Goal: Contribute content: Contribute content

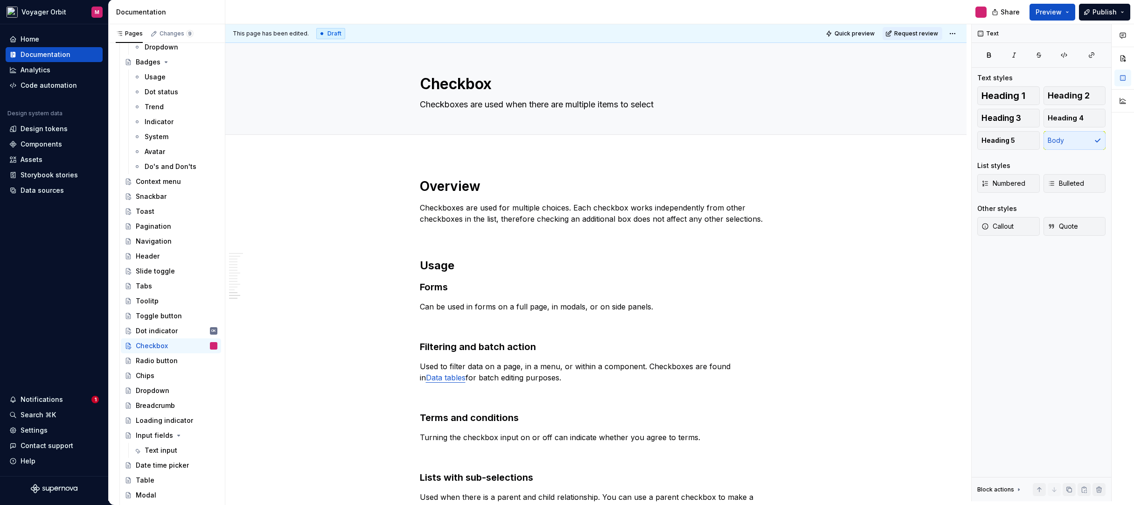
scroll to position [2562, 0]
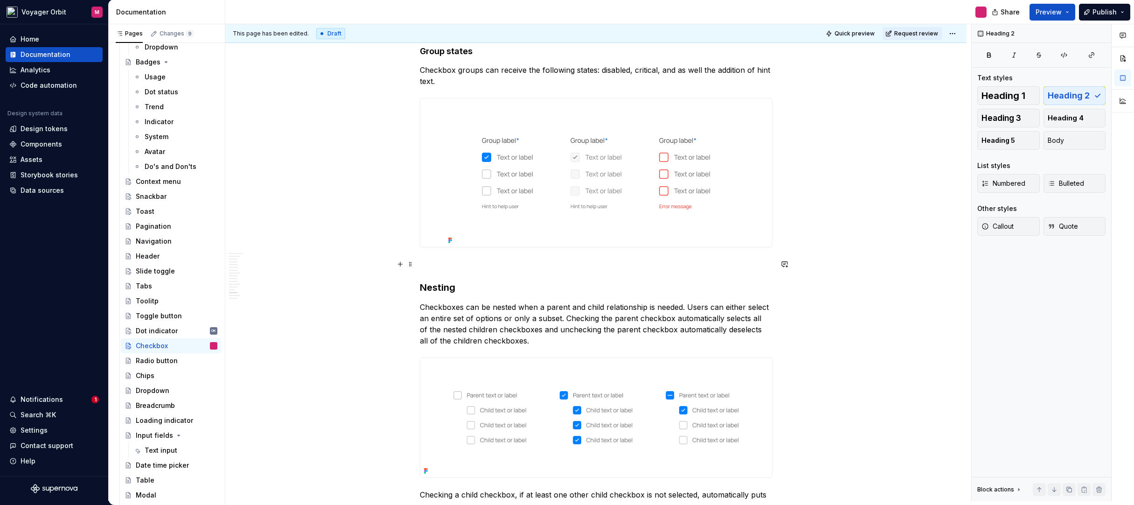
scroll to position [2601, 0]
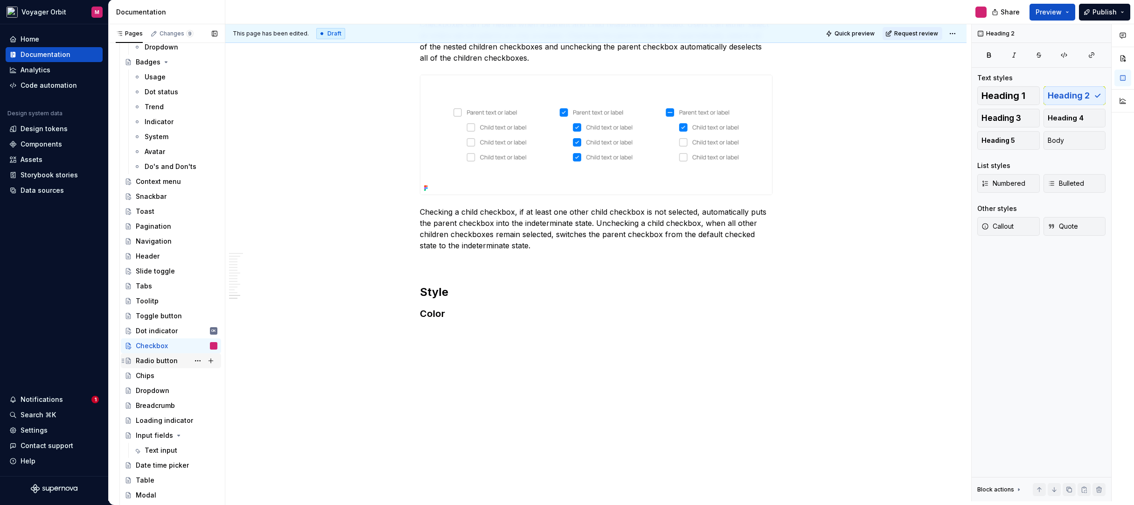
click at [157, 362] on div "Radio button" at bounding box center [157, 360] width 42 height 9
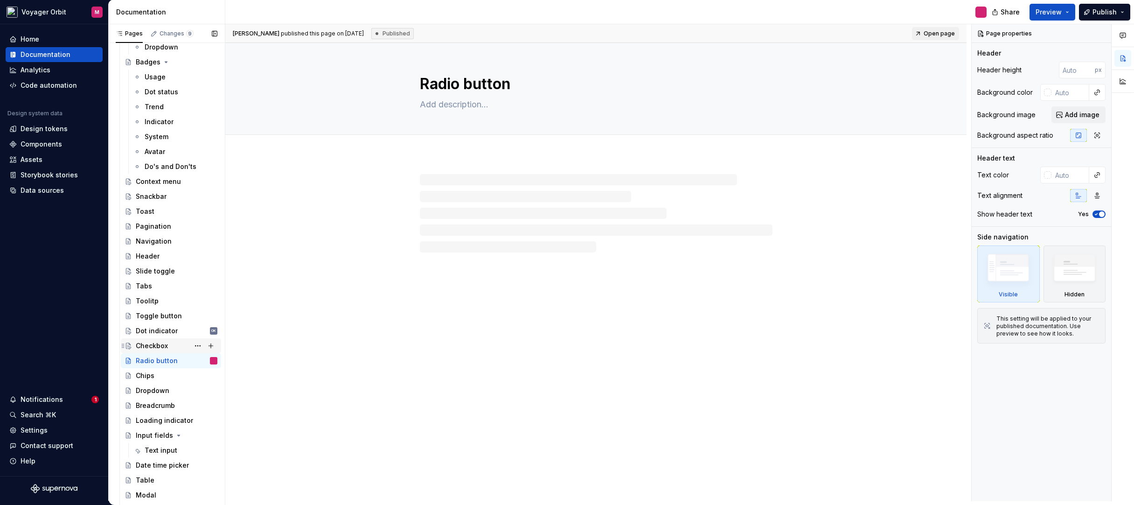
click at [152, 342] on div "Checkbox" at bounding box center [152, 345] width 32 height 9
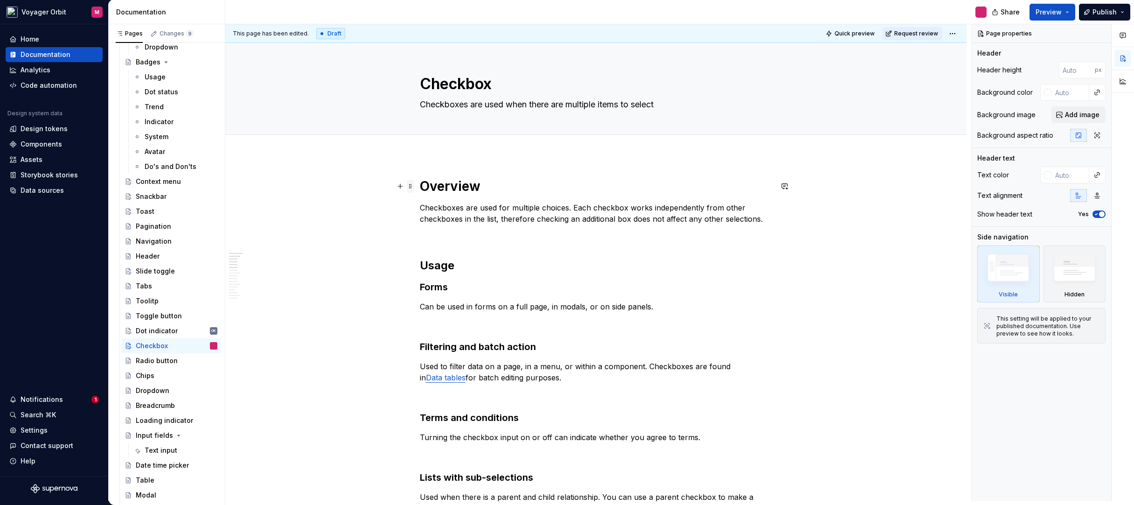
click at [411, 185] on span at bounding box center [410, 186] width 7 height 13
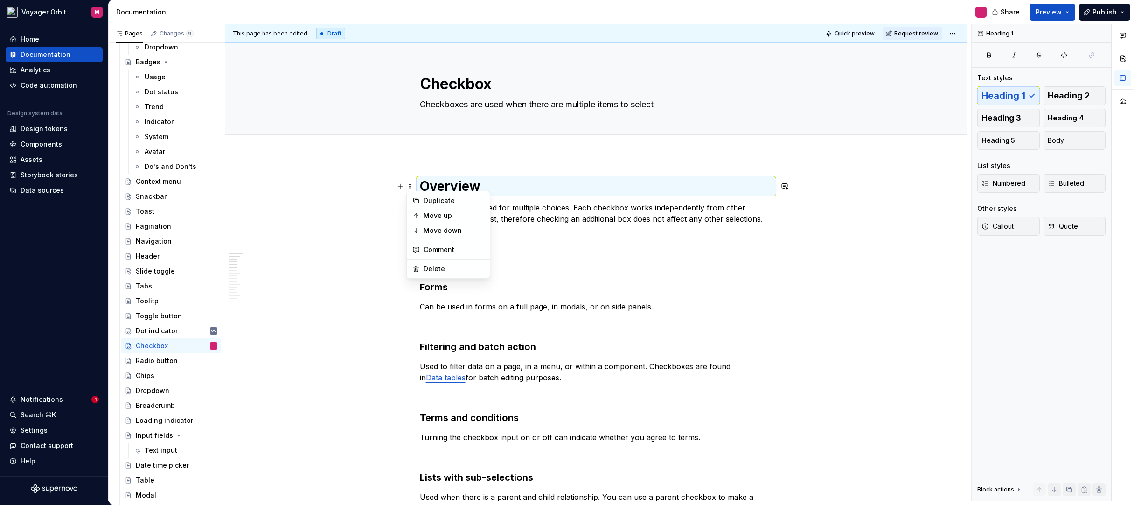
click at [532, 183] on h1 "Overview" at bounding box center [596, 186] width 353 height 17
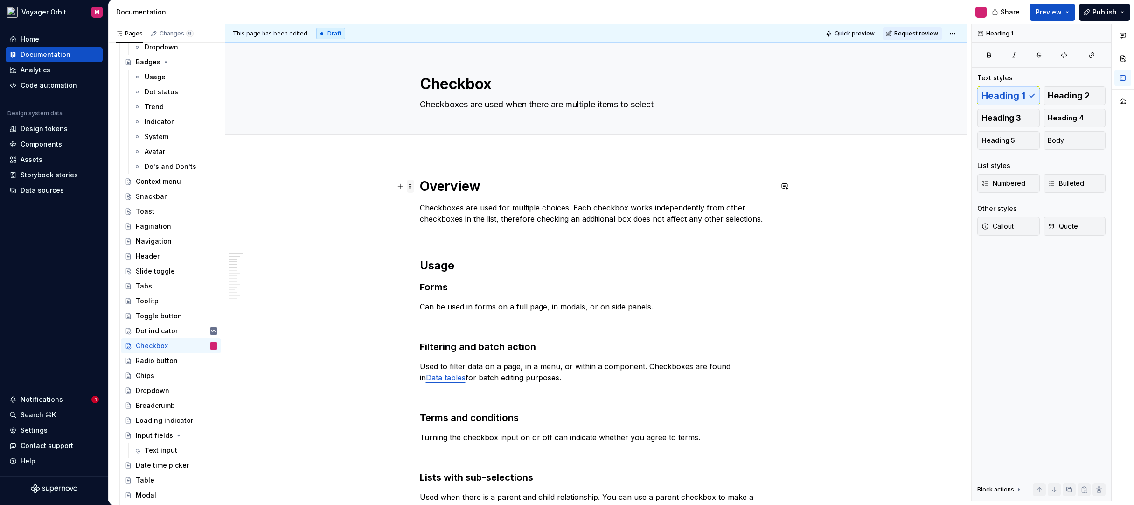
click at [408, 184] on span at bounding box center [410, 186] width 7 height 13
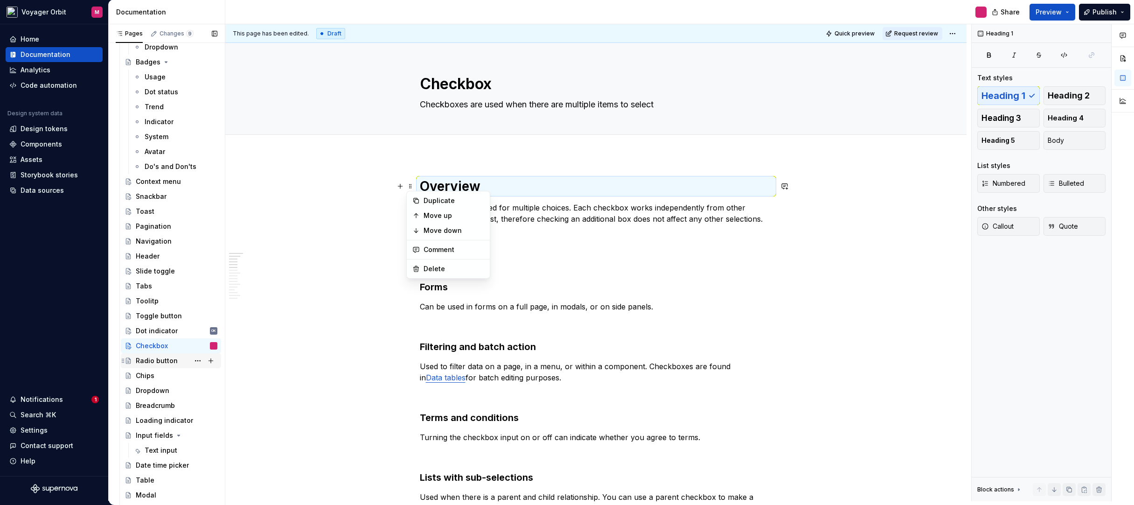
click at [149, 365] on div "Radio button" at bounding box center [177, 360] width 82 height 13
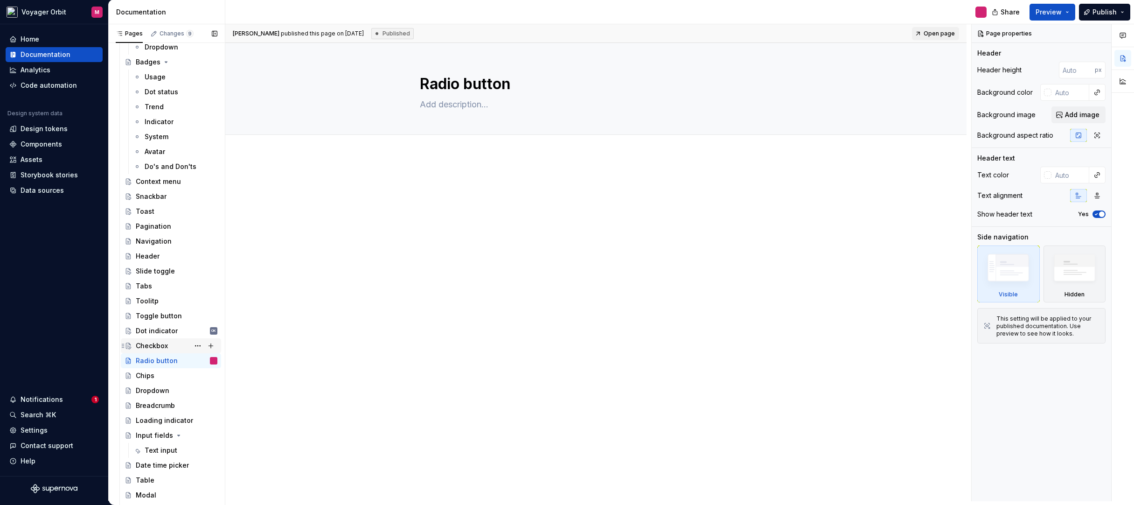
click at [175, 343] on div "Checkbox" at bounding box center [177, 345] width 82 height 13
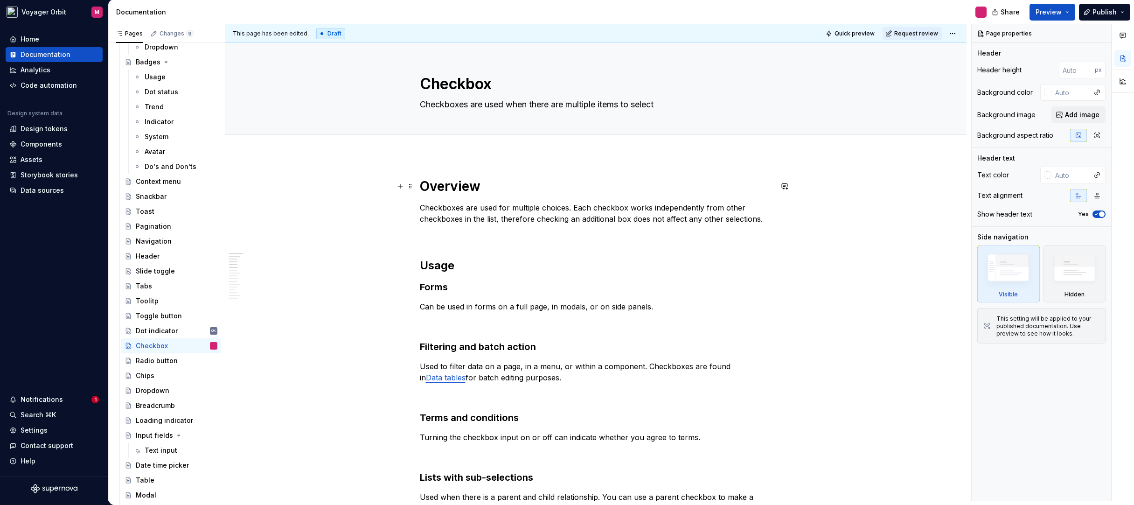
click at [443, 185] on h1 "Overview" at bounding box center [596, 186] width 353 height 17
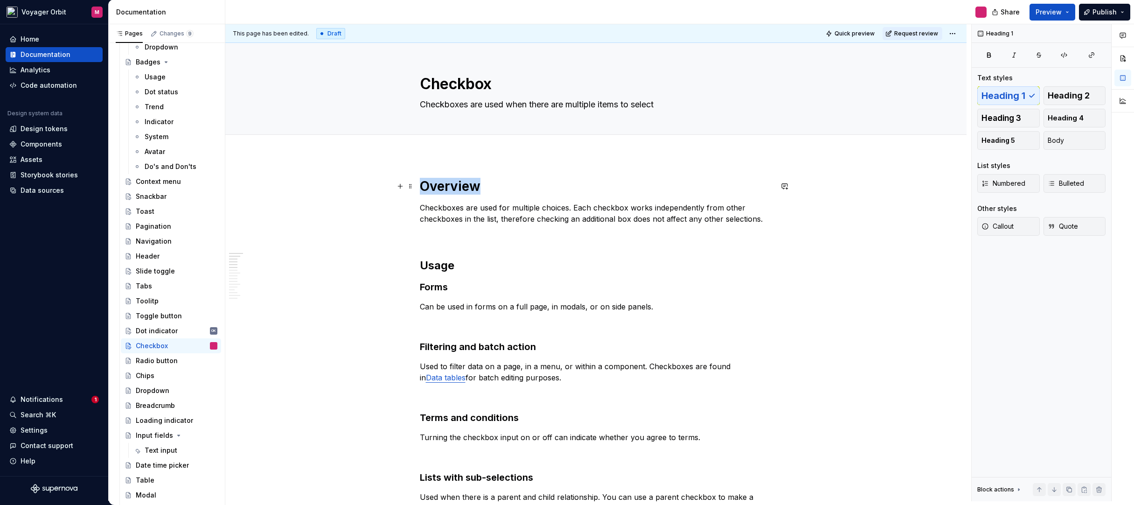
click at [443, 185] on h1 "Overview" at bounding box center [596, 186] width 353 height 17
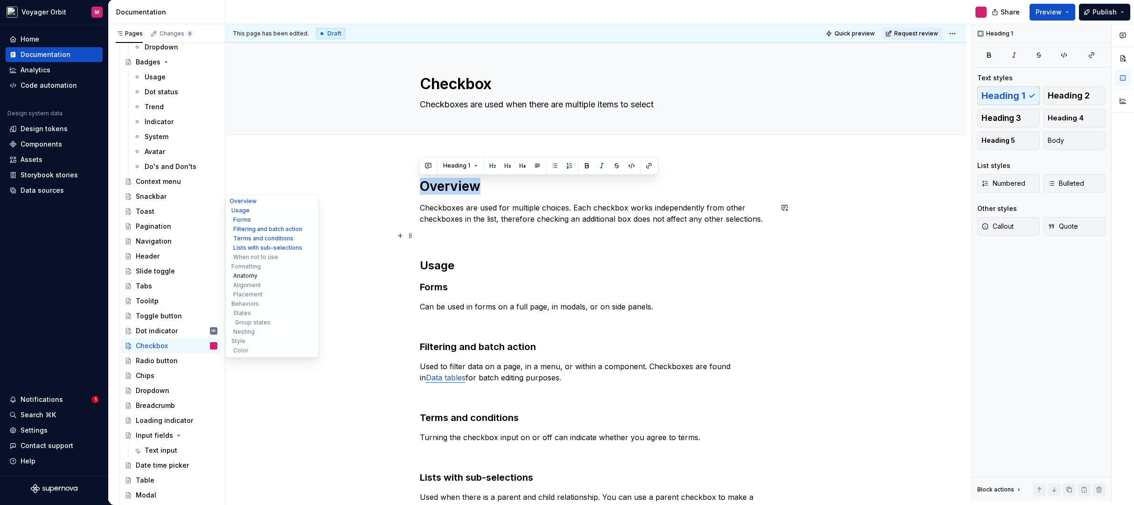
copy h1 "Overview"
click at [155, 357] on div "Radio button" at bounding box center [157, 360] width 42 height 9
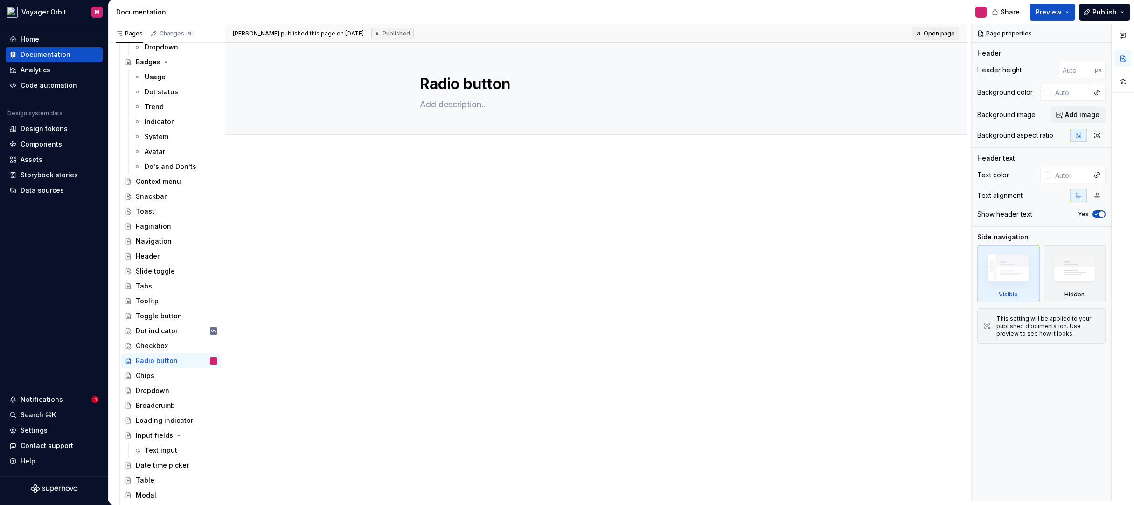
click at [468, 180] on p at bounding box center [596, 183] width 353 height 11
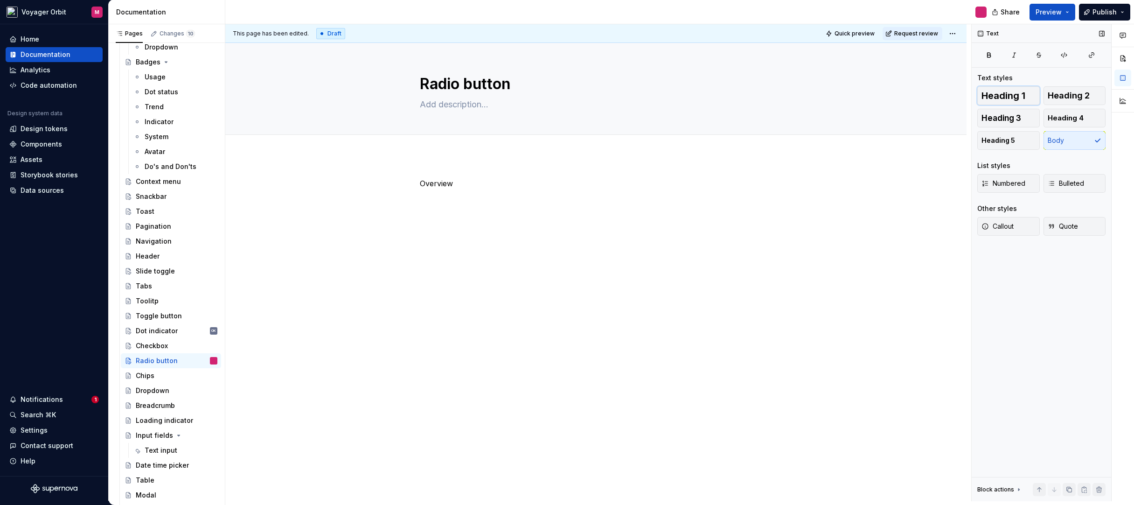
click at [999, 94] on span "Heading 1" at bounding box center [1004, 95] width 44 height 9
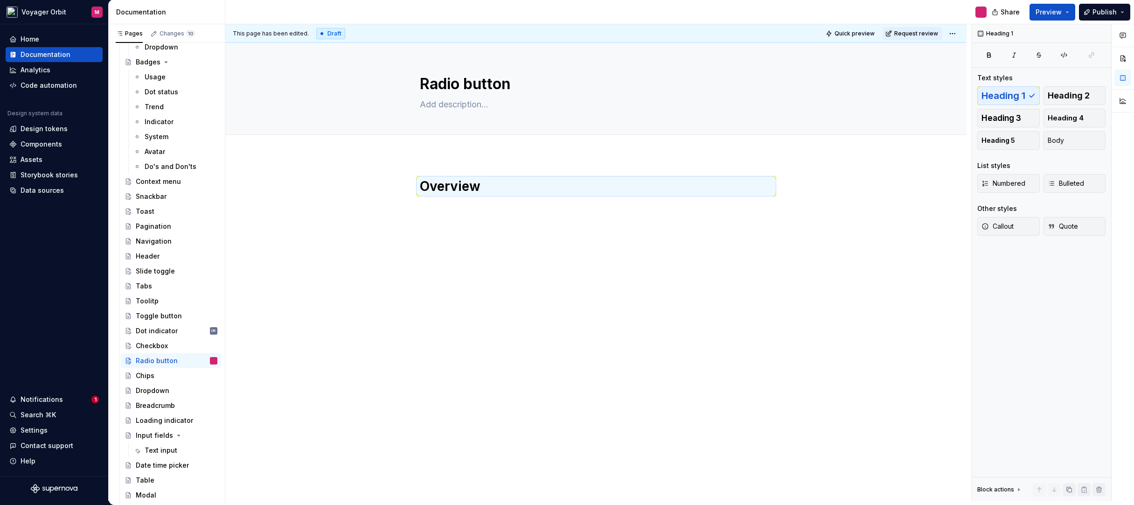
click at [491, 355] on div "Overview" at bounding box center [595, 265] width 741 height 221
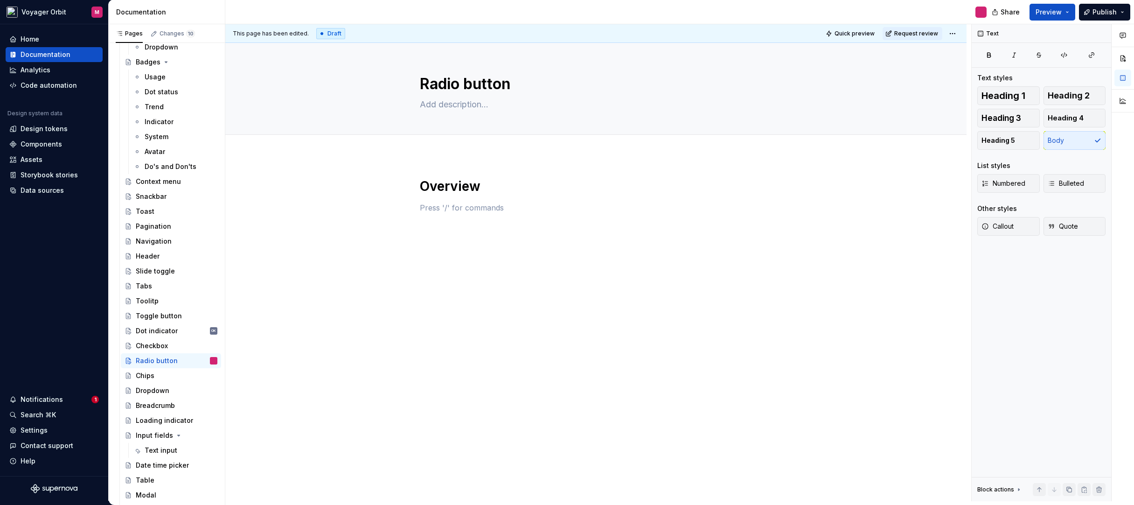
click at [555, 294] on div "Overview" at bounding box center [595, 265] width 741 height 221
type textarea "*"
click at [443, 209] on p at bounding box center [596, 207] width 353 height 11
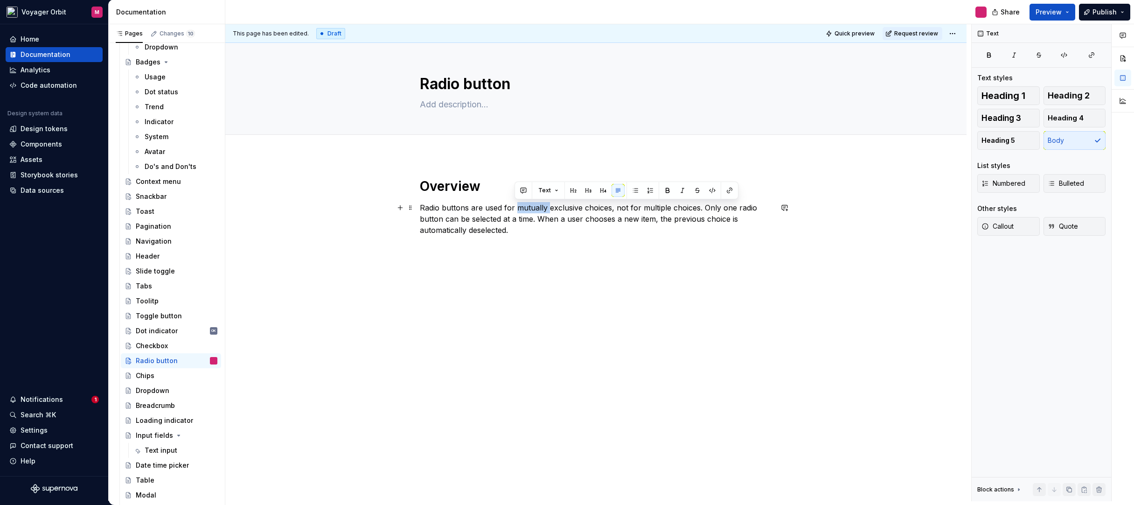
drag, startPoint x: 516, startPoint y: 209, endPoint x: 546, endPoint y: 209, distance: 30.8
click at [546, 209] on p "Radio buttons are used for mutually exclusive choices, not for multiple choices…" at bounding box center [596, 219] width 353 height 34
click at [154, 341] on div "Checkbox" at bounding box center [177, 345] width 82 height 13
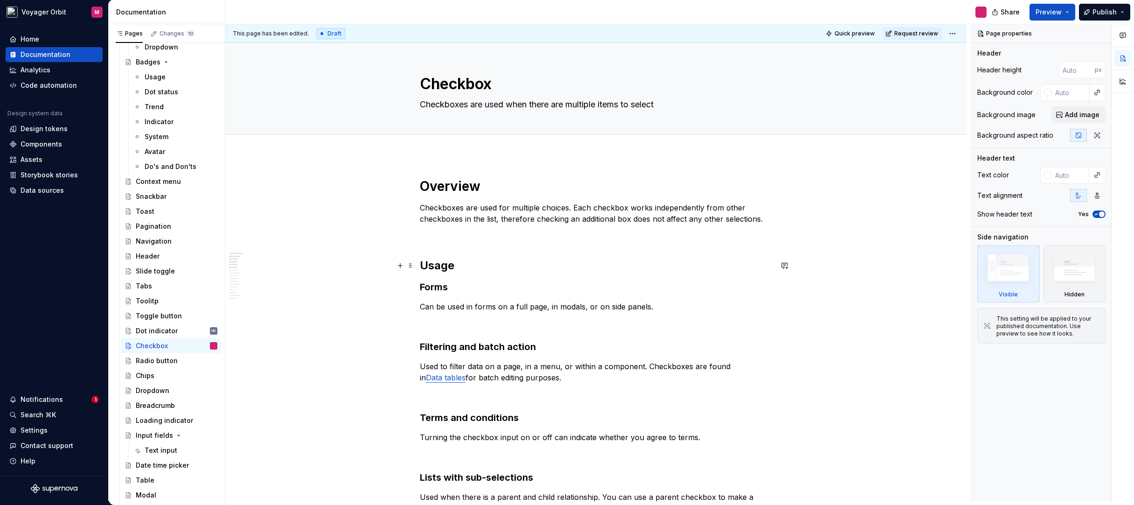
click at [443, 266] on h2 "Usage" at bounding box center [596, 265] width 353 height 15
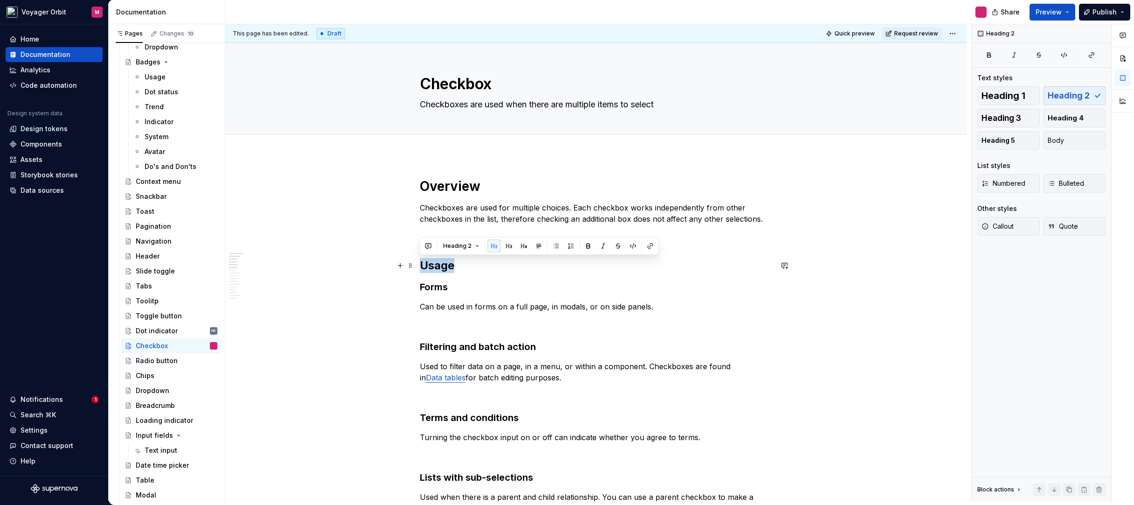
click at [443, 266] on h2 "Usage" at bounding box center [596, 265] width 353 height 15
copy h2 "Usage"
click at [146, 364] on div "Radio button" at bounding box center [157, 360] width 42 height 9
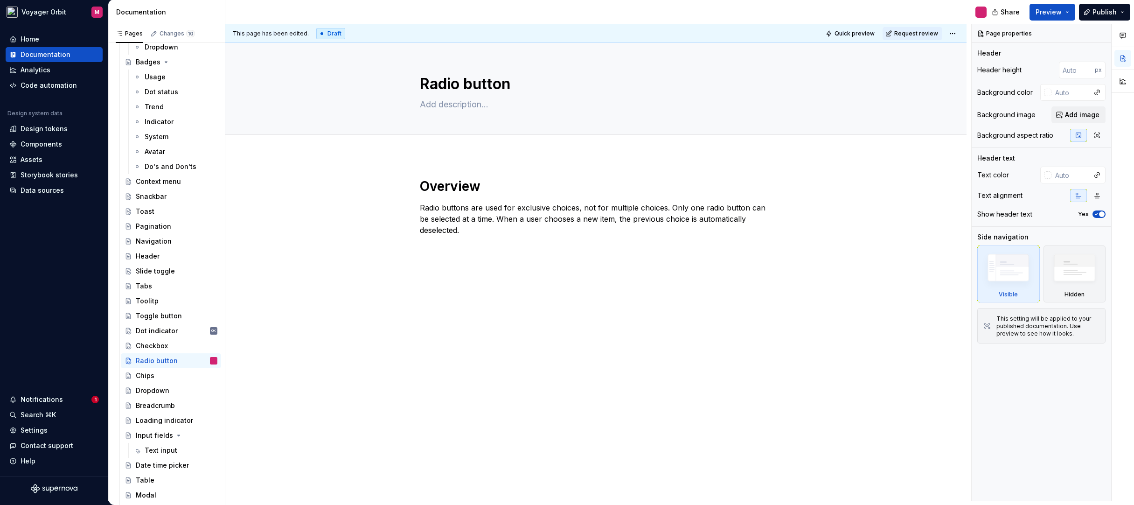
click at [432, 281] on div "Overview Radio buttons are used for exclusive choices, not for multiple choices…" at bounding box center [595, 276] width 741 height 243
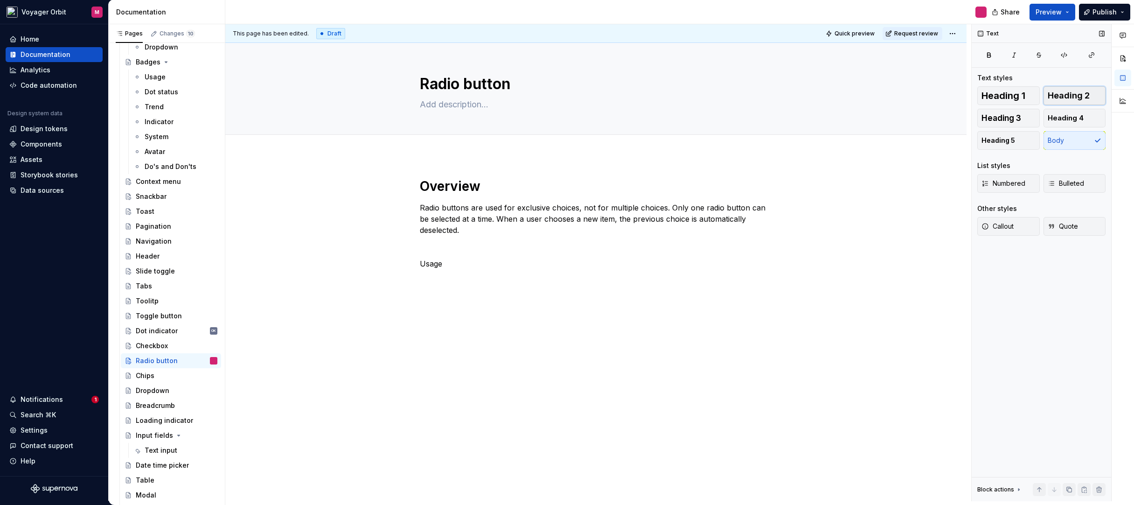
click at [1076, 98] on span "Heading 2" at bounding box center [1069, 95] width 42 height 9
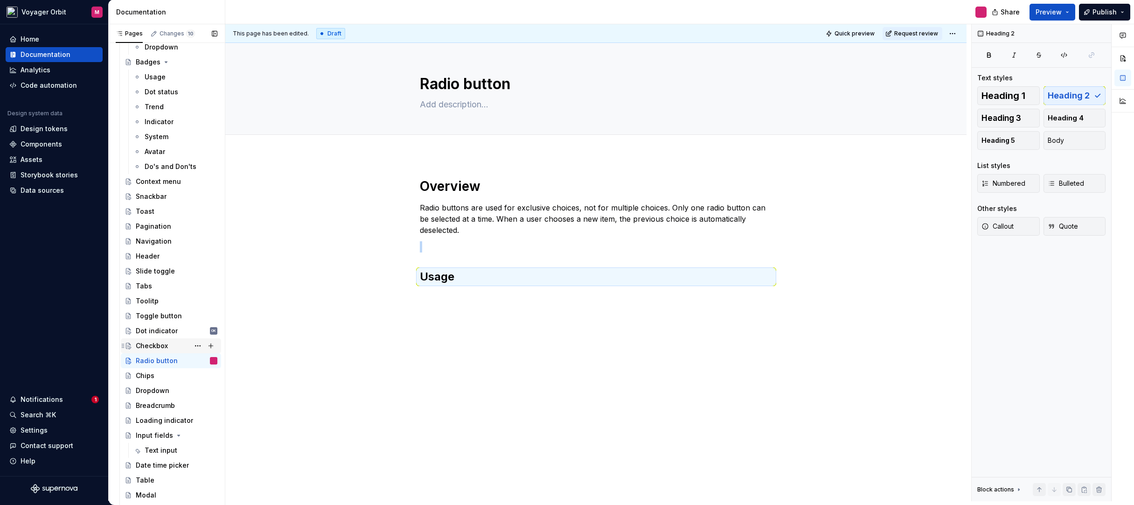
click at [154, 342] on div "Checkbox" at bounding box center [152, 345] width 32 height 9
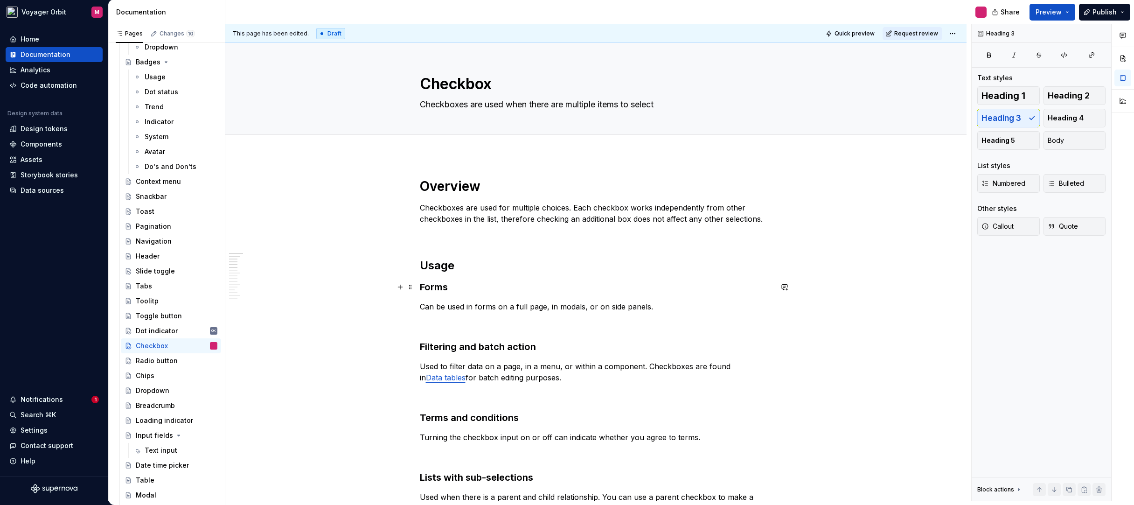
click at [438, 290] on h3 "Forms" at bounding box center [596, 286] width 353 height 13
click at [451, 288] on h3 "Forms" at bounding box center [596, 286] width 353 height 13
click at [443, 287] on h3 "Forms" at bounding box center [596, 286] width 353 height 13
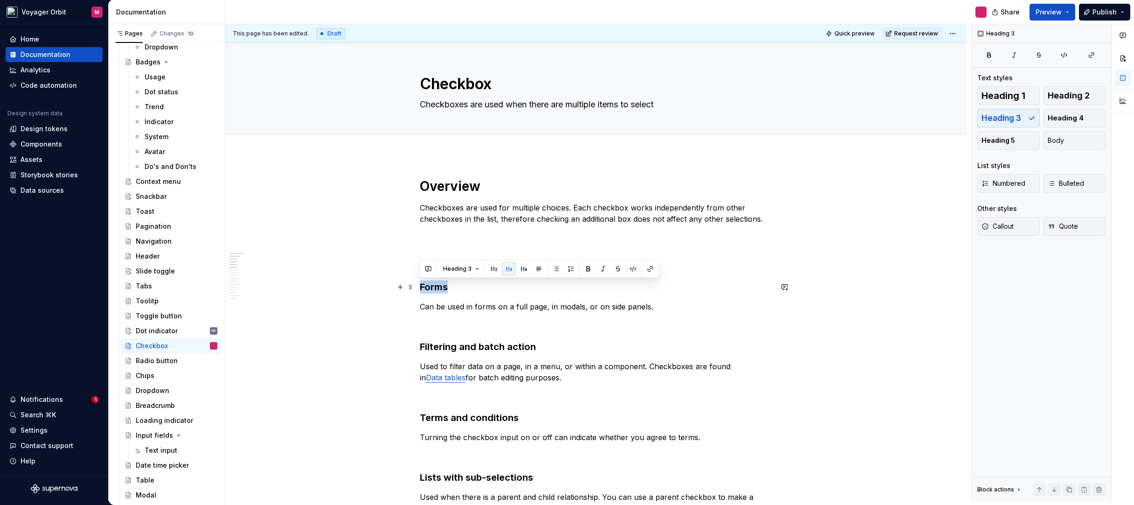
click at [443, 287] on h3 "Forms" at bounding box center [596, 286] width 353 height 13
copy h3 "Forms"
click at [151, 357] on div "Radio button" at bounding box center [157, 360] width 42 height 9
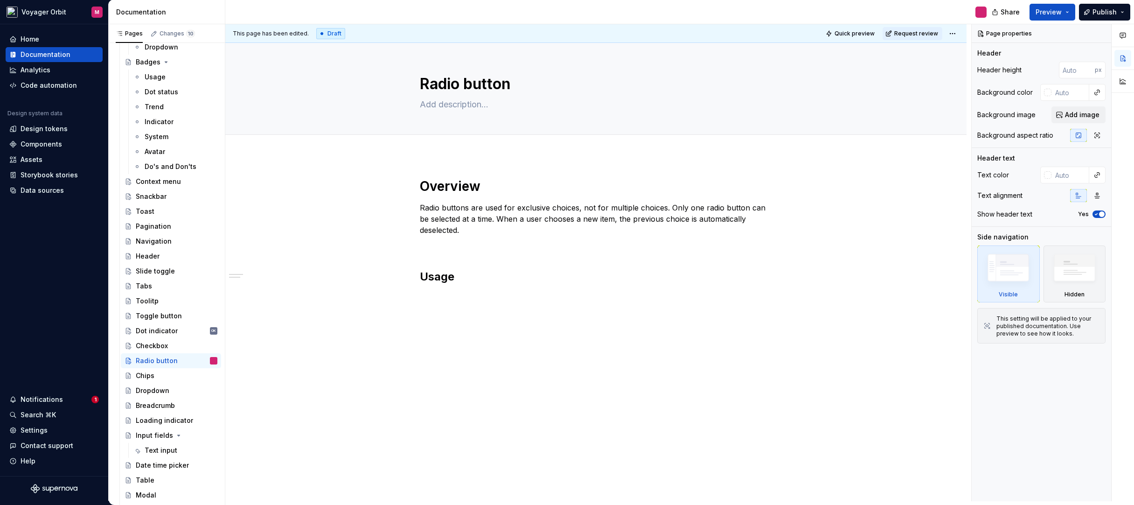
click at [458, 294] on div "Overview Radio buttons are used for exclusive choices, not for multiple choices…" at bounding box center [596, 237] width 353 height 118
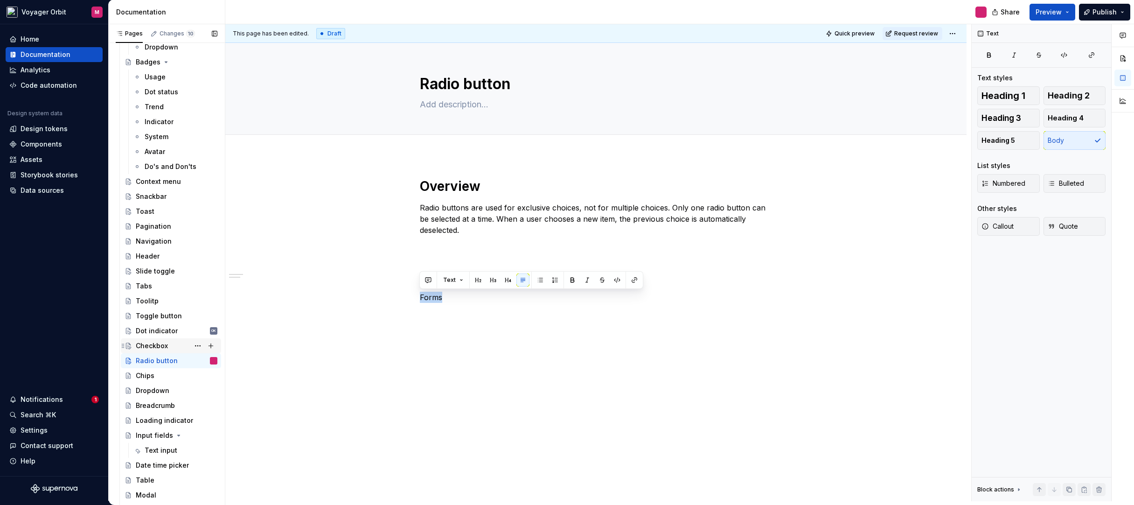
click at [158, 343] on div "Checkbox" at bounding box center [152, 345] width 32 height 9
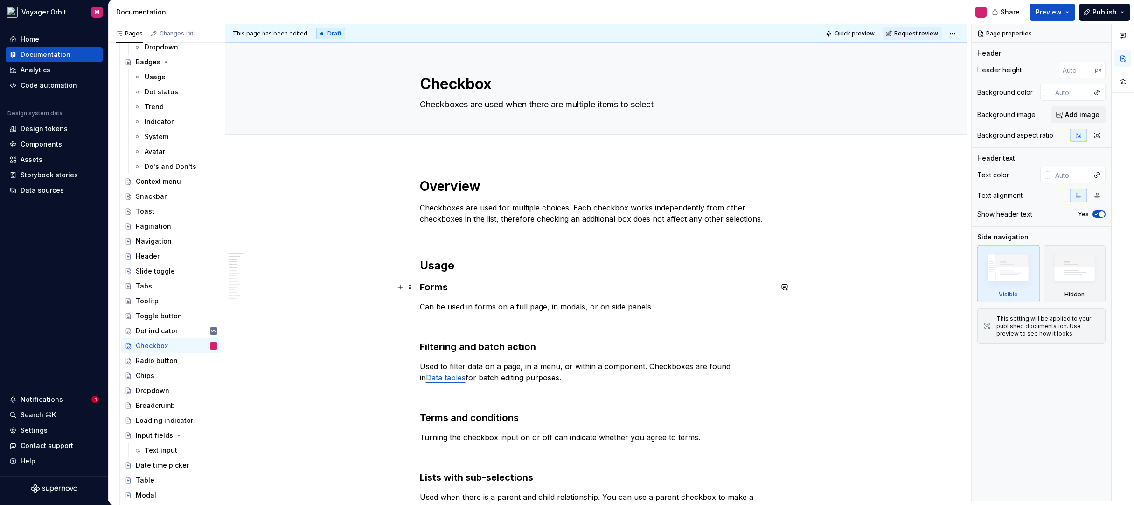
click at [440, 291] on h3 "Forms" at bounding box center [596, 286] width 353 height 13
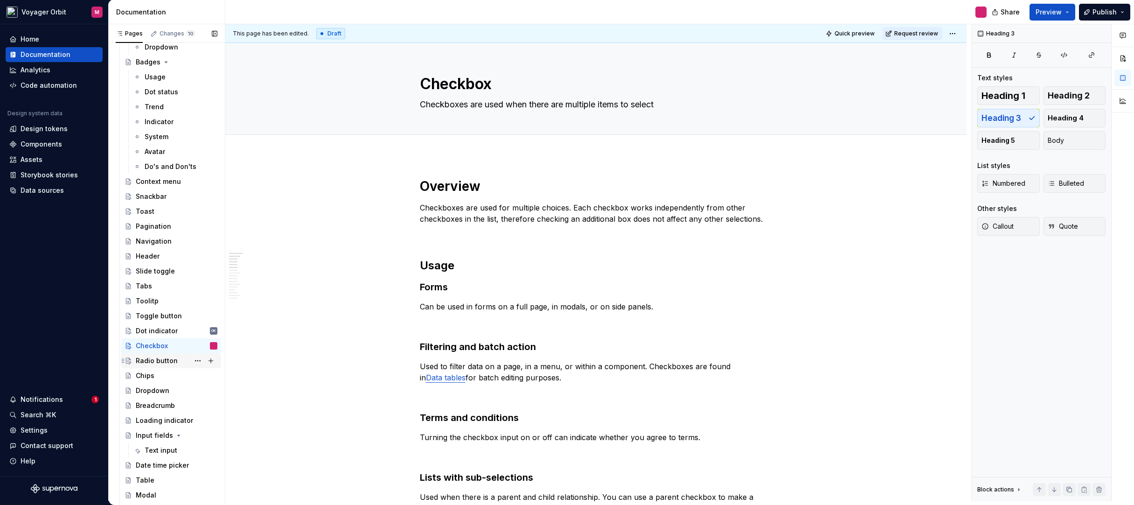
click at [151, 360] on div "Radio button" at bounding box center [157, 360] width 42 height 9
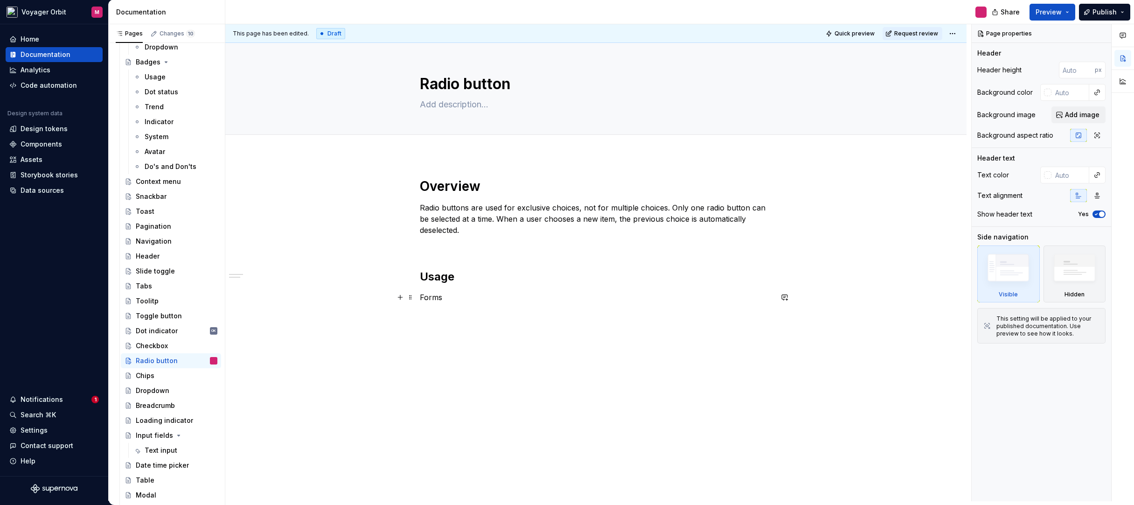
click at [437, 296] on p "Forms" at bounding box center [596, 297] width 353 height 11
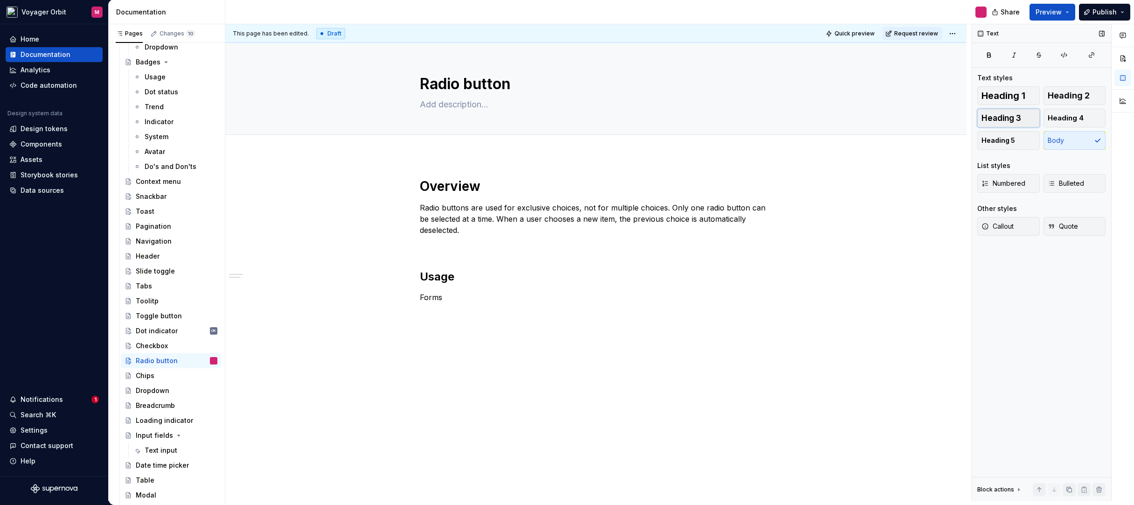
click at [996, 123] on button "Heading 3" at bounding box center [1009, 118] width 63 height 19
type textarea "*"
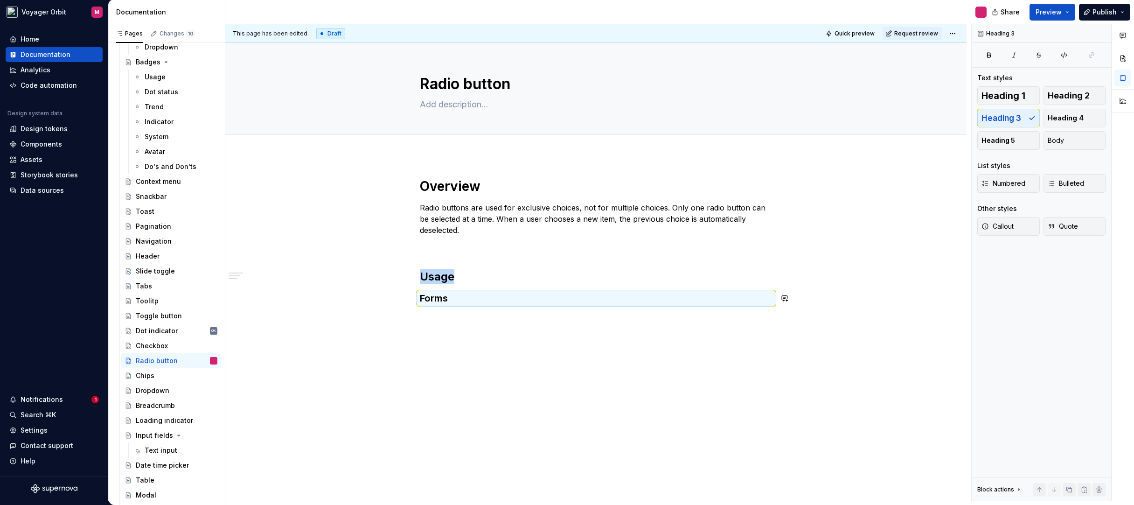
click at [464, 316] on div "Overview Radio buttons are used for exclusive choices, not for multiple choices…" at bounding box center [595, 311] width 741 height 312
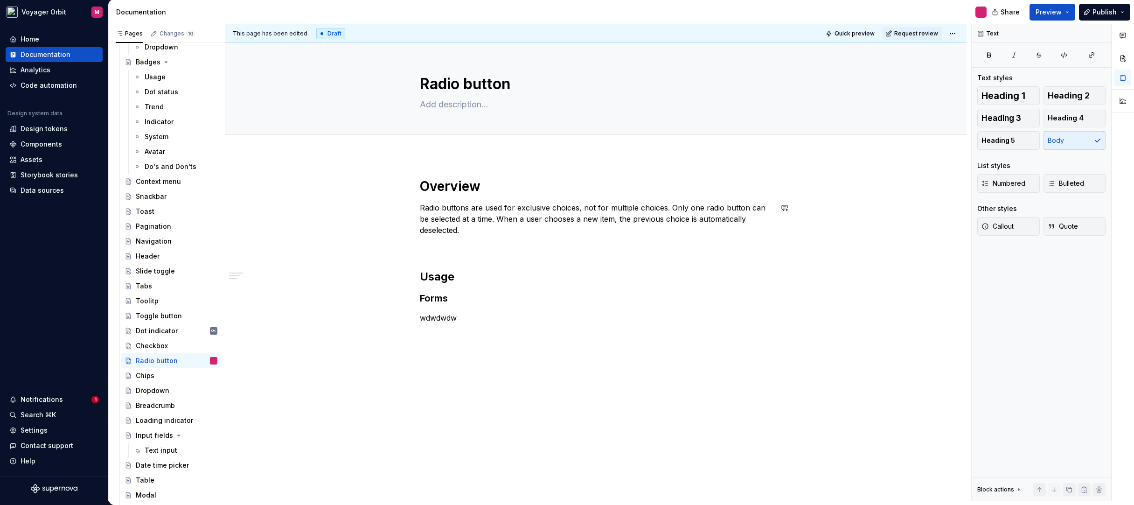
click at [430, 352] on div "Overview Radio buttons are used for exclusive choices, not for multiple choices…" at bounding box center [595, 320] width 741 height 331
click at [164, 341] on div "Checkbox" at bounding box center [152, 345] width 32 height 9
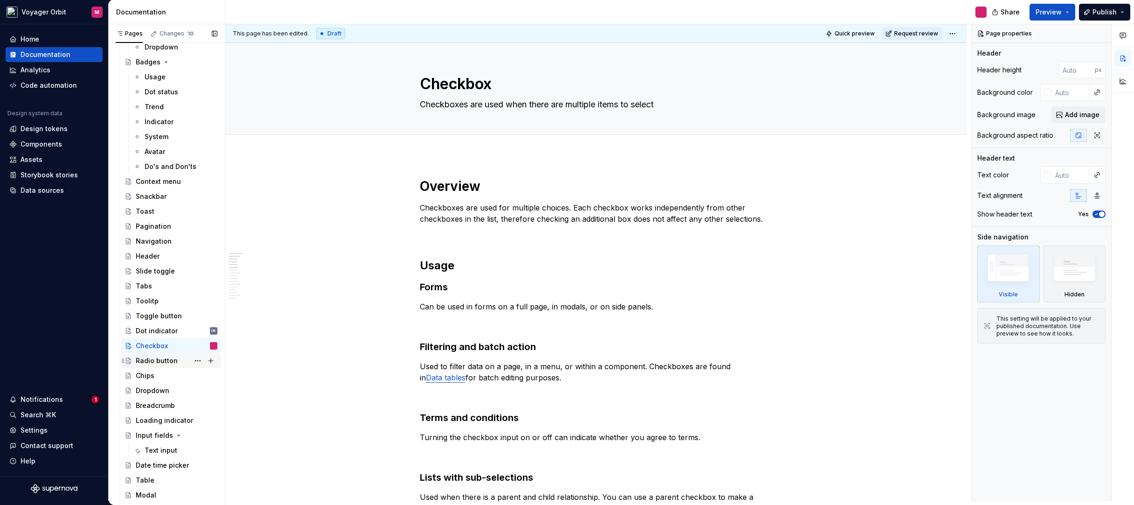
click at [160, 365] on div "Radio button" at bounding box center [177, 360] width 82 height 13
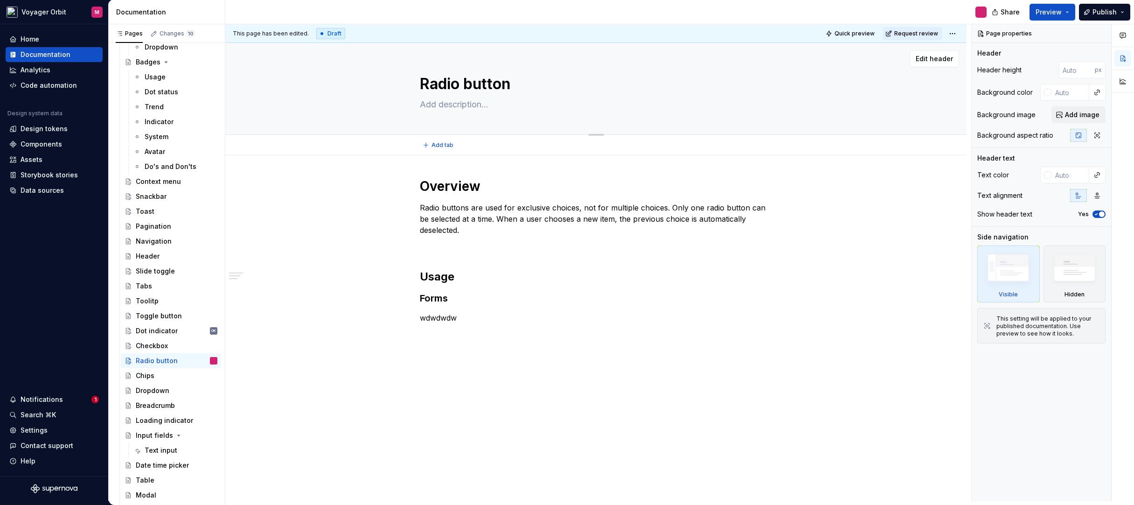
click at [458, 106] on textarea at bounding box center [594, 104] width 353 height 15
paste textarea "Use radio buttons when you have a group of mutually exclusive choices and only …"
type textarea "*"
type textarea "Use radio buttons when you have a group of mutually exclusive choices and only …"
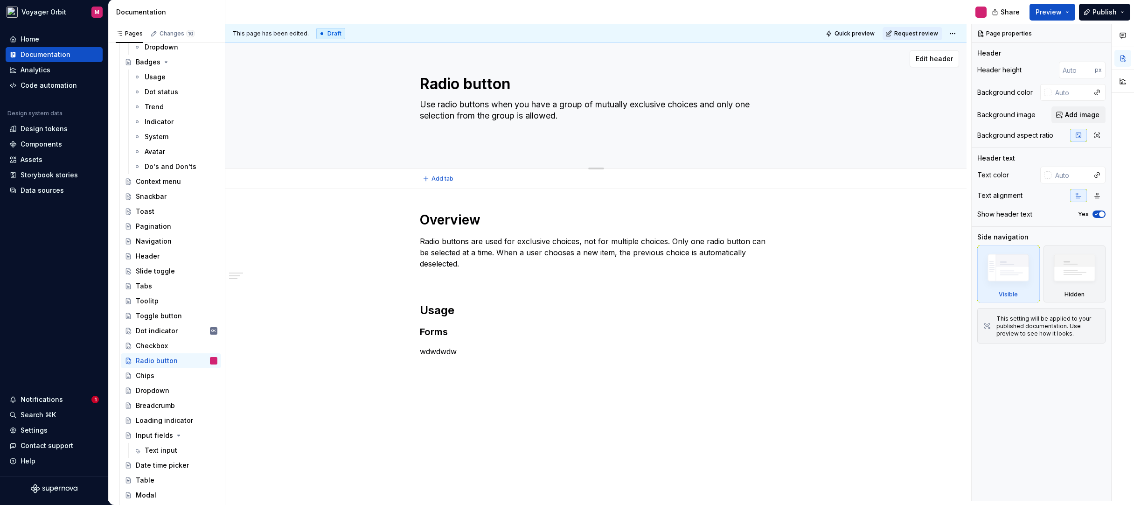
type textarea "*"
type textarea "Use radio buttons when you have a group of mutually exclusive choices and only …"
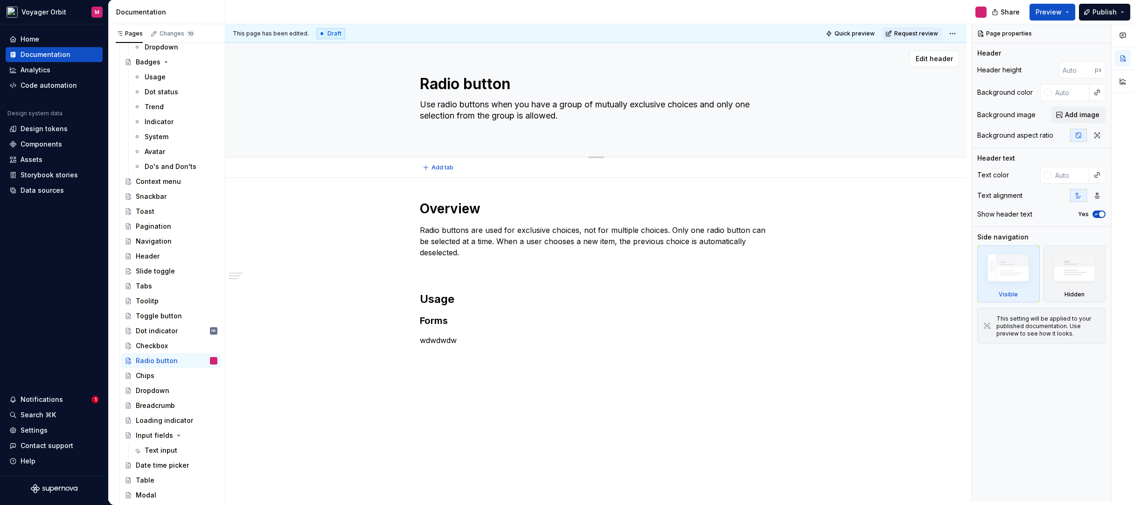
type textarea "*"
type textarea "Use radio buttons when you have a group of mutually exclusive choices and only …"
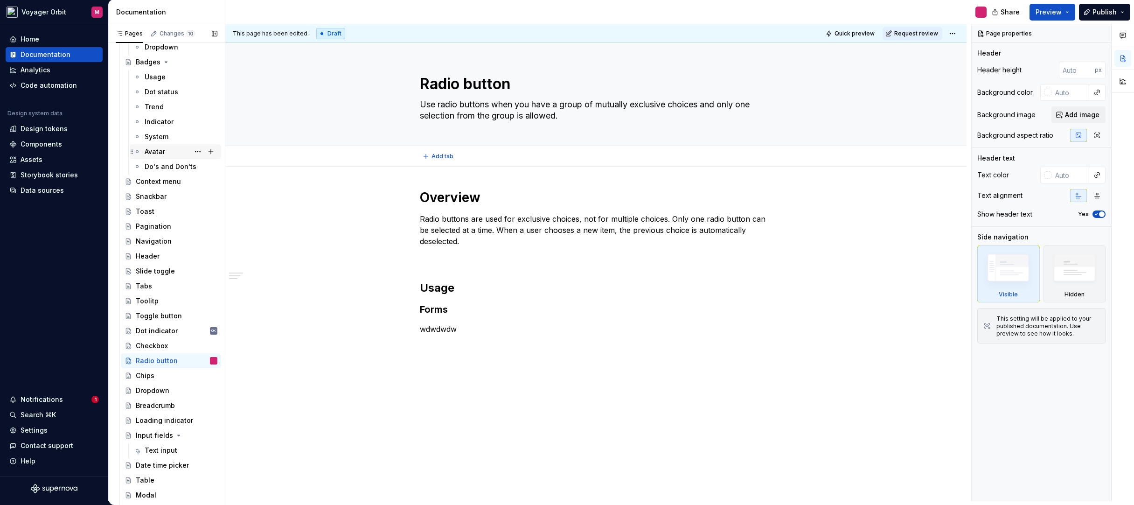
type textarea "*"
type textarea "Use radio buttons when you have a group of mutually exclusive choices and only …"
click at [156, 340] on div "Checkbox" at bounding box center [177, 345] width 82 height 13
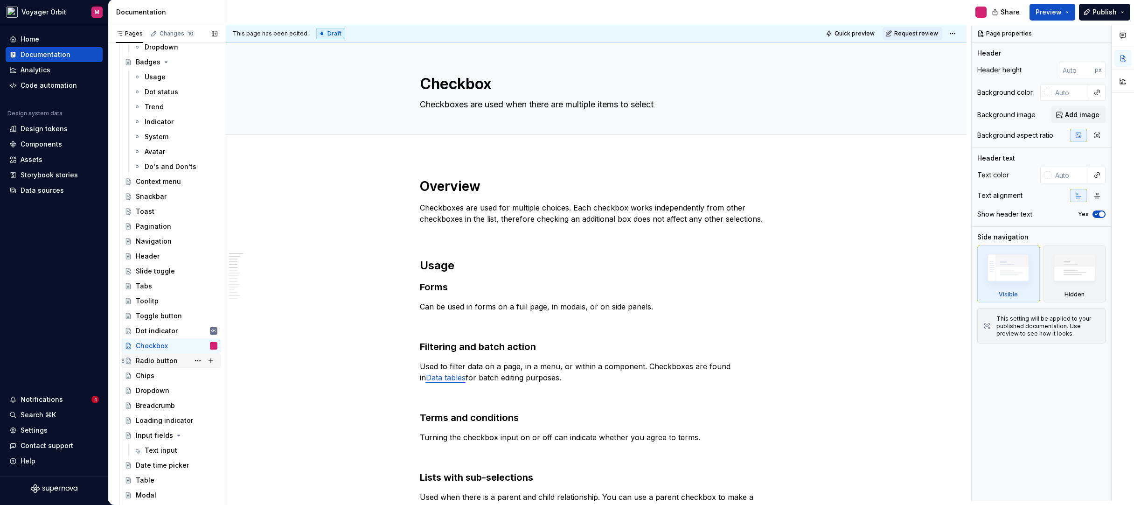
click at [151, 358] on div "Radio button" at bounding box center [157, 360] width 42 height 9
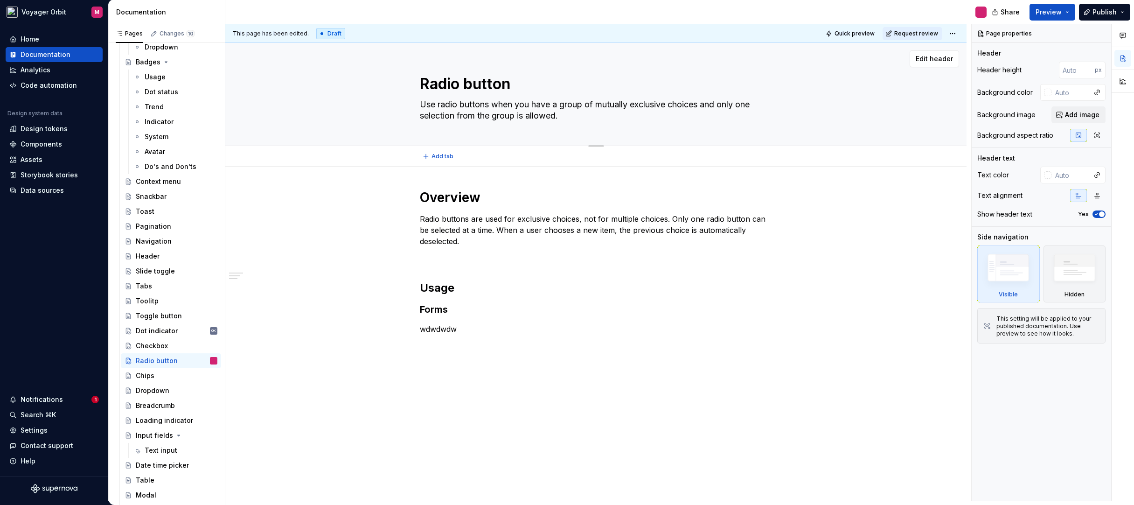
click at [606, 104] on textarea "Use radio buttons when you have a group of mutually exclusive choices and only …" at bounding box center [594, 110] width 353 height 26
drag, startPoint x: 589, startPoint y: 104, endPoint x: 634, endPoint y: 105, distance: 45.3
click at [634, 105] on textarea "Use radio buttons when you have a group of mutually exclusive choices and only …" at bounding box center [594, 110] width 353 height 26
type textarea "*"
type textarea "Use radio buttons when you have a group exclusive choices and only one selectio…"
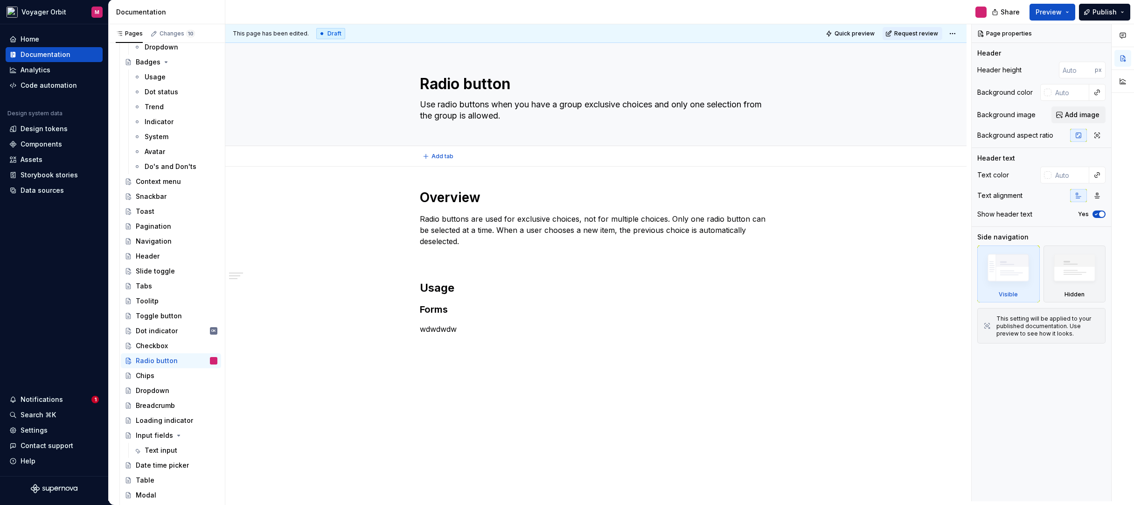
type textarea "*"
type textarea "Use radio buttons when you have a group exclusive choices and only one selectio…"
click at [353, 210] on div "Overview Radio buttons are used for exclusive choices, not for multiple choices…" at bounding box center [595, 349] width 741 height 364
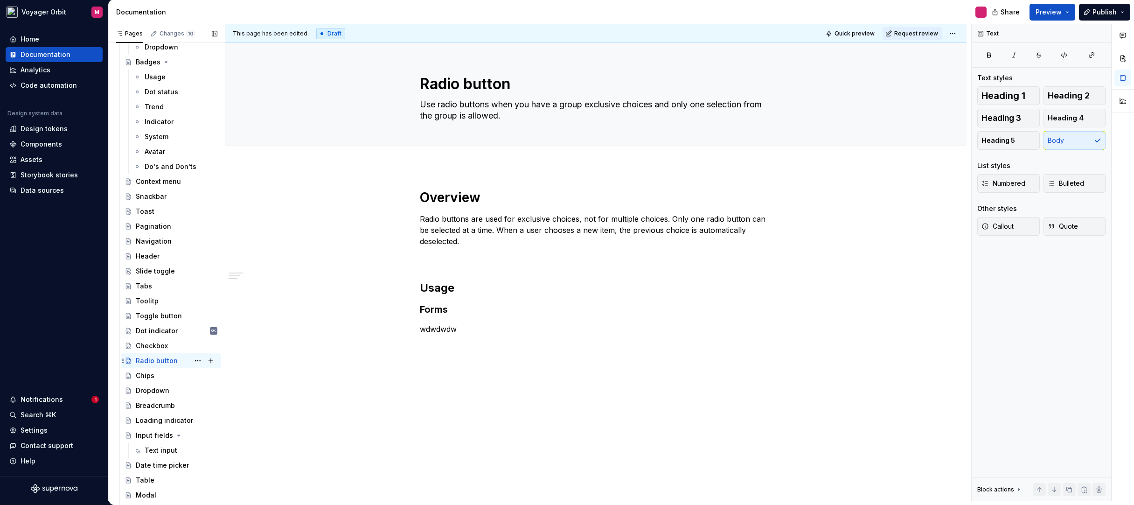
click at [172, 361] on div "Radio button" at bounding box center [157, 360] width 42 height 9
click at [386, 373] on div "Overview Radio buttons are used for exclusive choices, not for multiple choices…" at bounding box center [595, 349] width 741 height 364
click at [478, 329] on p "wdwdwdw" at bounding box center [596, 328] width 353 height 11
click at [467, 333] on p "wdwdwdw" at bounding box center [596, 328] width 353 height 11
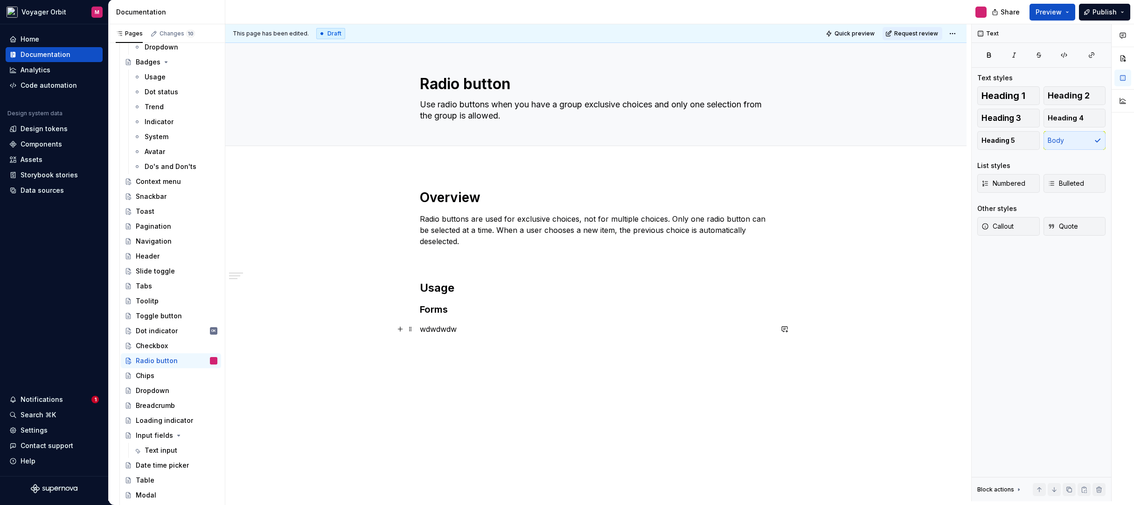
click at [467, 333] on p "wdwdwdw" at bounding box center [596, 328] width 353 height 11
click at [473, 347] on p at bounding box center [596, 345] width 353 height 11
click at [526, 118] on textarea "Use radio buttons when you have a group exclusive choices and only one selectio…" at bounding box center [594, 110] width 353 height 26
drag, startPoint x: 535, startPoint y: 117, endPoint x: 413, endPoint y: 96, distance: 123.6
click at [413, 96] on div "Radio button Use radio buttons when you have a group exclusive choices and only…" at bounding box center [596, 94] width 667 height 103
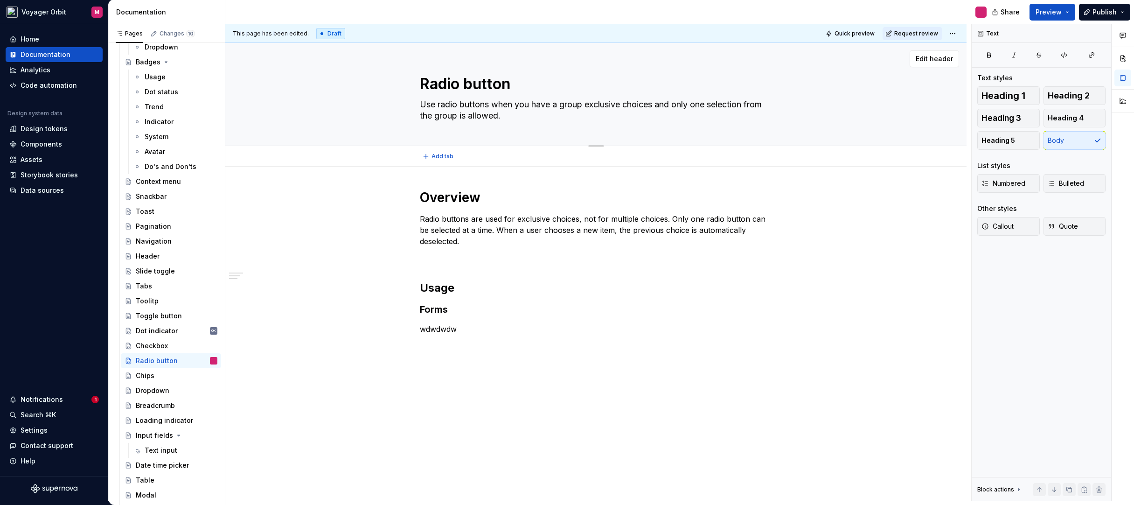
paste textarea "of mutually"
type textarea "*"
type textarea "Use radio buttons when you have a group of mutually exclusive choices and only …"
type textarea "*"
type textarea "Use radio buttons when you have a group of mutually exclusive choices and only …"
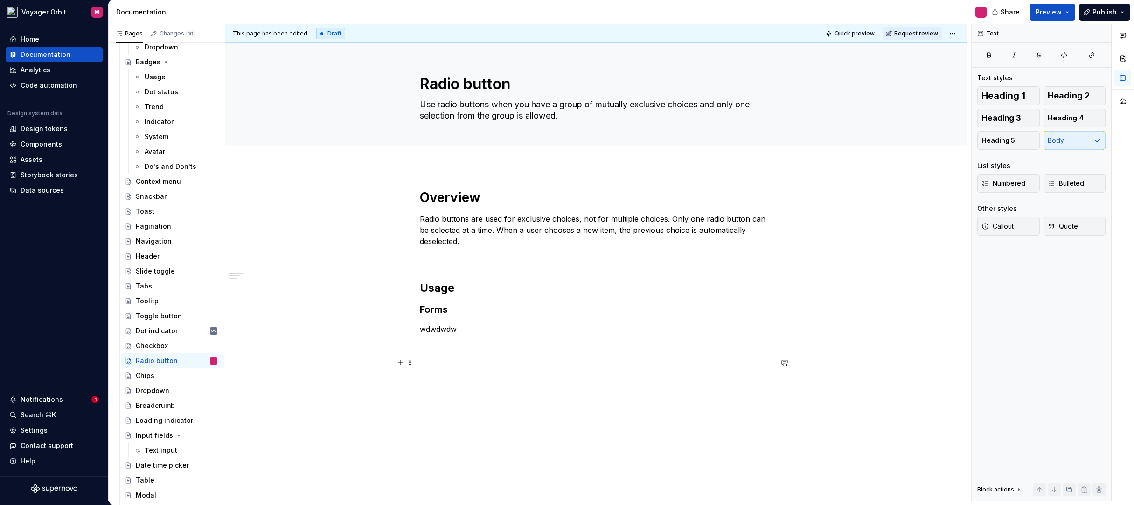
click at [605, 368] on div "Overview Radio buttons are used for exclusive choices, not for multiple choices…" at bounding box center [596, 284] width 353 height 190
click at [499, 254] on p at bounding box center [596, 257] width 353 height 11
click at [348, 252] on div "Overview Radio buttons are used for exclusive choices, not for multiple choices…" at bounding box center [595, 349] width 741 height 364
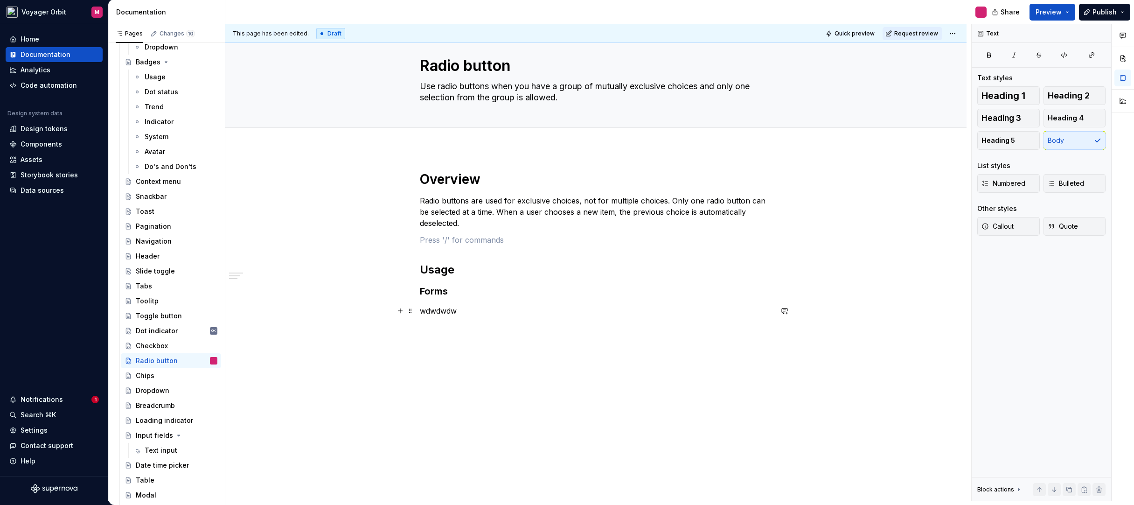
click at [438, 311] on p "wdwdwdw" at bounding box center [596, 310] width 353 height 11
drag, startPoint x: 536, startPoint y: 314, endPoint x: 474, endPoint y: 314, distance: 62.1
click at [474, 314] on p "Can be used in tiles, data tables, modals, side panels, and in forms on full pa…" at bounding box center [596, 310] width 353 height 11
drag, startPoint x: 594, startPoint y: 315, endPoint x: 682, endPoint y: 320, distance: 88.3
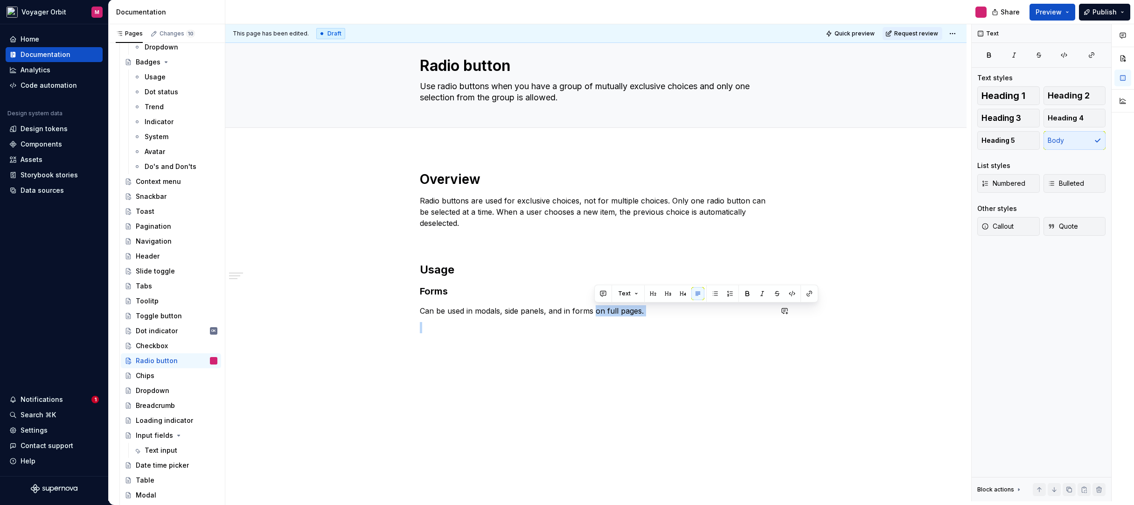
click at [682, 319] on div "Overview Radio buttons are used for exclusive choices, not for multiple choices…" at bounding box center [596, 260] width 353 height 179
click at [624, 345] on p at bounding box center [596, 344] width 353 height 11
type textarea "*"
paste div
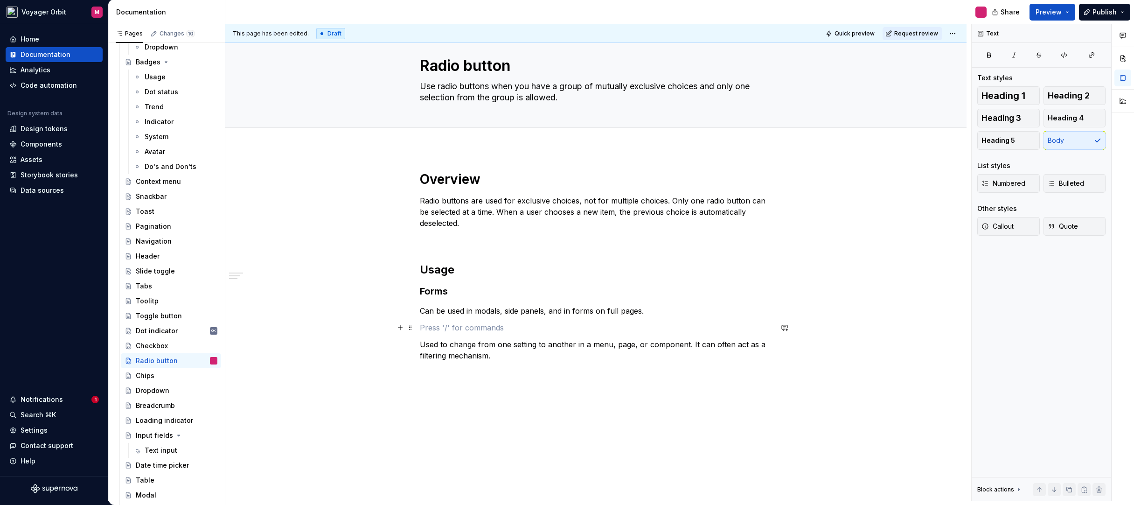
click at [441, 332] on p at bounding box center [596, 327] width 353 height 11
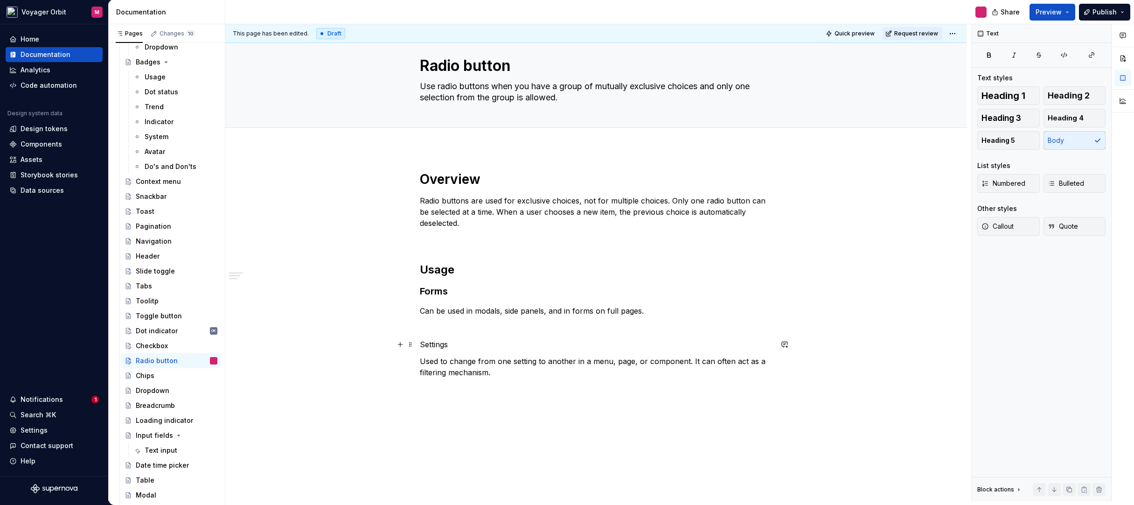
click at [446, 348] on p "Settings" at bounding box center [596, 344] width 353 height 11
click at [1003, 121] on span "Heading 3" at bounding box center [1002, 117] width 40 height 9
click at [628, 390] on div "Overview Radio buttons are used for exclusive choices, not for multiple choices…" at bounding box center [596, 285] width 353 height 228
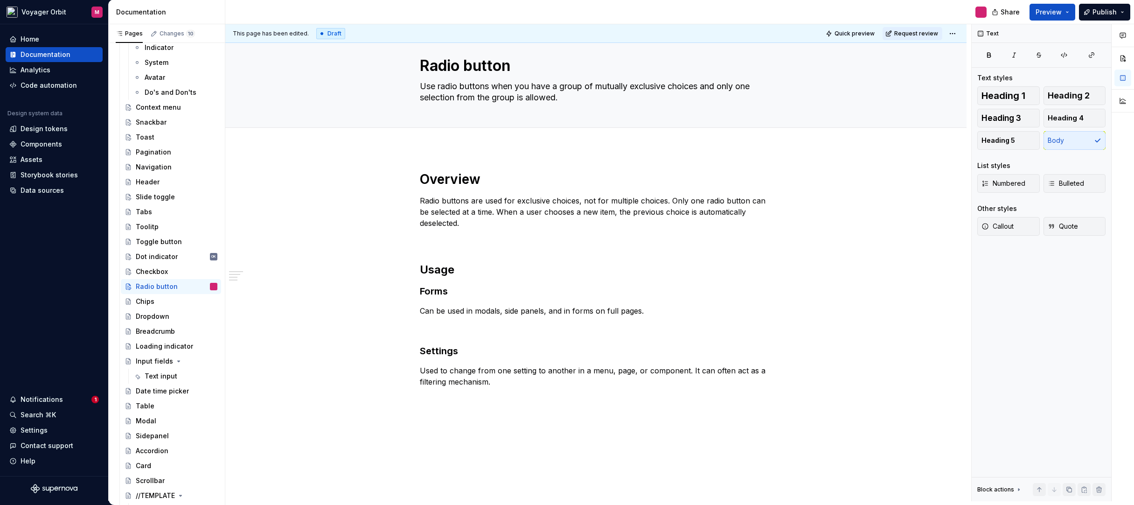
scroll to position [576, 0]
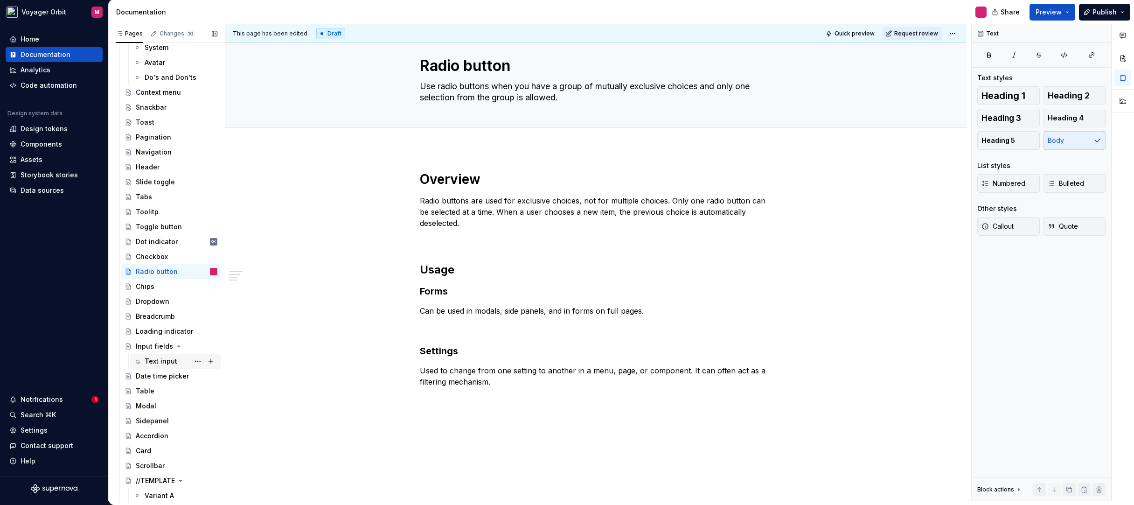
click at [159, 362] on div "Text input" at bounding box center [161, 361] width 33 height 9
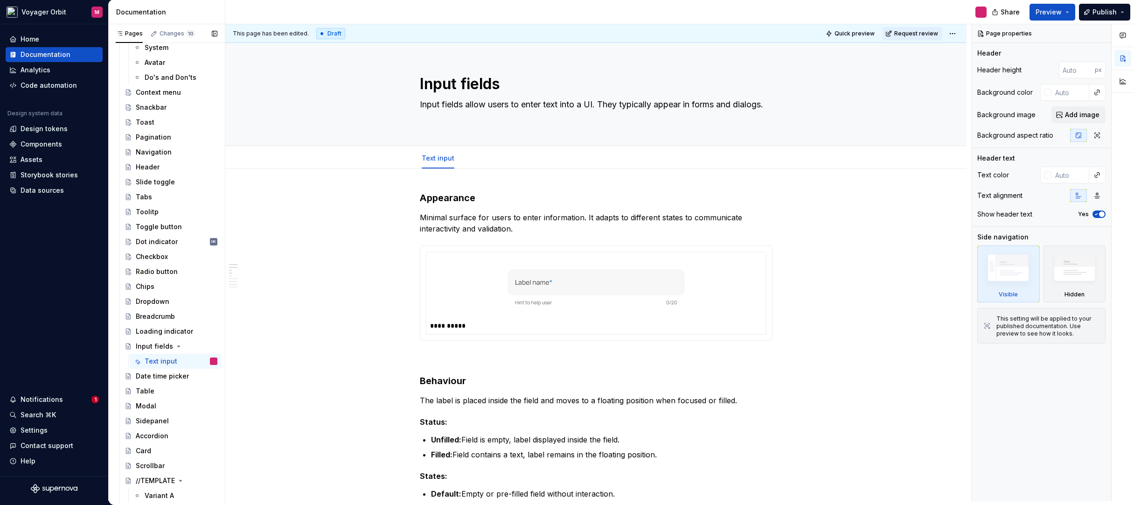
scroll to position [576, 0]
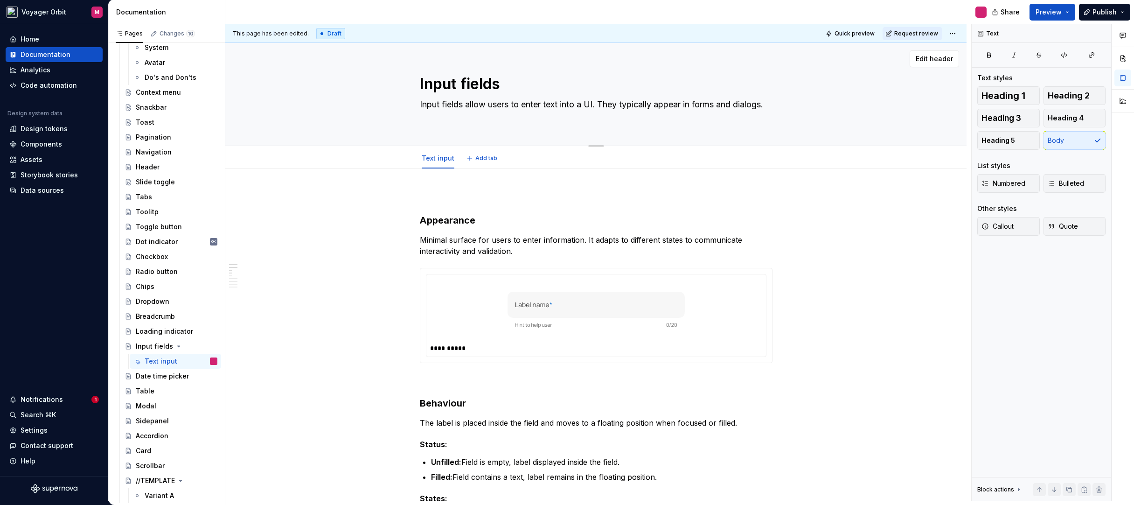
click at [456, 117] on textarea "Input fields allow users to enter text into a UI. They typically appear in form…" at bounding box center [594, 110] width 353 height 26
paste textarea "Text inputs enable users to enter free-form text data. You can use them for lon…"
type textarea "*"
type textarea "Text inputs enable users to enter free-form text data. You can use them for lon…"
type textarea "*"
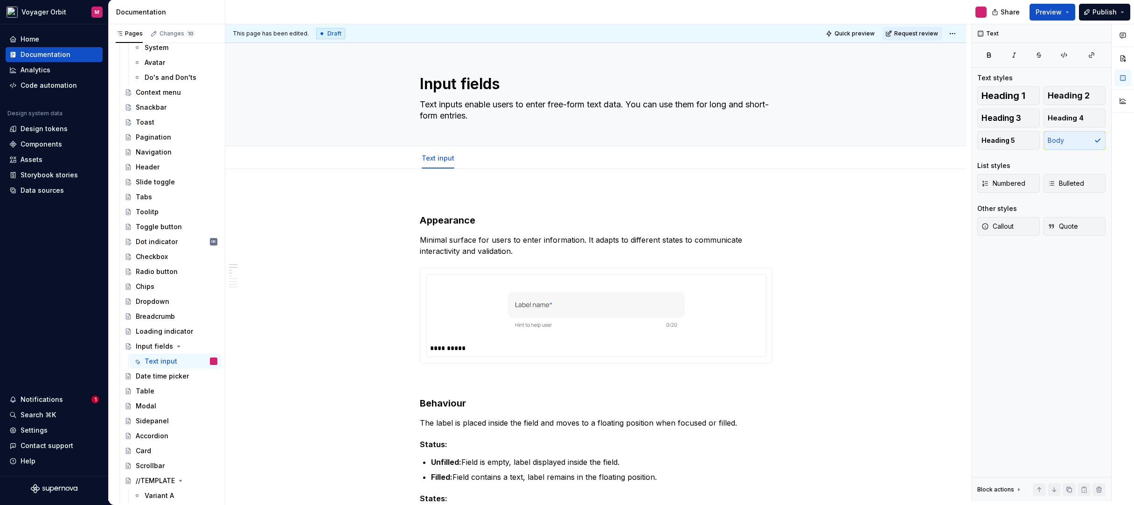
type textarea "Text inputs enable users to enter free-form text data. You can use them for lon…"
click at [441, 198] on p at bounding box center [596, 196] width 353 height 11
click at [490, 199] on h2 "Overview" at bounding box center [596, 198] width 353 height 15
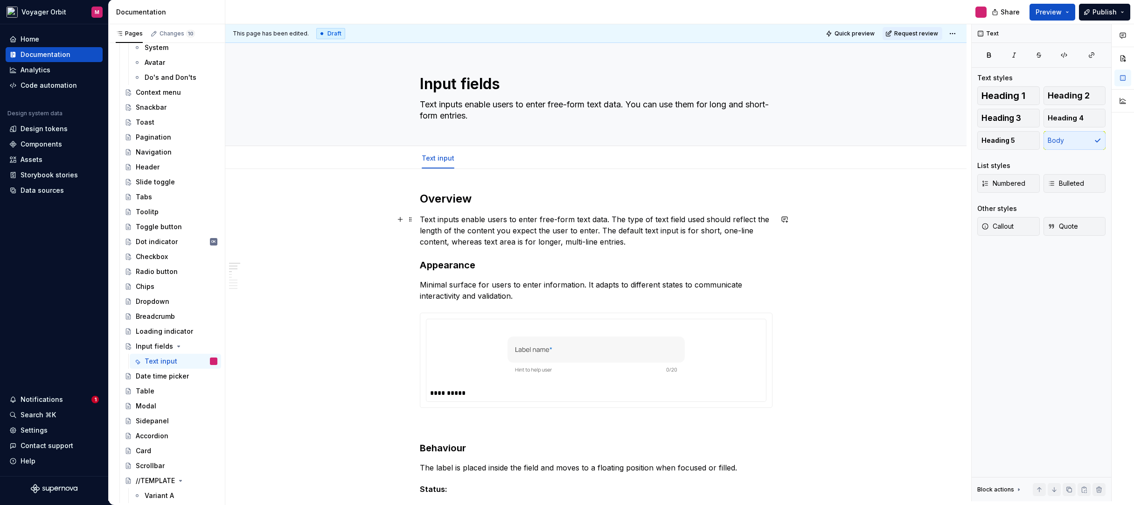
type textarea "*"
drag, startPoint x: 607, startPoint y: 217, endPoint x: 598, endPoint y: 232, distance: 17.8
click at [597, 232] on p "Text inputs enable users to enter free-form text data. The type of text field u…" at bounding box center [596, 231] width 353 height 34
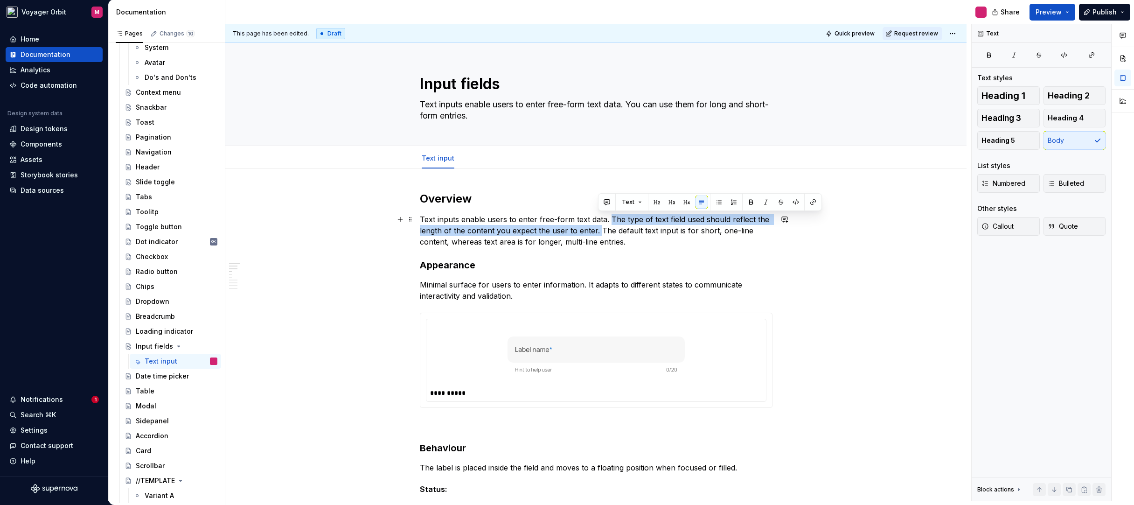
drag, startPoint x: 599, startPoint y: 231, endPoint x: 612, endPoint y: 222, distance: 16.4
click at [609, 220] on p "Text inputs enable users to enter free-form text data. The type of text field u…" at bounding box center [596, 231] width 353 height 34
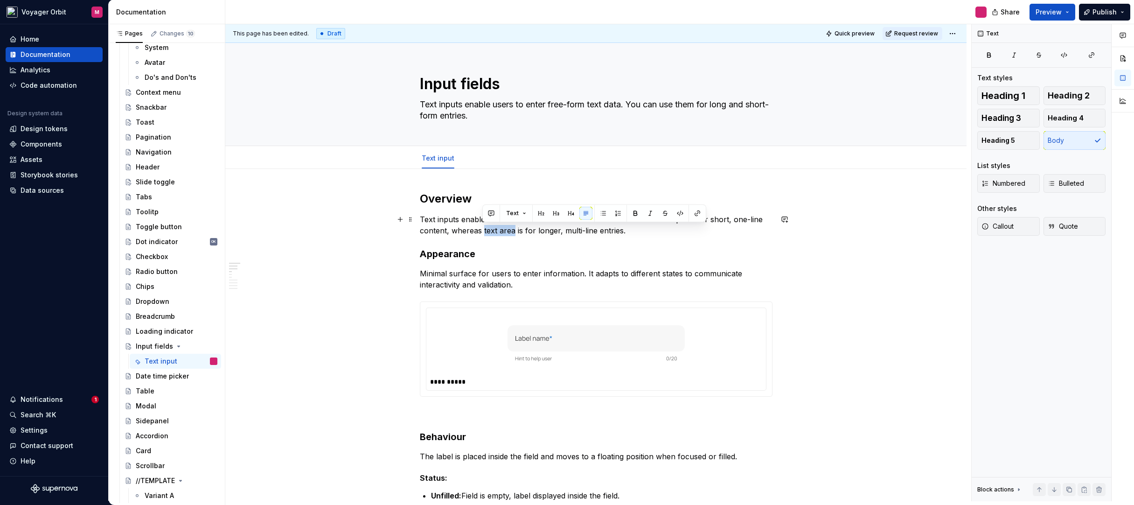
drag, startPoint x: 483, startPoint y: 231, endPoint x: 512, endPoint y: 232, distance: 28.9
click at [512, 232] on p "Text inputs enable users to enter free-form text data. The default text input i…" at bounding box center [596, 225] width 353 height 22
click at [516, 231] on p "Text inputs enable users to enter free-form text data. The default text input i…" at bounding box center [596, 225] width 353 height 22
drag, startPoint x: 483, startPoint y: 231, endPoint x: 636, endPoint y: 232, distance: 152.6
click at [636, 232] on p "Text inputs enable users to enter free-form text data. The default text input i…" at bounding box center [596, 225] width 353 height 22
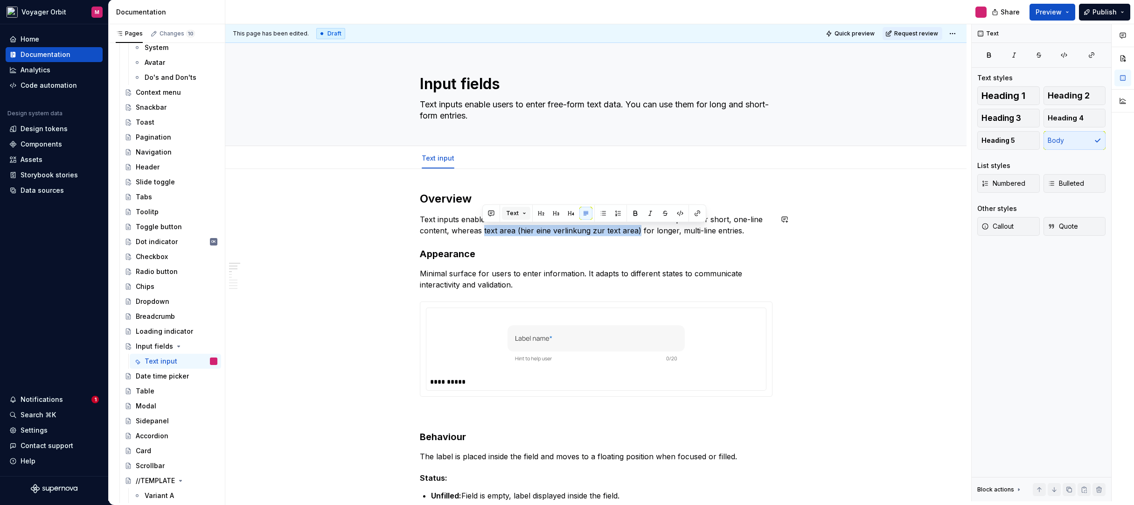
click at [520, 214] on button "Text" at bounding box center [516, 213] width 28 height 13
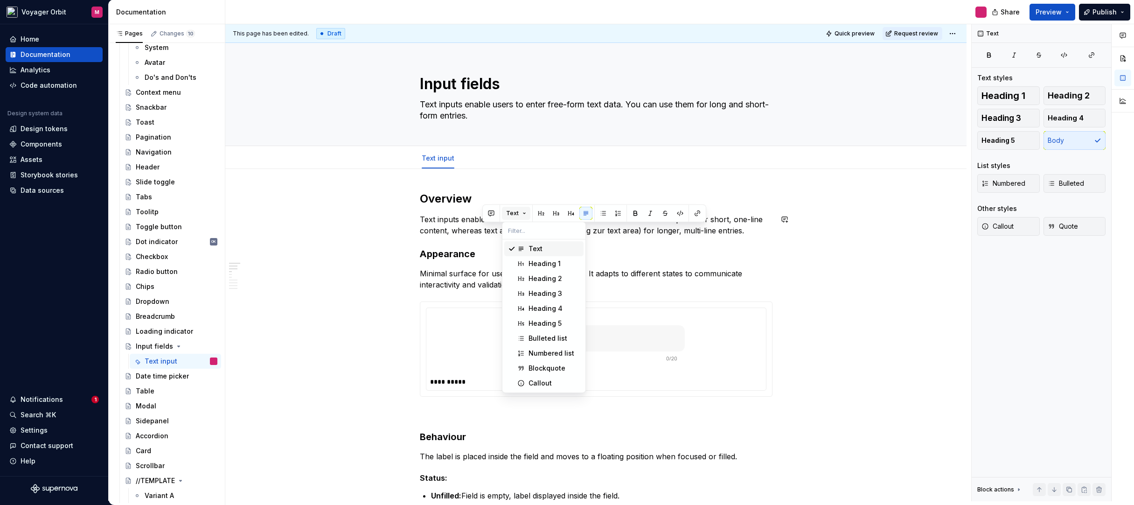
click at [520, 213] on button "Text" at bounding box center [516, 213] width 28 height 13
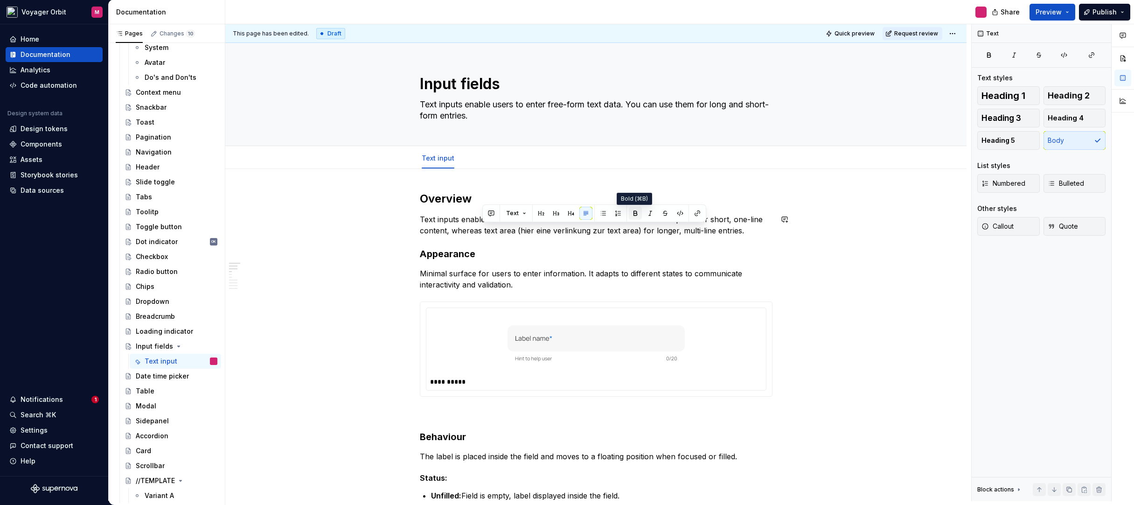
click at [635, 213] on button "button" at bounding box center [635, 213] width 13 height 13
click at [599, 251] on h3 "Appearance" at bounding box center [596, 253] width 353 height 13
click at [650, 250] on h3 "Appearance" at bounding box center [596, 253] width 353 height 13
drag, startPoint x: 521, startPoint y: 230, endPoint x: 639, endPoint y: 235, distance: 118.6
click at [639, 235] on p "Text inputs enable users to enter free-form text data. The default text input i…" at bounding box center [596, 225] width 353 height 22
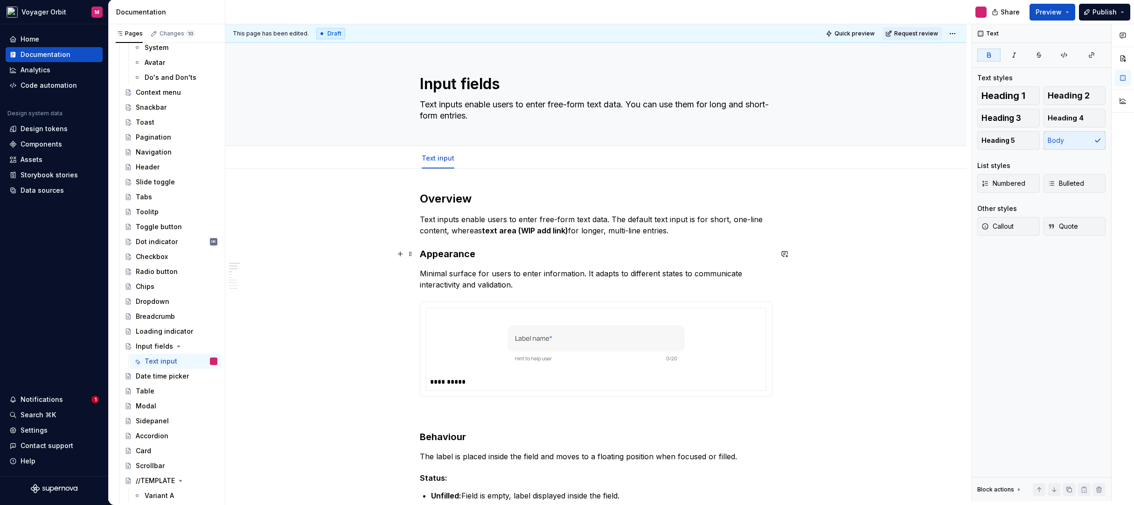
click at [670, 250] on h3 "Appearance" at bounding box center [596, 253] width 353 height 13
click at [687, 231] on p "Text inputs enable users to enter free-form text data. The default text input i…" at bounding box center [596, 225] width 353 height 22
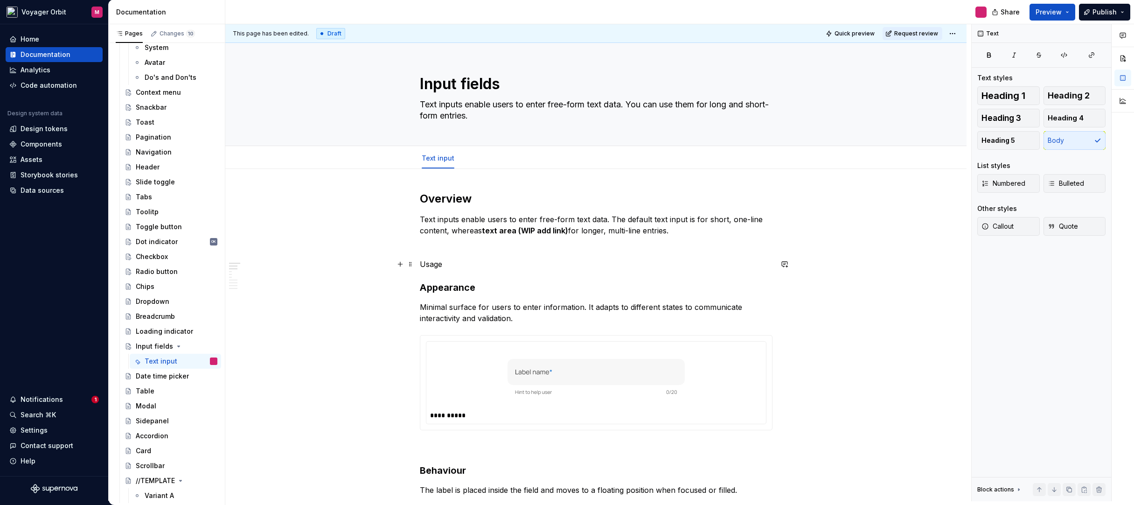
click at [447, 265] on p "Usage" at bounding box center [596, 264] width 353 height 11
click at [430, 267] on p "Usage" at bounding box center [596, 264] width 353 height 11
click at [166, 255] on div "Checkbox" at bounding box center [152, 256] width 32 height 9
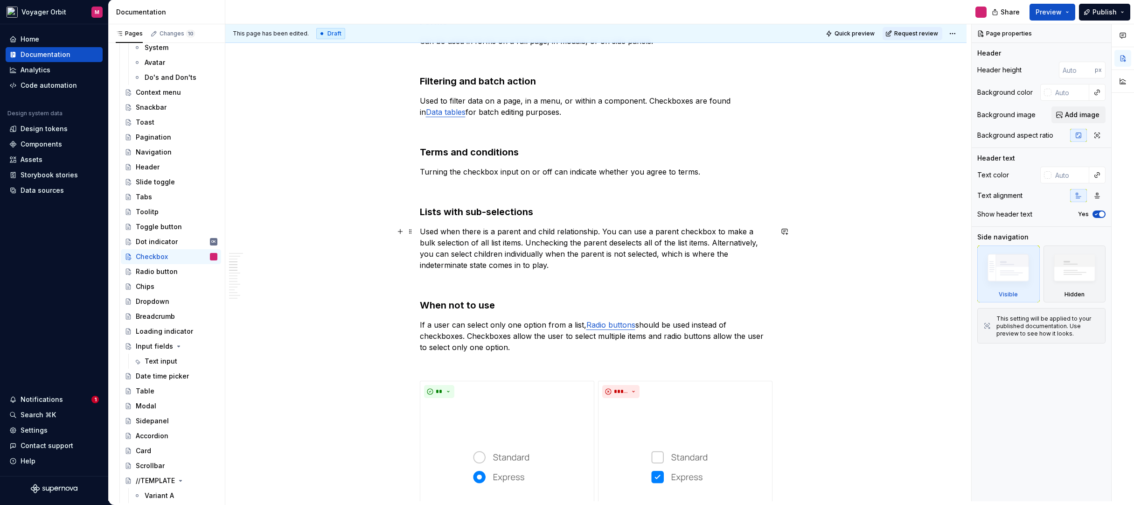
scroll to position [273, 0]
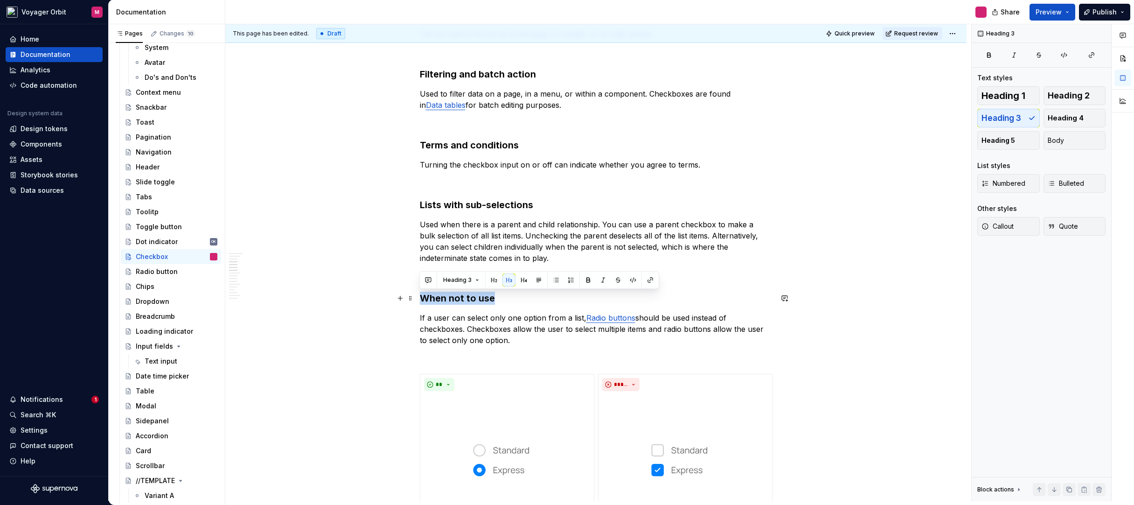
drag, startPoint x: 503, startPoint y: 301, endPoint x: 422, endPoint y: 301, distance: 80.7
click at [422, 301] on h3 "When not to use" at bounding box center [596, 298] width 353 height 13
copy h3 "When not to use"
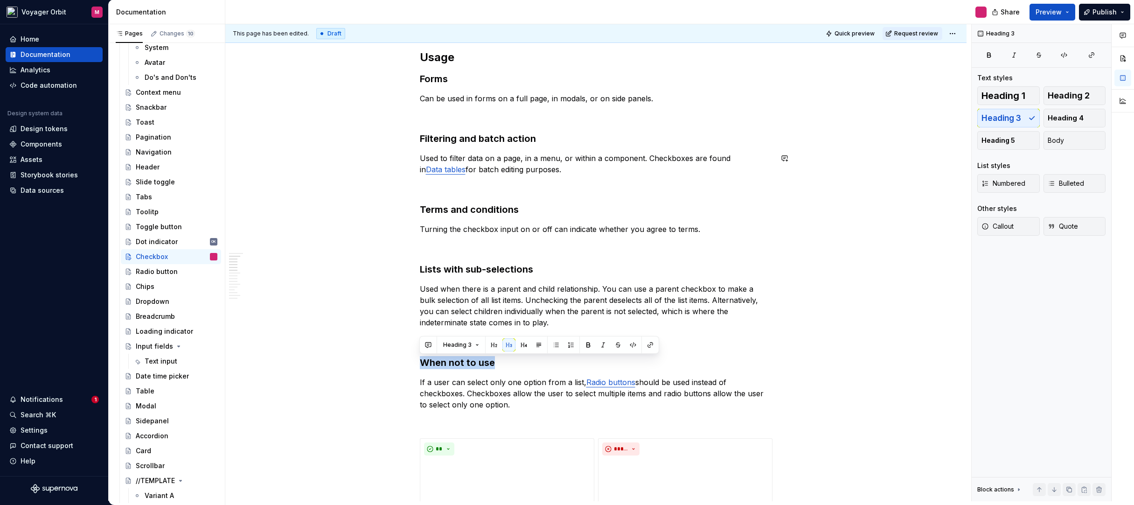
scroll to position [206, 0]
click at [156, 346] on div "Input fields" at bounding box center [154, 346] width 37 height 9
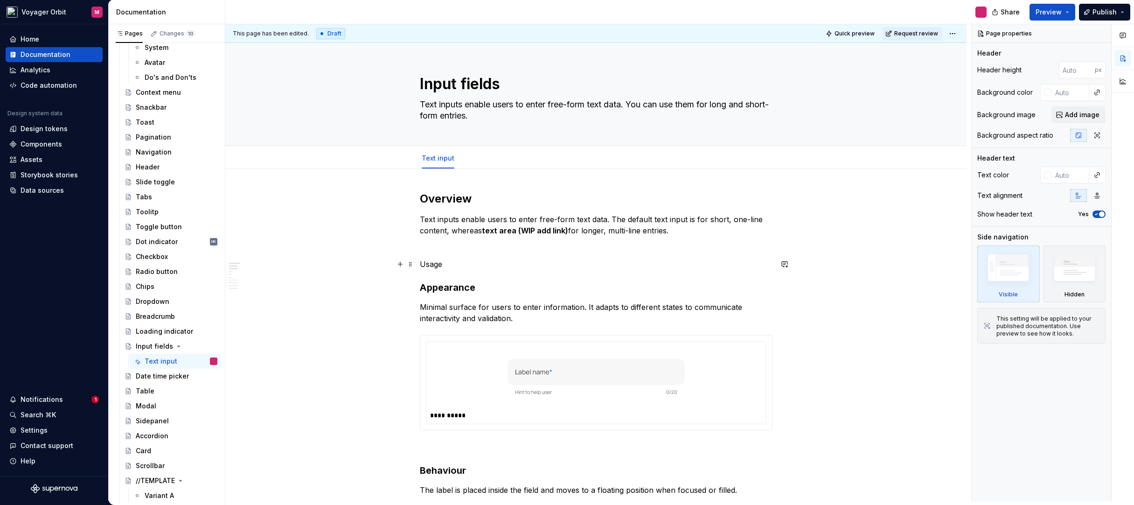
click at [449, 263] on p "Usage" at bounding box center [596, 264] width 353 height 11
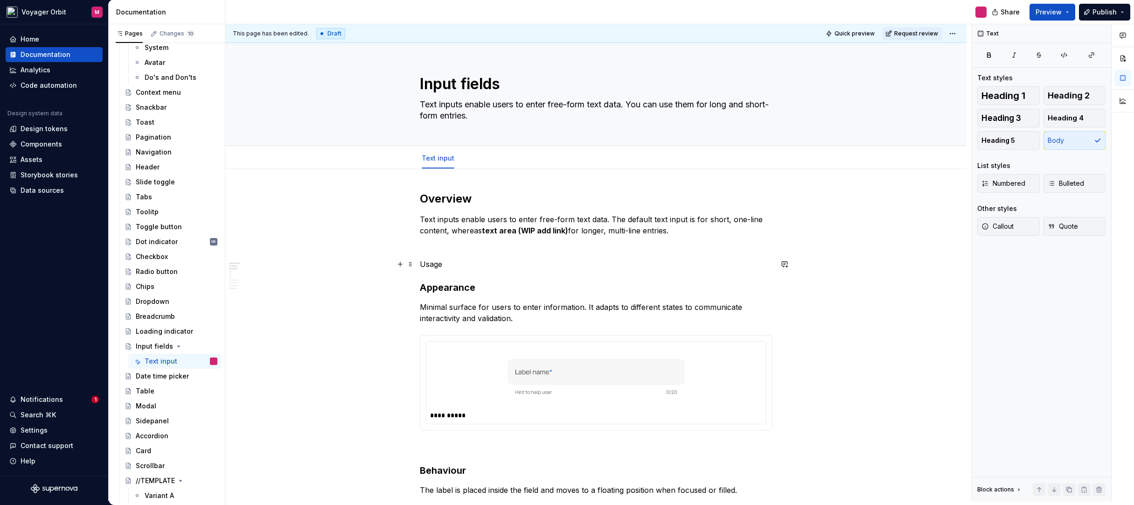
click at [449, 263] on p "Usage" at bounding box center [596, 264] width 353 height 11
click at [999, 120] on span "Heading 3" at bounding box center [1002, 117] width 40 height 9
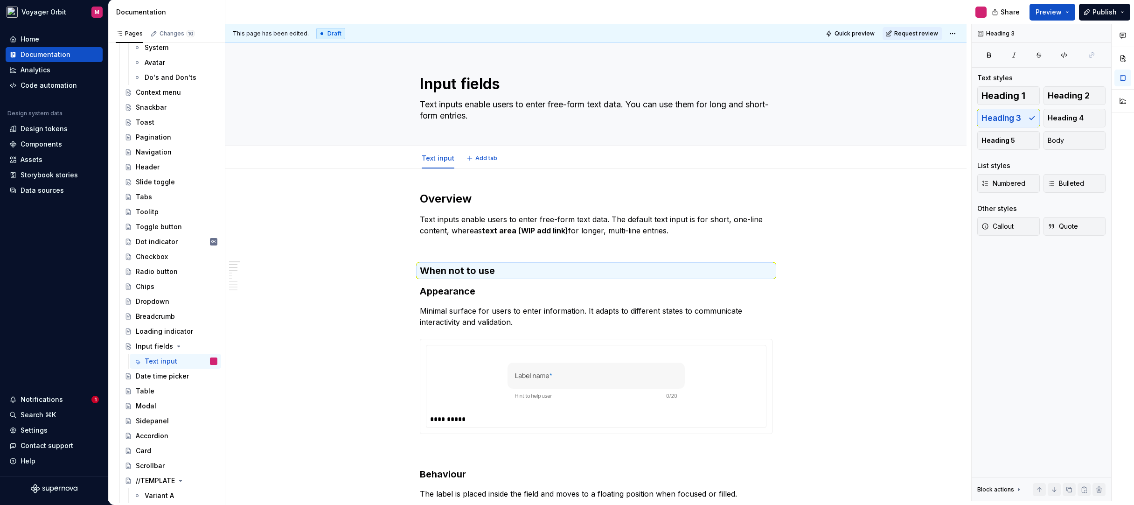
type textarea "*"
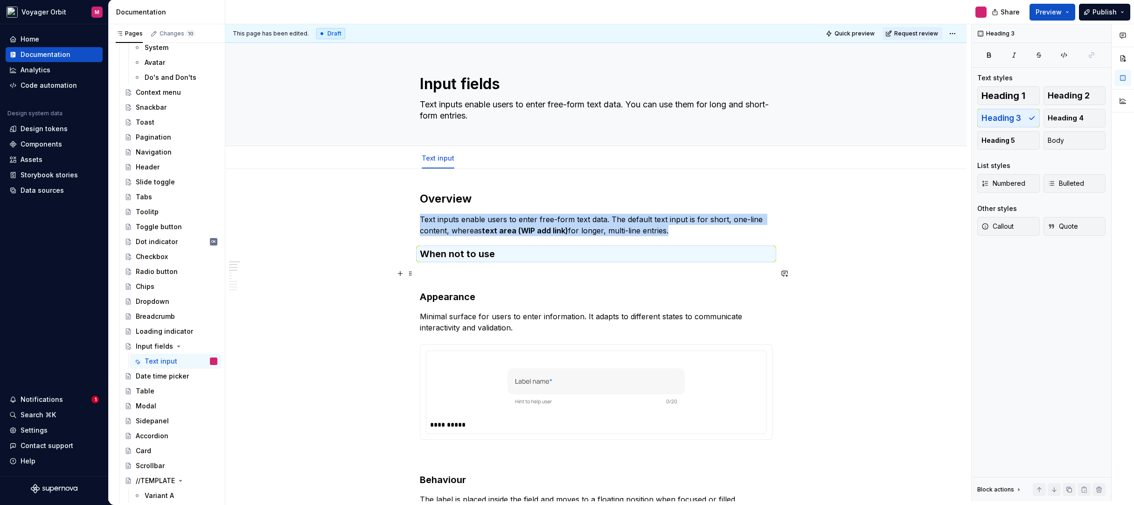
click at [458, 274] on p at bounding box center [596, 273] width 353 height 11
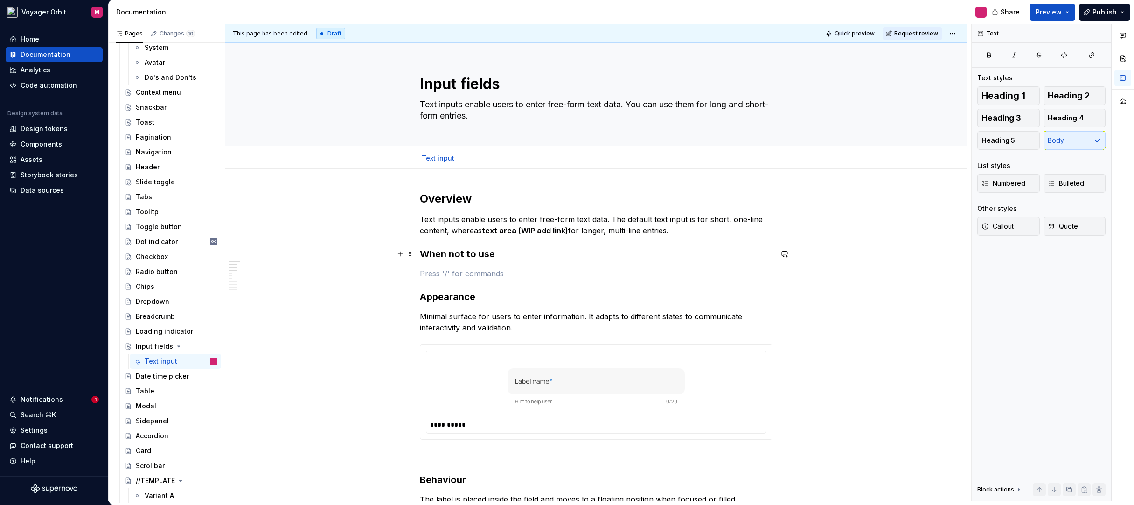
click at [475, 253] on h3 "When not to use" at bounding box center [596, 253] width 353 height 13
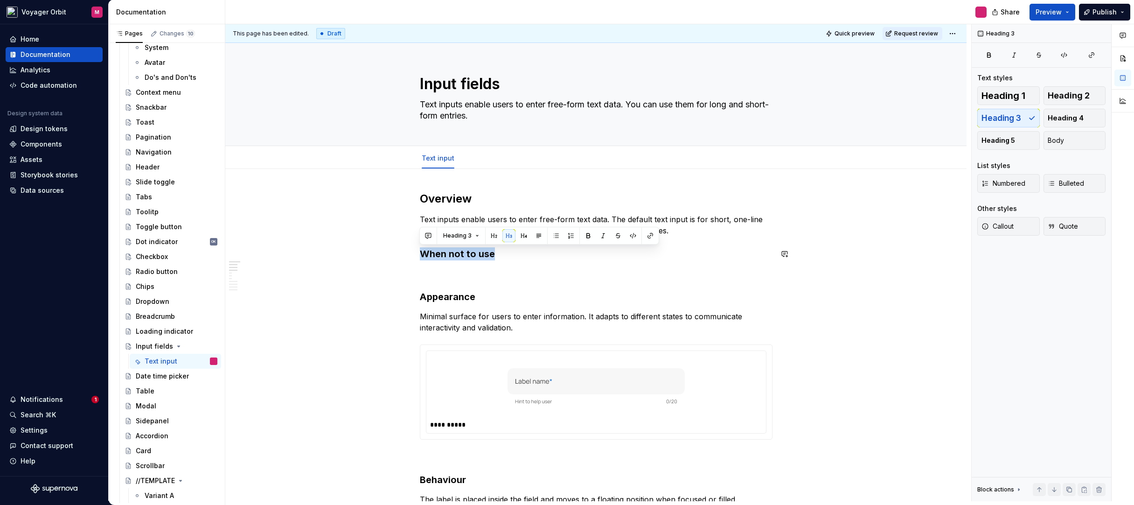
copy h3 "When not to use"
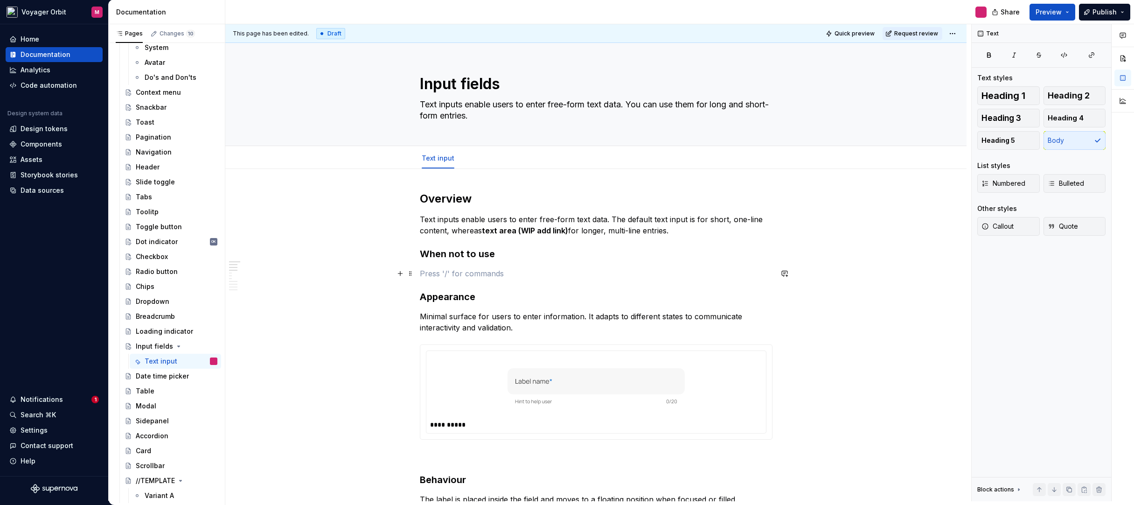
click at [452, 277] on p at bounding box center [596, 273] width 353 height 11
click at [420, 253] on h3 "When not to use" at bounding box center [596, 253] width 353 height 13
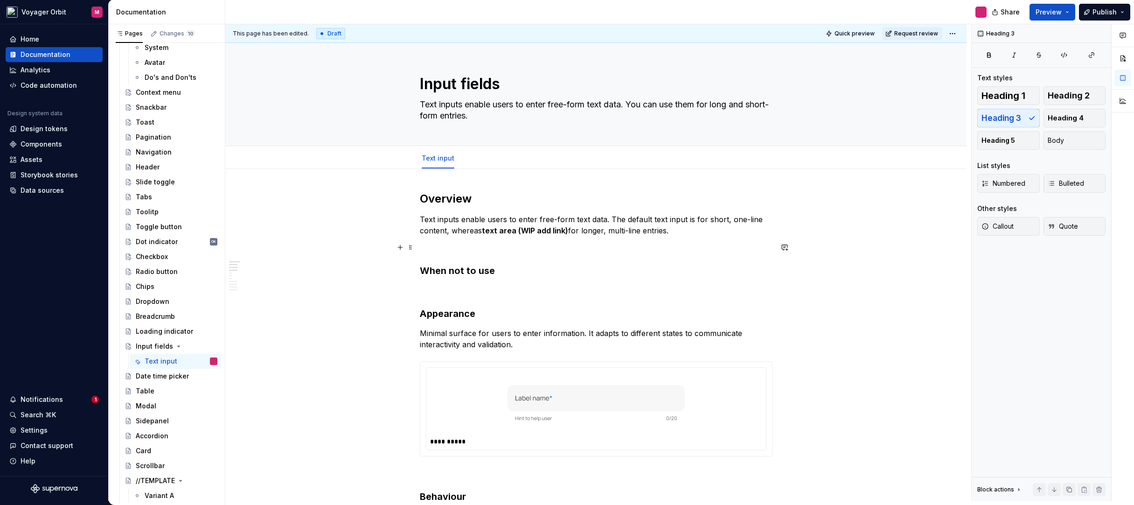
click at [425, 250] on p at bounding box center [596, 247] width 353 height 11
click at [434, 250] on p "When to use" at bounding box center [596, 247] width 353 height 11
click at [1006, 118] on span "Heading 3" at bounding box center [1002, 117] width 40 height 9
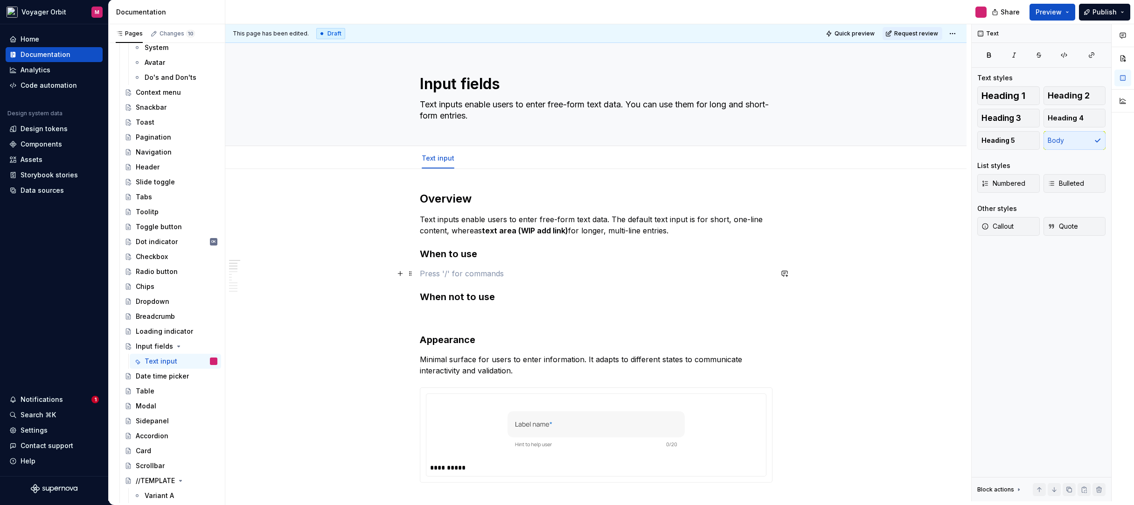
click at [441, 273] on p at bounding box center [596, 273] width 353 height 11
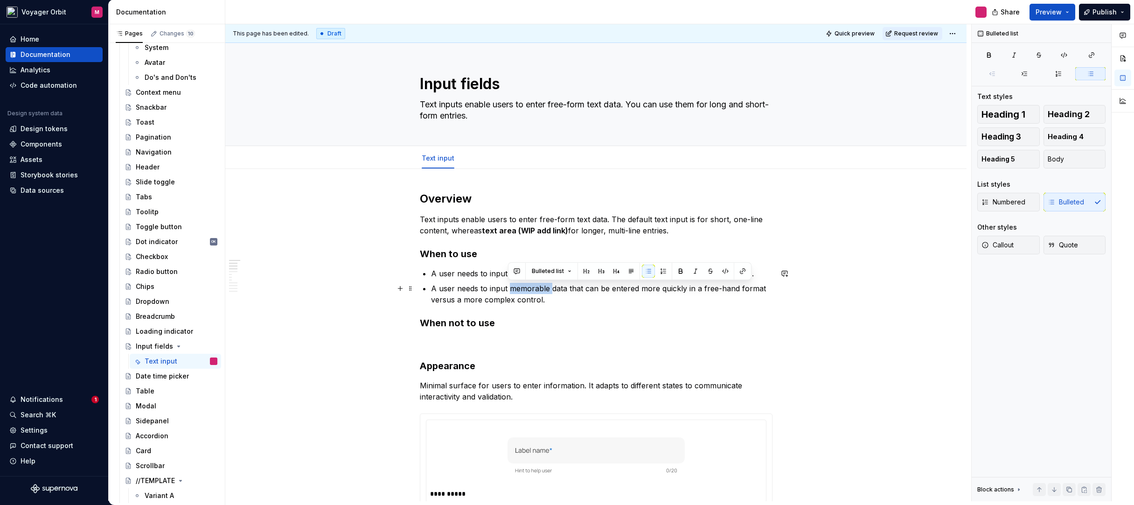
drag, startPoint x: 551, startPoint y: 289, endPoint x: 507, endPoint y: 291, distance: 43.4
click at [507, 291] on p "A user needs to input memorable data that can be entered more quickly in a free…" at bounding box center [602, 294] width 342 height 22
click at [544, 303] on p "A user needs to input data that can be entered more quickly in a free-hand form…" at bounding box center [602, 294] width 342 height 22
click at [433, 275] on p "A user needs to input unique information that cannot be predicted with a preset…" at bounding box center [602, 273] width 342 height 11
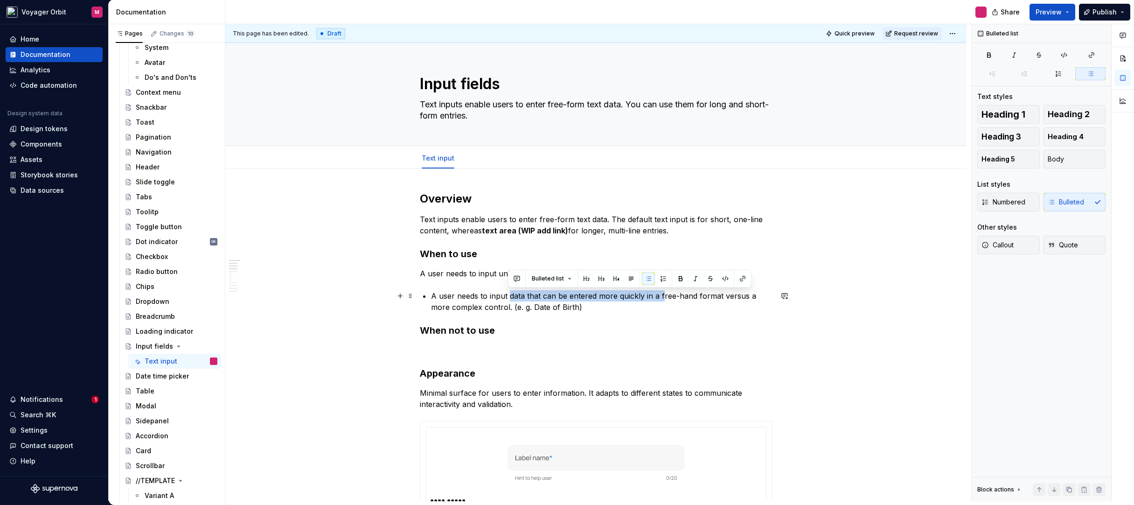
drag, startPoint x: 509, startPoint y: 297, endPoint x: 661, endPoint y: 300, distance: 151.7
click at [661, 300] on p "A user needs to input data that can be entered more quickly in a free-hand form…" at bounding box center [602, 301] width 342 height 22
click at [598, 307] on p "A user needs to input data that can be entered more quickly in a free-hand form…" at bounding box center [602, 301] width 342 height 22
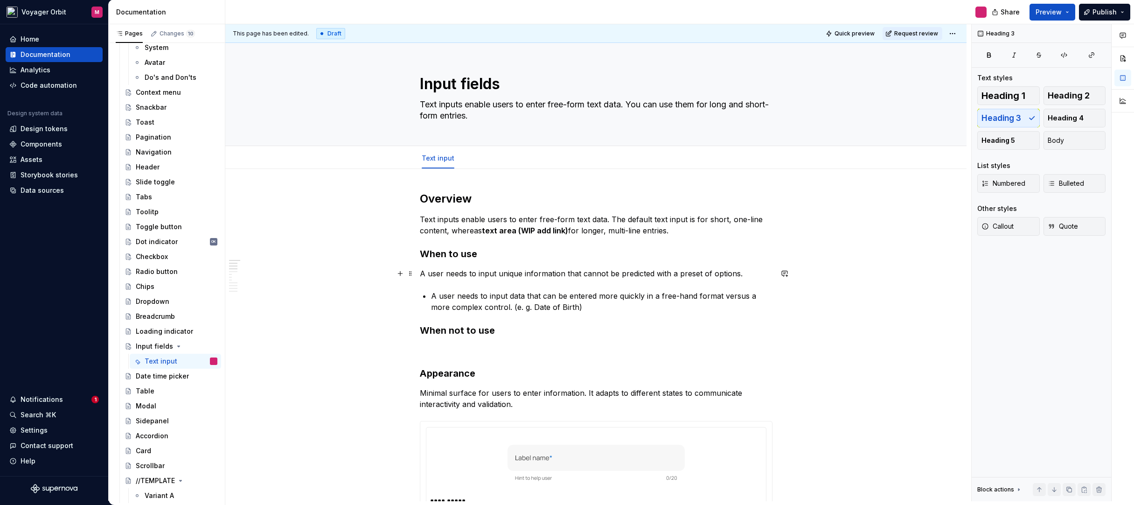
click at [523, 275] on p "A user needs to input unique information that cannot be predicted with a preset…" at bounding box center [596, 273] width 353 height 11
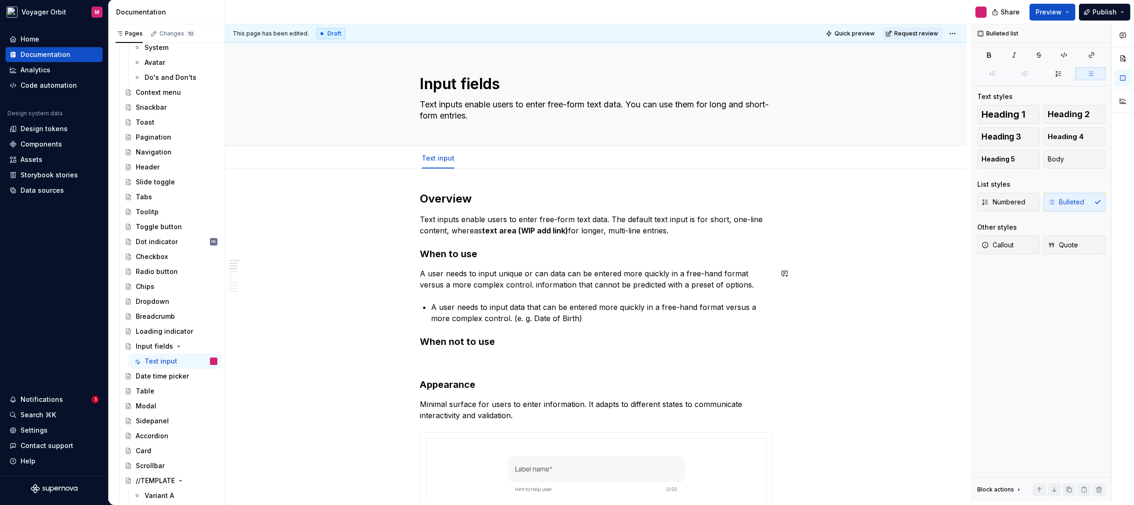
drag, startPoint x: 508, startPoint y: 285, endPoint x: 735, endPoint y: 291, distance: 227.8
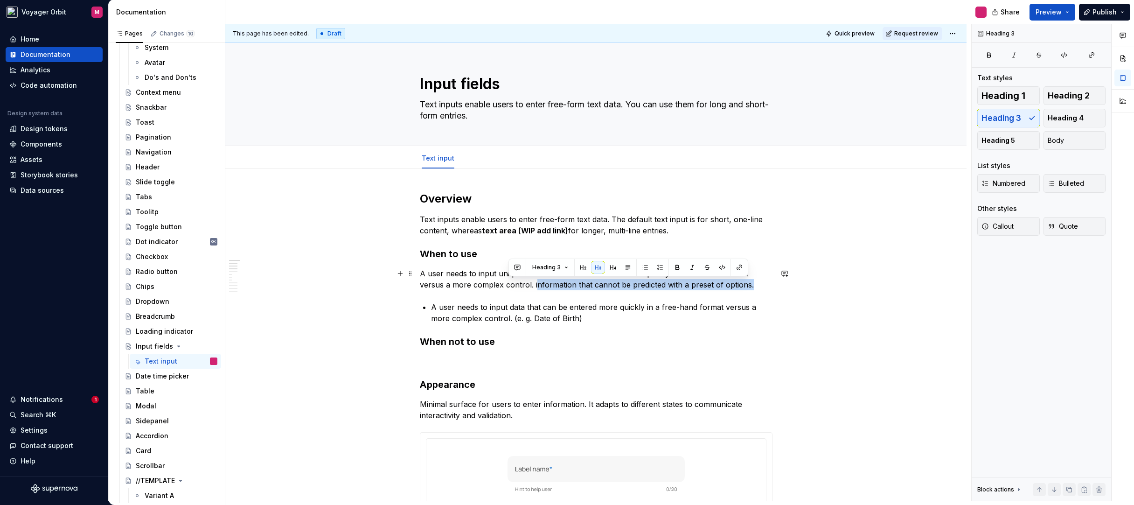
drag, startPoint x: 727, startPoint y: 287, endPoint x: 508, endPoint y: 285, distance: 219.3
click at [508, 285] on p "A user needs to input unique or can data can be entered more quickly in a free-…" at bounding box center [596, 279] width 353 height 22
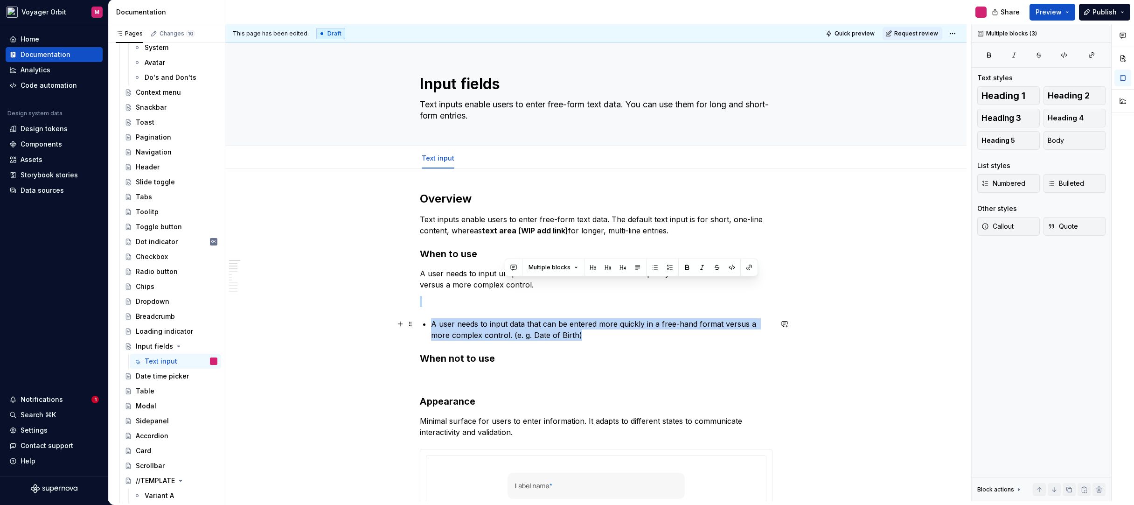
drag, startPoint x: 508, startPoint y: 285, endPoint x: 698, endPoint y: 336, distance: 196.7
click at [586, 338] on p "A user needs to input data that can be entered more quickly in a free-hand form…" at bounding box center [602, 329] width 342 height 22
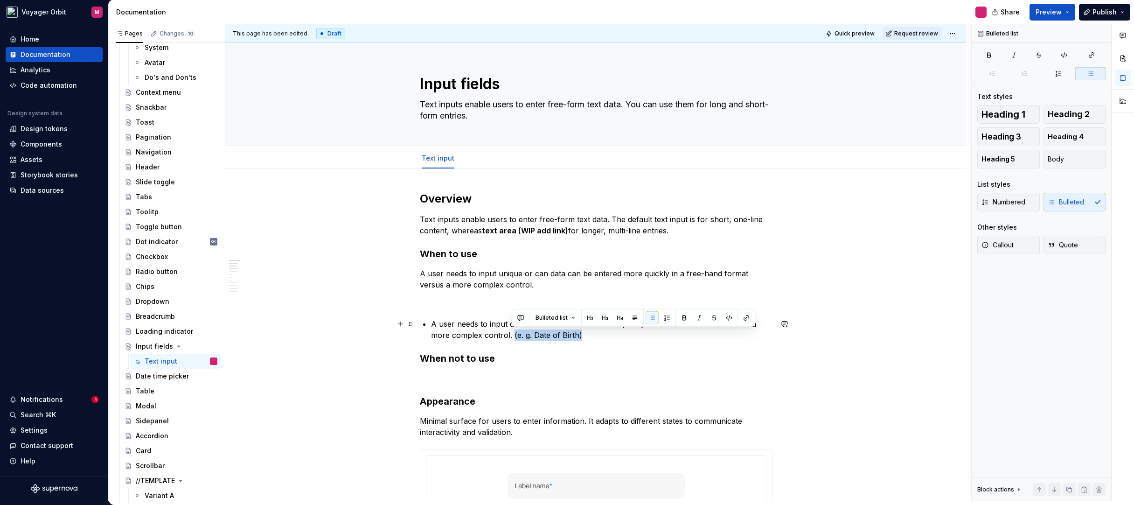
drag, startPoint x: 584, startPoint y: 337, endPoint x: 513, endPoint y: 338, distance: 71.4
click at [513, 338] on p "A user needs to input data that can be entered more quickly in a free-hand form…" at bounding box center [602, 329] width 342 height 22
copy p "(e. g. Date of Birth)"
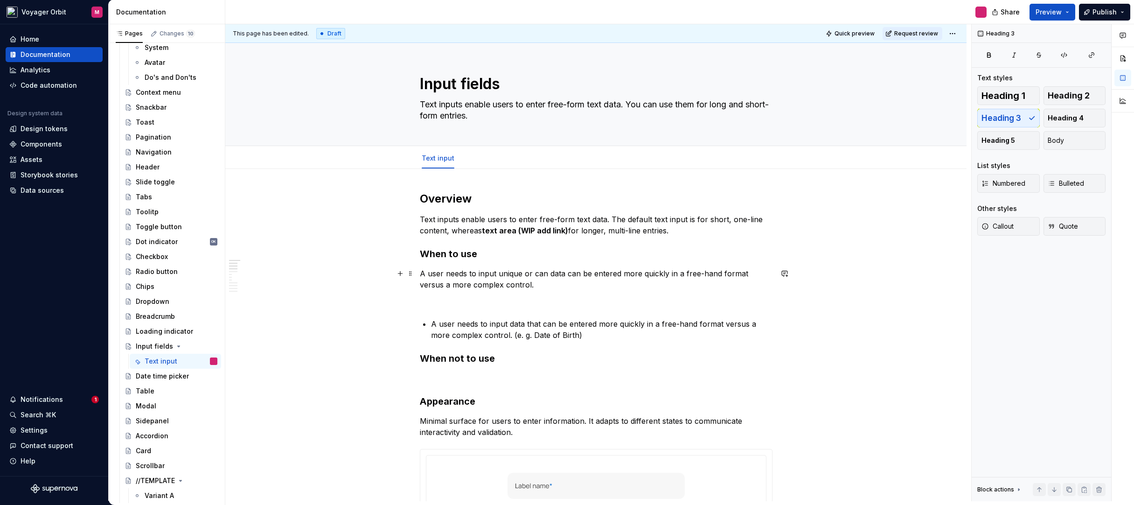
click at [514, 286] on p "A user needs to input unique or can data can be entered more quickly in a free-…" at bounding box center [596, 279] width 353 height 22
drag, startPoint x: 616, startPoint y: 351, endPoint x: 611, endPoint y: 343, distance: 9.1
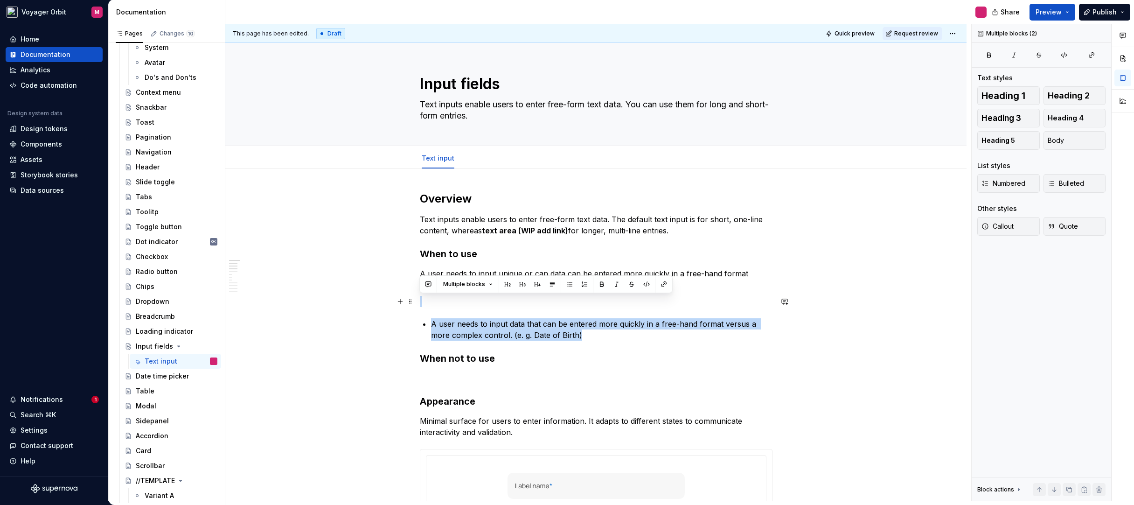
drag, startPoint x: 594, startPoint y: 336, endPoint x: 391, endPoint y: 300, distance: 206.7
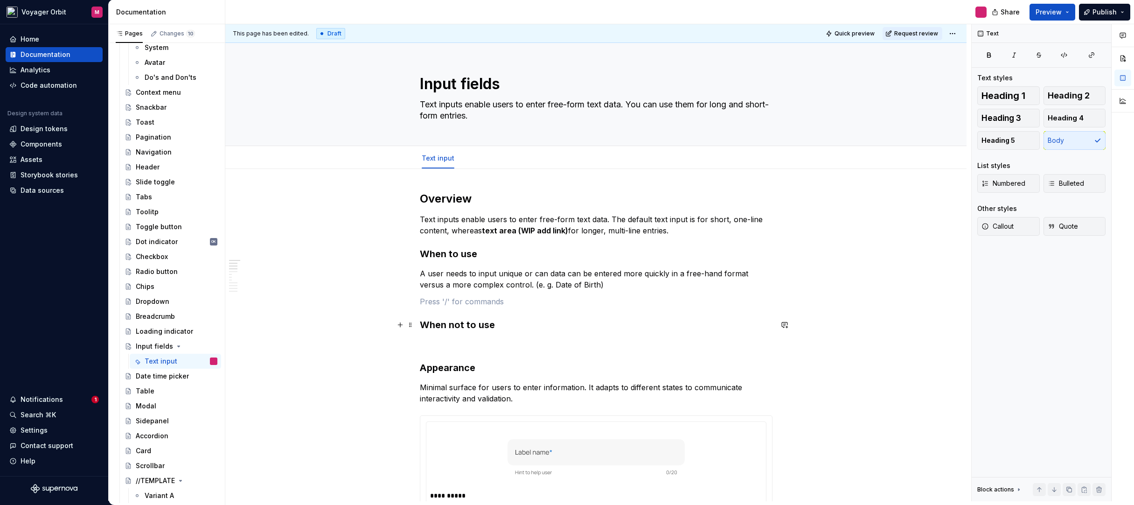
click at [416, 322] on div "**********" at bounding box center [598, 262] width 746 height 477
click at [423, 322] on h3 "When not to use" at bounding box center [596, 324] width 353 height 13
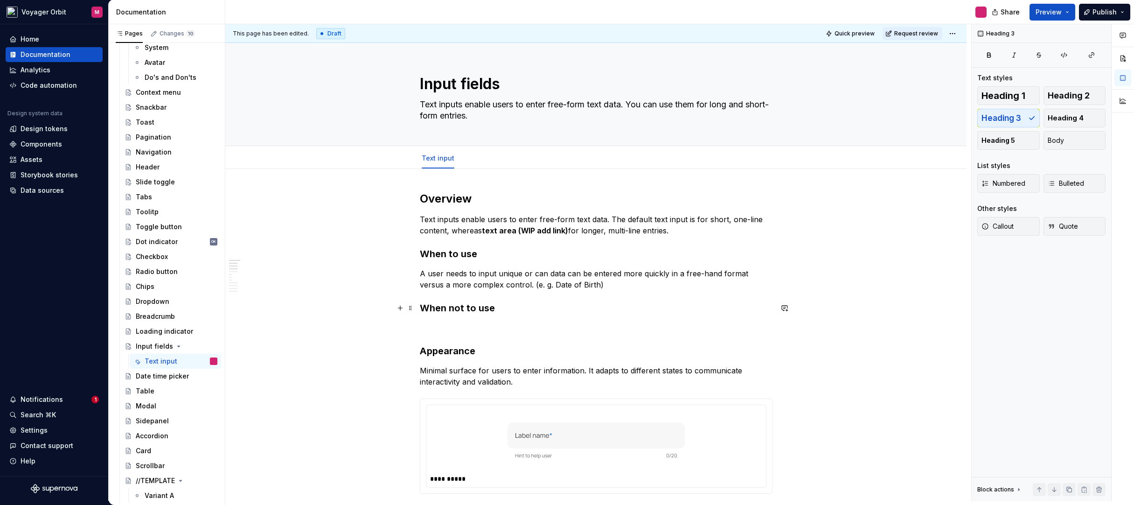
click at [496, 309] on h3 "When not to use" at bounding box center [596, 307] width 353 height 13
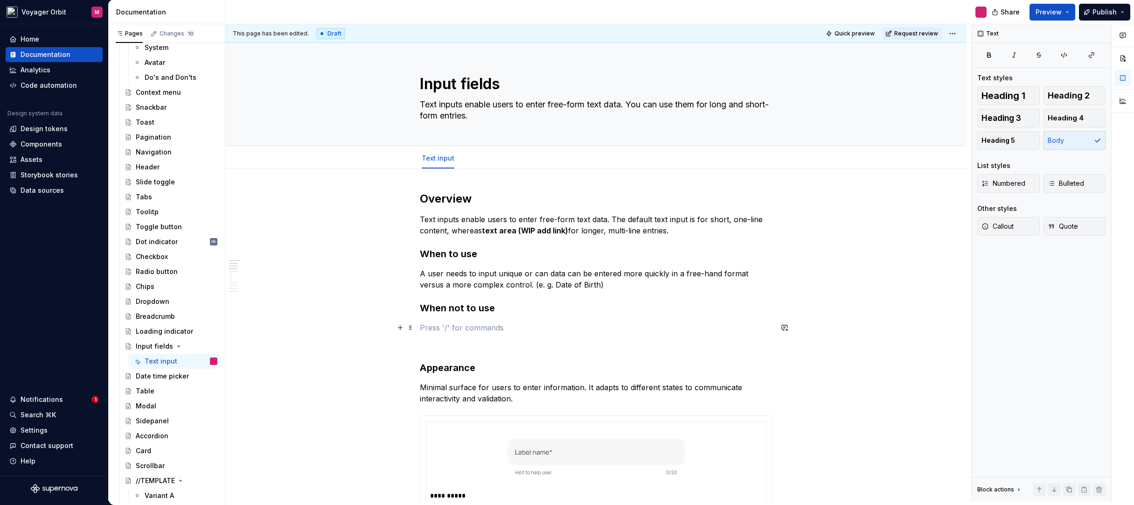
click at [436, 324] on p at bounding box center [596, 327] width 353 height 11
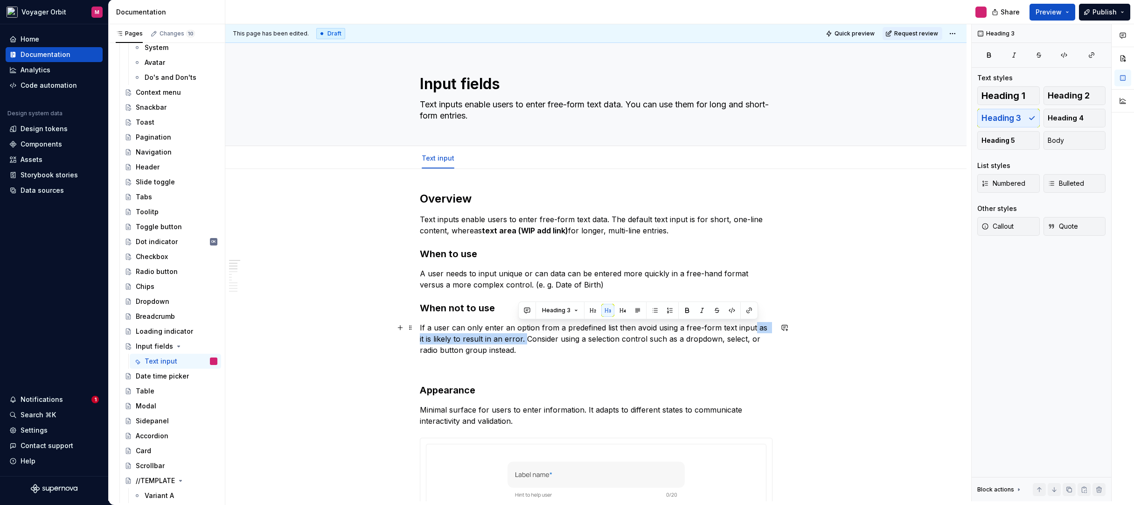
drag, startPoint x: 519, startPoint y: 339, endPoint x: 750, endPoint y: 333, distance: 231.5
click at [750, 333] on p "If a user can only enter an option from a predefined list then avoid using a fr…" at bounding box center [596, 339] width 353 height 34
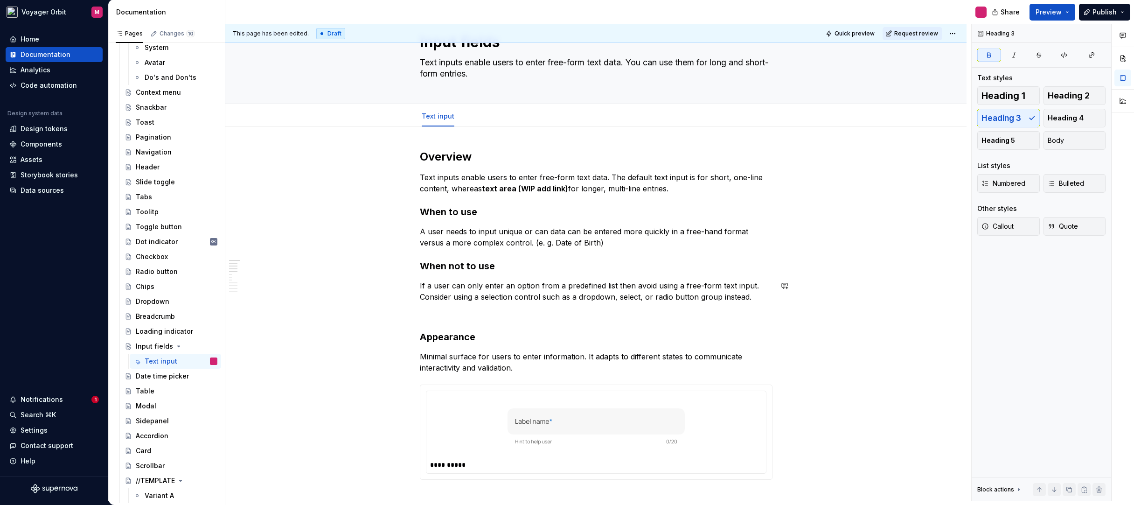
scroll to position [59, 0]
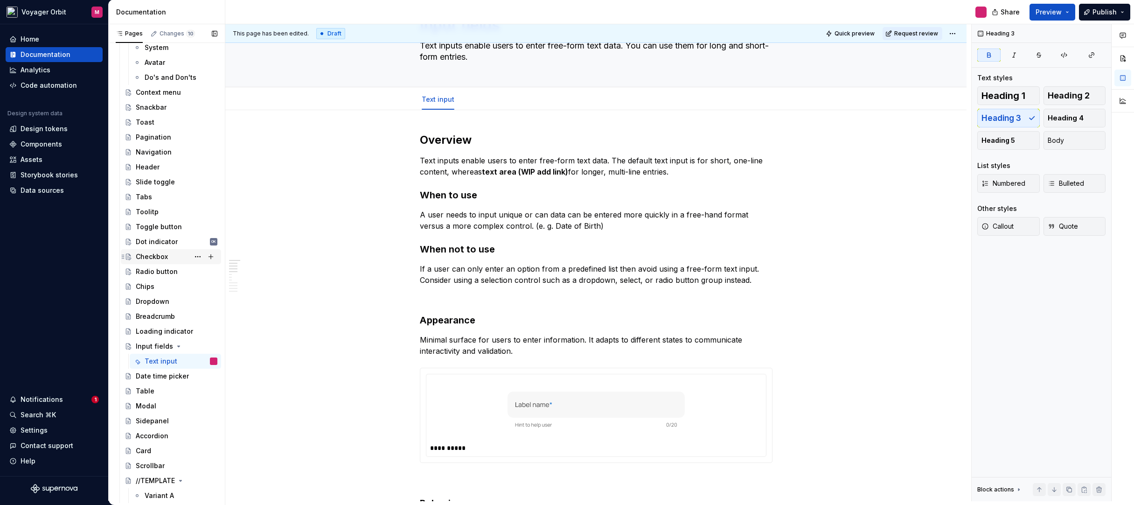
click at [157, 255] on div "Checkbox" at bounding box center [152, 256] width 32 height 9
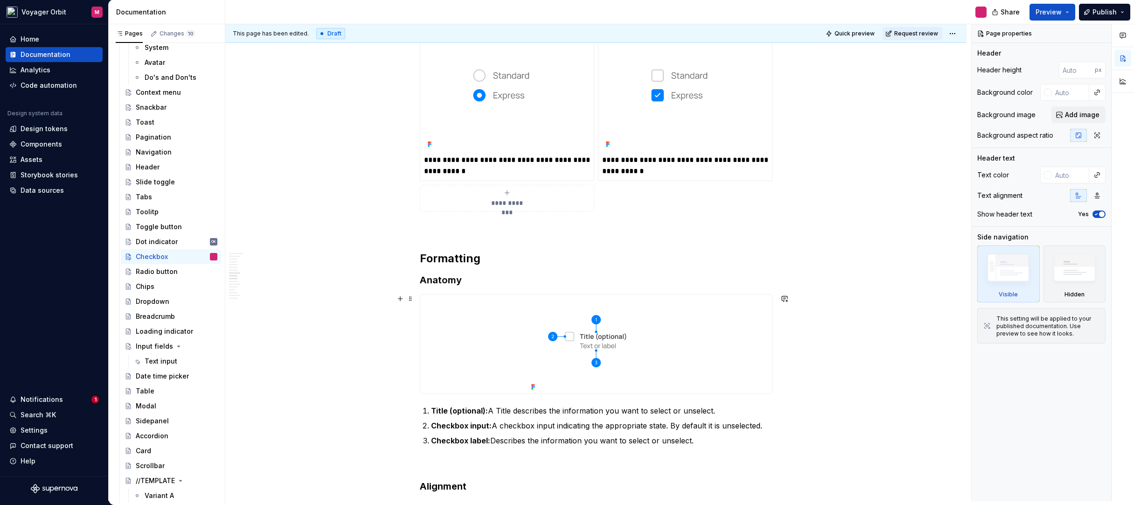
scroll to position [649, 0]
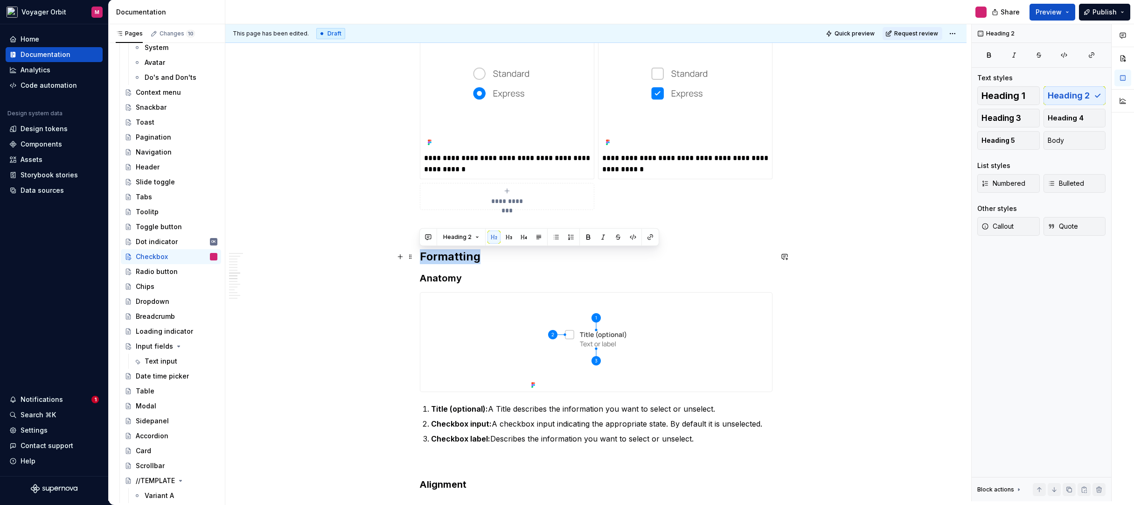
drag, startPoint x: 493, startPoint y: 262, endPoint x: 418, endPoint y: 259, distance: 75.2
copy h2 "Formatting"
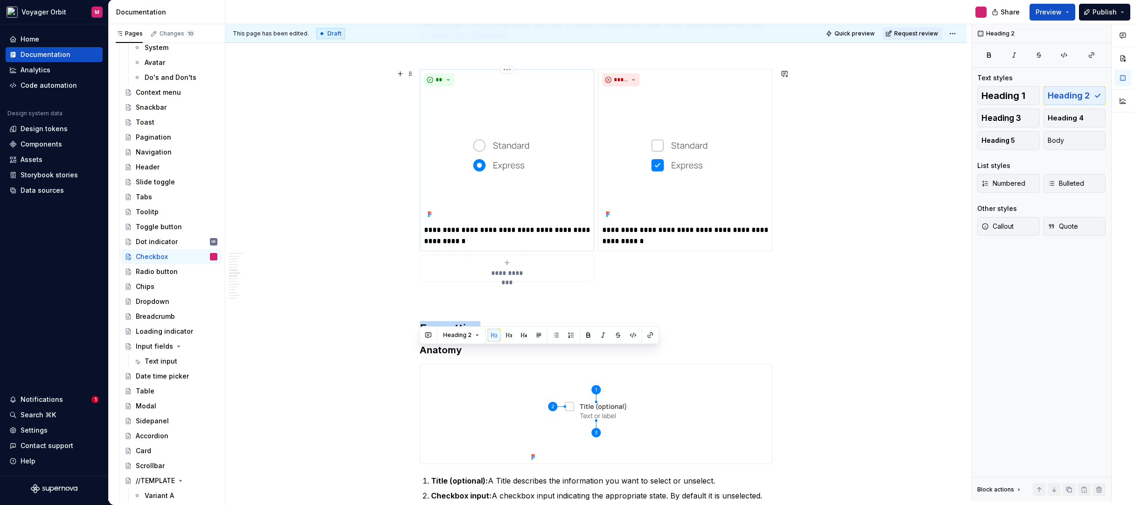
scroll to position [582, 0]
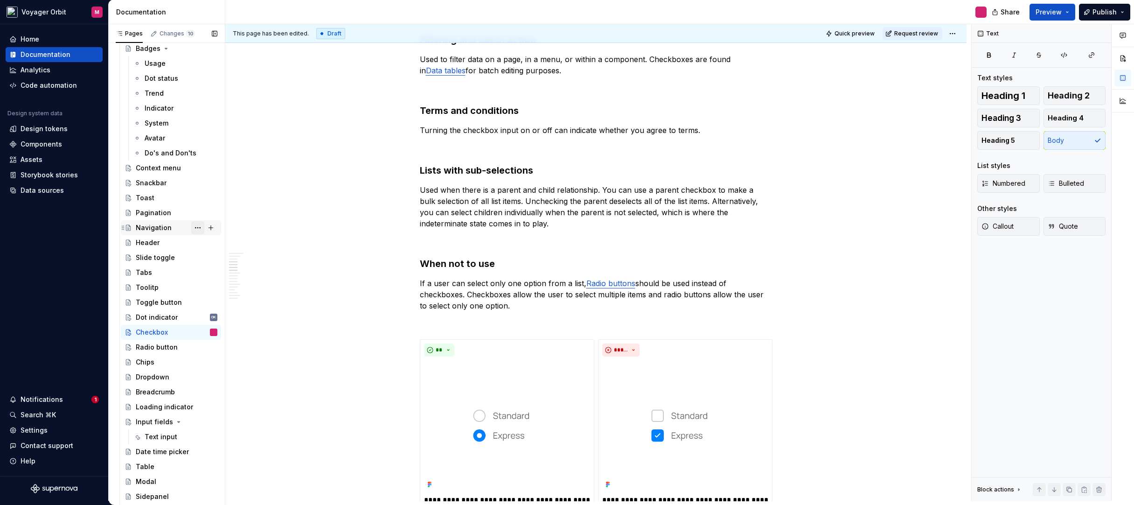
scroll to position [576, 0]
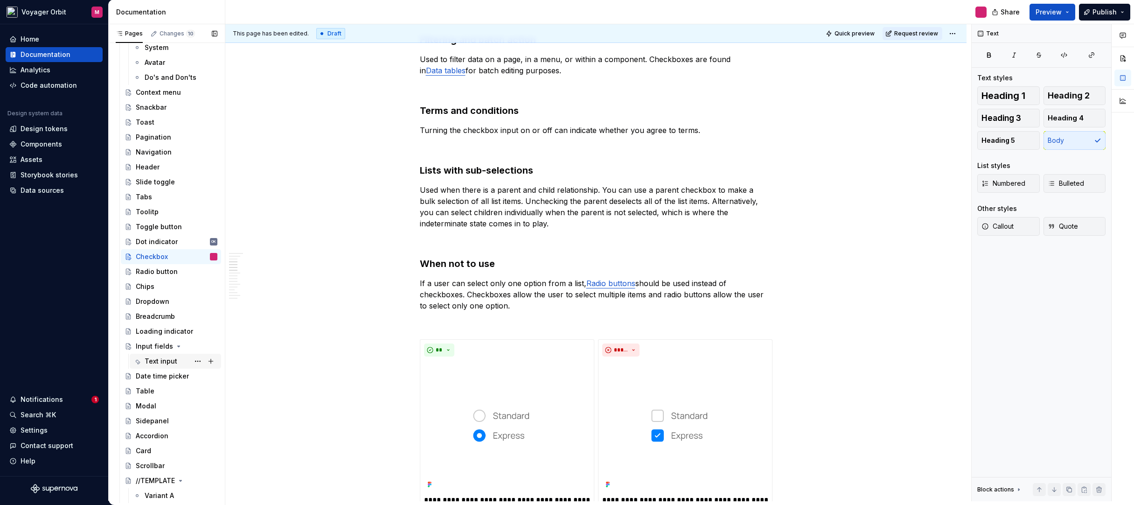
click at [154, 359] on div "Text input" at bounding box center [161, 361] width 33 height 9
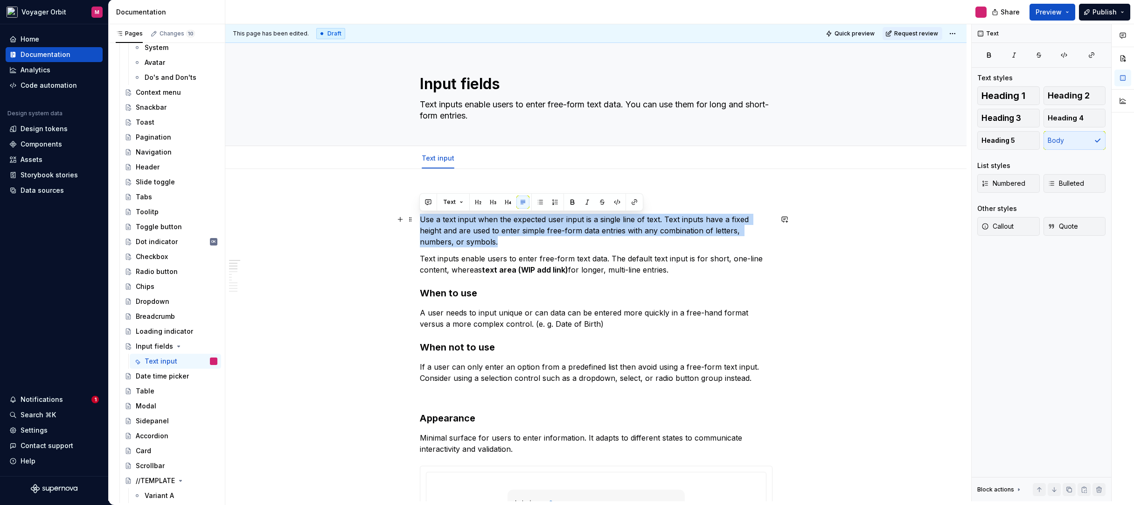
drag, startPoint x: 478, startPoint y: 243, endPoint x: 416, endPoint y: 220, distance: 65.7
copy p "Use a text input when the expected user input is a single line of text. Text in…"
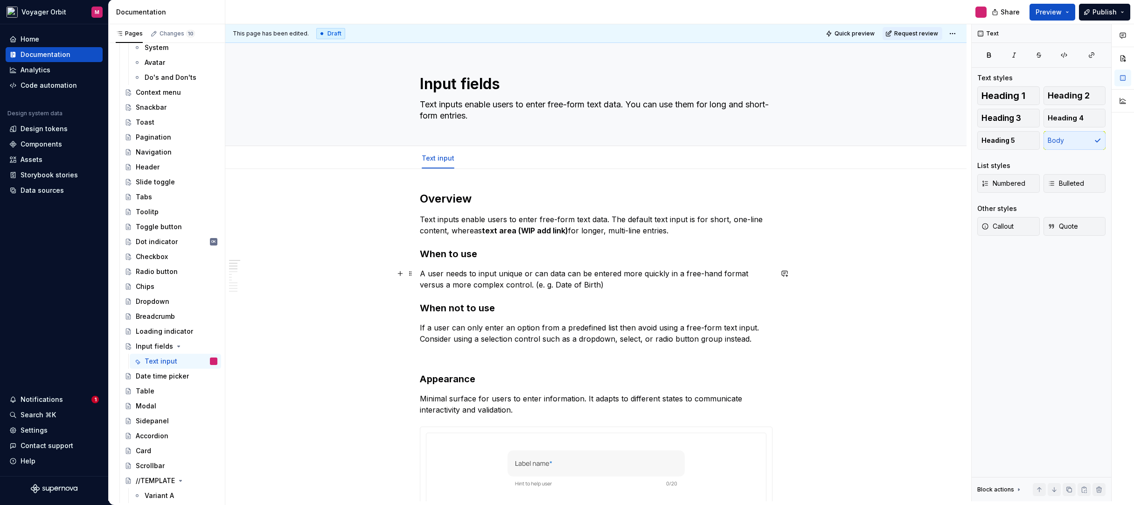
click at [420, 271] on p "A user needs to input unique or can data can be entered more quickly in a free-…" at bounding box center [596, 279] width 353 height 22
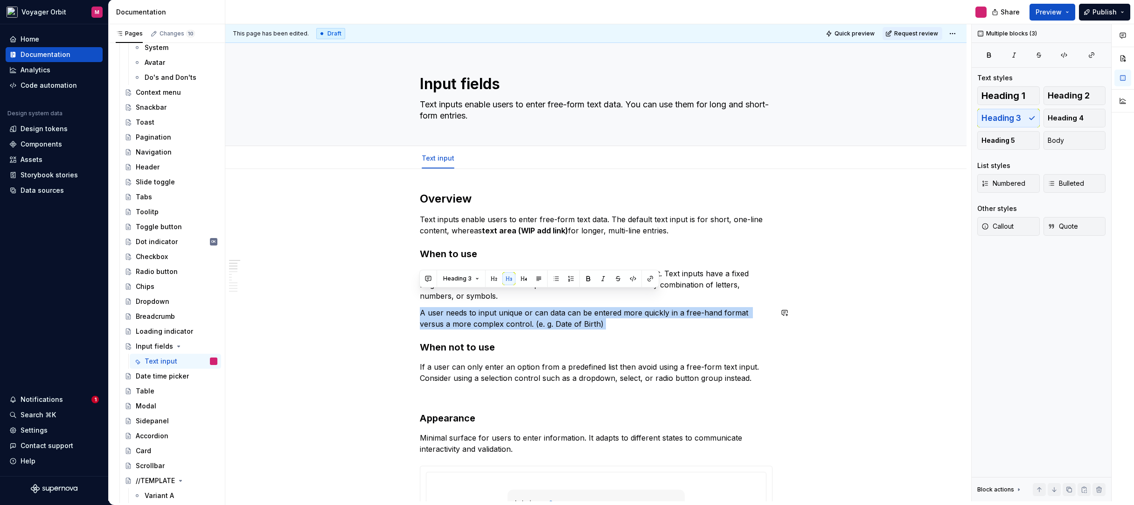
drag, startPoint x: 461, startPoint y: 298, endPoint x: 594, endPoint y: 330, distance: 137.3
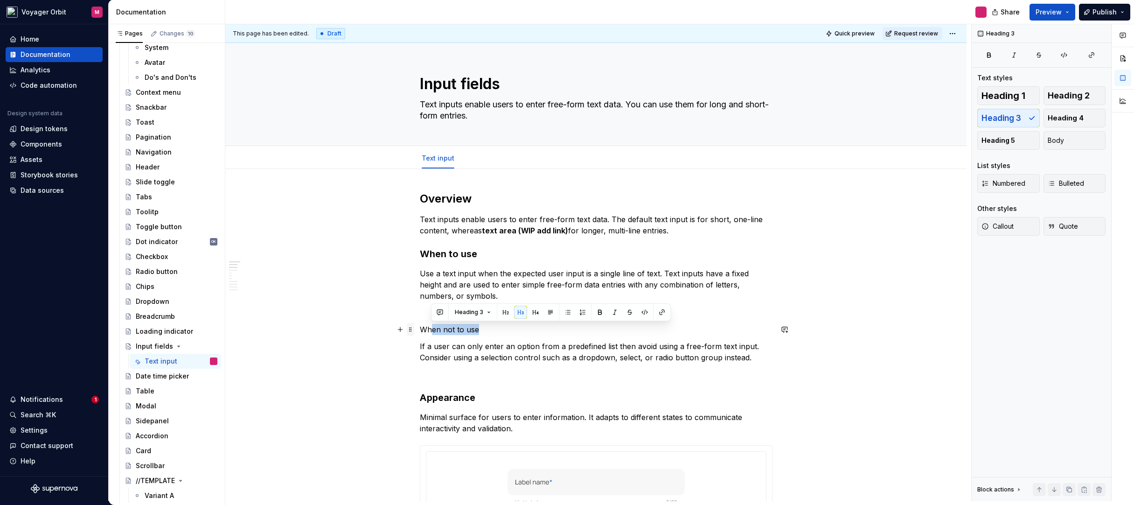
drag, startPoint x: 494, startPoint y: 329, endPoint x: 411, endPoint y: 324, distance: 83.2
click at [431, 331] on p "When not to use" at bounding box center [596, 329] width 353 height 11
click at [445, 333] on p "When not to use" at bounding box center [596, 329] width 353 height 11
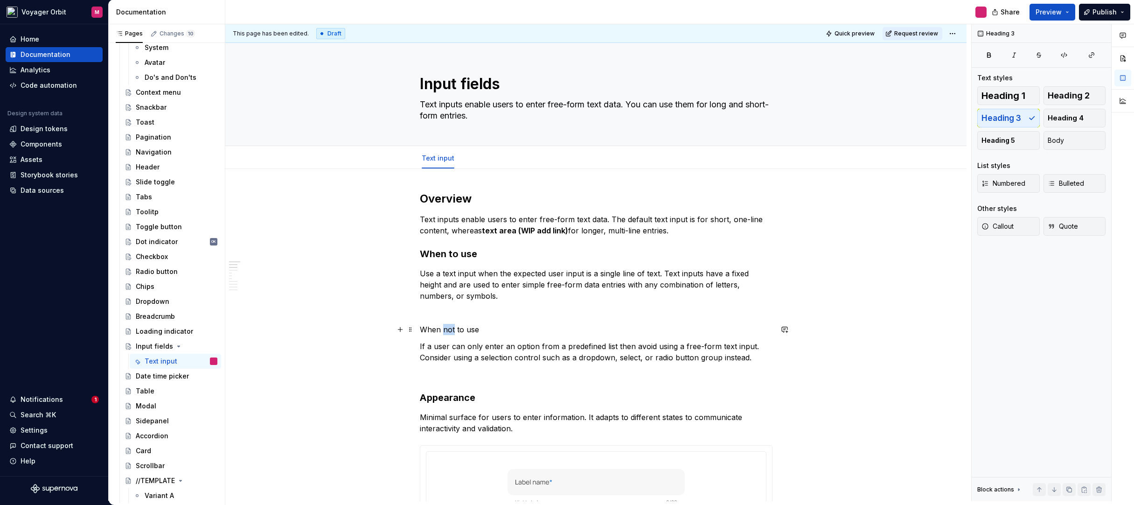
click at [445, 333] on p "When not to use" at bounding box center [596, 329] width 353 height 11
click at [1008, 119] on div "Heading 1 Heading 2 Heading 3 Heading 4 Heading 5 Body" at bounding box center [1042, 117] width 128 height 63
click at [1012, 100] on span "Heading 1" at bounding box center [1004, 95] width 44 height 9
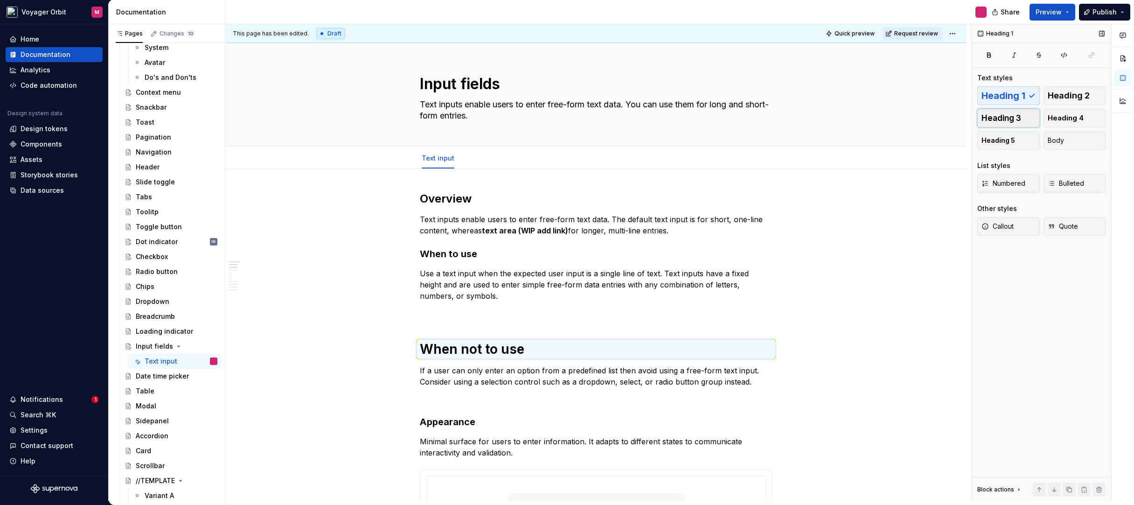
click at [1007, 120] on span "Heading 3" at bounding box center [1002, 117] width 40 height 9
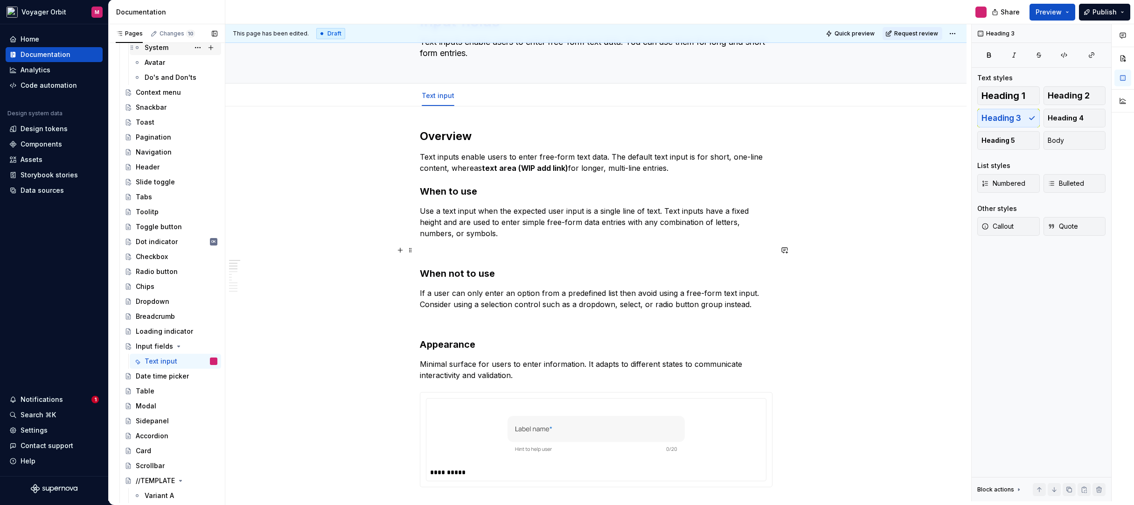
scroll to position [68, 0]
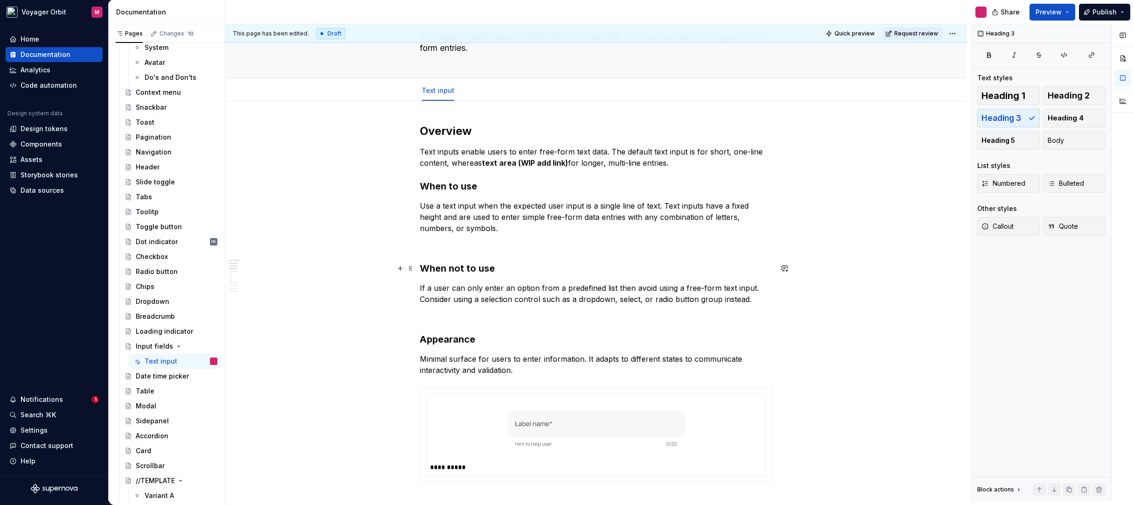
click at [420, 268] on h3 "When not to use" at bounding box center [596, 268] width 353 height 13
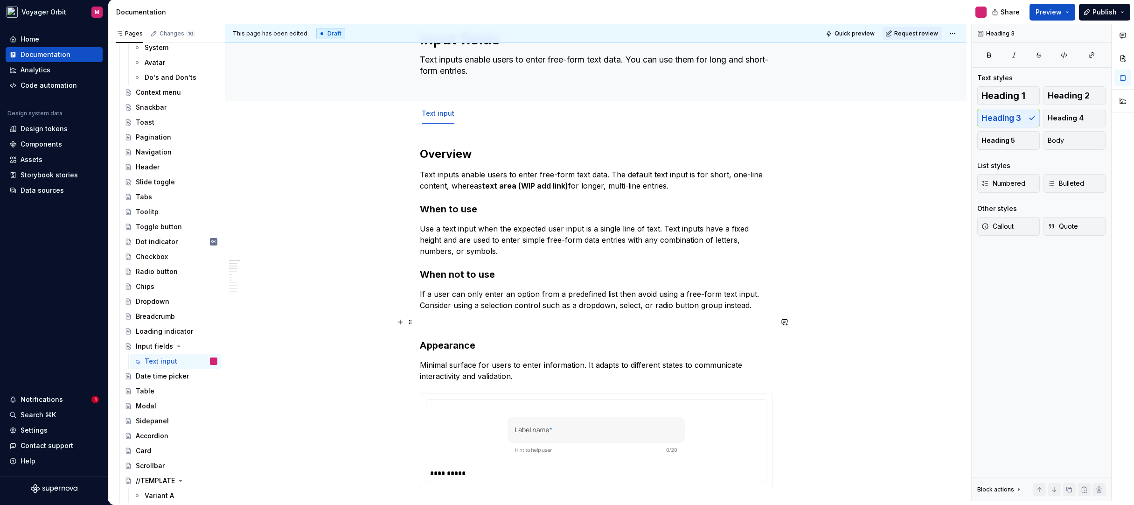
scroll to position [0, 0]
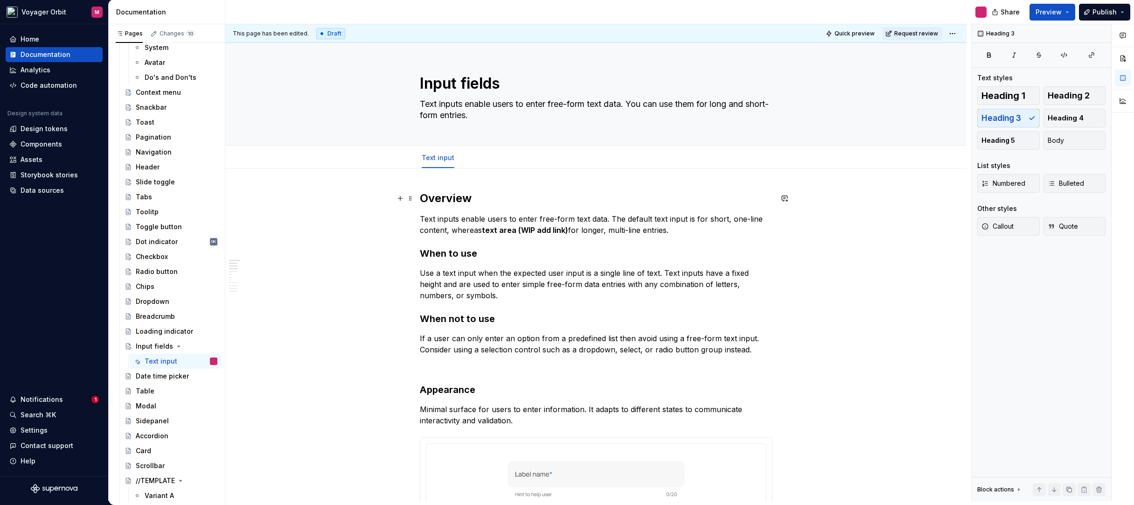
click at [461, 192] on h2 "Overview" at bounding box center [596, 198] width 353 height 15
click at [1002, 97] on span "Heading 1" at bounding box center [1004, 95] width 44 height 9
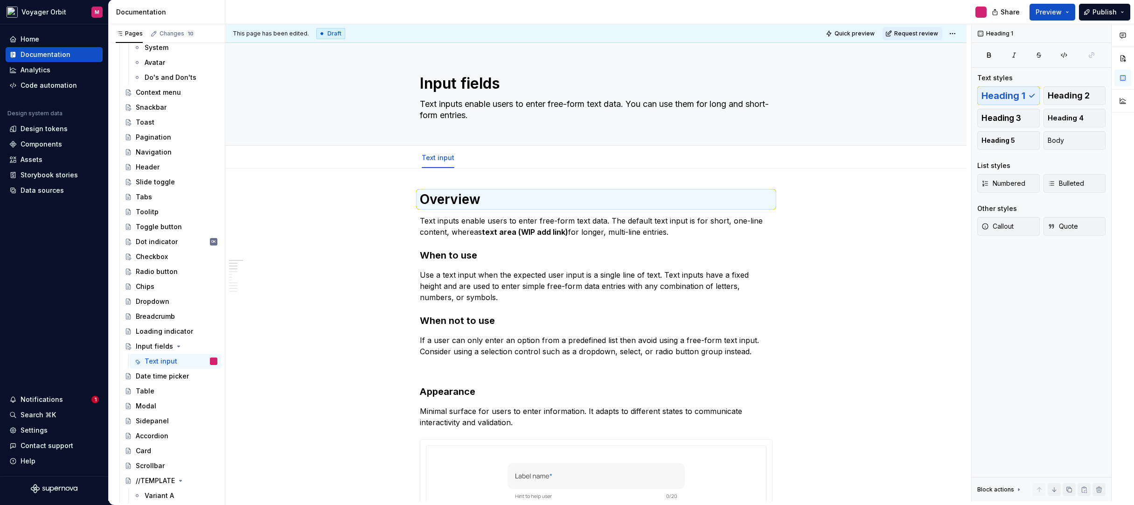
type textarea "*"
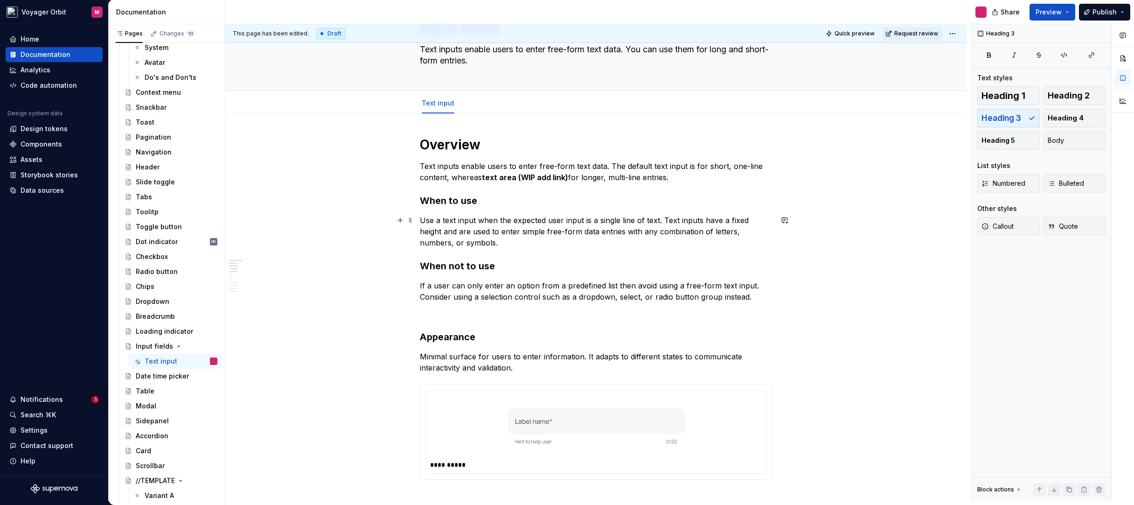
scroll to position [165, 0]
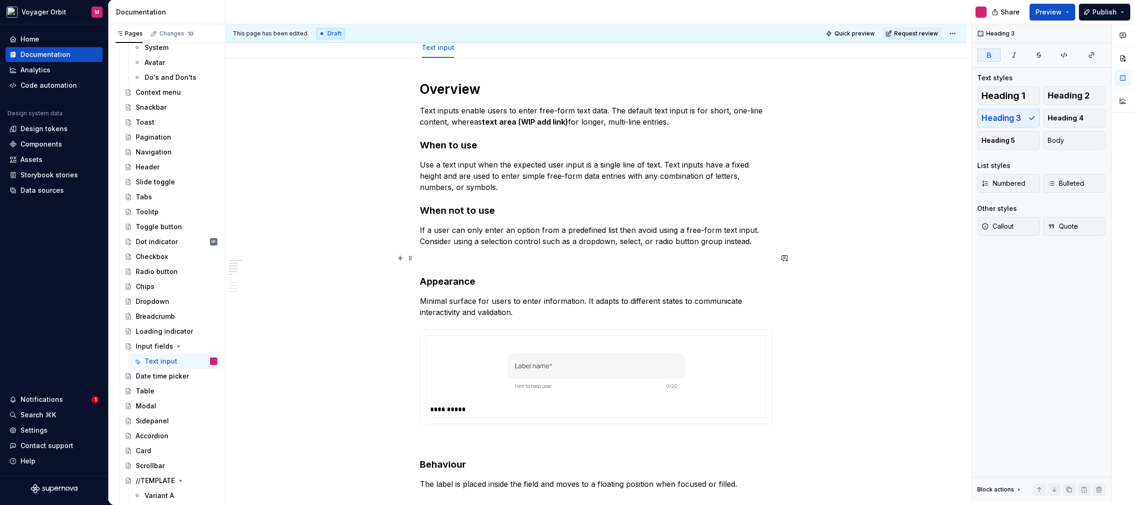
scroll to position [106, 0]
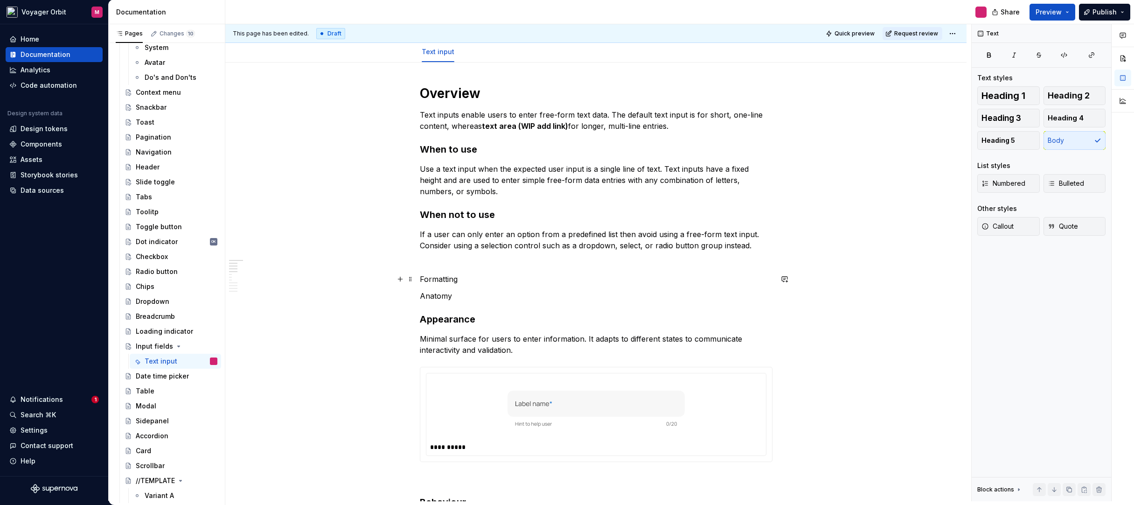
click at [447, 283] on p "Formatting" at bounding box center [596, 278] width 353 height 11
click at [1063, 98] on span "Heading 2" at bounding box center [1069, 95] width 42 height 9
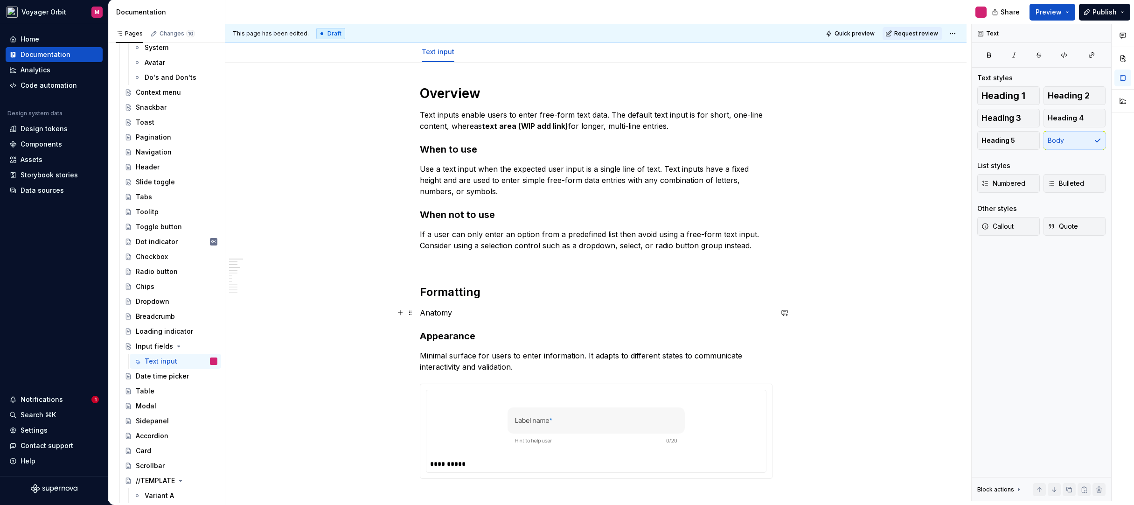
click at [457, 313] on p "Anatomy" at bounding box center [596, 312] width 353 height 11
click at [441, 312] on p "Anatomy" at bounding box center [596, 312] width 353 height 11
click at [1019, 119] on span "Heading 3" at bounding box center [1002, 117] width 40 height 9
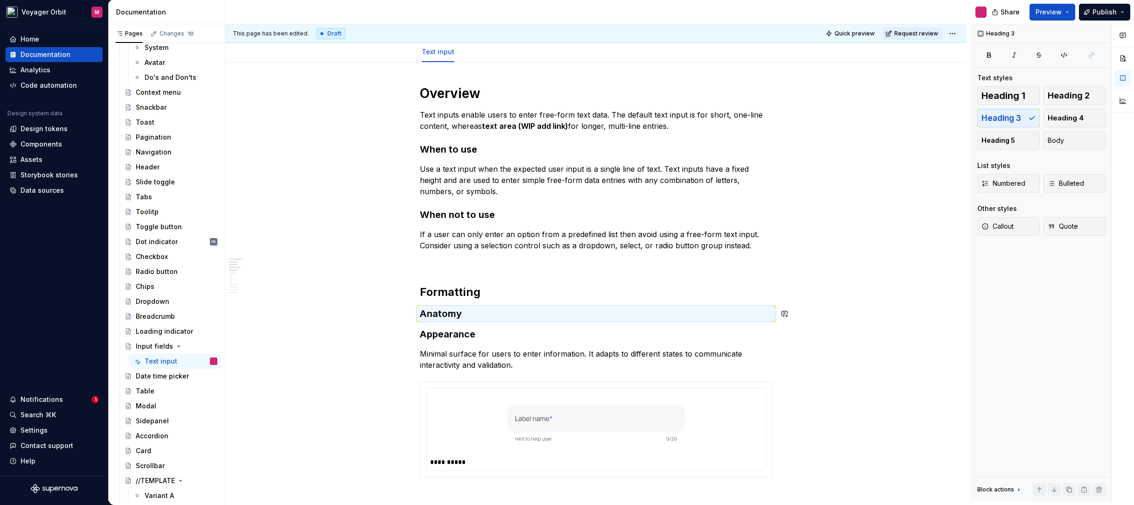
drag, startPoint x: 490, startPoint y: 336, endPoint x: 391, endPoint y: 336, distance: 99.4
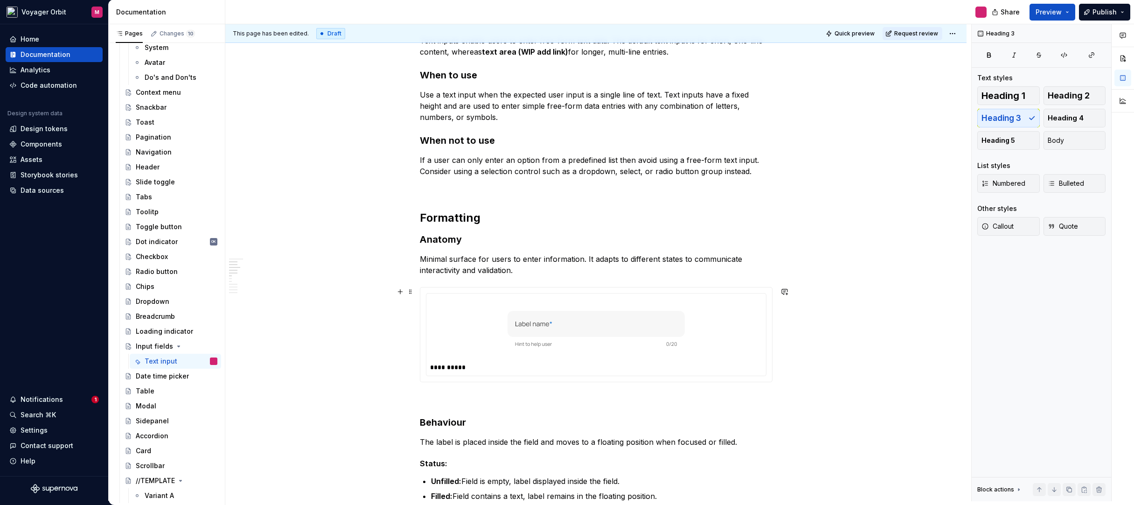
scroll to position [184, 0]
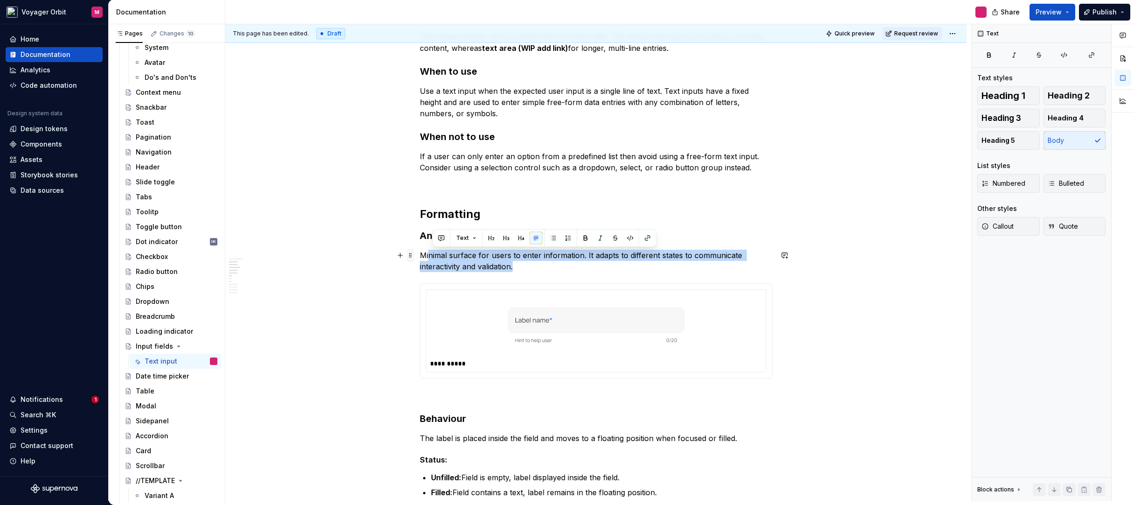
drag, startPoint x: 523, startPoint y: 267, endPoint x: 408, endPoint y: 255, distance: 115.0
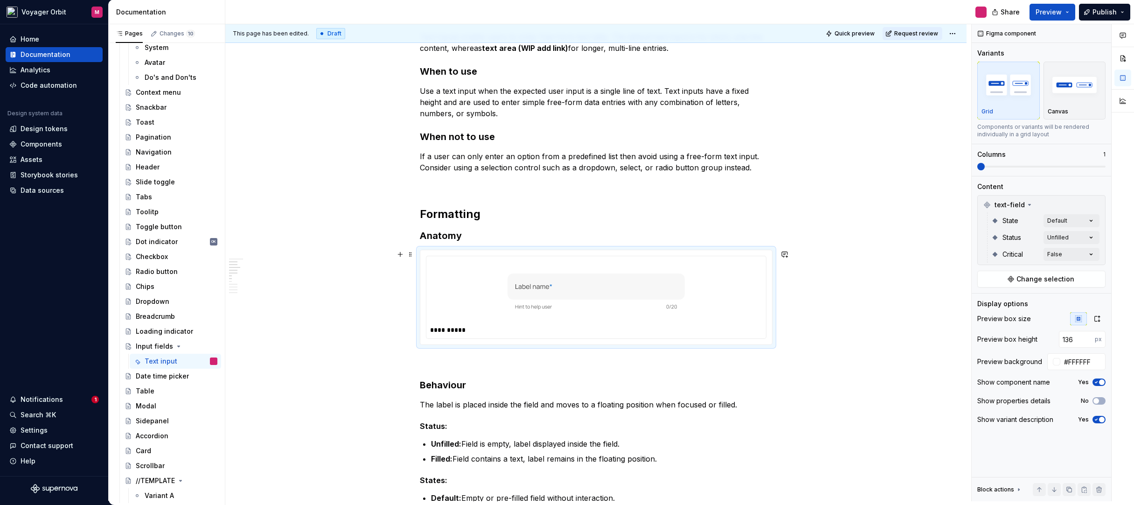
click at [625, 323] on div "**********" at bounding box center [596, 297] width 340 height 82
click at [504, 234] on h3 "Anatomy" at bounding box center [596, 235] width 353 height 13
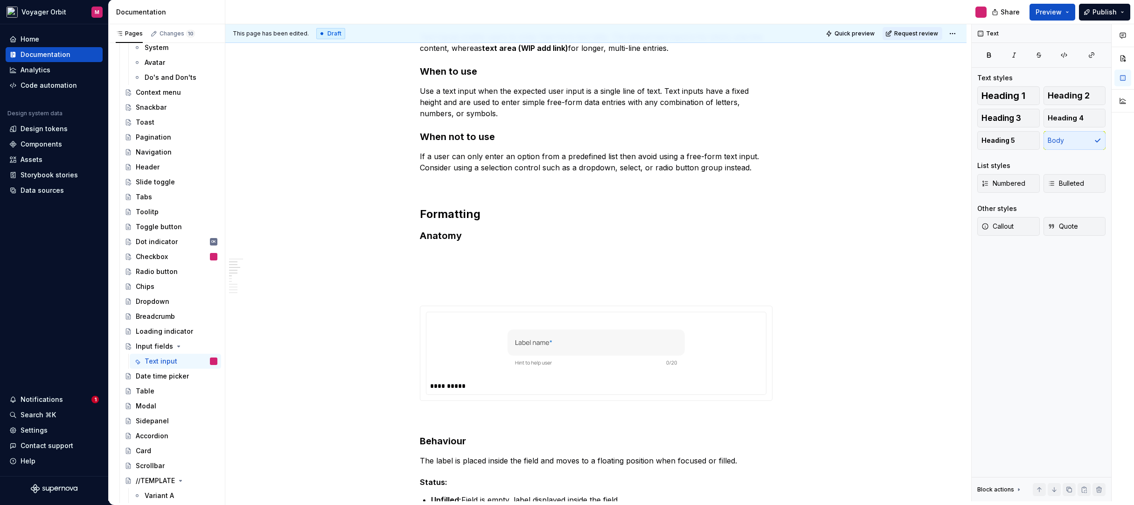
scroll to position [576, 0]
click at [482, 236] on h3 "Anatomy" at bounding box center [596, 235] width 353 height 13
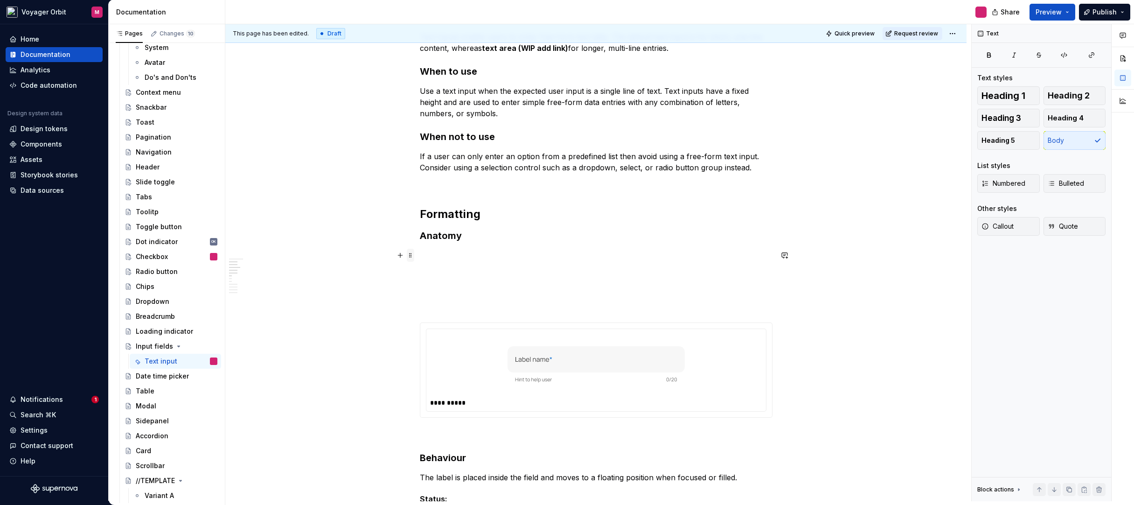
click at [411, 258] on span at bounding box center [410, 255] width 7 height 13
click at [402, 258] on button "button" at bounding box center [400, 255] width 13 height 13
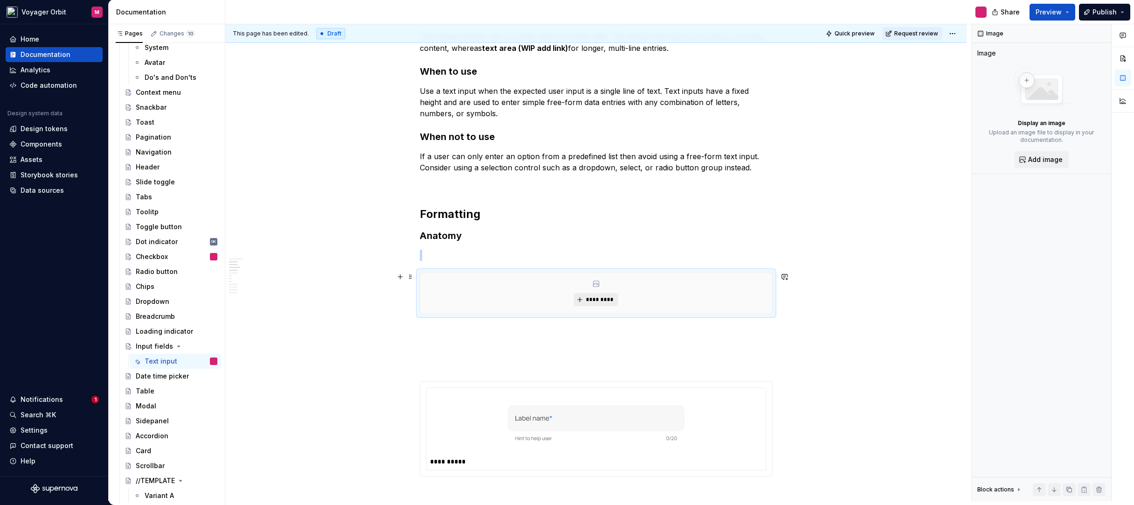
click at [590, 298] on span "*********" at bounding box center [600, 299] width 28 height 7
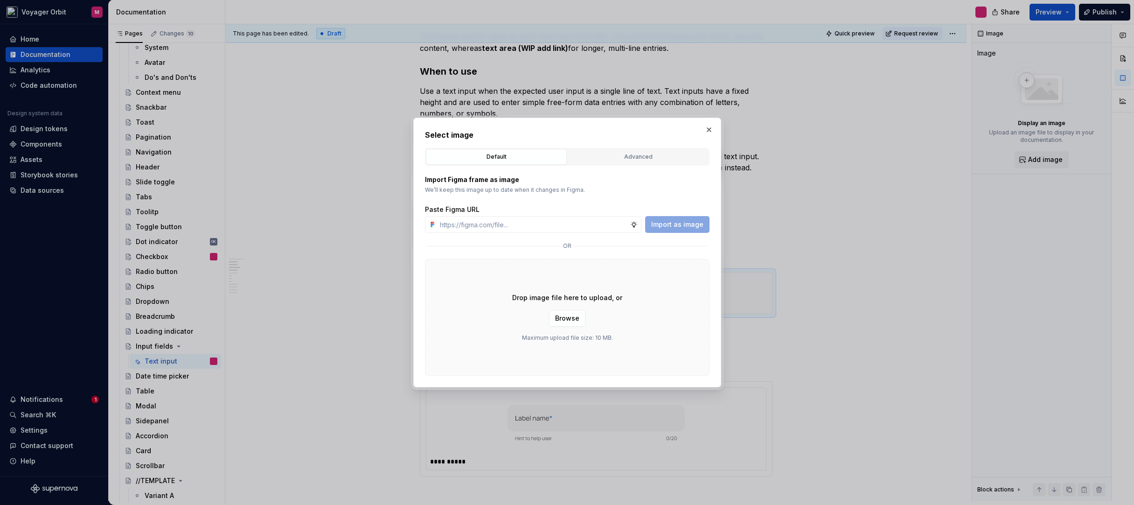
type textarea "*"
paste input "[URL][DOMAIN_NAME]"
type input "[URL][DOMAIN_NAME]"
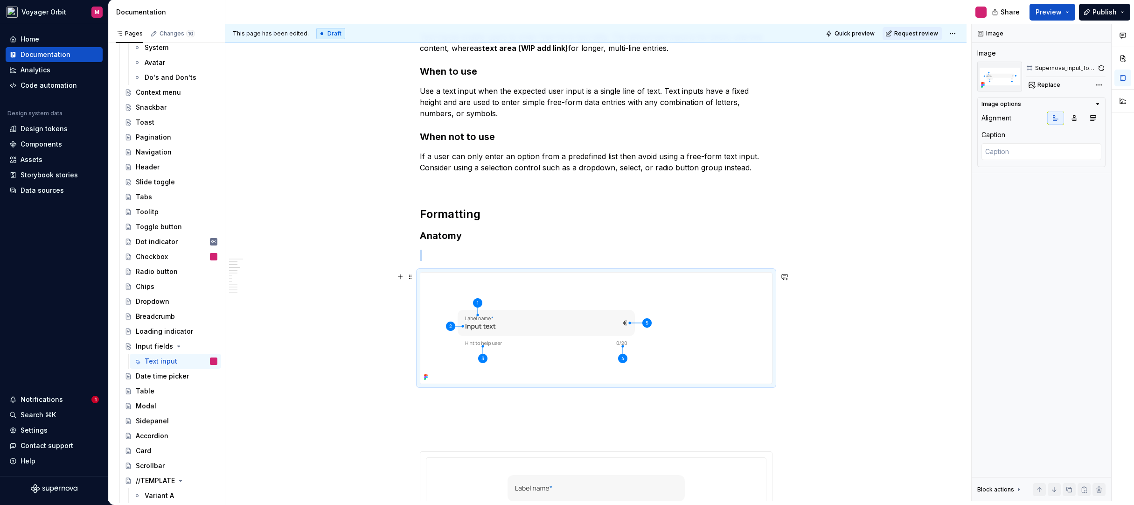
click at [746, 299] on div at bounding box center [596, 328] width 352 height 111
click at [1071, 118] on icon "button" at bounding box center [1074, 117] width 7 height 7
click at [457, 255] on p at bounding box center [596, 255] width 353 height 11
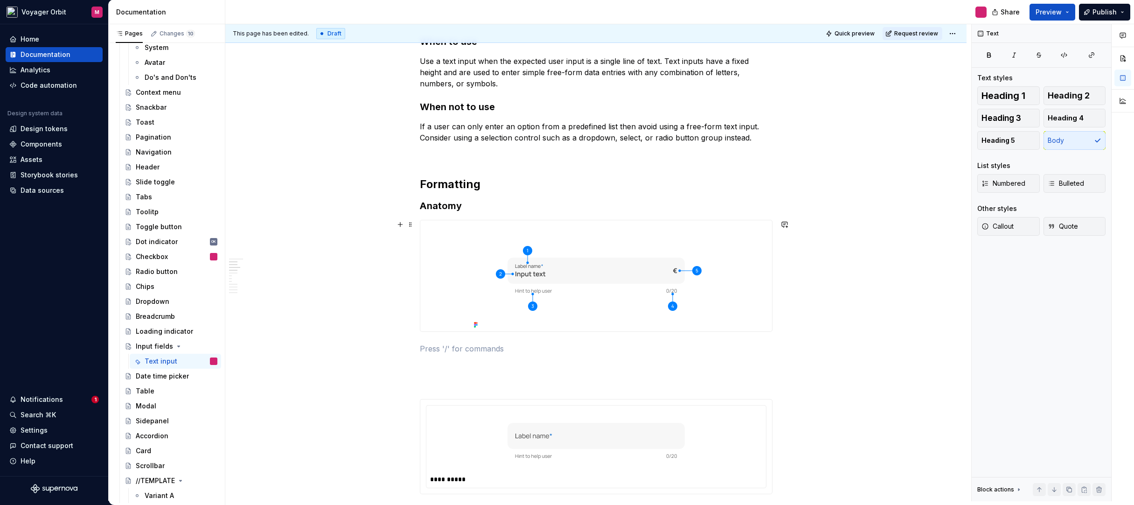
scroll to position [236, 0]
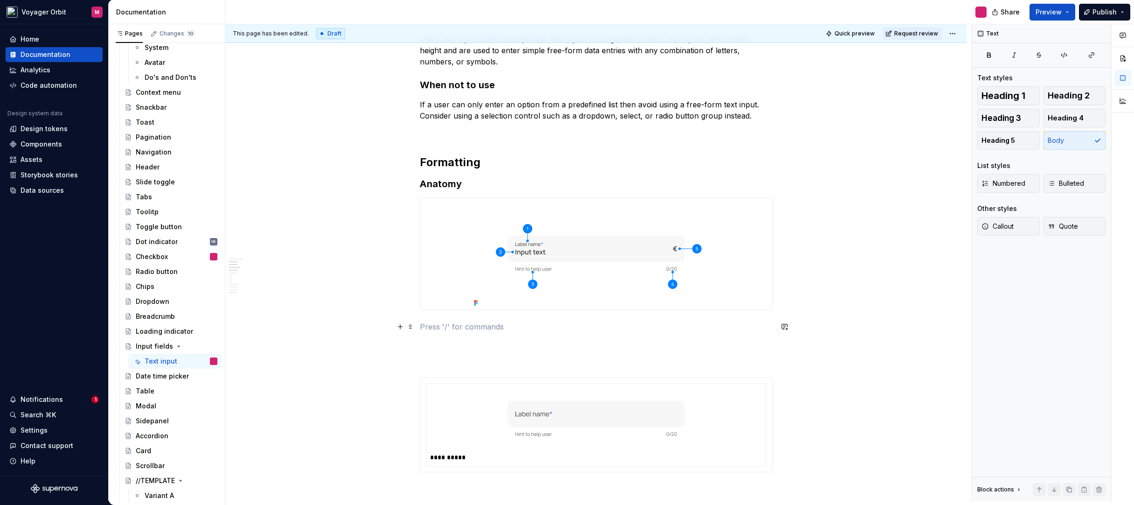
click at [442, 325] on p at bounding box center [596, 326] width 353 height 11
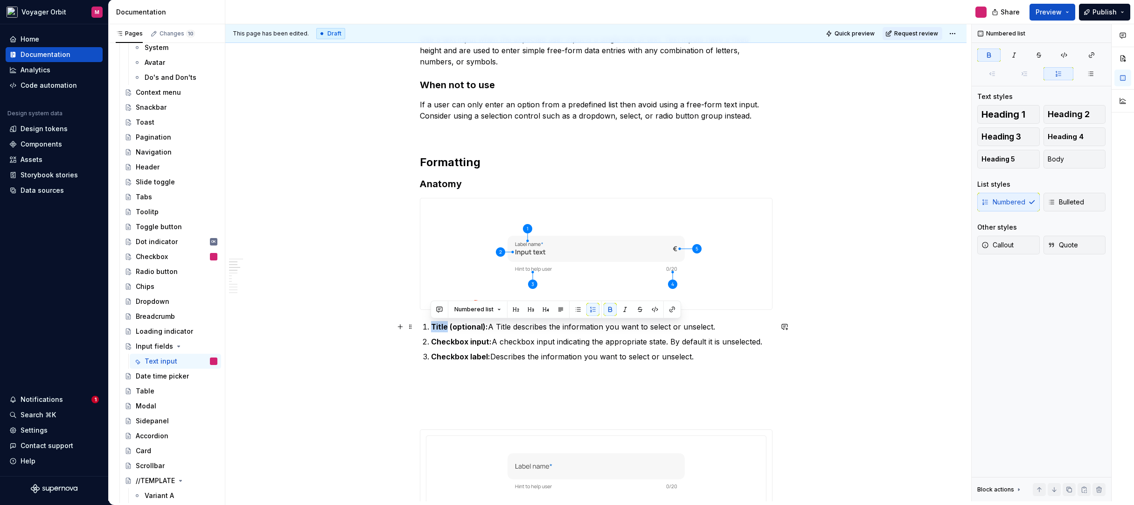
drag, startPoint x: 447, startPoint y: 328, endPoint x: 432, endPoint y: 326, distance: 15.0
click at [432, 326] on strong "Title (optional):" at bounding box center [459, 326] width 57 height 9
drag, startPoint x: 488, startPoint y: 342, endPoint x: 432, endPoint y: 340, distance: 56.0
click at [432, 340] on strong "Checkbox input:" at bounding box center [461, 341] width 61 height 9
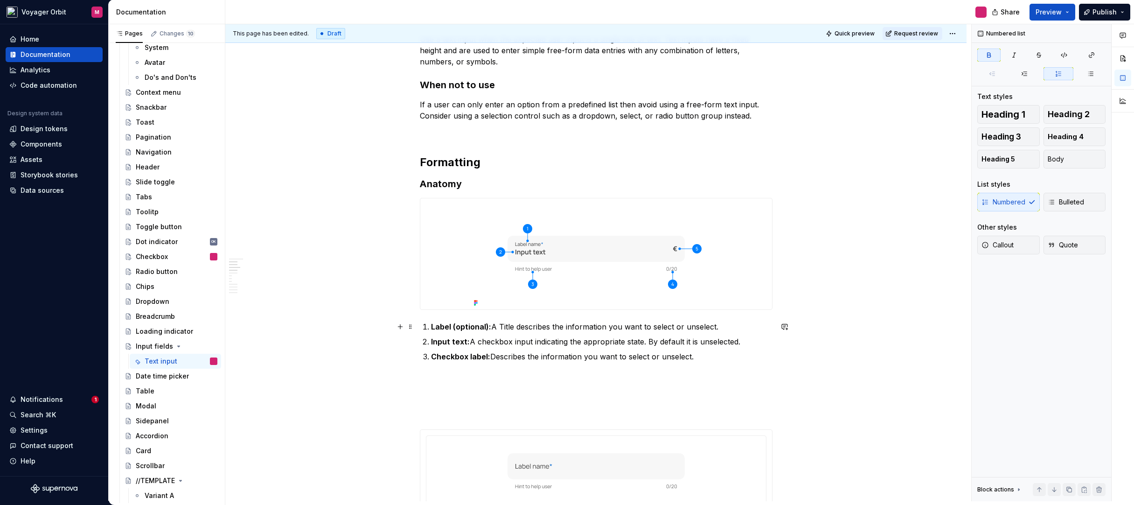
drag, startPoint x: 432, startPoint y: 357, endPoint x: 488, endPoint y: 359, distance: 56.0
click at [488, 359] on strong "Checkbox label:" at bounding box center [460, 356] width 59 height 9
click at [546, 376] on p at bounding box center [596, 378] width 353 height 11
drag, startPoint x: 709, startPoint y: 357, endPoint x: 478, endPoint y: 357, distance: 230.5
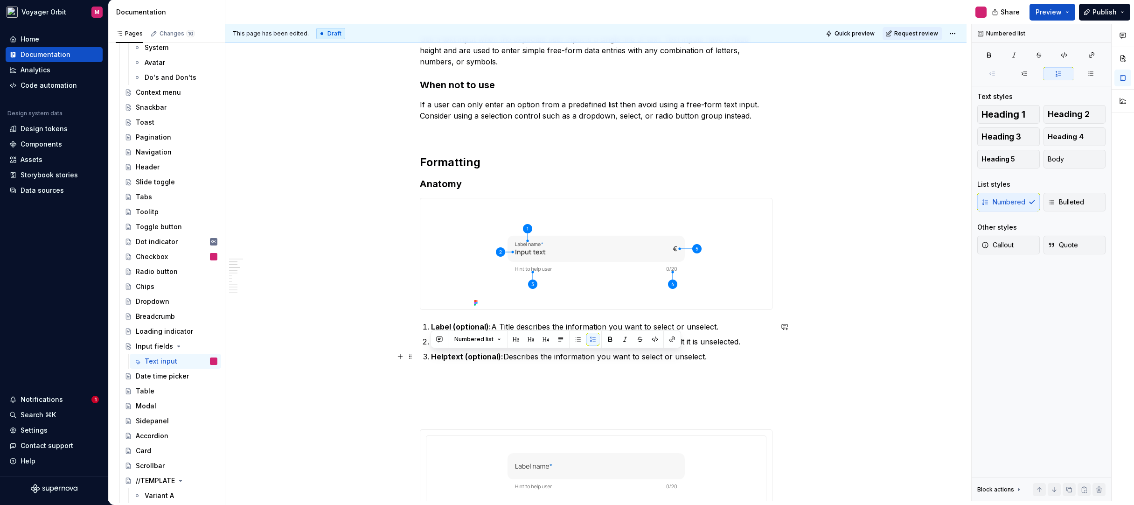
copy p "Helptext (optional): Describes the information you want to select or unselect."
click at [721, 358] on p "Helptext (optional): Describes the information you want to select or unselect." at bounding box center [602, 356] width 342 height 11
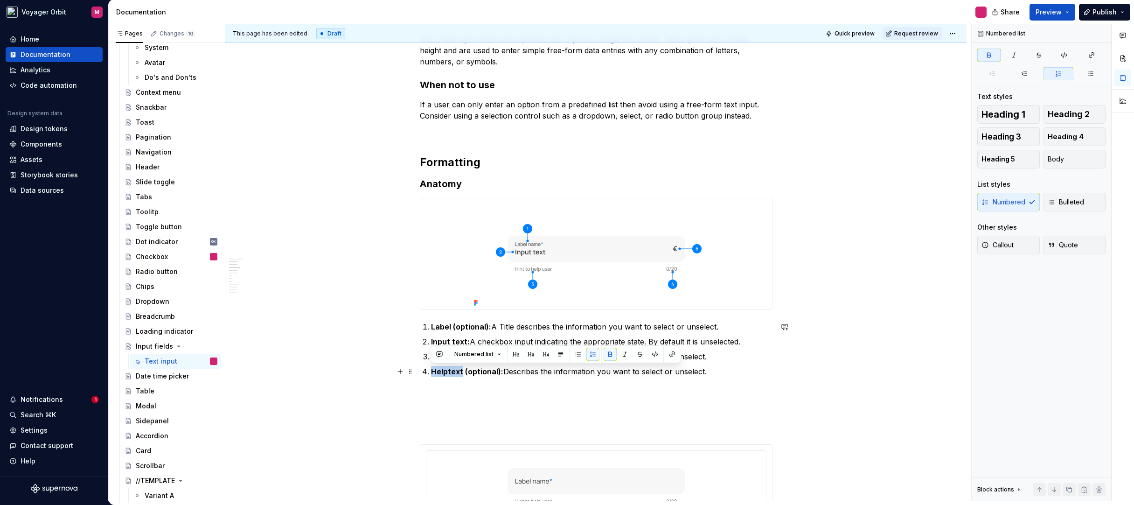
drag, startPoint x: 432, startPoint y: 372, endPoint x: 461, endPoint y: 372, distance: 29.4
click at [461, 372] on strong "Helptext (optional):" at bounding box center [467, 371] width 72 height 9
click at [725, 371] on p "Counter (optional): Describes the information you want to select or unselect." at bounding box center [602, 371] width 342 height 11
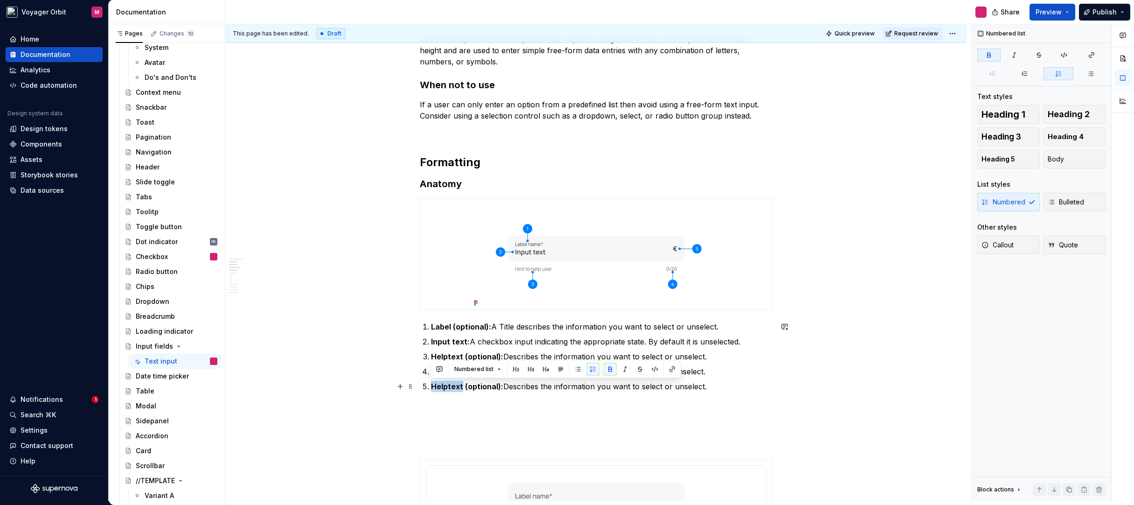
drag, startPoint x: 431, startPoint y: 387, endPoint x: 461, endPoint y: 386, distance: 29.9
click at [461, 386] on strong "Helptext (optional):" at bounding box center [467, 386] width 72 height 9
click at [433, 385] on strong "Suffix (optional):" at bounding box center [462, 386] width 62 height 9
click at [522, 425] on p at bounding box center [596, 425] width 353 height 11
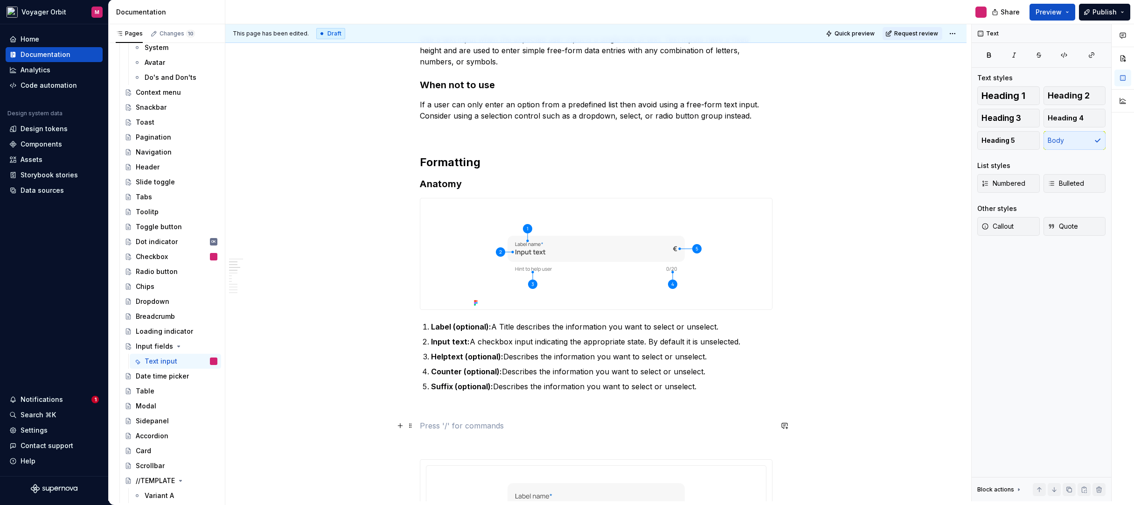
click at [548, 423] on p at bounding box center [596, 425] width 353 height 11
click at [486, 327] on strong "Label (optional):" at bounding box center [461, 326] width 60 height 9
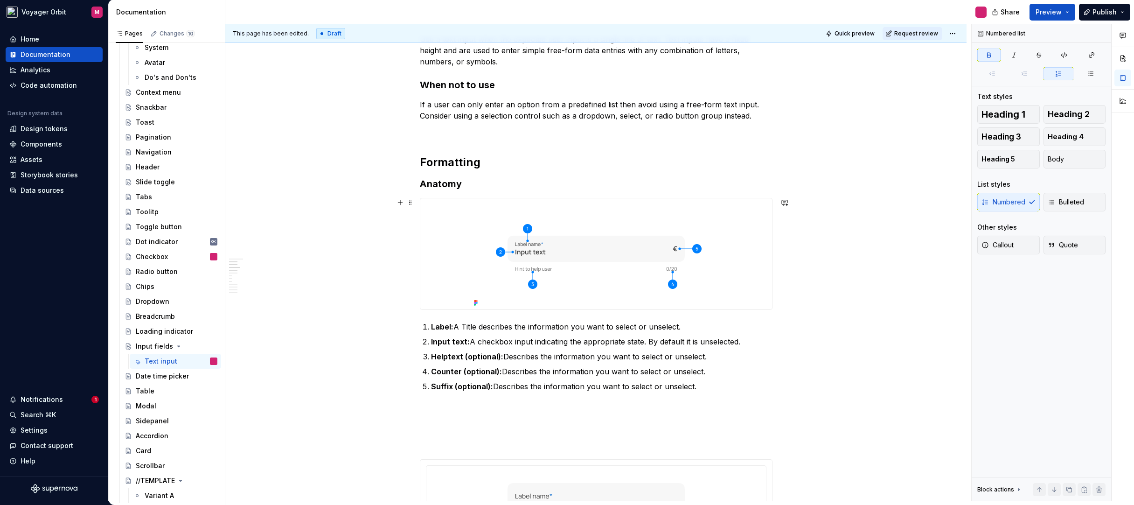
click at [451, 329] on strong "Label:" at bounding box center [442, 326] width 22 height 9
drag, startPoint x: 455, startPoint y: 326, endPoint x: 693, endPoint y: 326, distance: 238.0
click at [693, 326] on p "Label: A Title describes the information you want to select or unselect." at bounding box center [602, 326] width 342 height 11
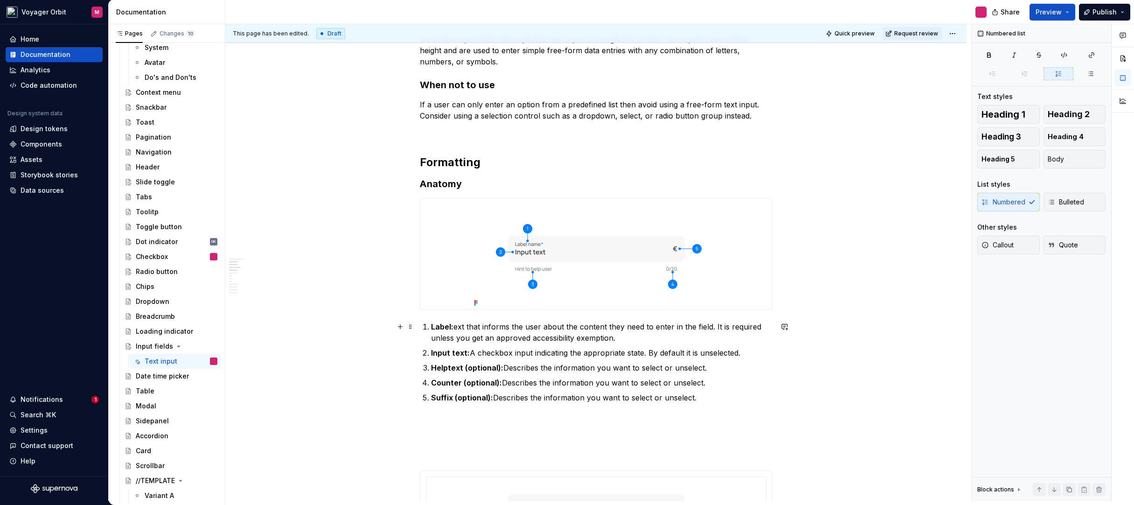
click at [458, 325] on p "Label: ext that informs the user about the content they need to enter in the fi…" at bounding box center [602, 332] width 342 height 22
drag, startPoint x: 718, startPoint y: 328, endPoint x: 728, endPoint y: 334, distance: 11.9
click at [728, 334] on p "Label: Text that informs the user about the content they need to enter in the f…" at bounding box center [602, 332] width 342 height 22
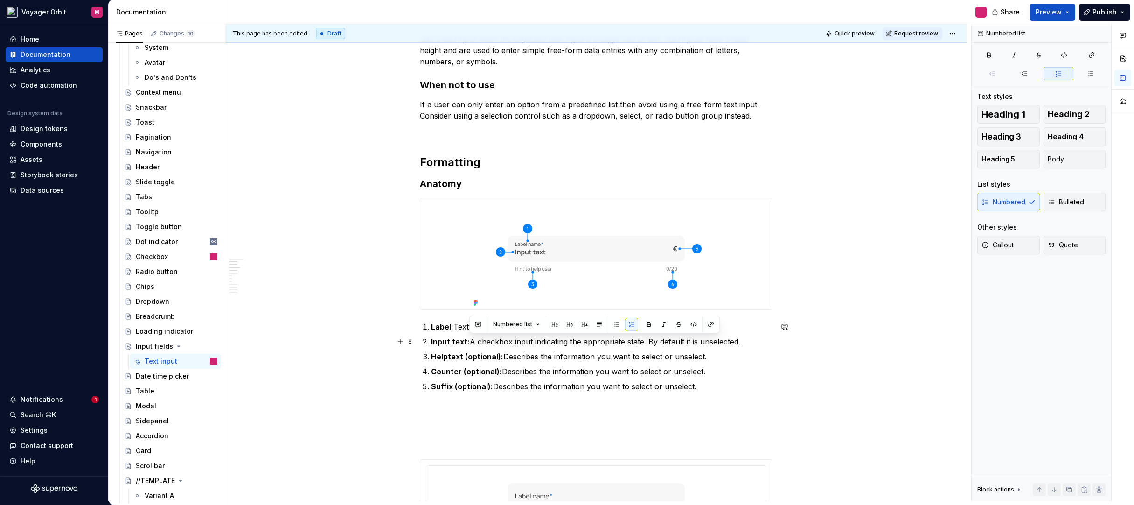
drag, startPoint x: 471, startPoint y: 341, endPoint x: 751, endPoint y: 345, distance: 280.5
click at [751, 345] on p "Input text: A checkbox input indicating the appropriate state. By default it is…" at bounding box center [602, 341] width 342 height 11
drag, startPoint x: 504, startPoint y: 358, endPoint x: 721, endPoint y: 358, distance: 217.0
click at [721, 358] on p "Helptext (optional): Describes the information you want to select or unselect." at bounding box center [602, 356] width 342 height 11
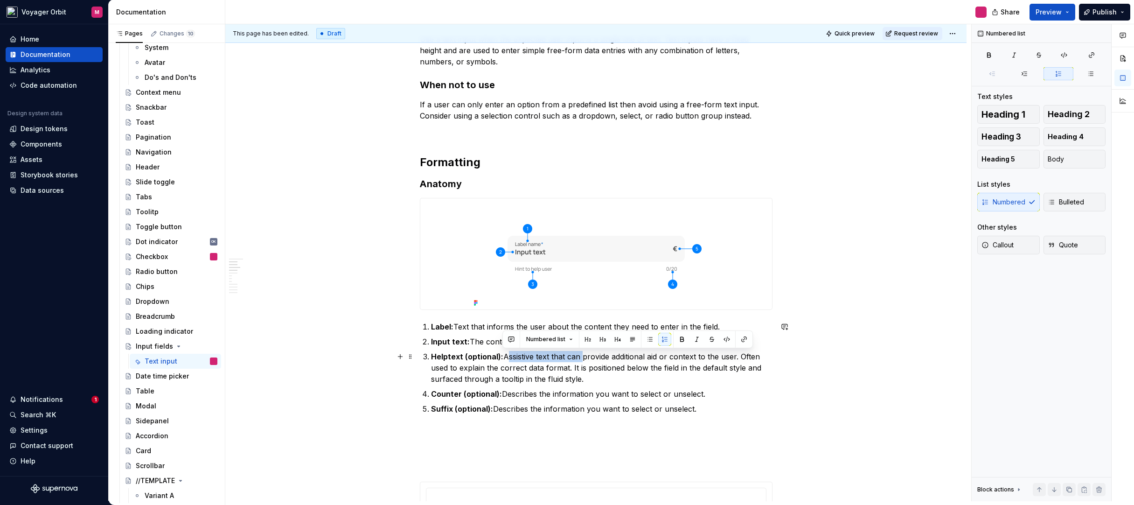
drag, startPoint x: 504, startPoint y: 356, endPoint x: 580, endPoint y: 362, distance: 76.3
click at [580, 362] on p "Helptext (optional): Assistive text that can provide additional aid or context …" at bounding box center [602, 368] width 342 height 34
click at [615, 358] on p "Helptext (optional): Hint to provide additional aid or context to the user. Oft…" at bounding box center [602, 368] width 342 height 34
drag, startPoint x: 502, startPoint y: 369, endPoint x: 528, endPoint y: 379, distance: 28.5
click at [528, 379] on p "Helptext (optional): Hint to provide additional context to the user. Often used…" at bounding box center [602, 368] width 342 height 34
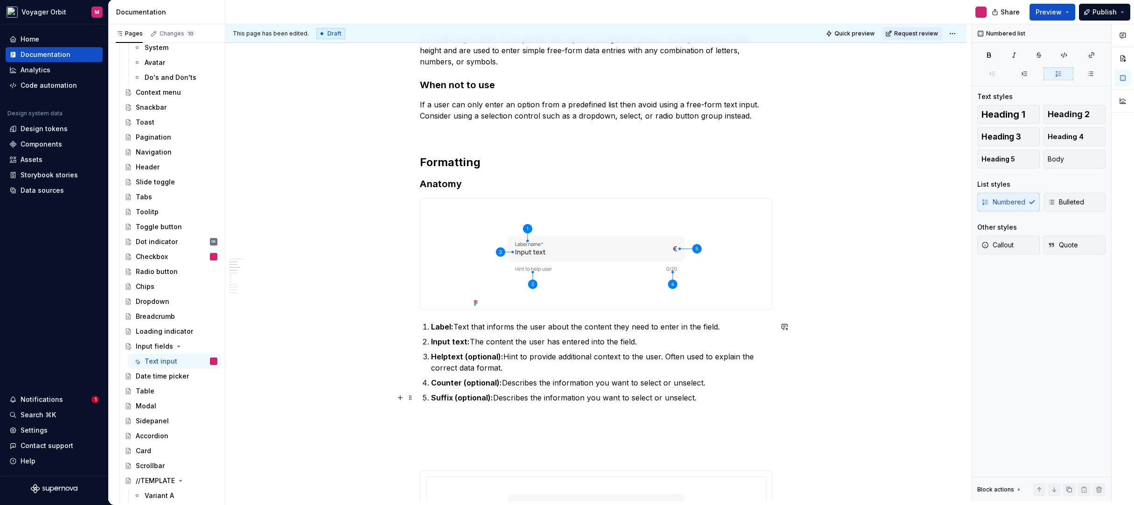
drag, startPoint x: 502, startPoint y: 381, endPoint x: 719, endPoint y: 387, distance: 216.6
click at [719, 387] on p "Counter (optional): Describes the information you want to select or unselect." at bounding box center [602, 382] width 342 height 11
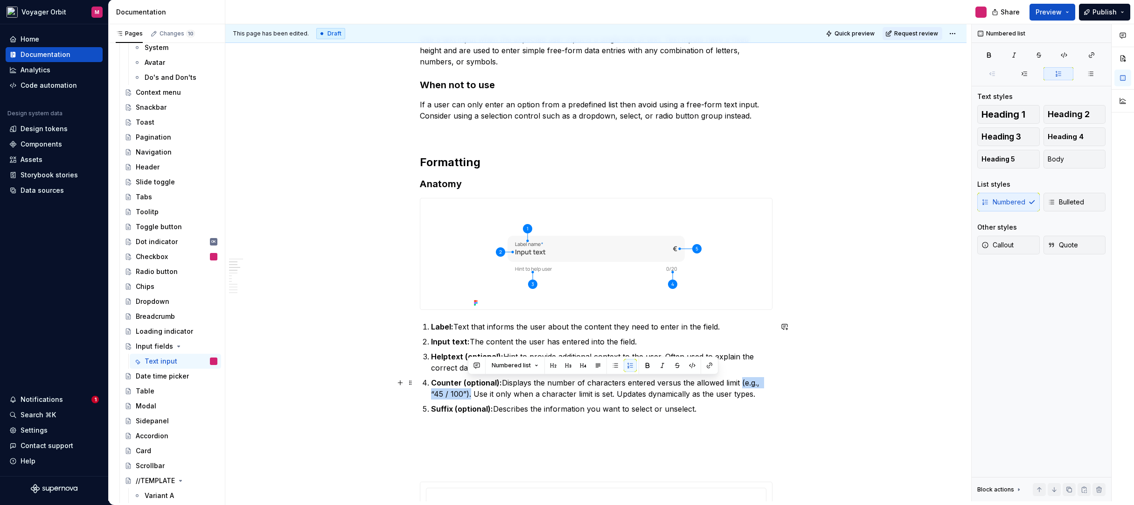
drag, startPoint x: 736, startPoint y: 384, endPoint x: 468, endPoint y: 399, distance: 268.3
click at [468, 399] on p "Counter (optional): Displays the number of characters entered versus the allowe…" at bounding box center [602, 388] width 342 height 22
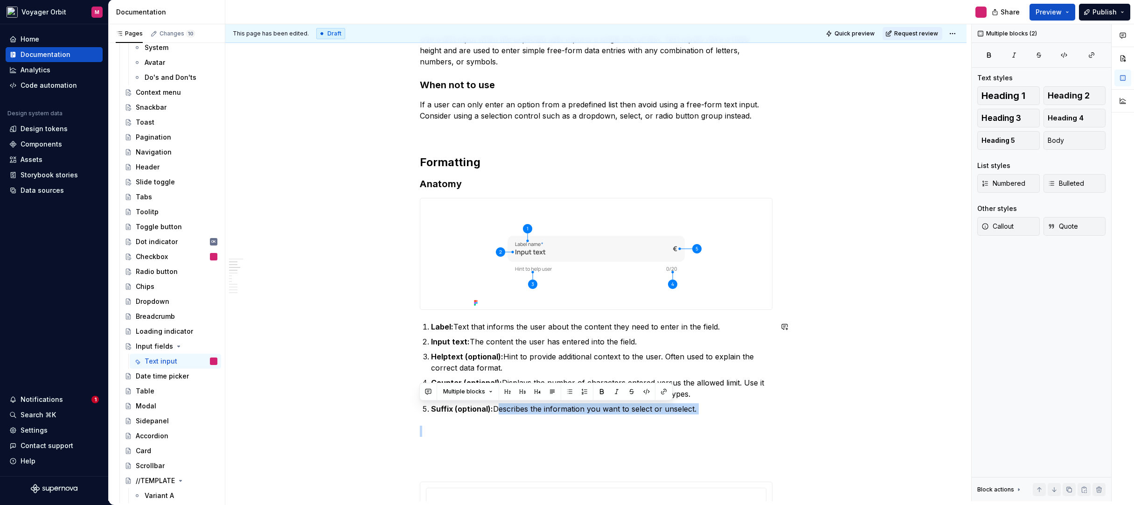
drag, startPoint x: 495, startPoint y: 410, endPoint x: 718, endPoint y: 417, distance: 223.2
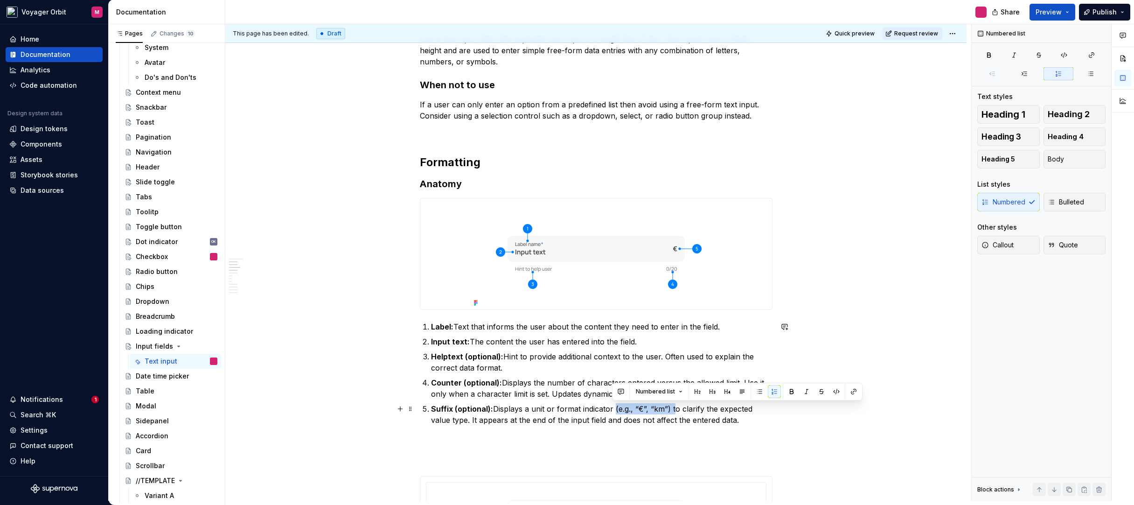
drag, startPoint x: 672, startPoint y: 410, endPoint x: 612, endPoint y: 407, distance: 59.8
click at [612, 407] on p "Suffix (optional): Displays a unit or format indicator (e.g., “€”, “km”) to cla…" at bounding box center [602, 414] width 342 height 22
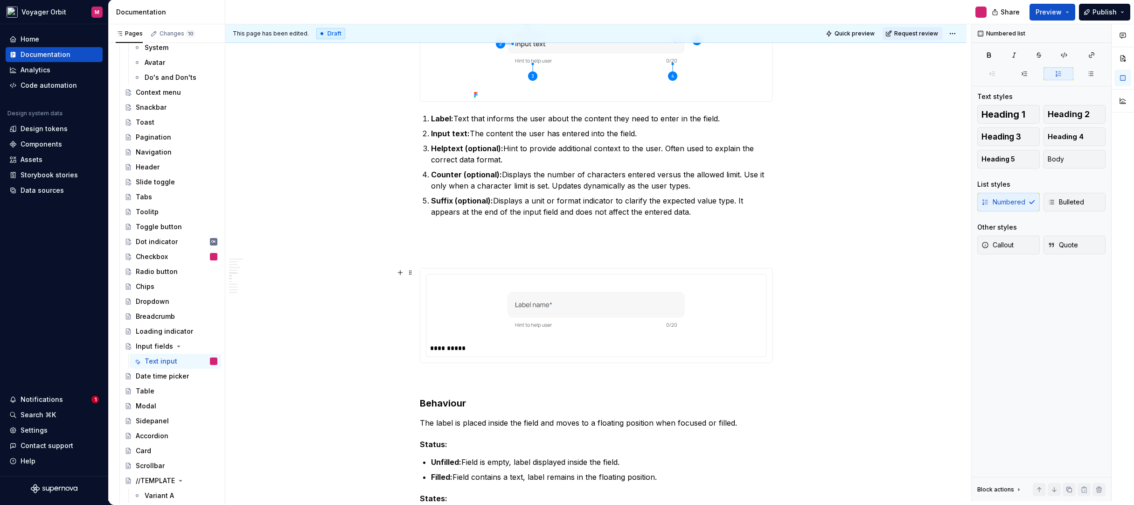
scroll to position [445, 0]
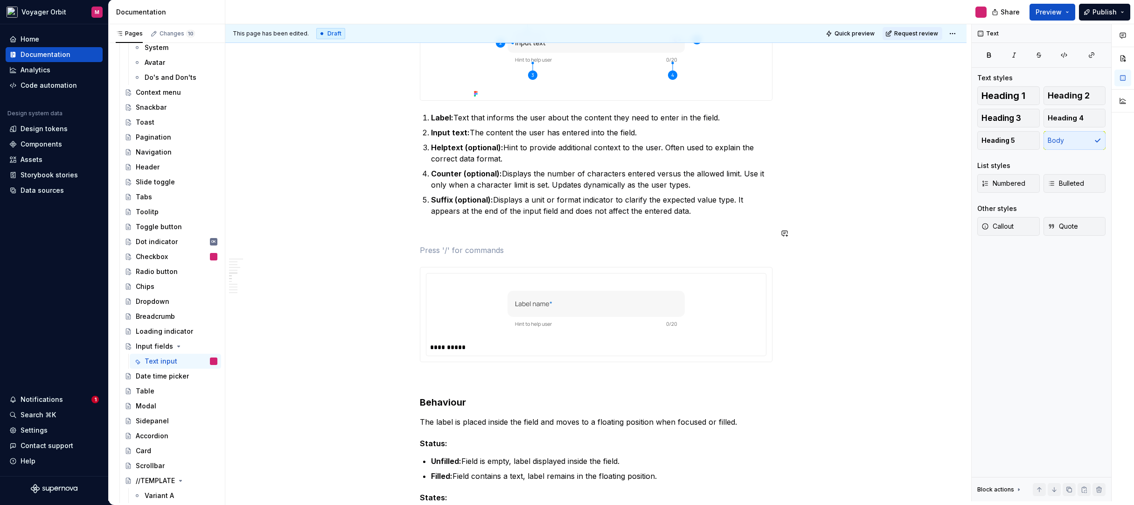
click at [596, 245] on p at bounding box center [596, 250] width 353 height 11
click at [1006, 125] on button "Heading 3" at bounding box center [1009, 118] width 63 height 19
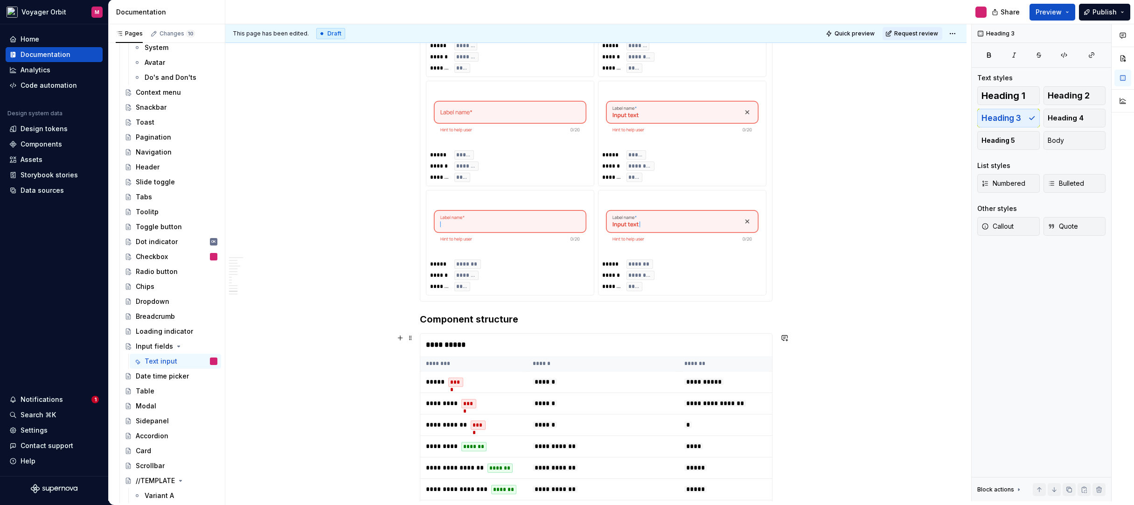
scroll to position [1707, 0]
click at [414, 339] on div "Overview Text inputs enable users to enter free-form text data. The default tex…" at bounding box center [595, 28] width 741 height 3132
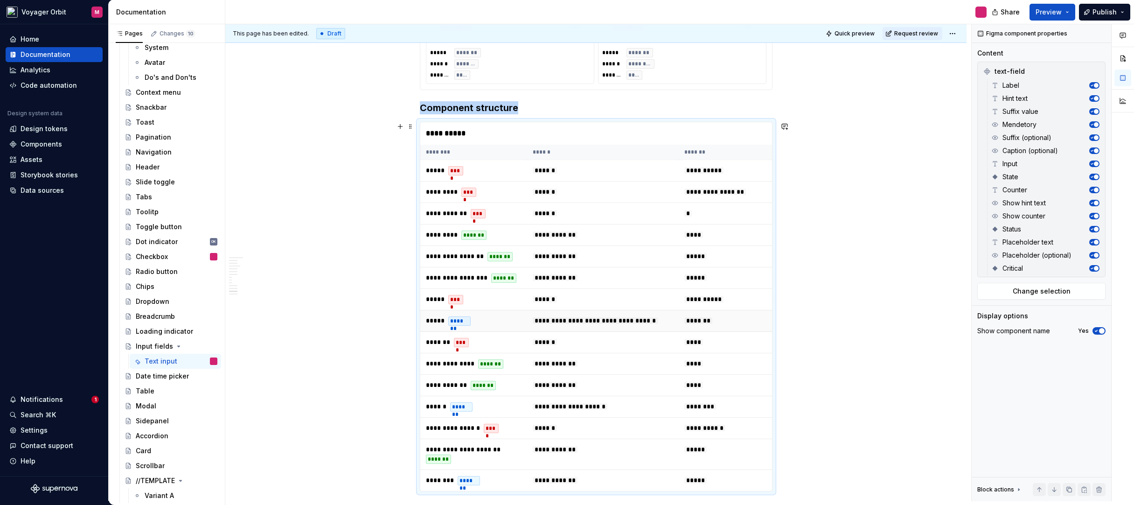
type textarea "*"
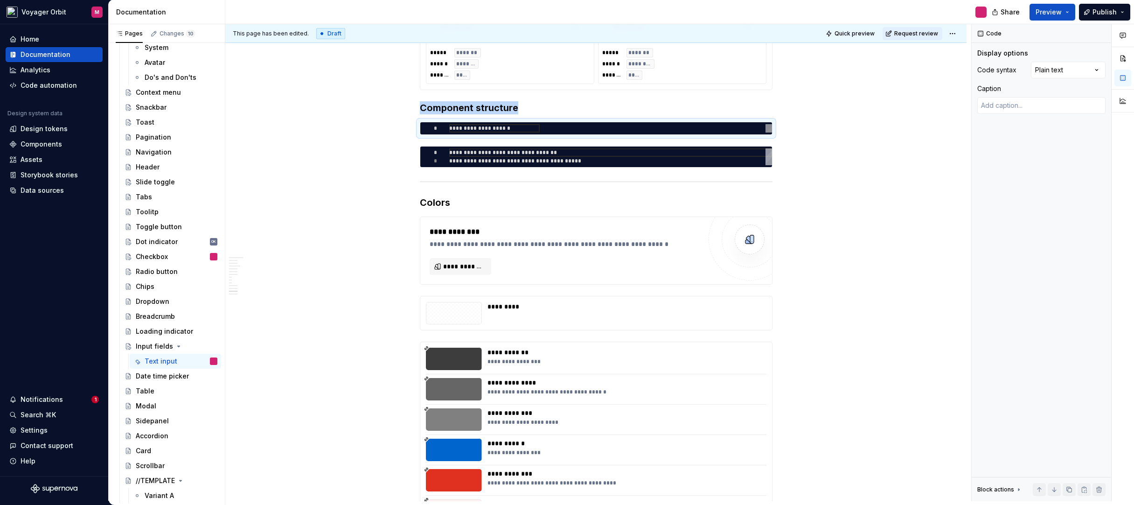
type textarea "**********"
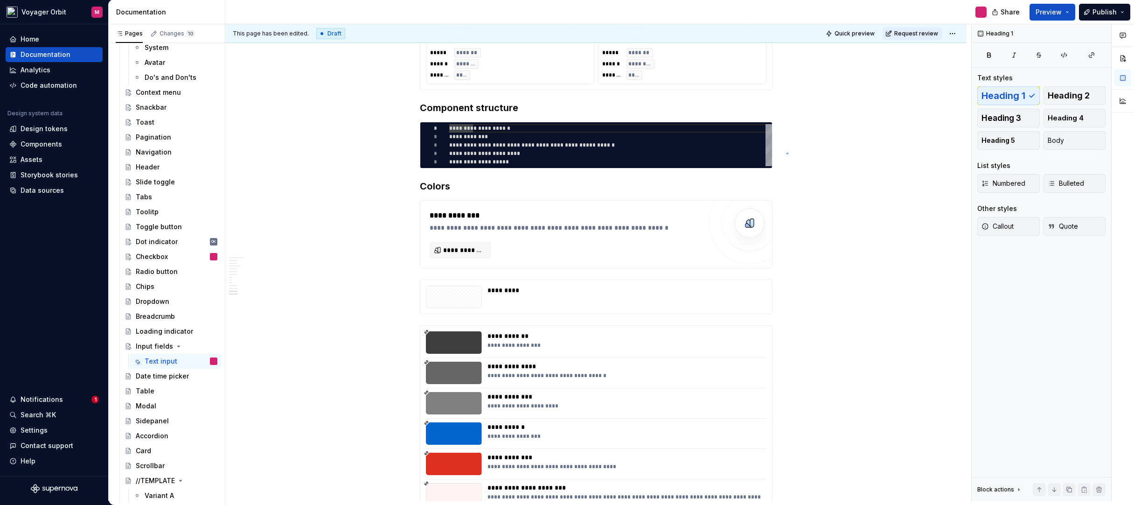
click at [787, 153] on div "This page has been edited. Draft Quick preview Request review Input fields Text…" at bounding box center [598, 262] width 746 height 477
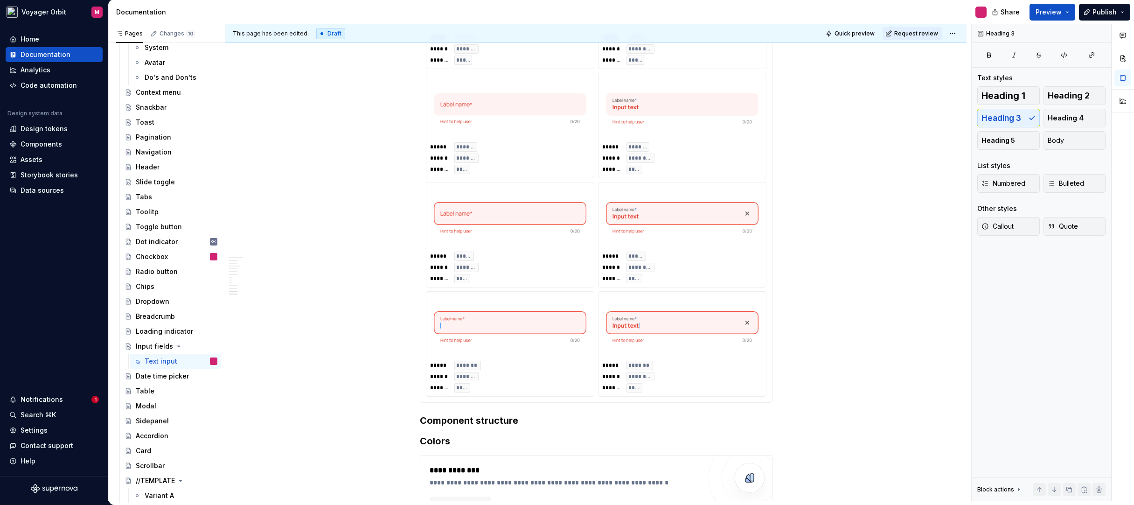
scroll to position [1607, 0]
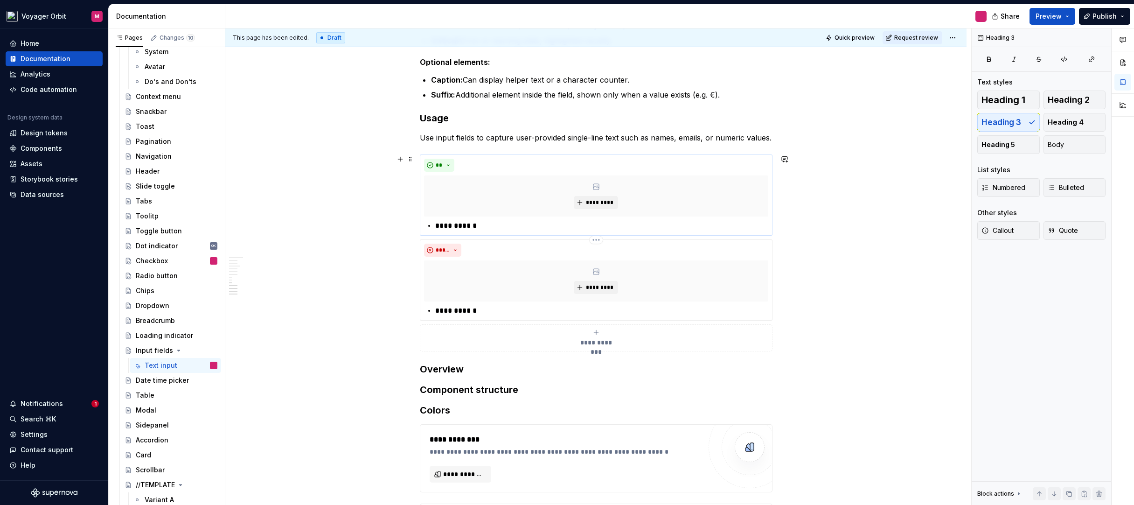
scroll to position [810, 0]
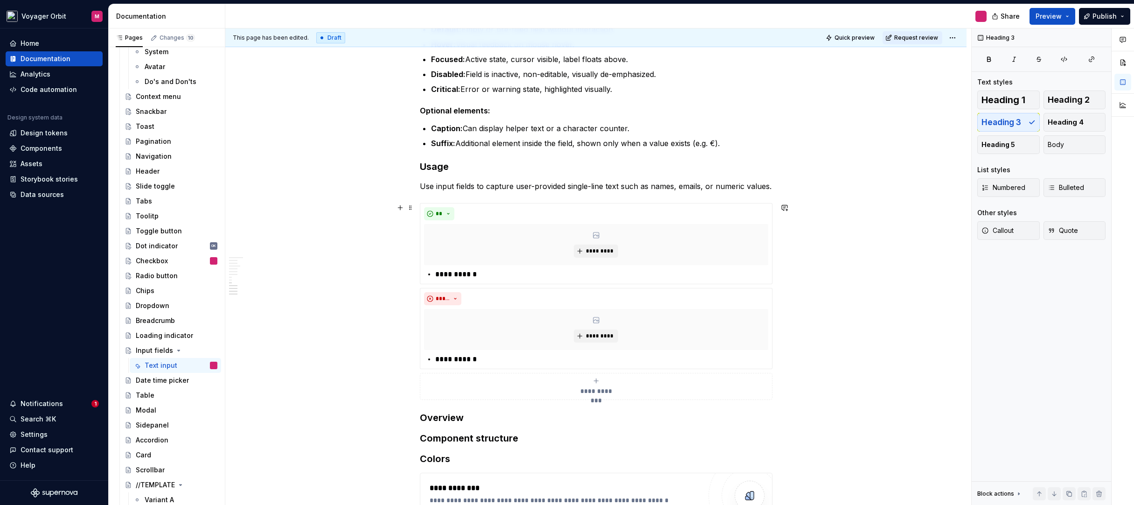
click at [802, 327] on div "Overview Text inputs enable users to enter free-form text data. The default tex…" at bounding box center [595, 293] width 741 height 1860
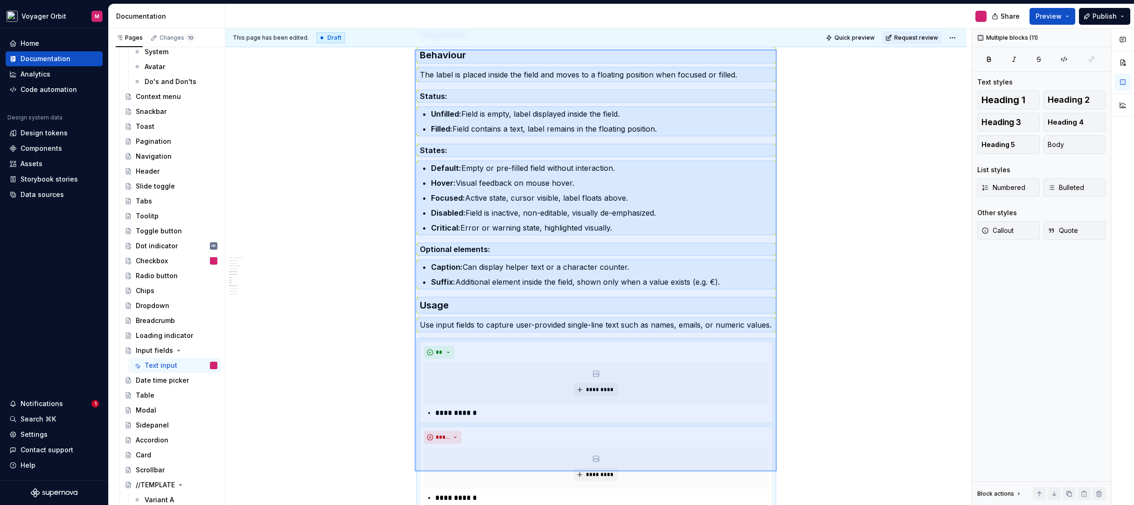
scroll to position [705, 0]
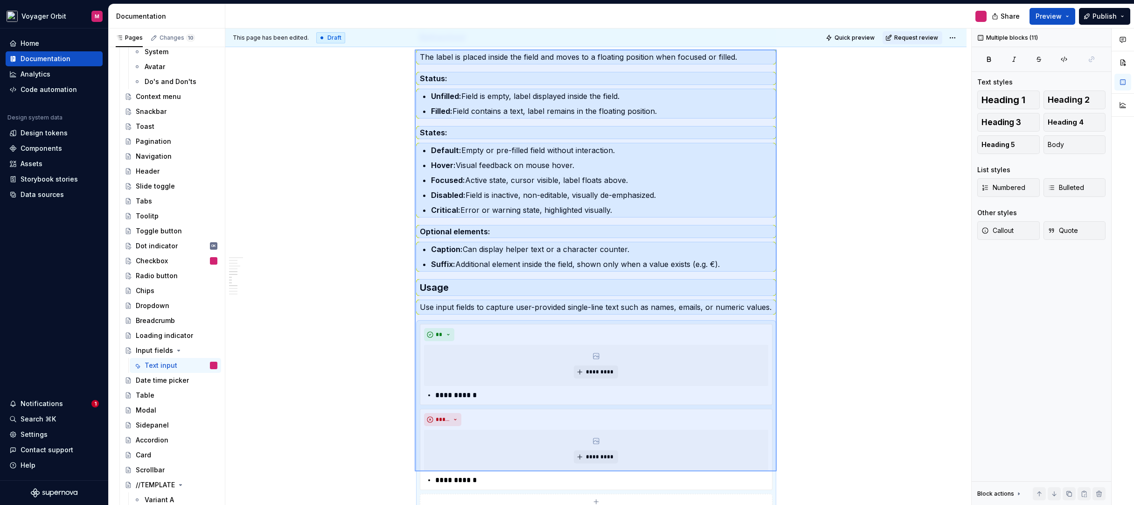
drag, startPoint x: 415, startPoint y: 102, endPoint x: 778, endPoint y: 463, distance: 512.8
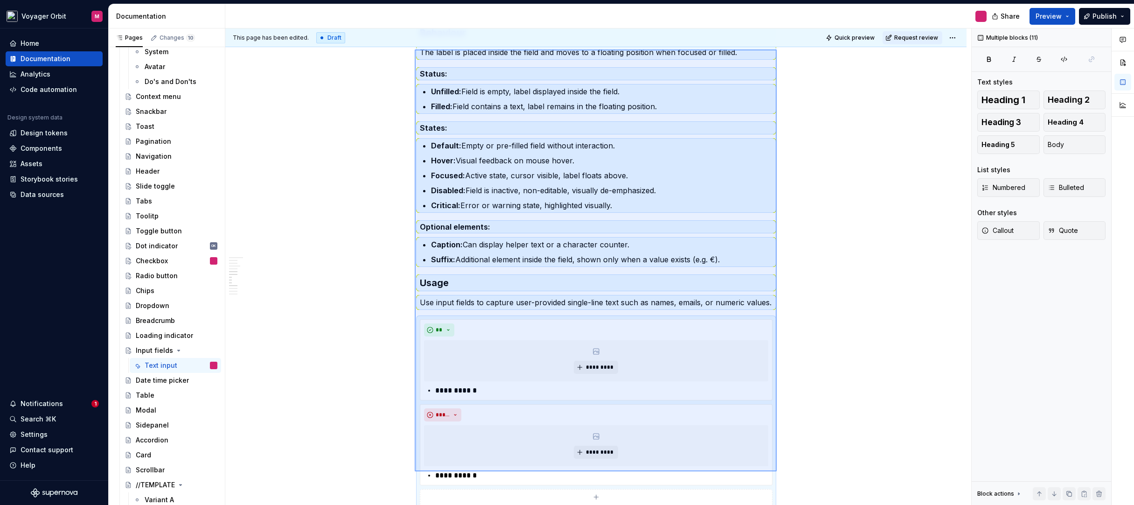
click at [778, 470] on div "This page has been edited. Draft Quick preview Request review Input fields Text…" at bounding box center [598, 266] width 746 height 477
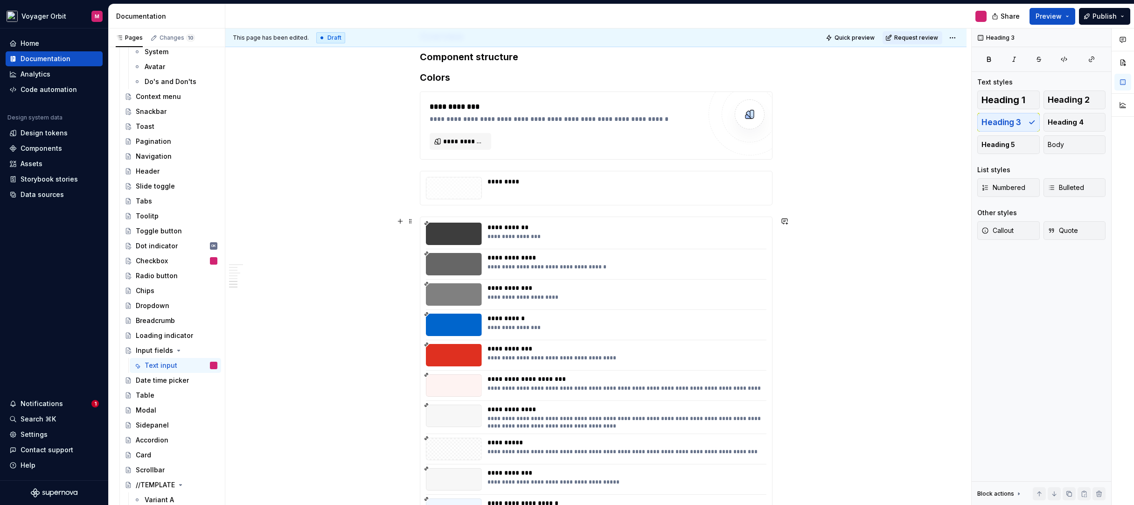
scroll to position [516, 0]
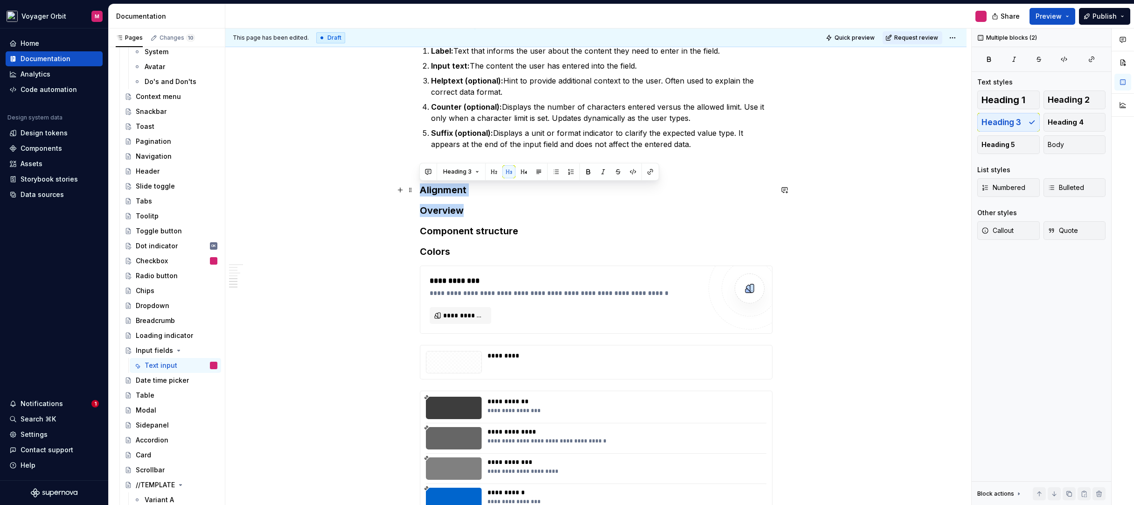
drag, startPoint x: 502, startPoint y: 213, endPoint x: 439, endPoint y: 210, distance: 63.1
click at [420, 192] on div "**********" at bounding box center [596, 271] width 353 height 1184
click at [450, 212] on h3 "Overview" at bounding box center [596, 210] width 353 height 13
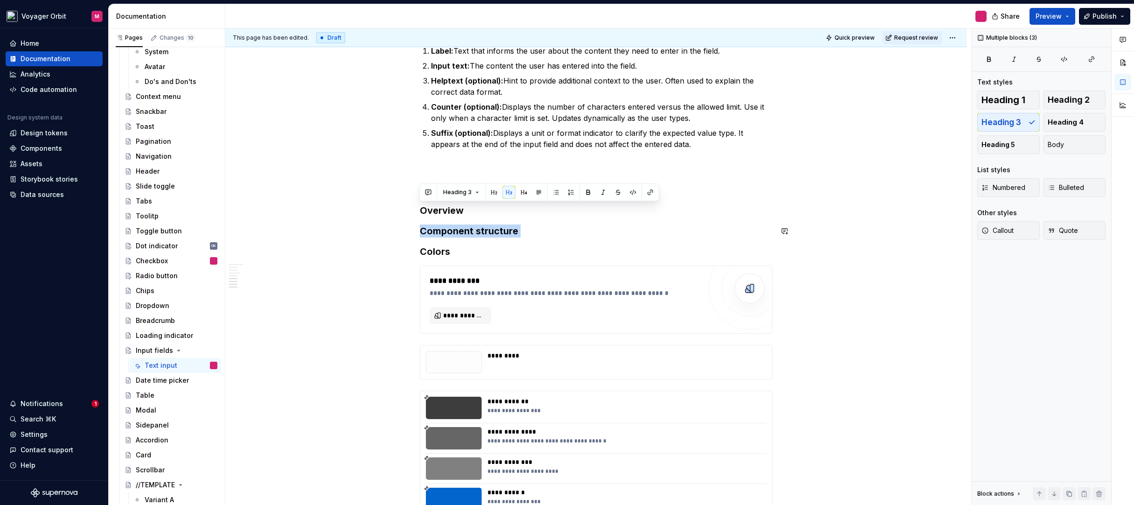
drag, startPoint x: 473, startPoint y: 212, endPoint x: 381, endPoint y: 239, distance: 95.8
click at [381, 239] on div "**********" at bounding box center [595, 336] width 741 height 1358
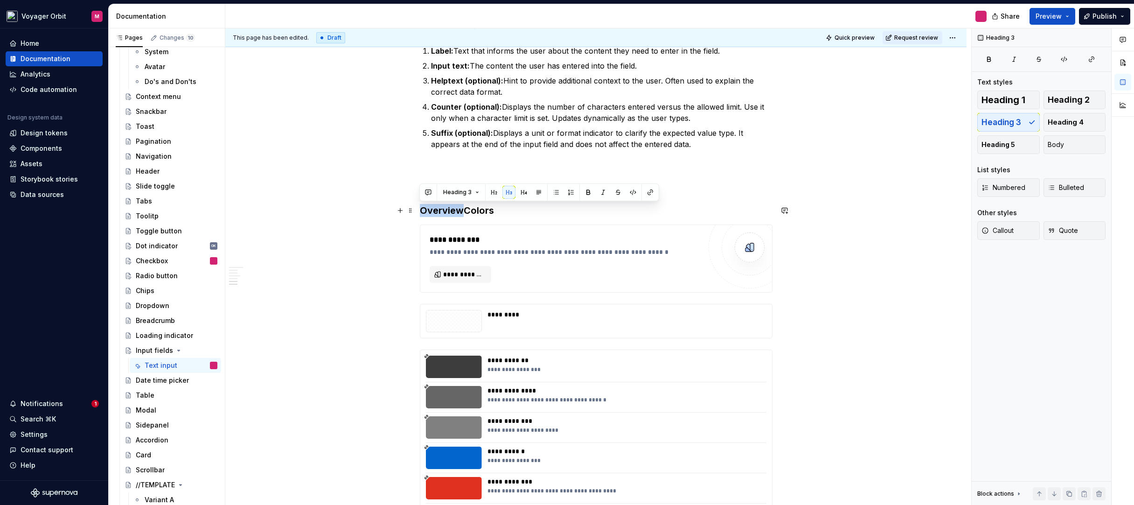
drag, startPoint x: 463, startPoint y: 212, endPoint x: 379, endPoint y: 213, distance: 84.5
click at [379, 213] on div "**********" at bounding box center [595, 315] width 741 height 1317
click at [489, 181] on div "**********" at bounding box center [596, 245] width 353 height 1132
click at [484, 190] on h3 "Alignment" at bounding box center [596, 189] width 353 height 13
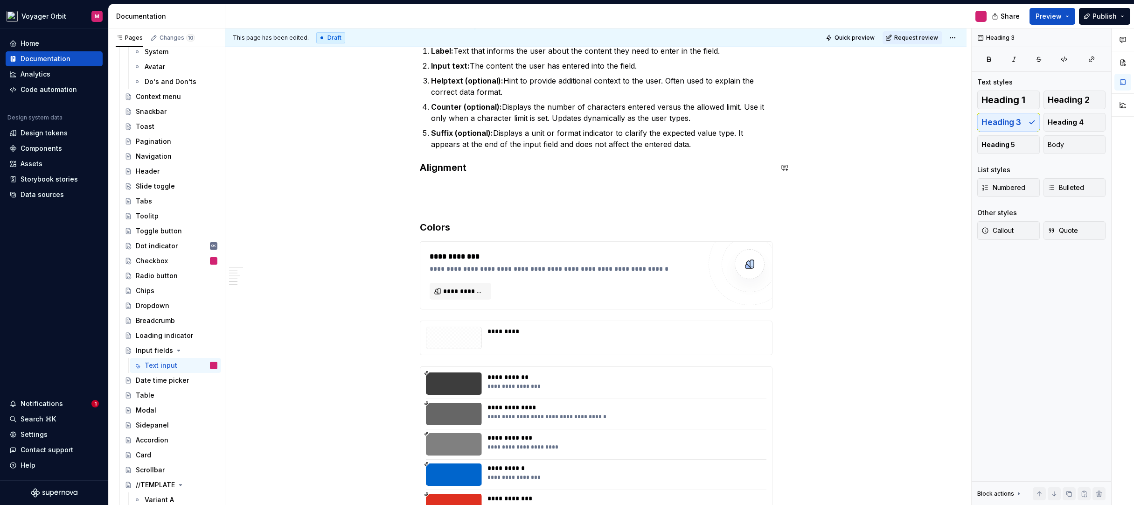
click at [725, 147] on p "Suffix (optional): Displays a unit or format indicator to clarify the expected …" at bounding box center [602, 138] width 342 height 22
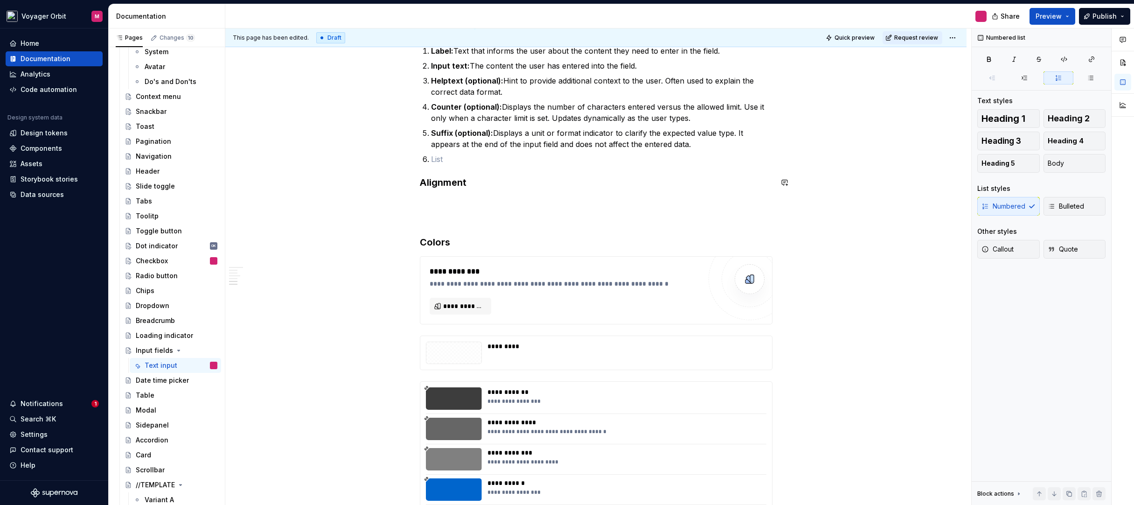
click at [826, 184] on div "**********" at bounding box center [595, 331] width 741 height 1349
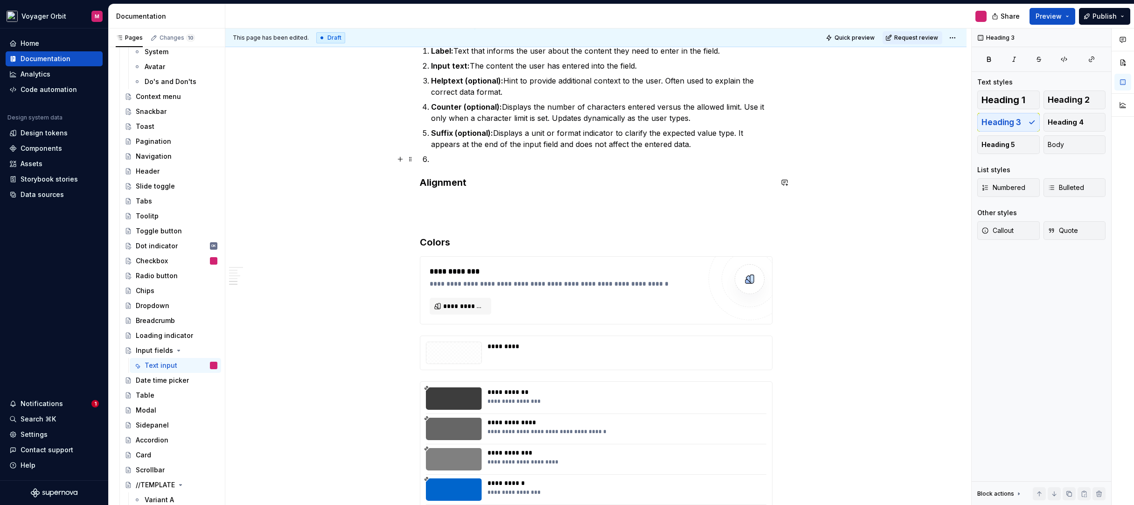
click at [461, 163] on p at bounding box center [602, 159] width 342 height 11
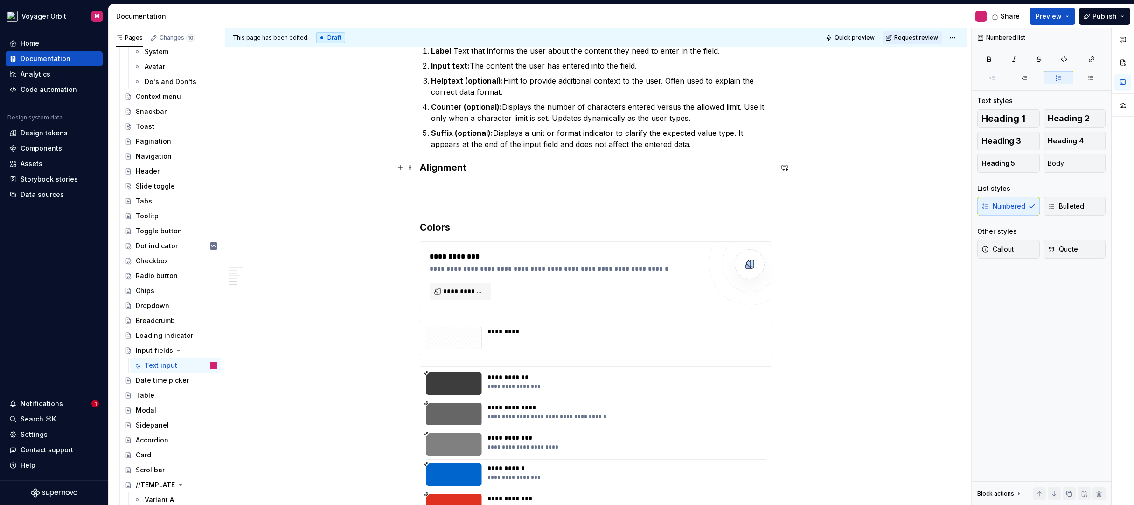
click at [417, 169] on div "**********" at bounding box center [595, 324] width 741 height 1334
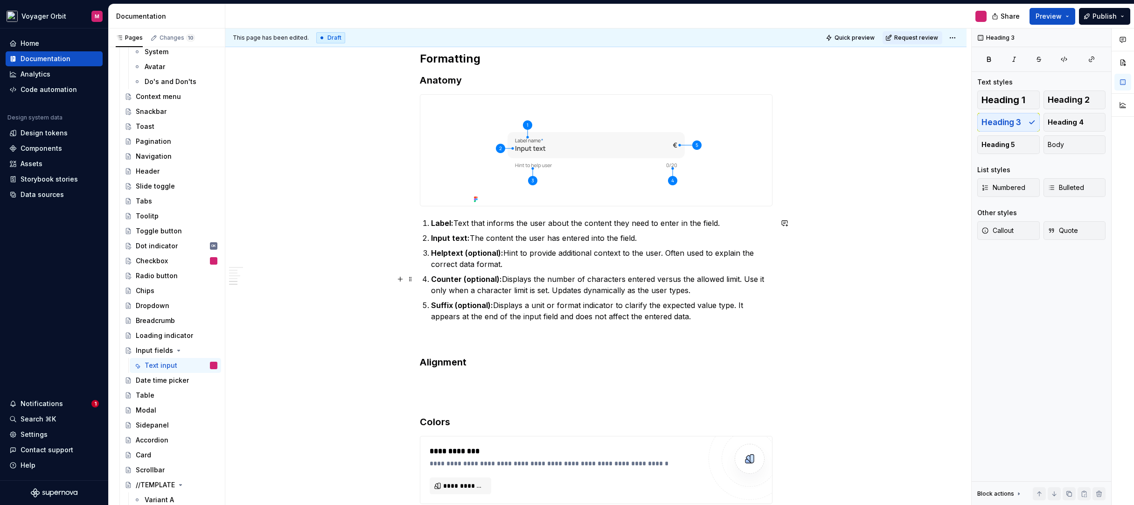
scroll to position [324, 0]
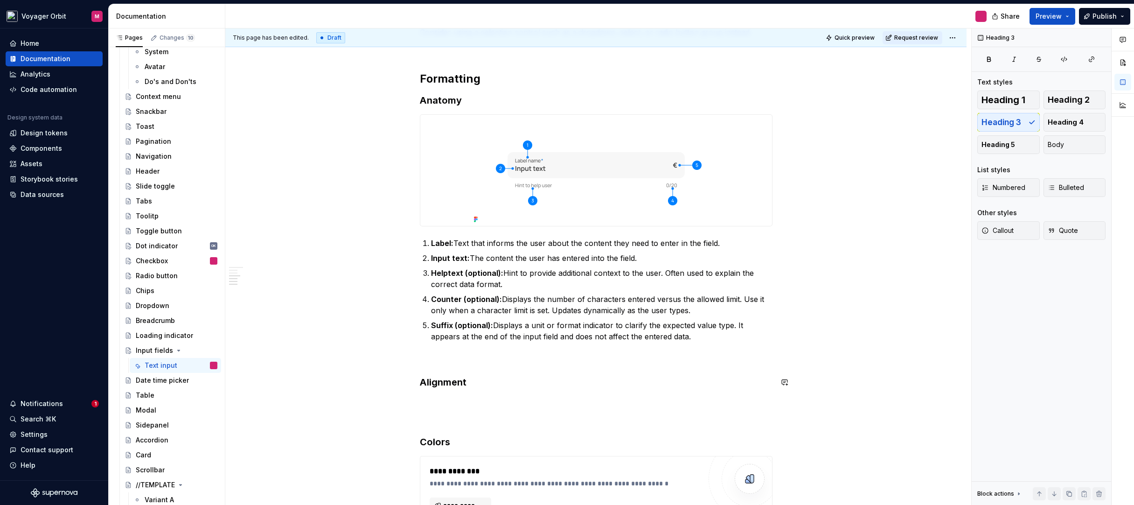
click at [482, 386] on h3 "Alignment" at bounding box center [596, 382] width 353 height 13
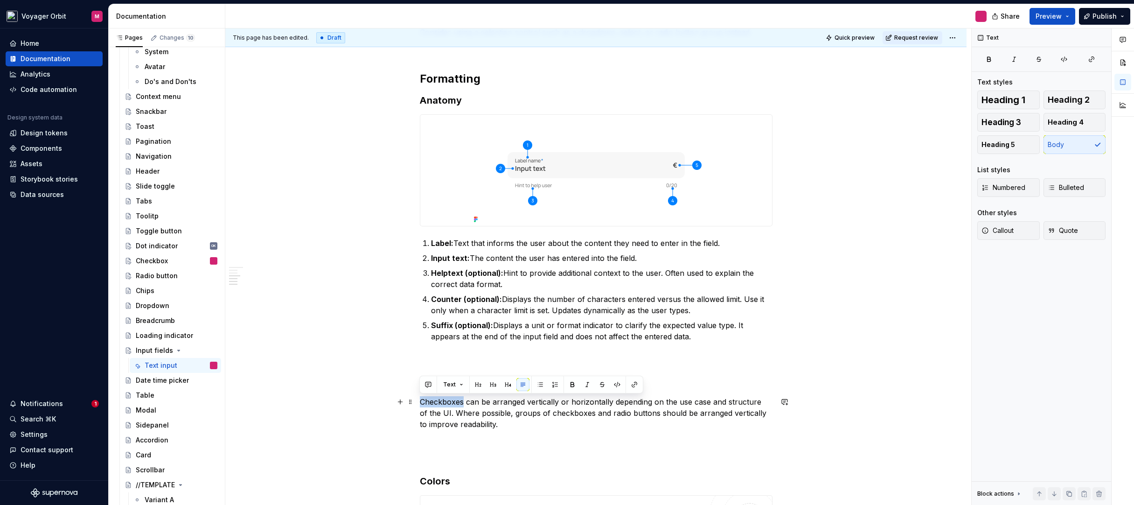
drag, startPoint x: 421, startPoint y: 400, endPoint x: 462, endPoint y: 402, distance: 40.6
click at [462, 402] on p "Checkboxes can be arranged vertically or horizontally depending on the use case…" at bounding box center [596, 413] width 353 height 34
click at [571, 403] on p "Text input fields can be arranged vertically or horizontally depending on the u…" at bounding box center [596, 413] width 353 height 34
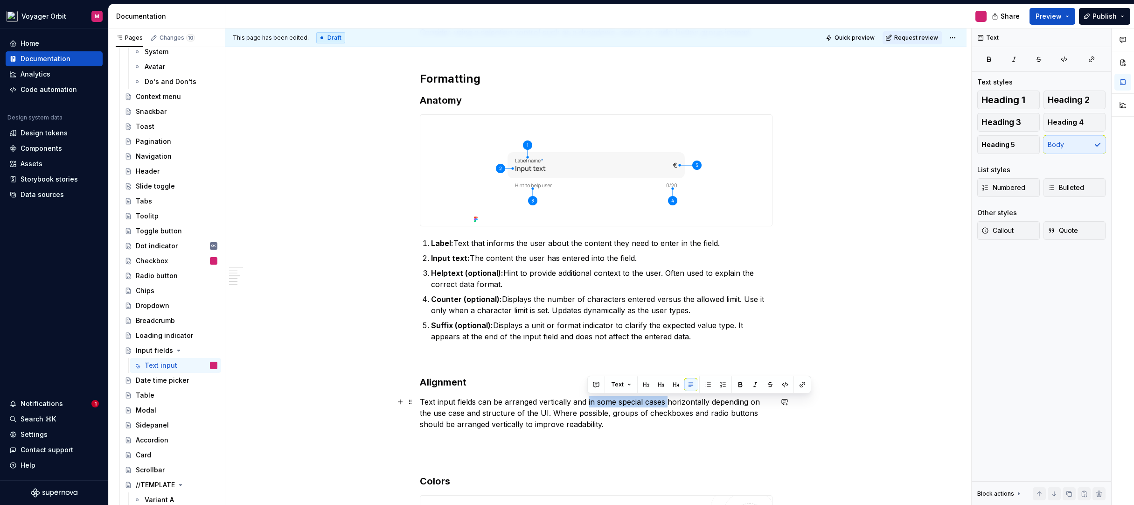
drag, startPoint x: 667, startPoint y: 402, endPoint x: 588, endPoint y: 404, distance: 78.9
click at [588, 404] on p "Text input fields can be arranged vertically and in some special cases horizont…" at bounding box center [596, 413] width 353 height 34
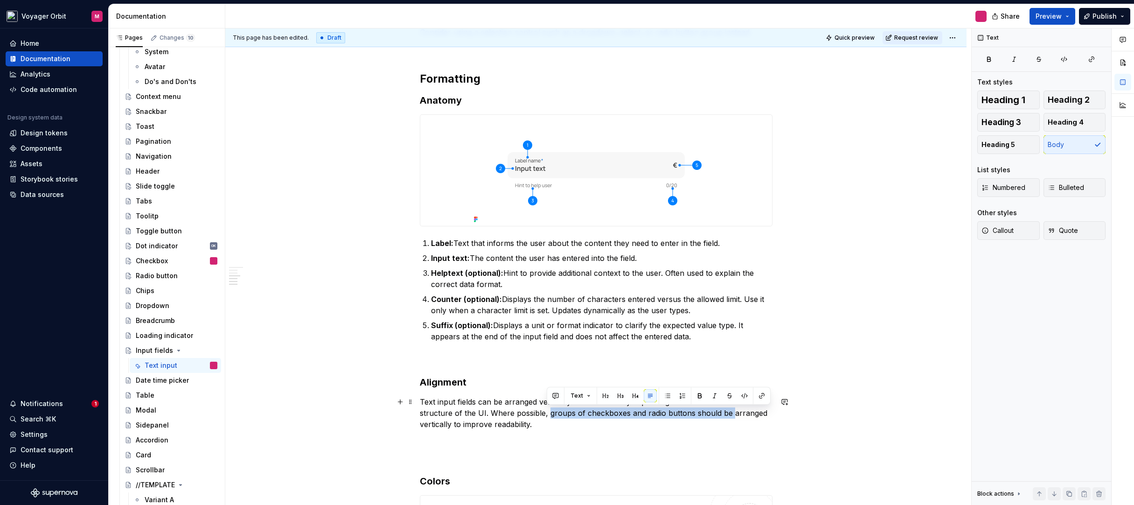
drag, startPoint x: 549, startPoint y: 414, endPoint x: 729, endPoint y: 416, distance: 180.6
click at [729, 416] on p "Text input fields can be arranged vertically and horizontally depending on the …" at bounding box center [596, 413] width 353 height 34
click at [596, 425] on p "Text input fields can be arranged vertically and horizontally depending on the …" at bounding box center [596, 413] width 353 height 34
click at [548, 414] on p "Text input fields can be arranged vertically and horizontally depending on the …" at bounding box center [596, 413] width 353 height 34
drag, startPoint x: 570, startPoint y: 413, endPoint x: 718, endPoint y: 416, distance: 147.9
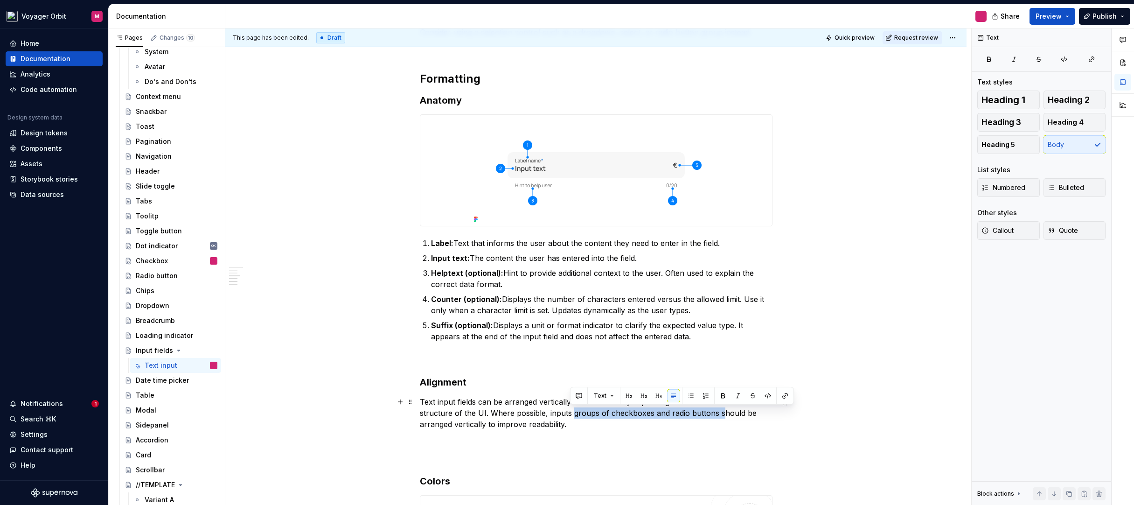
click at [718, 416] on p "Text input fields can be arranged vertically and horizontally depending on the …" at bounding box center [596, 413] width 353 height 34
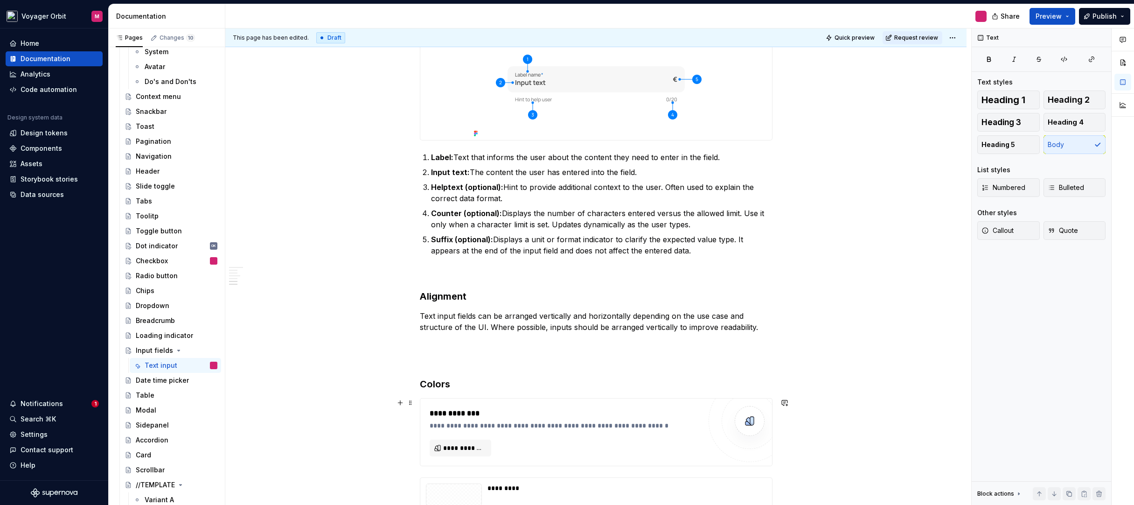
scroll to position [411, 0]
click at [448, 342] on p at bounding box center [596, 342] width 353 height 11
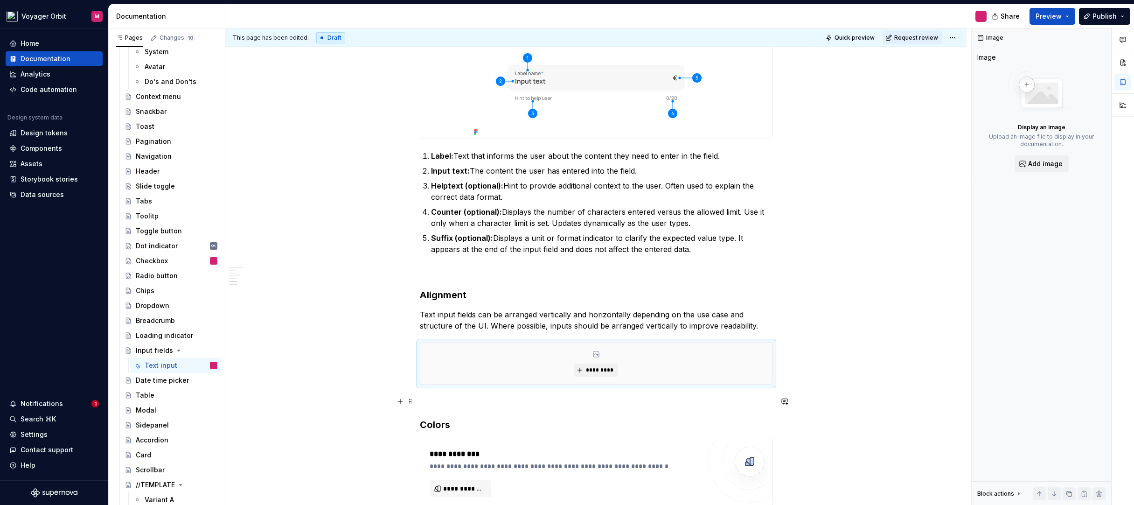
click at [717, 408] on div "**********" at bounding box center [596, 404] width 353 height 1241
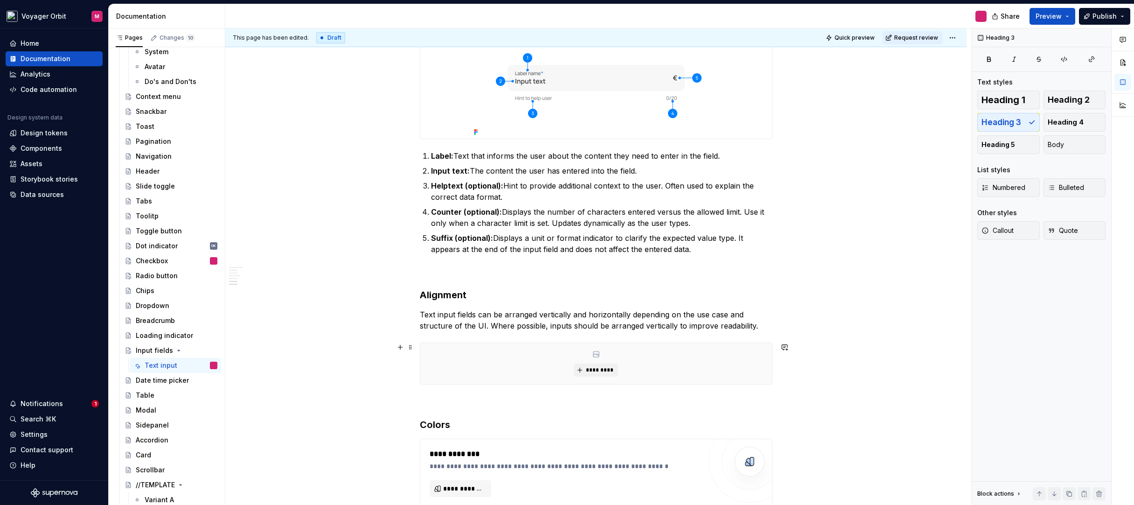
click at [784, 379] on div "**********" at bounding box center [595, 475] width 741 height 1426
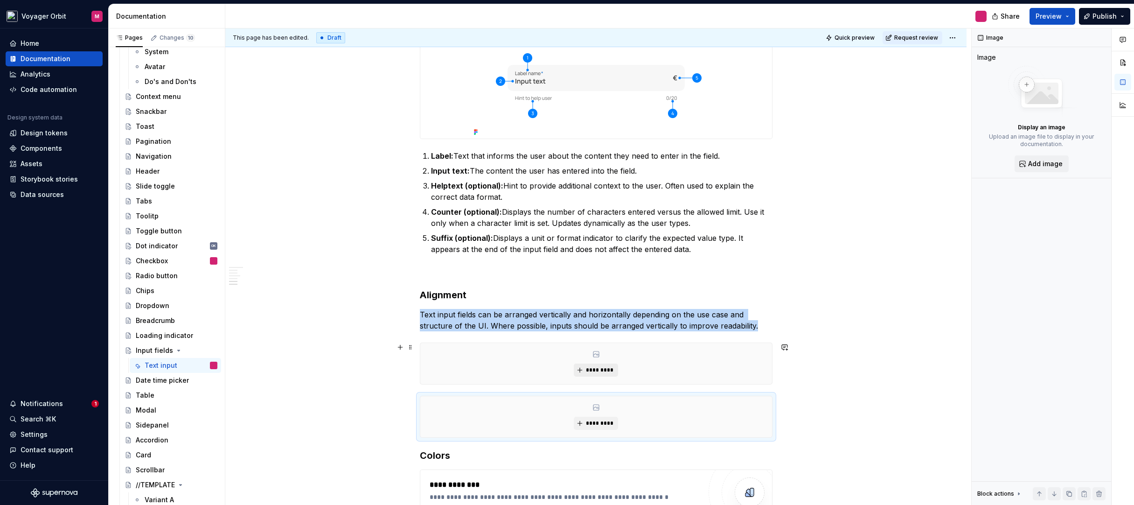
click at [603, 371] on span "*********" at bounding box center [600, 369] width 28 height 7
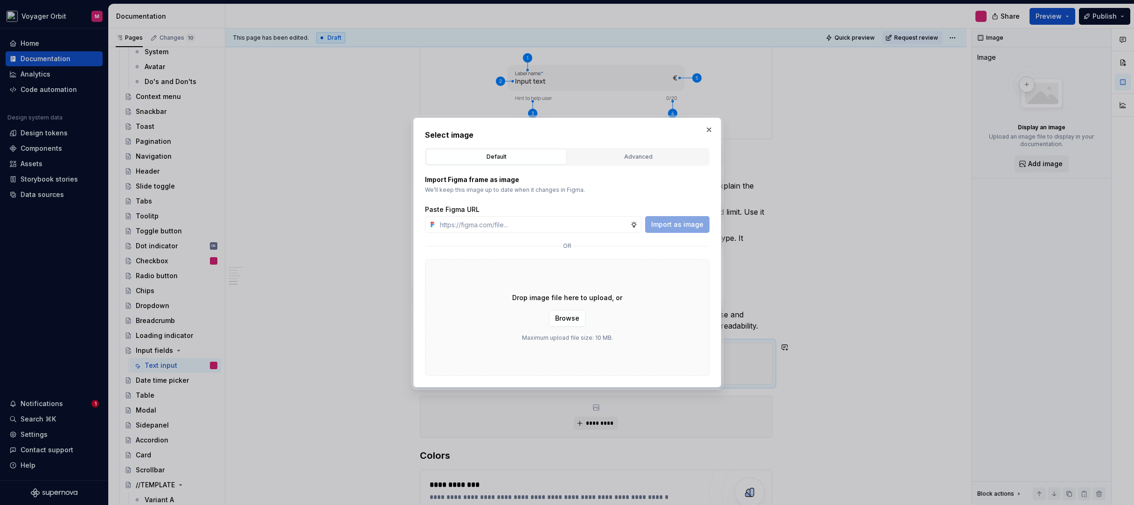
type textarea "*"
click at [587, 224] on input "text" at bounding box center [533, 224] width 194 height 17
type input "[URL][DOMAIN_NAME]"
click at [677, 225] on span "Import as image" at bounding box center [677, 224] width 52 height 9
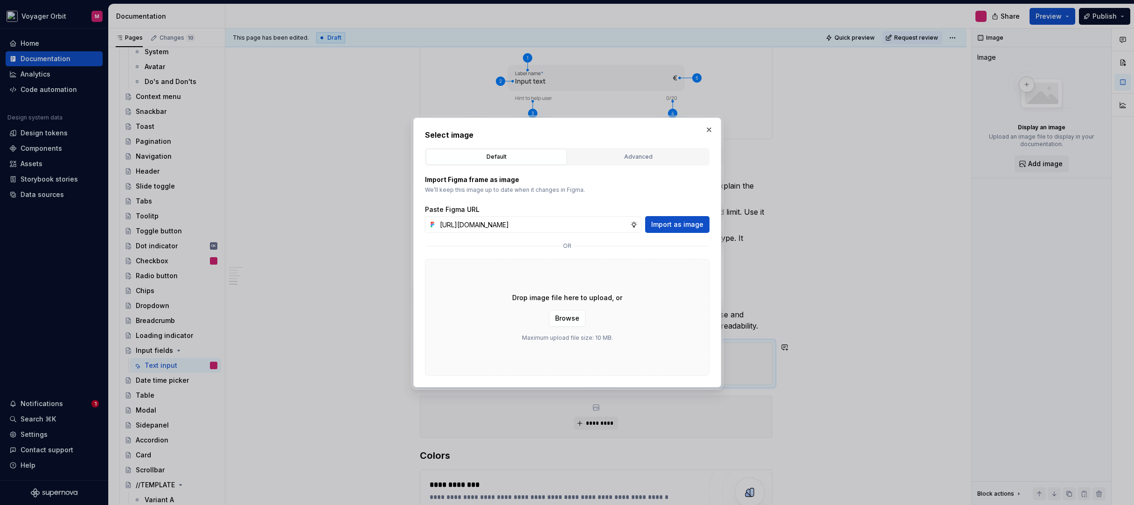
scroll to position [0, 0]
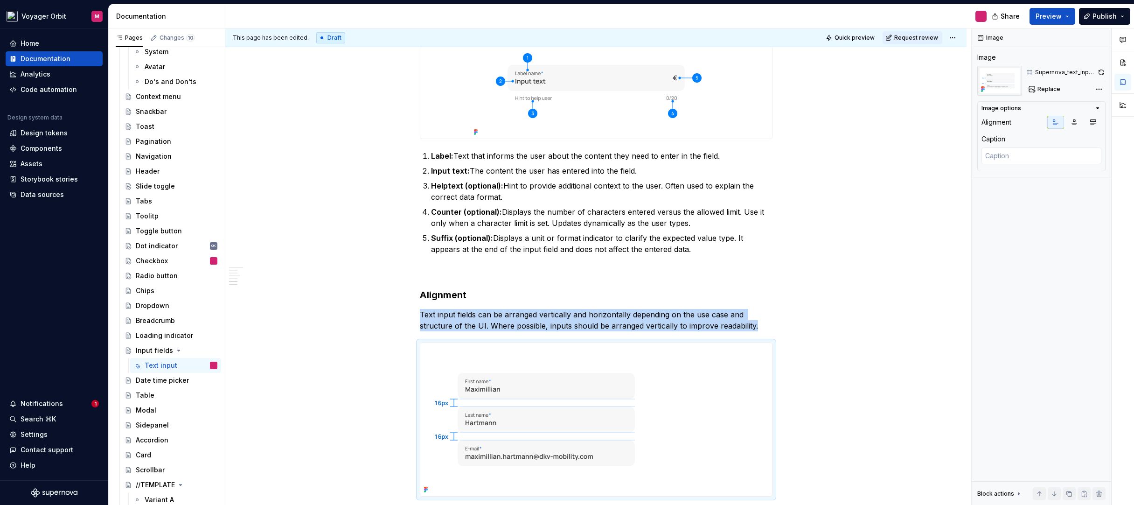
type textarea "*"
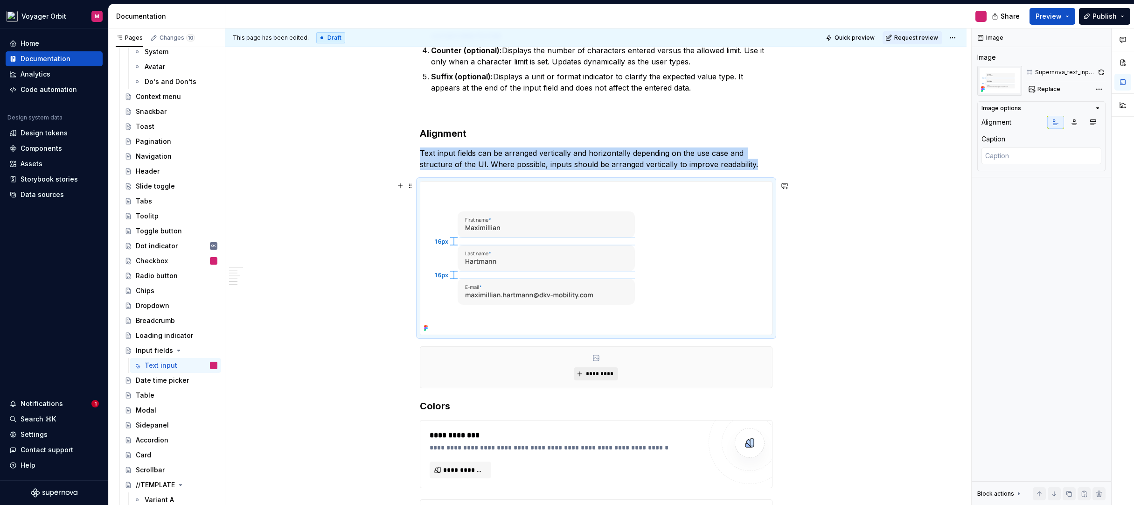
scroll to position [579, 0]
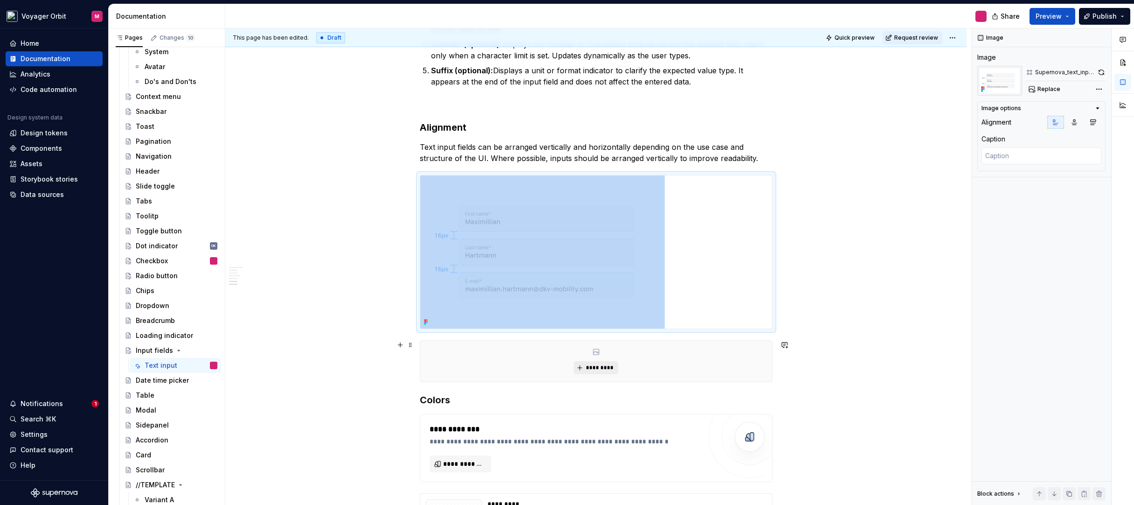
click at [594, 366] on span "*********" at bounding box center [600, 367] width 28 height 7
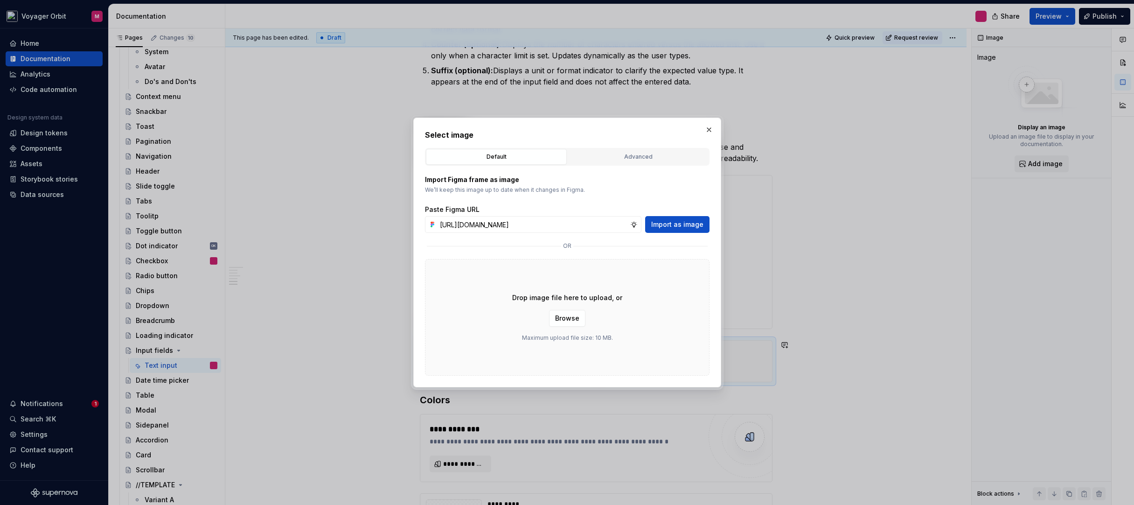
scroll to position [0, 197]
type input "[URL][DOMAIN_NAME]"
click at [673, 222] on span "Import as image" at bounding box center [677, 224] width 52 height 9
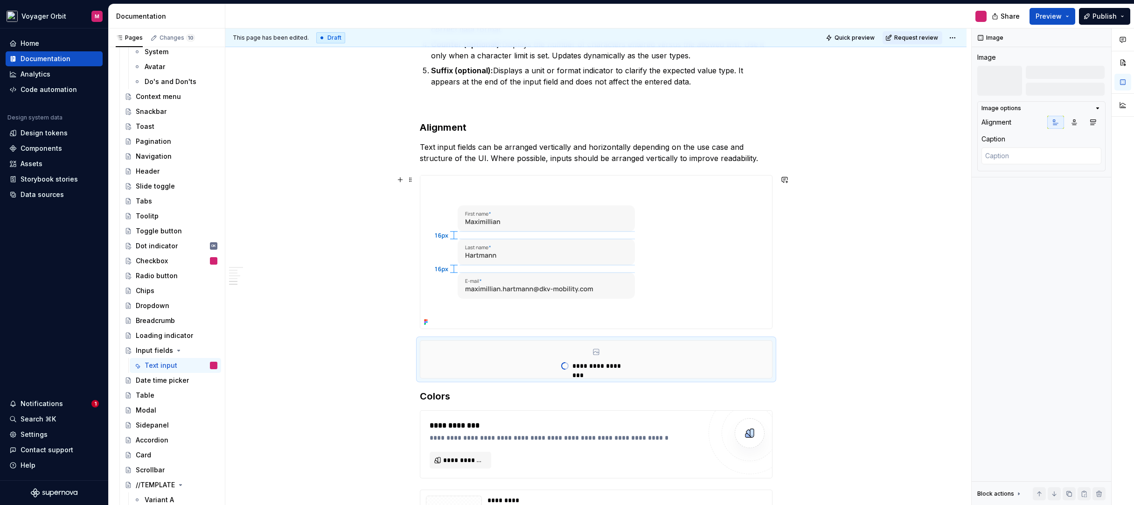
click at [338, 235] on div "**********" at bounding box center [595, 377] width 741 height 1566
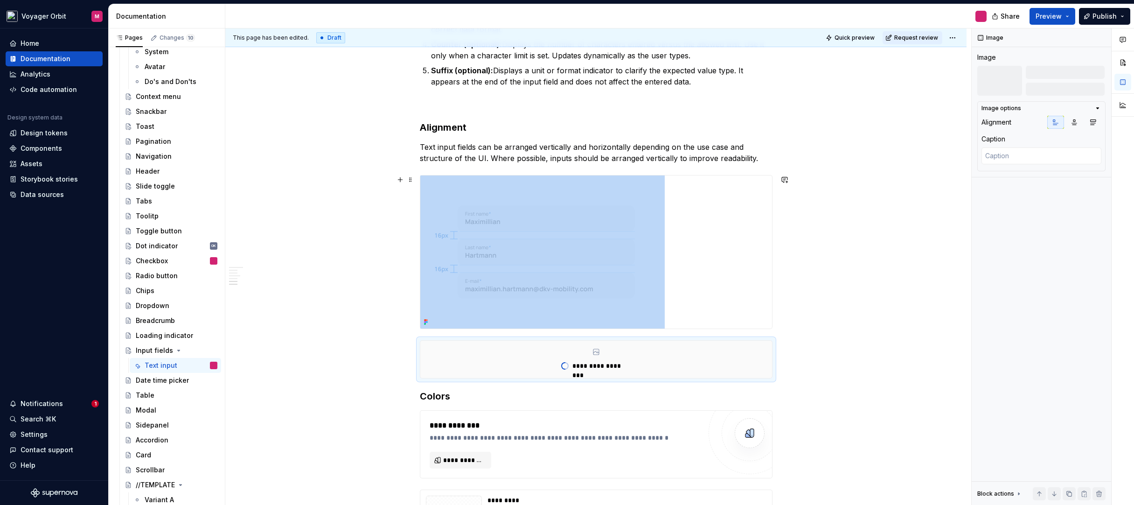
click at [672, 238] on div at bounding box center [596, 251] width 352 height 153
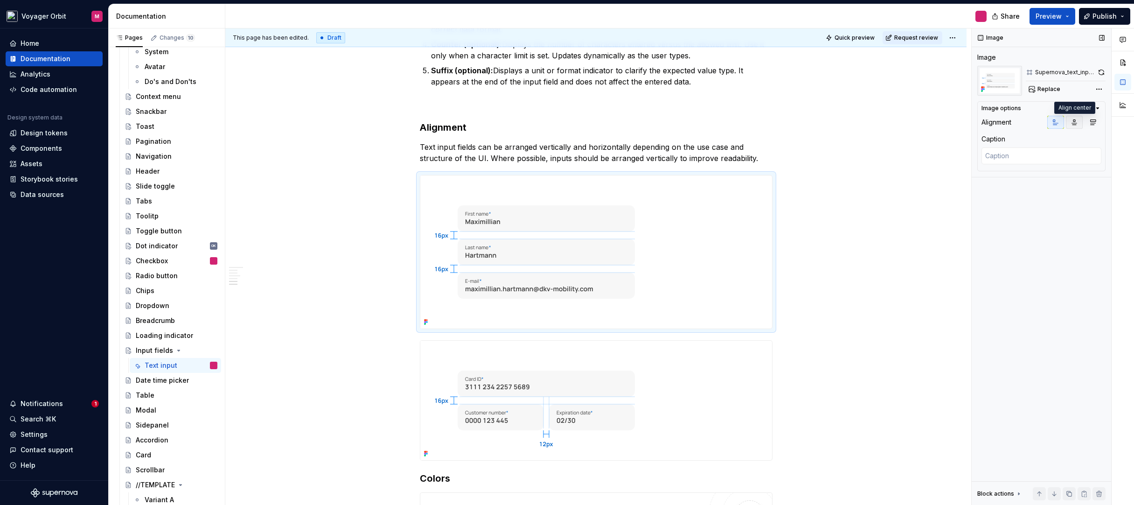
click at [1074, 126] on icon "button" at bounding box center [1074, 122] width 7 height 7
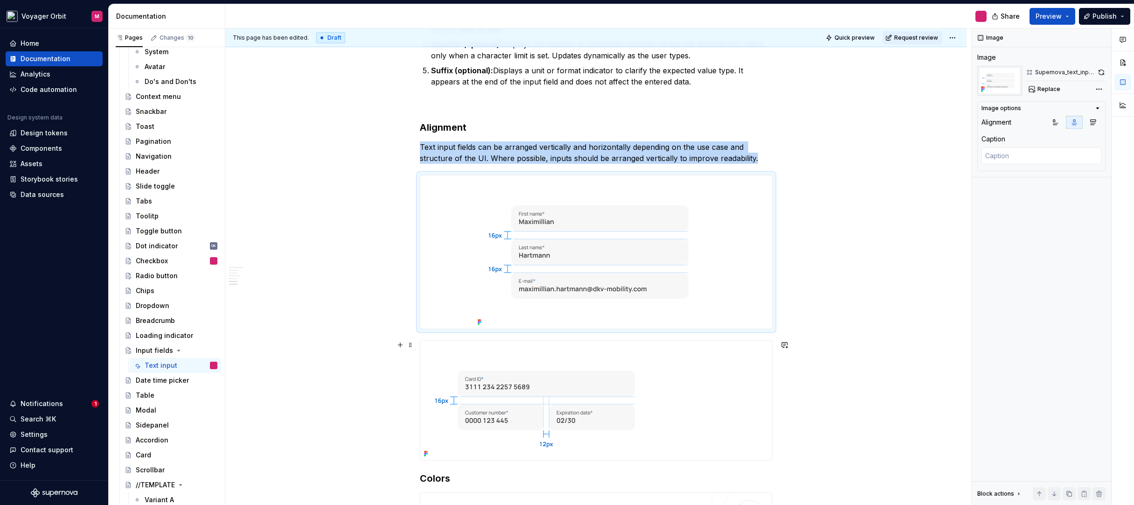
click at [714, 360] on div at bounding box center [596, 400] width 352 height 119
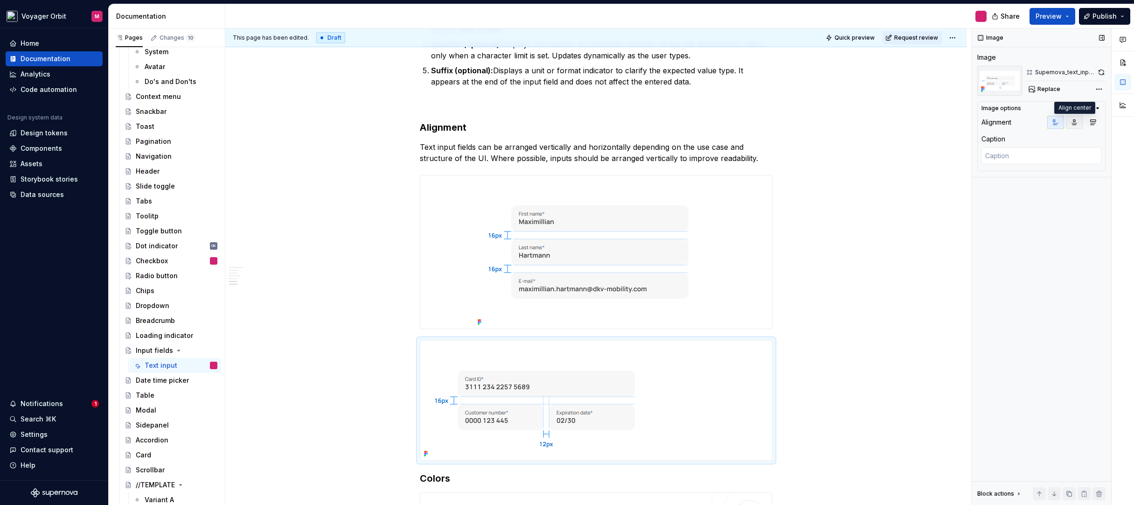
click at [1072, 124] on icon "button" at bounding box center [1074, 122] width 7 height 7
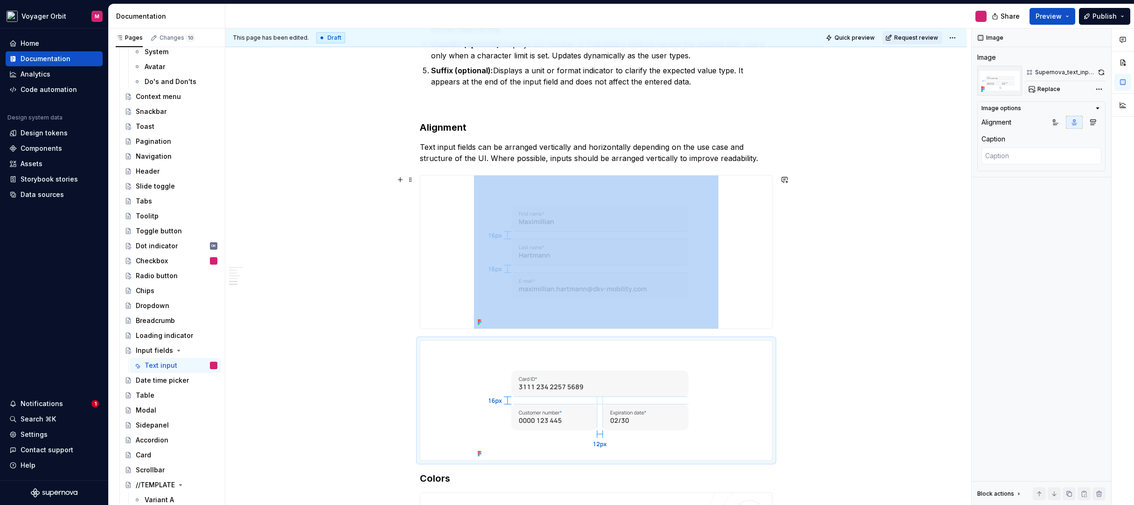
click at [861, 253] on div "**********" at bounding box center [595, 418] width 741 height 1648
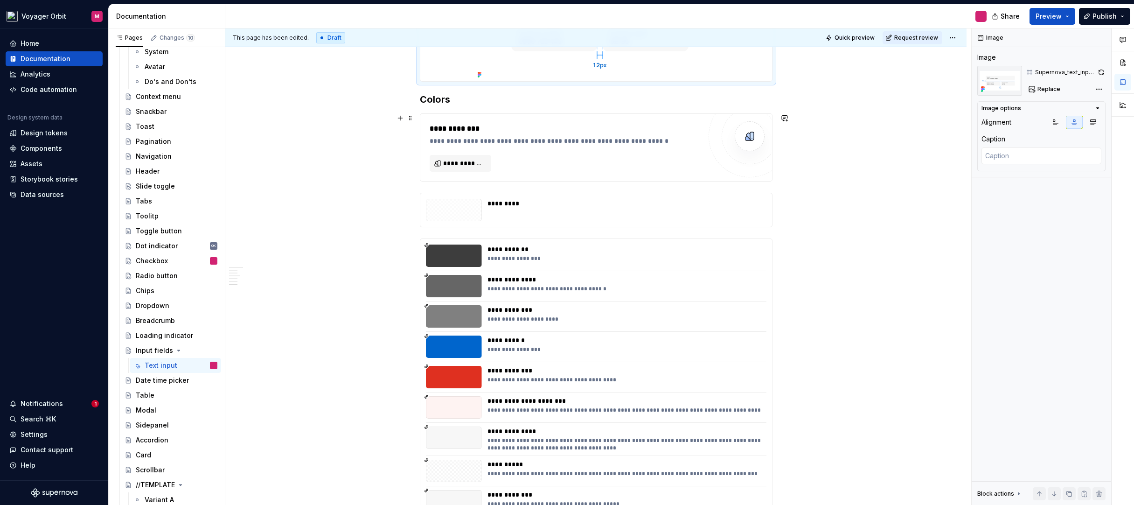
scroll to position [966, 0]
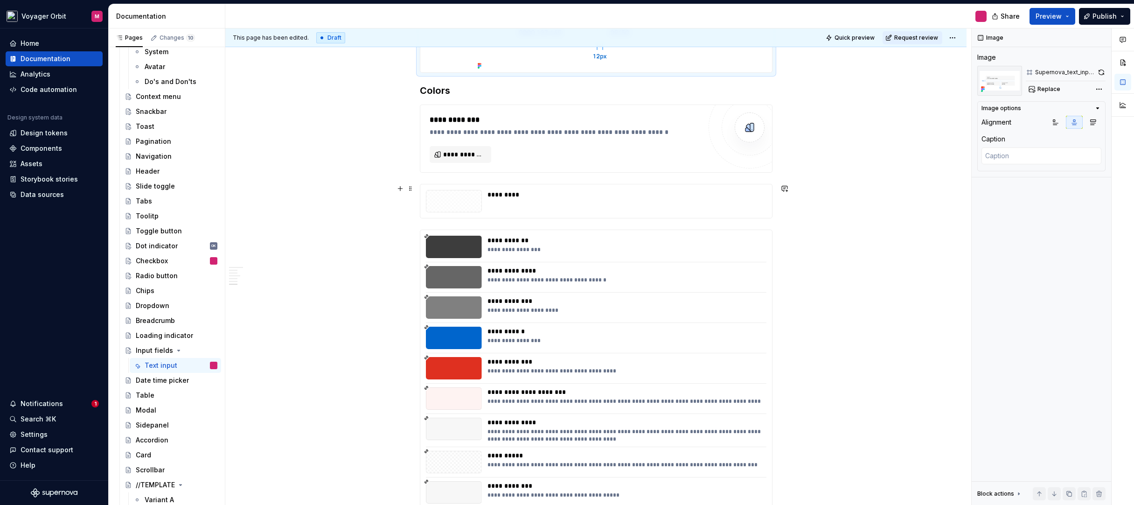
click at [779, 201] on div "**********" at bounding box center [595, 31] width 741 height 1648
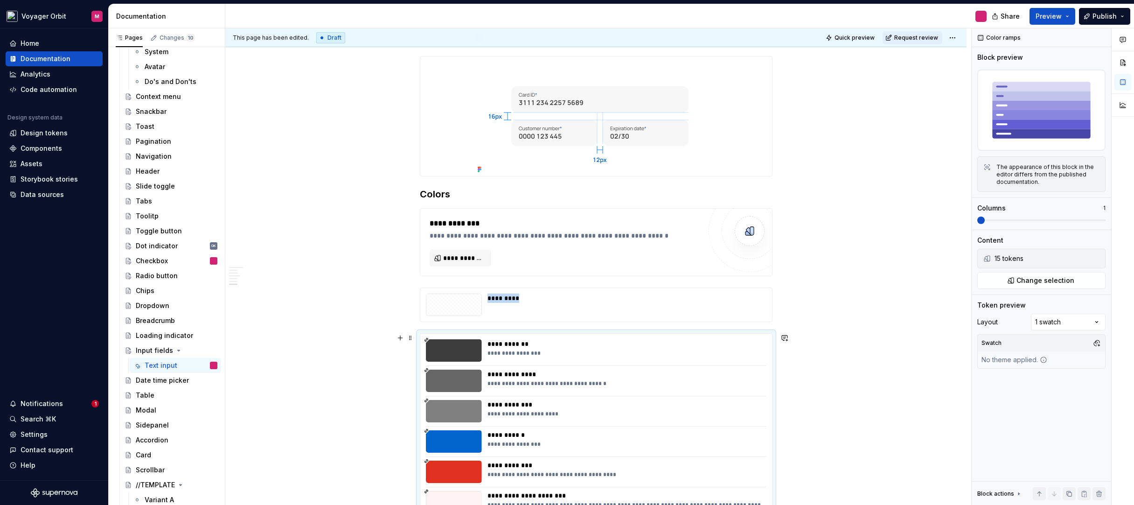
scroll to position [798, 0]
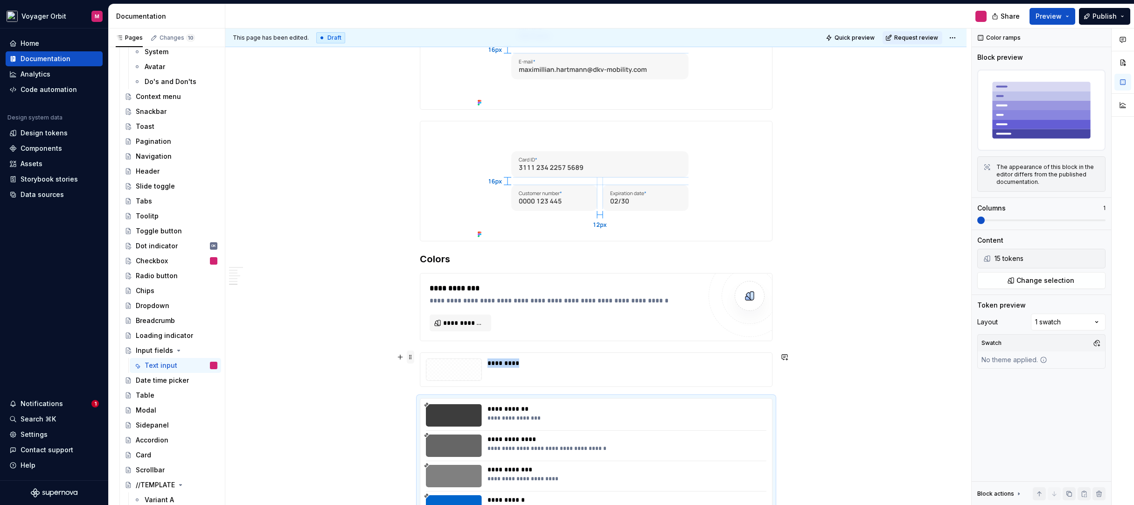
click at [411, 357] on span at bounding box center [410, 356] width 7 height 13
click at [433, 440] on div "Delete" at bounding box center [454, 439] width 61 height 9
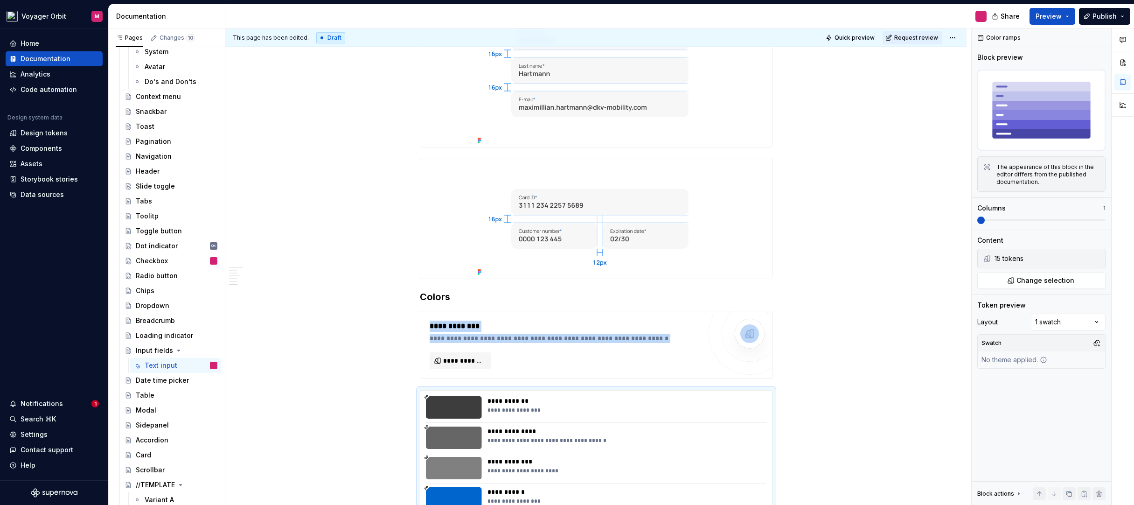
scroll to position [576, 0]
click at [532, 136] on img at bounding box center [596, 70] width 245 height 153
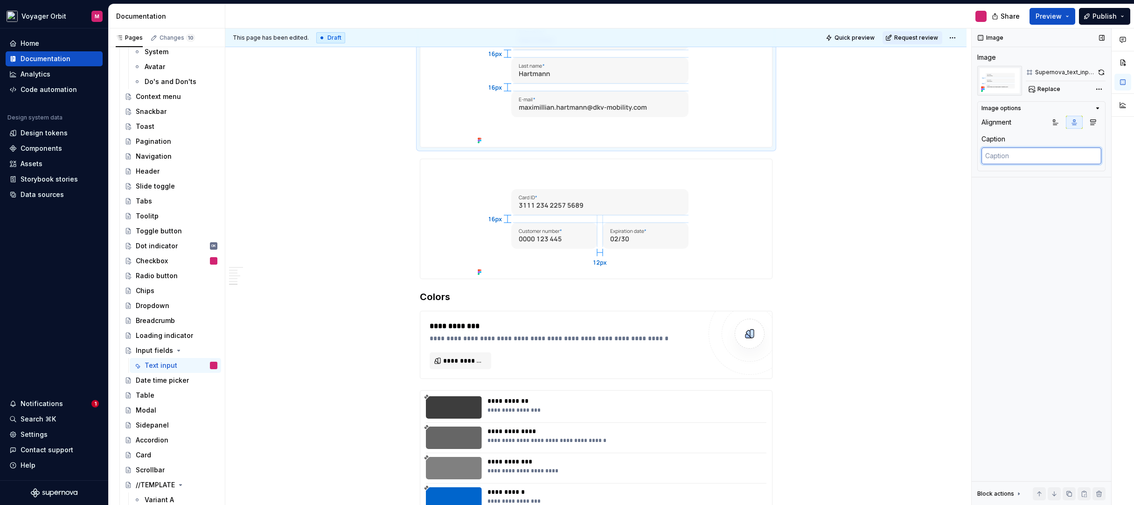
click at [1024, 153] on textarea at bounding box center [1042, 155] width 120 height 17
paste textarea "The distance between the checkboxes is 16px (spacing-lg)."
type textarea "*"
type textarea "The distance between the checkboxes is 16px (spacing-lg)."
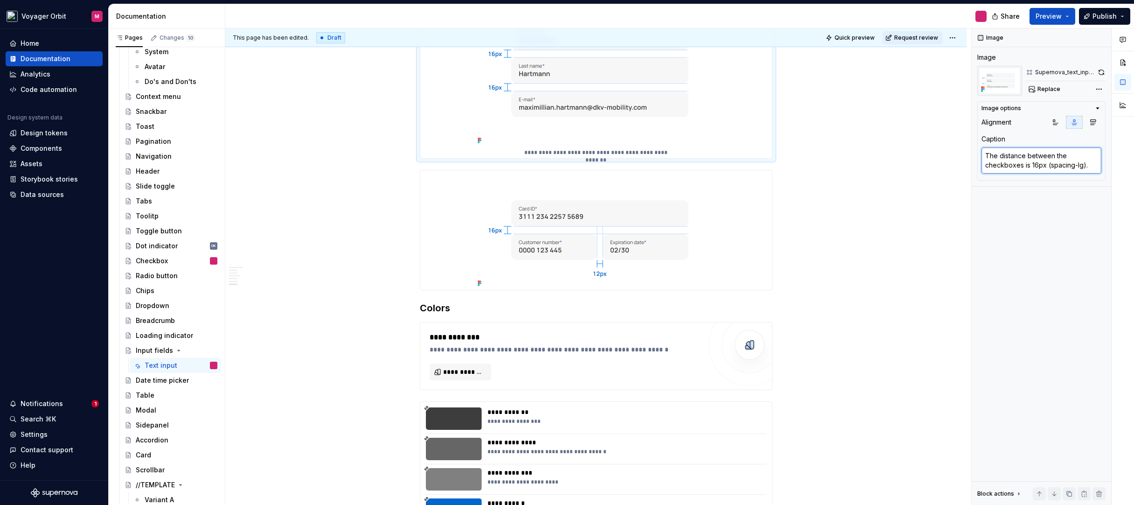
drag, startPoint x: 1022, startPoint y: 165, endPoint x: 962, endPoint y: 161, distance: 60.3
click at [962, 161] on div "This page has been edited. Draft Quick preview Request review Input fields Text…" at bounding box center [679, 266] width 909 height 477
type textarea "*"
type textarea "The distance between the is 16px (spacing-lg)."
type textarea "*"
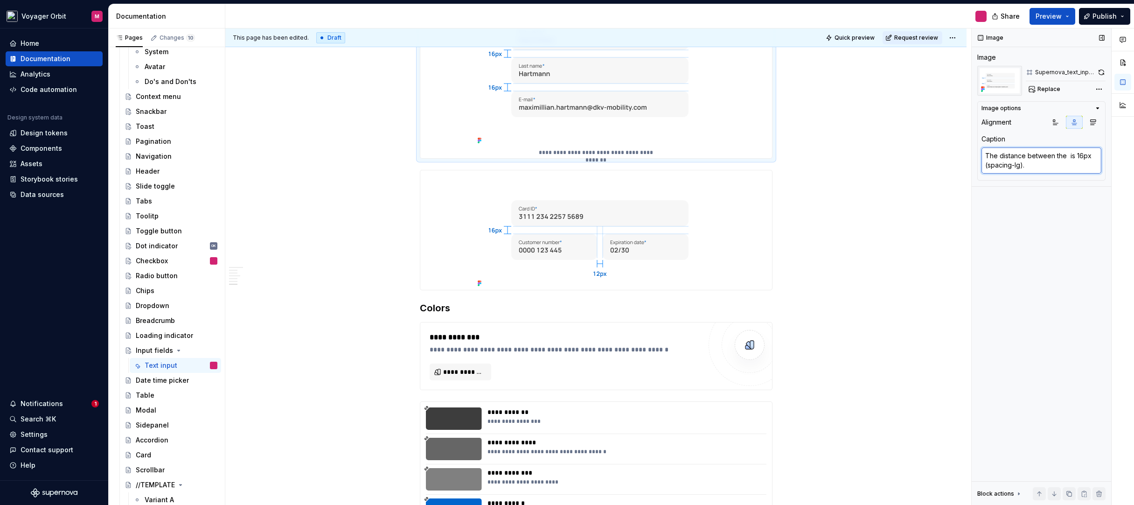
type textarea "The distance between the is 16px (spacing-lg)."
type textarea "*"
type textarea "The distance between th is 16px (spacing-lg)."
type textarea "*"
type textarea "The distance between t is 16px (spacing-lg)."
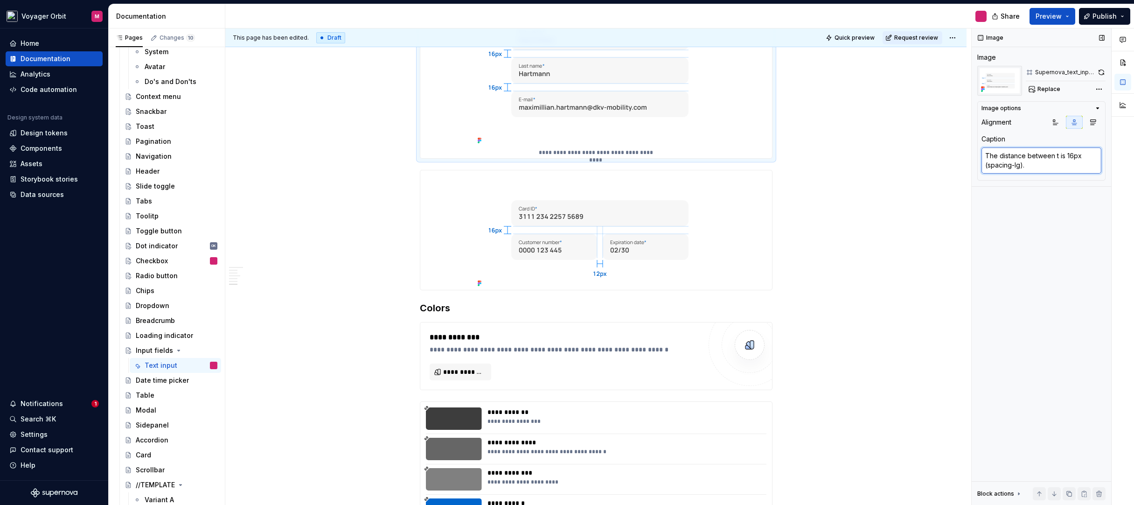
type textarea "*"
type textarea "The distance between is 16px (spacing-lg)."
type textarea "*"
type textarea "The distance between i is 16px (spacing-lg)."
type textarea "*"
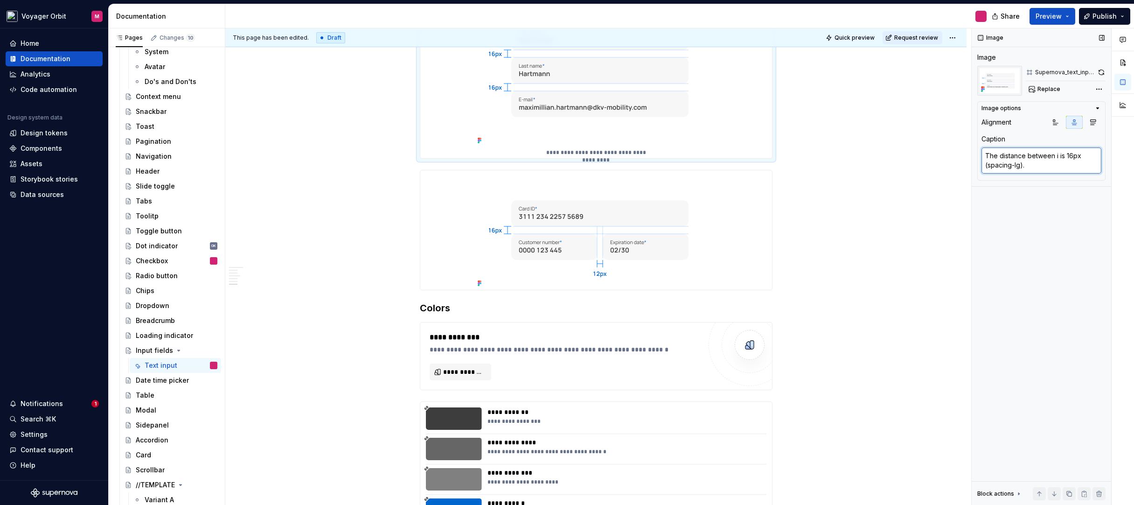
type textarea "The distance between in is 16px (spacing-lg)."
type textarea "*"
type textarea "The distance between inp is 16px (spacing-lg)."
type textarea "*"
type textarea "The distance between inpu is 16px (spacing-lg)."
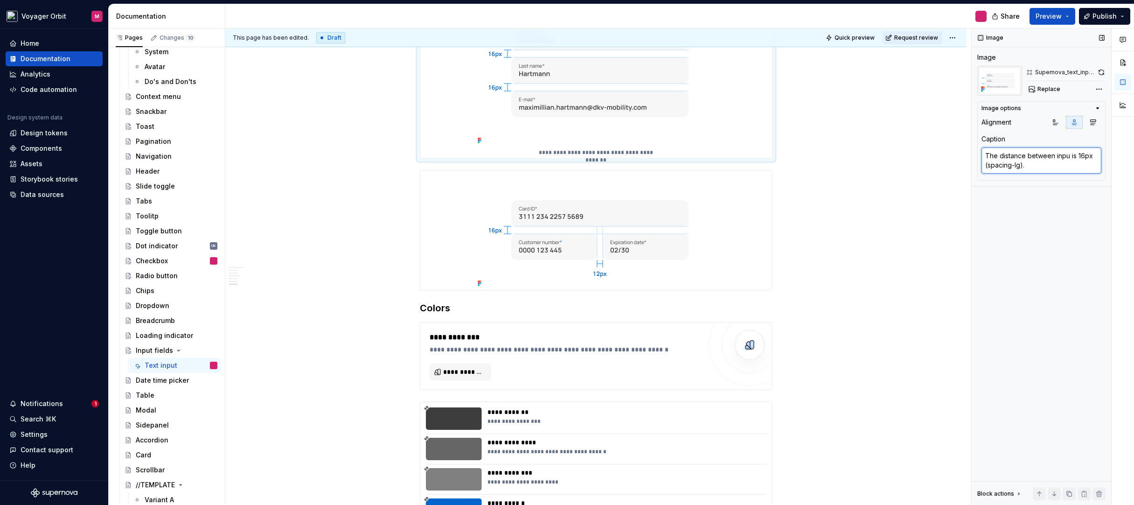
type textarea "*"
type textarea "The distance between input is 16px (spacing-lg)."
type textarea "*"
type textarea "The distance between inputs is 16px (spacing-lg)."
click at [895, 169] on div "**********" at bounding box center [595, 219] width 741 height 1613
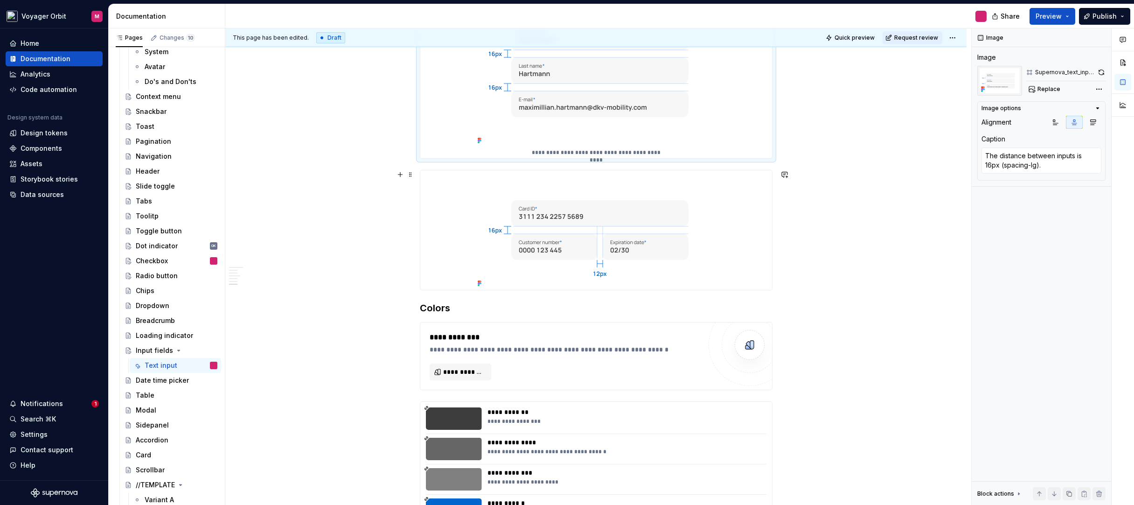
scroll to position [673, 0]
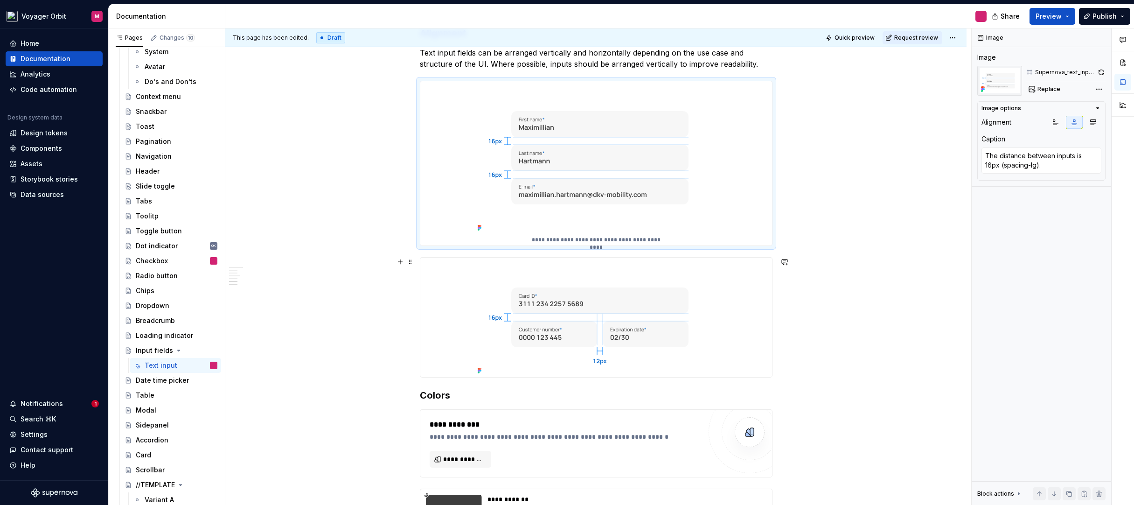
type textarea "*"
click at [708, 356] on img at bounding box center [596, 317] width 245 height 119
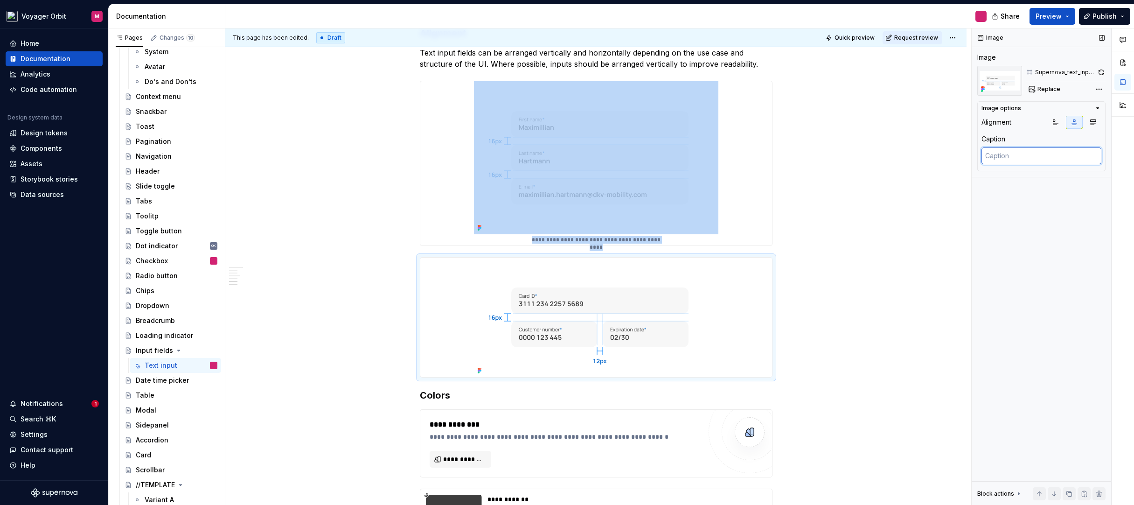
click at [1016, 158] on textarea at bounding box center [1042, 155] width 120 height 17
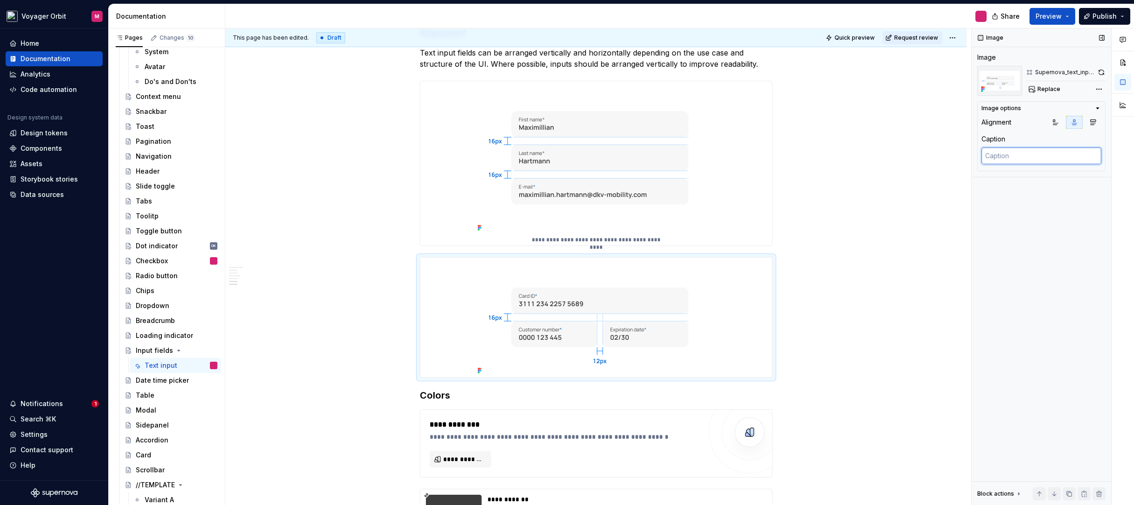
paste textarea "The distance between the checkboxes is 24px (spacing-2xl)."
type textarea "*"
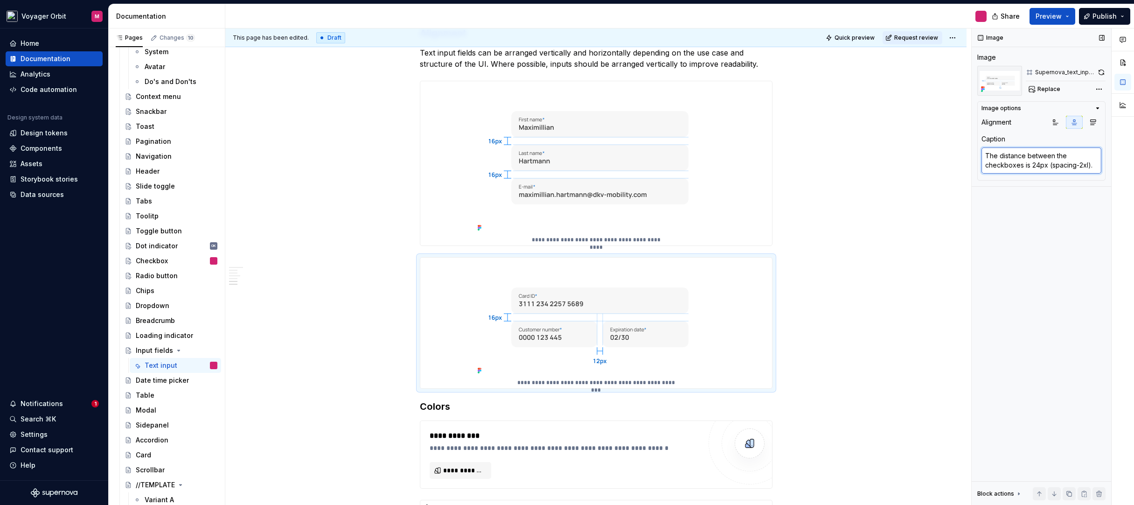
type textarea "The distance between the checkboxes is 24px (spacing-2xl)."
click at [1027, 221] on div "Image Image Supernova_text_input_placement_b Replace Image options Alignment Ca…" at bounding box center [1042, 266] width 140 height 477
click at [1021, 167] on textarea "The distance between the checkboxes is 24px (spacing-2xl)." at bounding box center [1042, 160] width 120 height 26
click at [1035, 160] on textarea "The distance between the checkboxes is 24px (spacing-2xl)." at bounding box center [1042, 160] width 120 height 26
drag, startPoint x: 1056, startPoint y: 155, endPoint x: 1025, endPoint y: 164, distance: 32.9
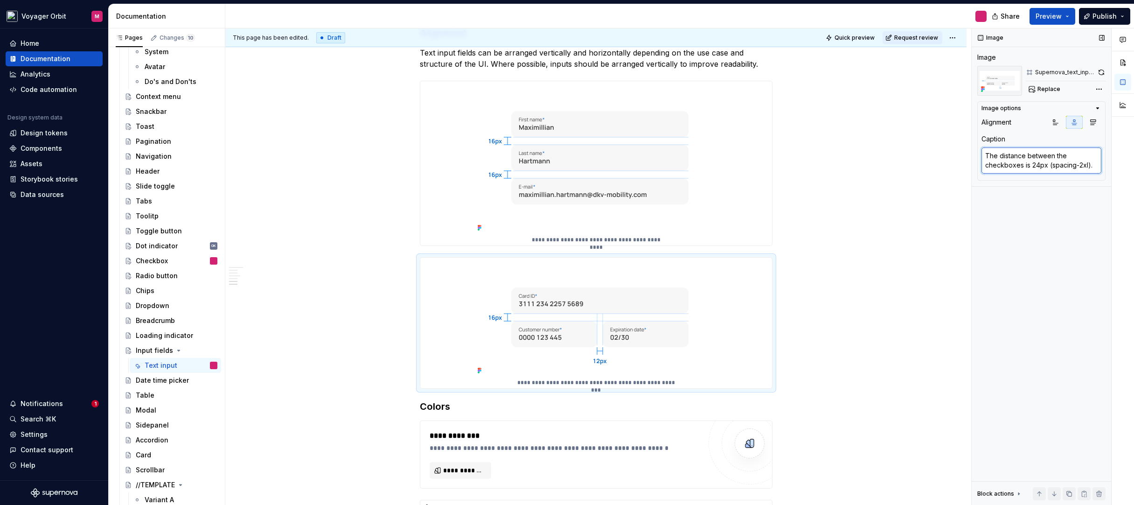
click at [1022, 164] on textarea "The distance between the checkboxes is 24px (spacing-2xl)." at bounding box center [1042, 160] width 120 height 26
type textarea "*"
type textarea "The distance between i is 24px (spacing-2xl)."
type textarea "*"
type textarea "The distance between in is 24px (spacing-2xl)."
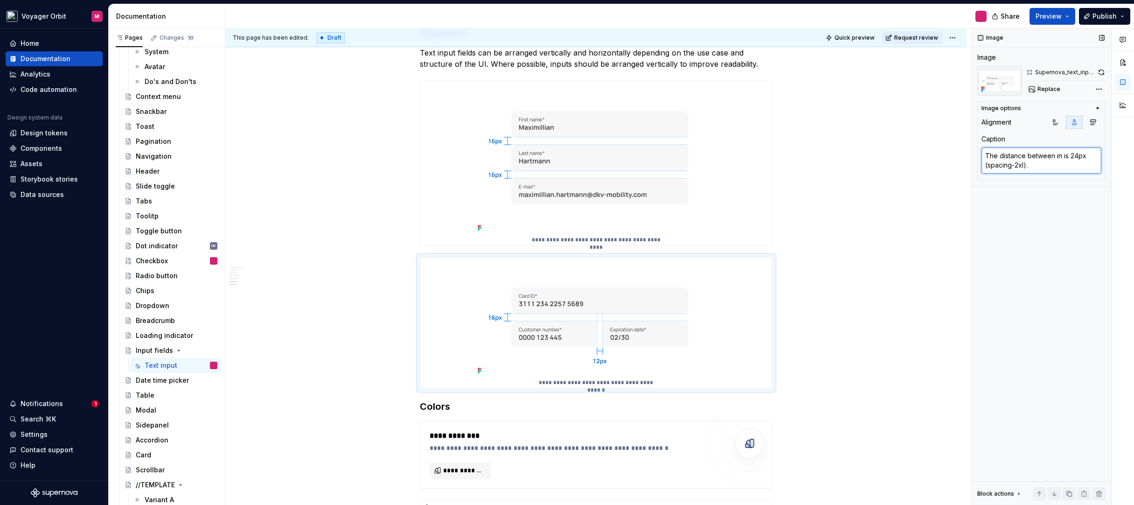
type textarea "*"
type textarea "The distance between inp is 24px (spacing-2xl)."
type textarea "*"
type textarea "The distance between inpu is 24px (spacing-2xl)."
type textarea "*"
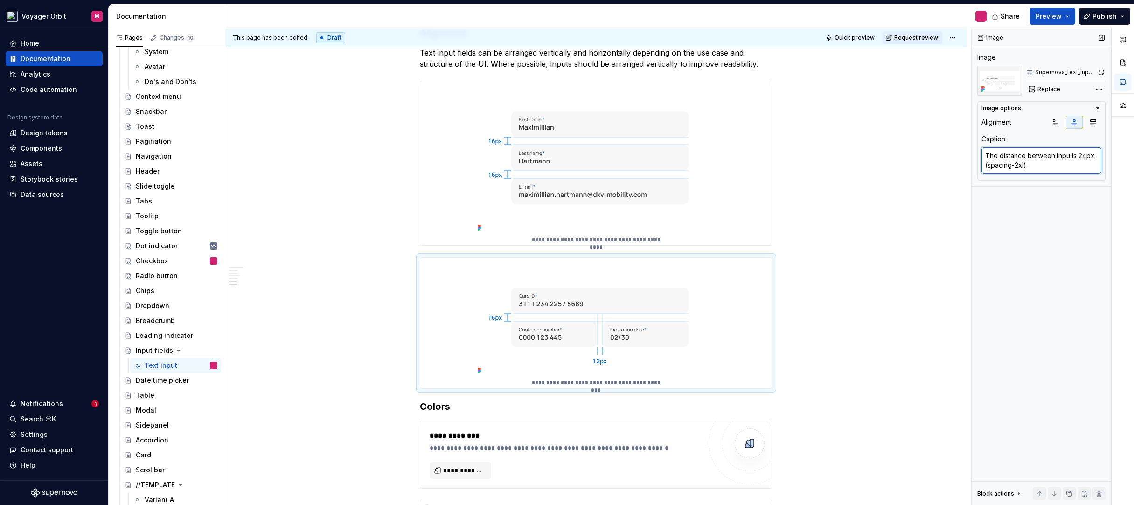
type textarea "The distance between input is 24px (spacing-2xl)."
type textarea "*"
type textarea "The distance between input is 2px (spacing-2xl)."
type textarea "*"
type textarea "The distance between input is px (spacing-2xl)."
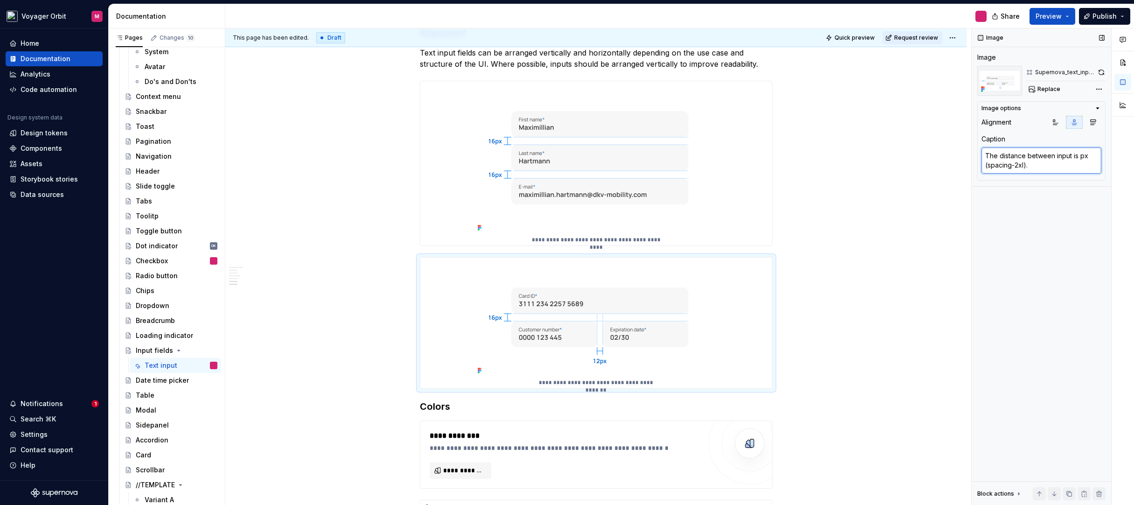
type textarea "*"
type textarea "The distance between input is 1px (spacing-2xl)."
type textarea "*"
type textarea "The distance between input is 12px (spacing-2xl)."
click at [1025, 164] on textarea "The distance between input is 12px (spacing-2xl)." at bounding box center [1042, 160] width 120 height 26
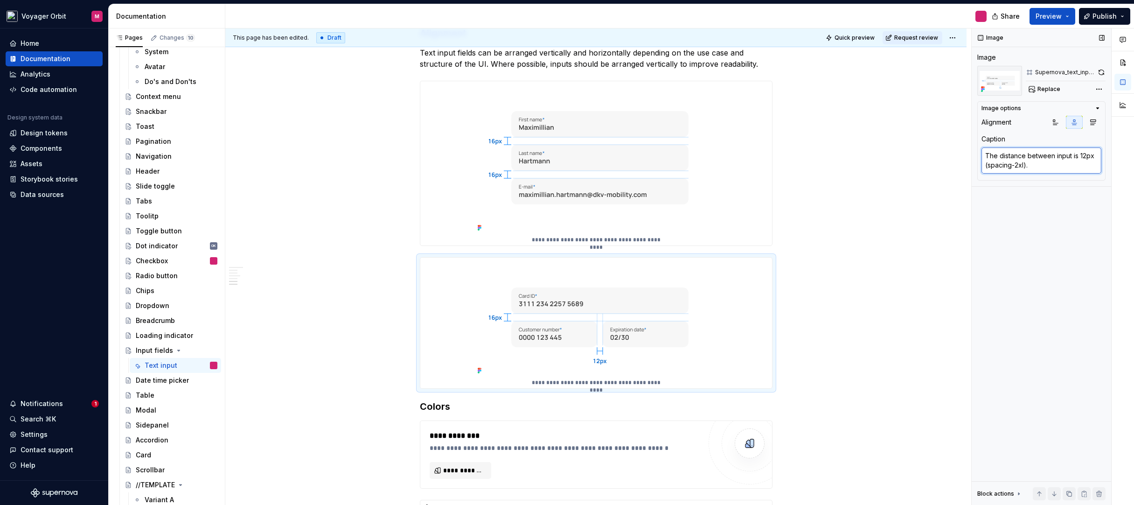
type textarea "*"
type textarea "The distance between input is 12px (spacing-2x)."
type textarea "*"
type textarea "The distance between input is 12px (spacing-2)."
type textarea "*"
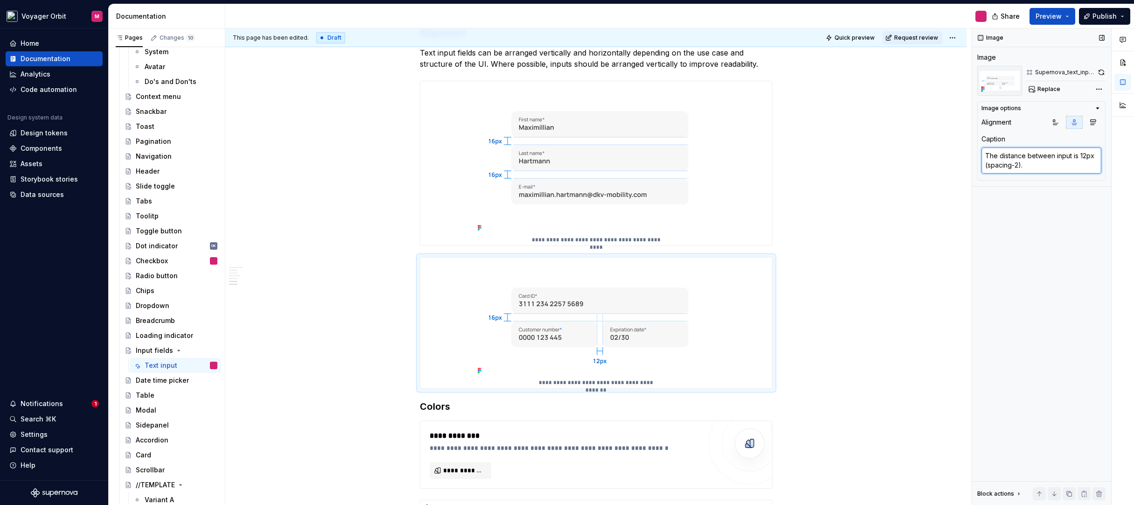
type textarea "The distance between input is 12px (spacing-)."
type textarea "*"
type textarea "The distance between input is 12px (spacing-m)."
click at [846, 186] on div "**********" at bounding box center [595, 312] width 741 height 1624
click at [562, 380] on p "**********" at bounding box center [596, 382] width 129 height 7
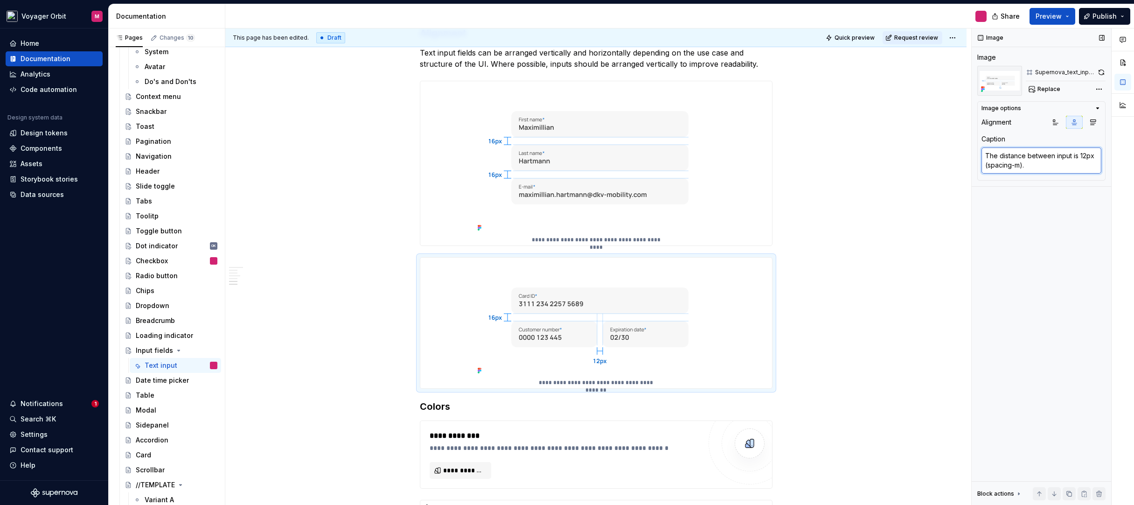
click at [1000, 156] on textarea "The distance between input is 12px (spacing-m)." at bounding box center [1042, 160] width 120 height 26
click at [1000, 155] on textarea "The distance between input is 12px (spacing-m)." at bounding box center [1042, 160] width 120 height 26
drag, startPoint x: 998, startPoint y: 155, endPoint x: 980, endPoint y: 154, distance: 17.3
click at [980, 154] on div "Image options Alignment Caption The distance between input is 12px (spacing-m)." at bounding box center [1042, 140] width 128 height 79
type textarea "*"
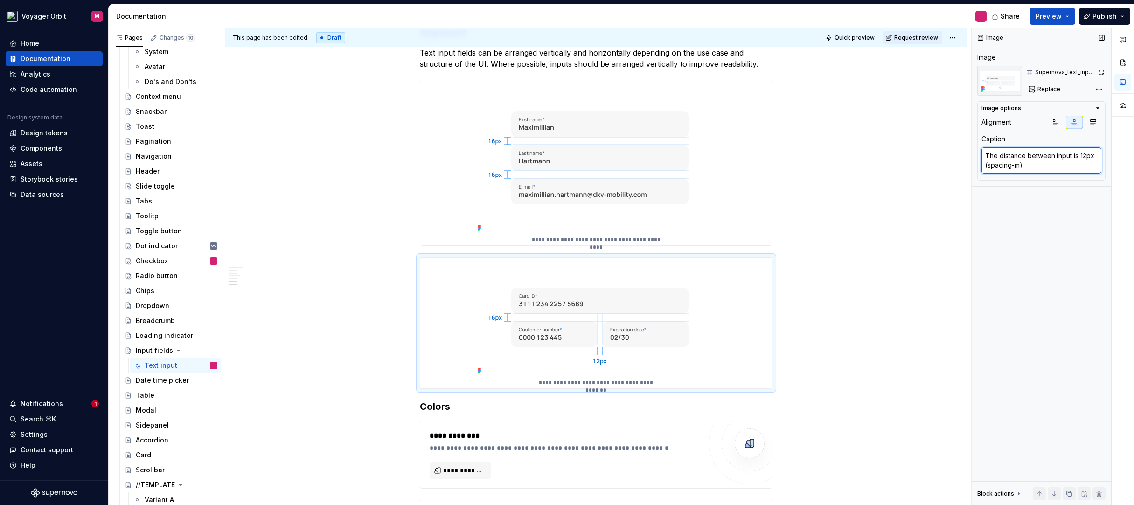
type textarea "H distance between input is 12px (spacing-m)."
type textarea "*"
type textarea "Ho distance between input is 12px (spacing-m)."
type textarea "*"
type textarea "Hor distance between input is 12px (spacing-m)."
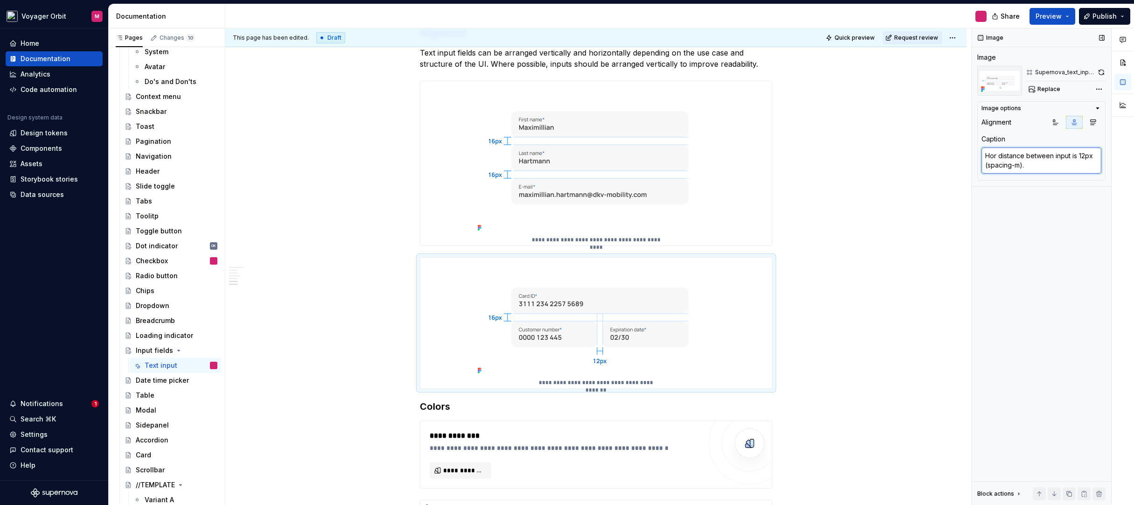
type textarea "*"
type textarea "Hori distance between input is 12px (spacing-m)."
type textarea "*"
type textarea "Horiz distance between input is 12px (spacing-m)."
type textarea "*"
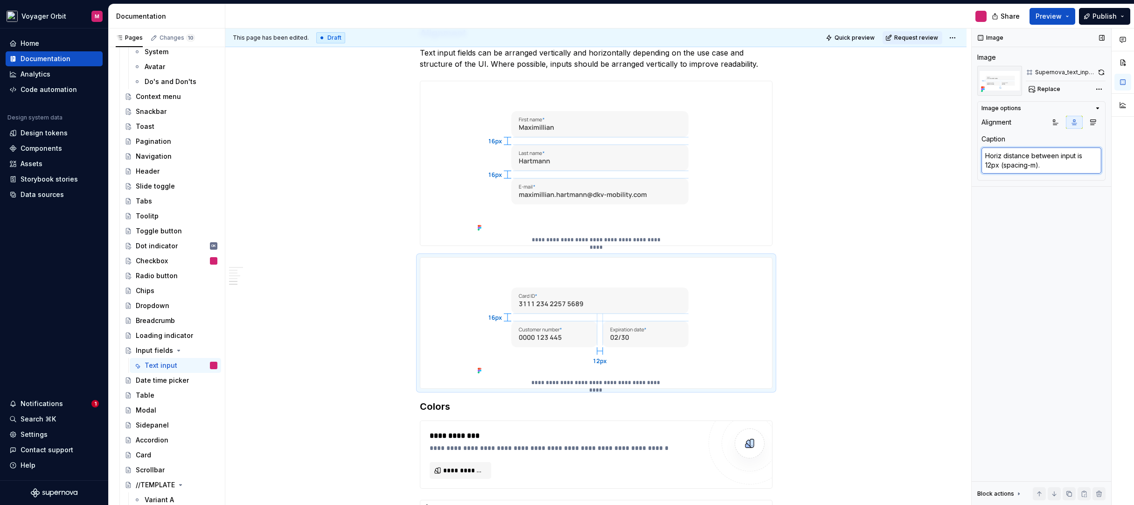
type textarea "Horizo distance between input is 12px (spacing-m)."
type textarea "*"
type textarea "Horizon distance between input is 12px (spacing-m)."
type textarea "*"
type textarea "Horizont distance between input is 12px (spacing-m)."
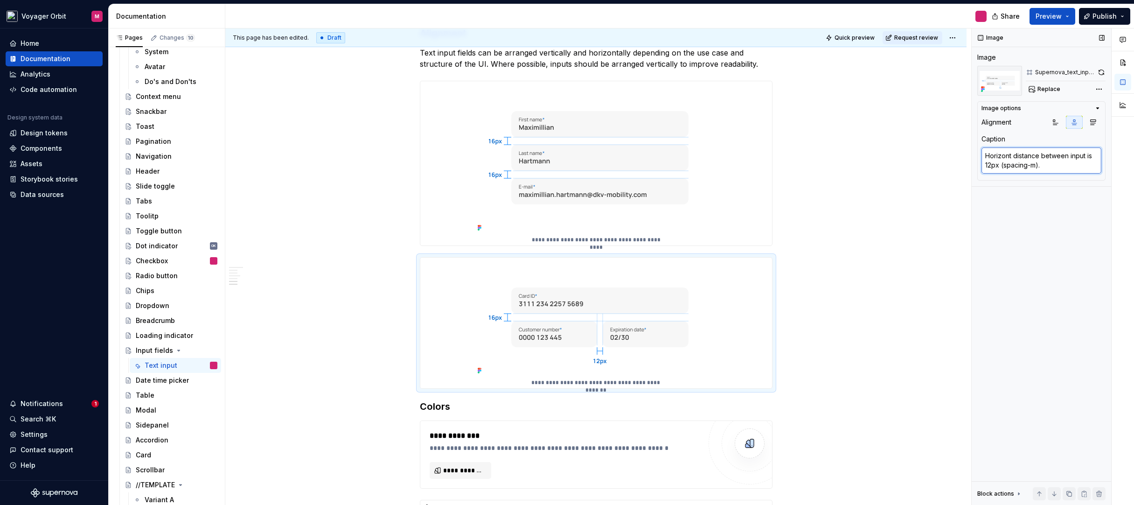
type textarea "*"
type textarea "Horizonta distance between input is 12px (spacing-m)."
type textarea "*"
drag, startPoint x: 1060, startPoint y: 161, endPoint x: 981, endPoint y: 151, distance: 80.0
click at [981, 151] on div "Image options Alignment Caption Horizontal distance between input is 12px (spac…" at bounding box center [1042, 140] width 128 height 79
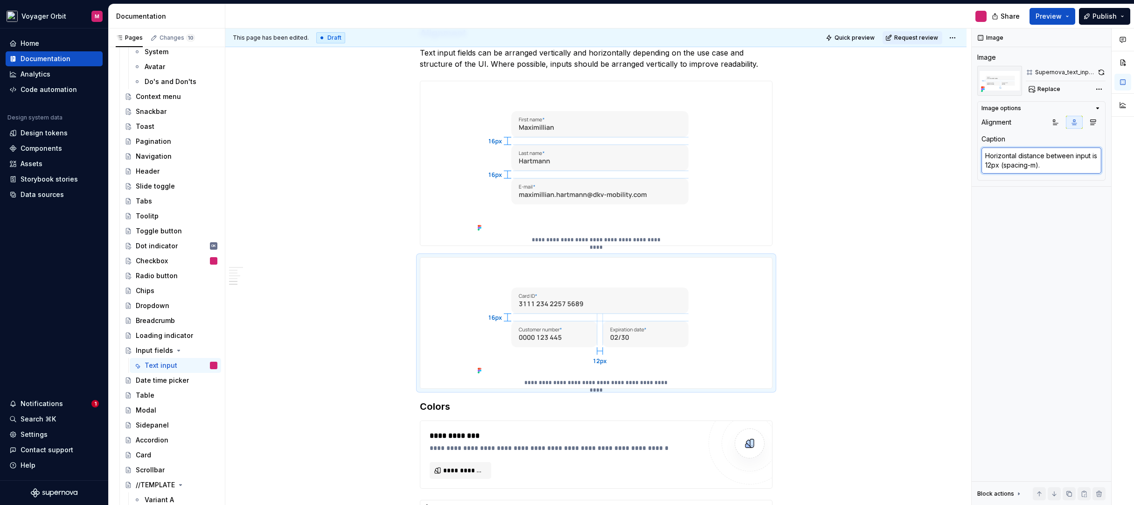
type textarea "Horizontal distance between input is 12px (spacing-m)."
click at [1054, 166] on textarea "Horizontal distance between input is 12px (spacing-m)." at bounding box center [1042, 160] width 120 height 26
drag, startPoint x: 1048, startPoint y: 165, endPoint x: 957, endPoint y: 153, distance: 91.8
click at [957, 153] on div "This page has been edited. Draft Quick preview Request review Input fields Text…" at bounding box center [679, 266] width 909 height 477
paste textarea "The horizontal spacing between entries"
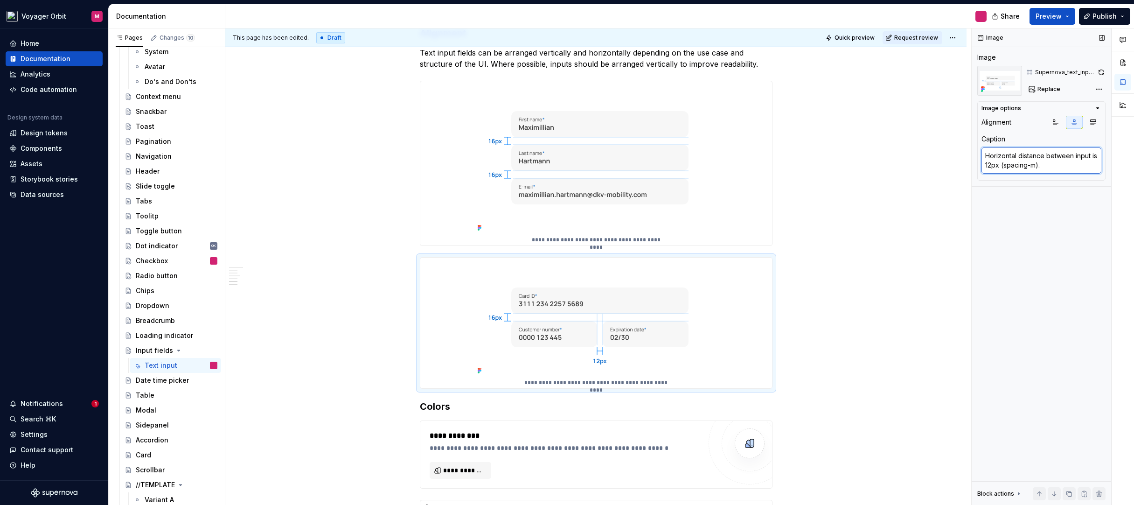
type textarea "*"
type textarea "The horizontal spacing between entries is 12px (spacing-m)."
drag, startPoint x: 1033, startPoint y: 156, endPoint x: 1055, endPoint y: 156, distance: 21.9
click at [1055, 156] on textarea "The horizontal spacing between entries is 12px (spacing-m)." at bounding box center [1042, 160] width 120 height 26
type textarea "*"
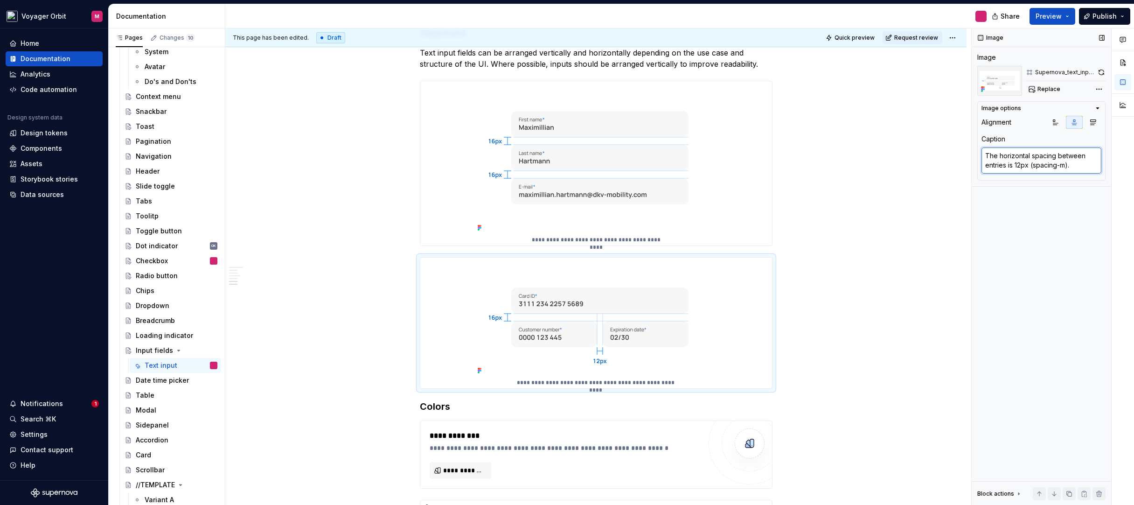
type textarea "The horizontal d between entries is 12px (spacing-m)."
type textarea "*"
type textarea "The horizontal di between entries is 12px (spacing-m)."
type textarea "*"
type textarea "The horizontal dis between entries is 12px (spacing-m)."
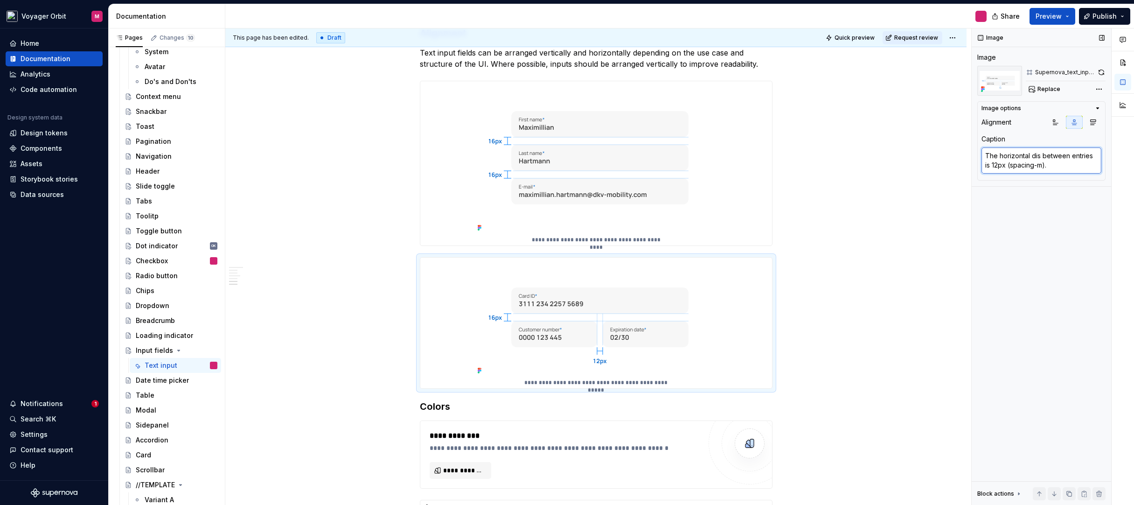
type textarea "*"
type textarea "The horizontal dist between entries is 12px (spacing-m)."
type textarea "*"
type textarea "The horizontal dista between entries is 12px (spacing-m)."
type textarea "*"
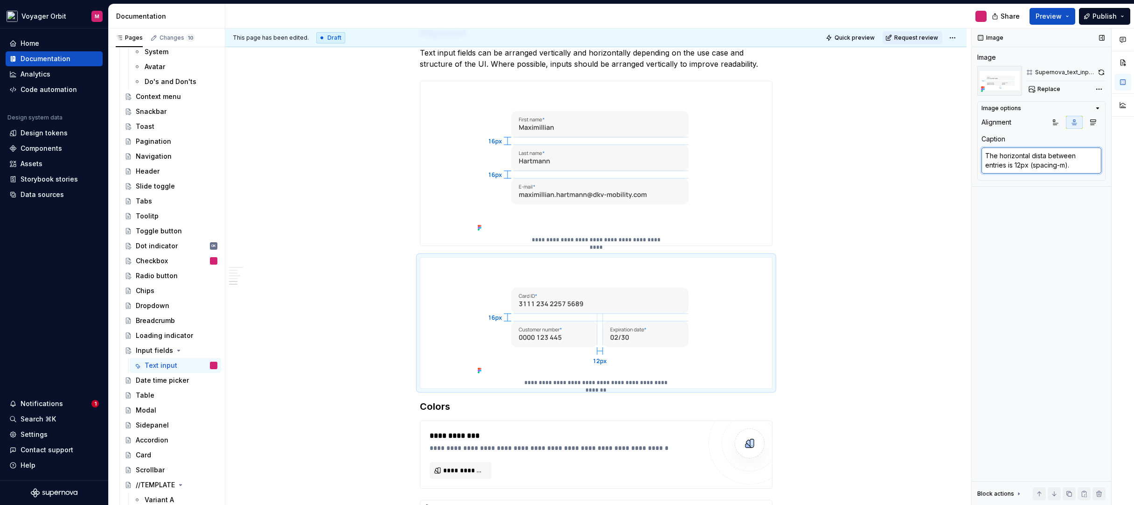
type textarea "The horizontal distan between entries is 12px (spacing-m)."
type textarea "*"
type textarea "The horizontal distans between entries is 12px (spacing-m)."
drag, startPoint x: 1007, startPoint y: 166, endPoint x: 963, endPoint y: 161, distance: 44.1
click at [965, 162] on div "This page has been edited. Draft Quick preview Request review Input fields Text…" at bounding box center [679, 266] width 909 height 477
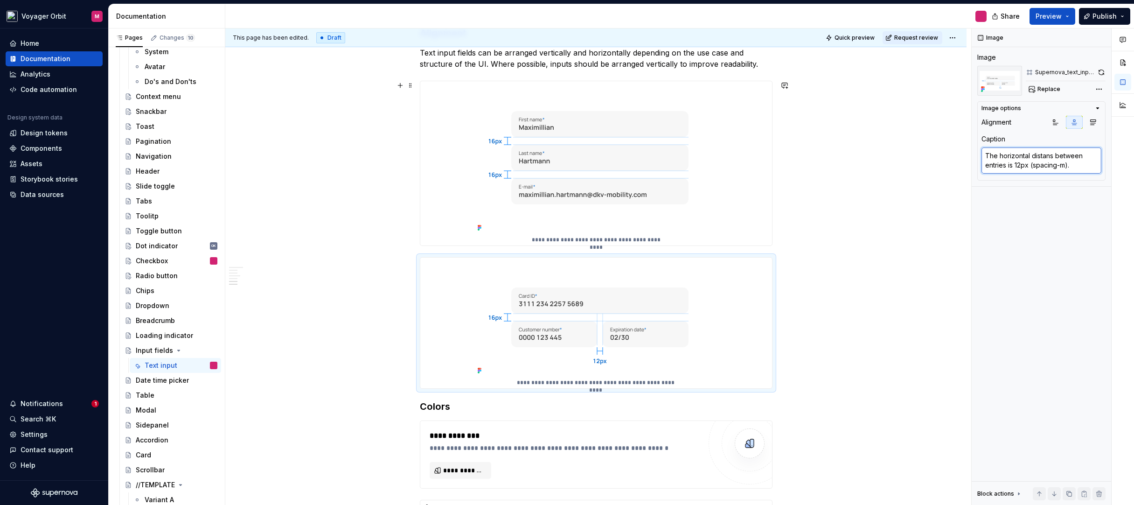
type textarea "*"
type textarea "The horizontal distans between i is 12px (spacing-m)."
type textarea "*"
type textarea "The horizontal distans between in is 12px (spacing-m)."
type textarea "*"
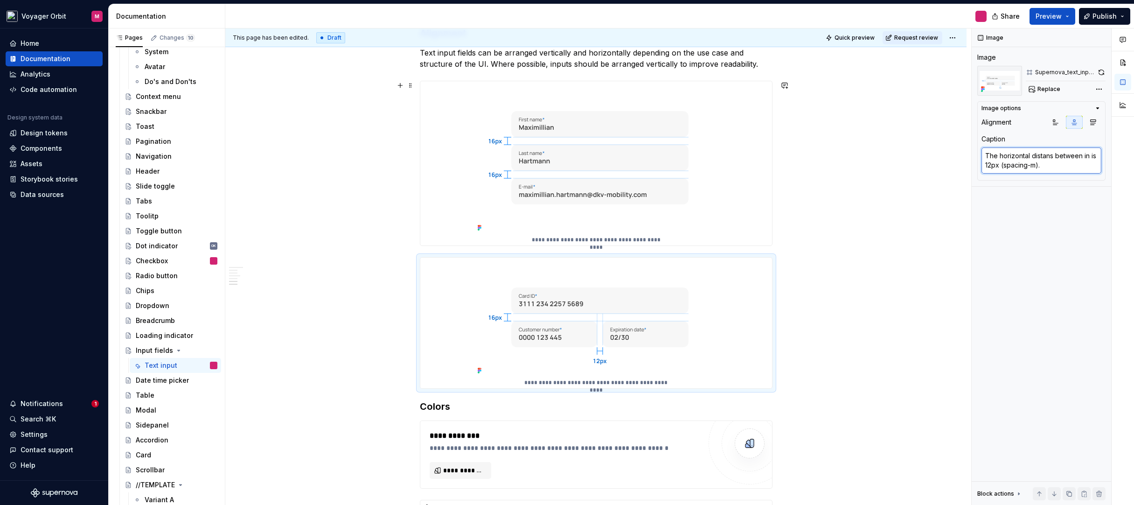
type textarea "The horizontal distans between inp is 12px (spacing-m)."
type textarea "*"
type textarea "The horizontal distans between inpu is 12px (spacing-m)."
type textarea "*"
type textarea "The horizontal distans between input is 12px (spacing-m)."
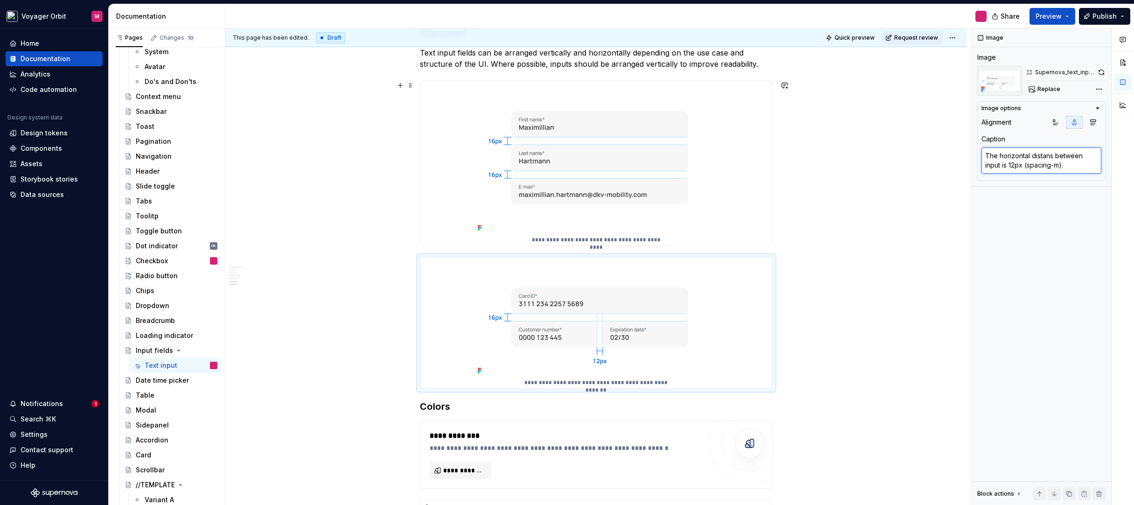
type textarea "*"
type textarea "The horizontal distans between inputs is 12px (spacing-m)."
click at [1052, 155] on textarea "The horizontal distans between inputs is 12px (spacing-m)." at bounding box center [1042, 160] width 120 height 26
type textarea "*"
type textarea "The horizontal distan between inputs is 12px (spacing-m)."
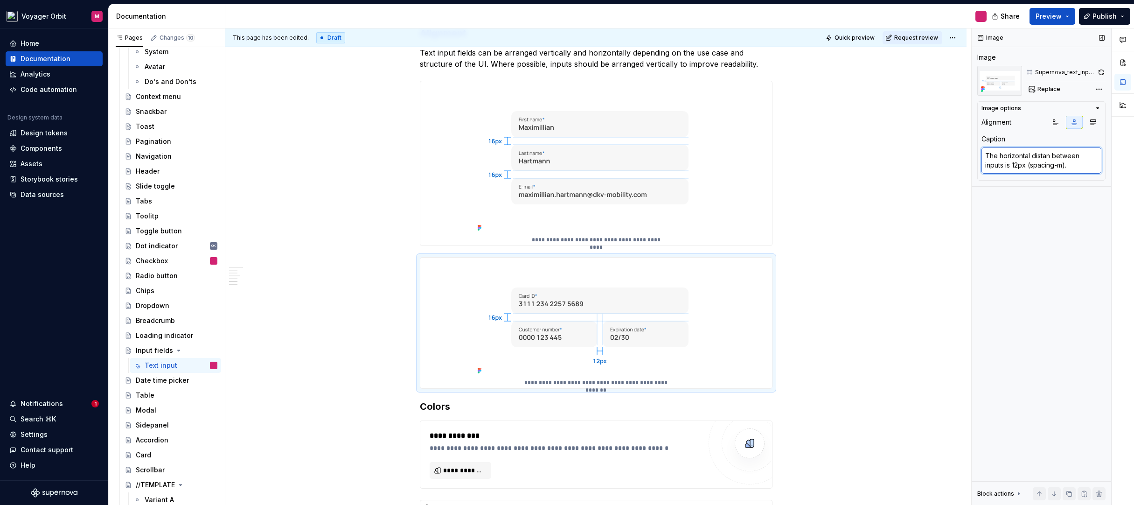
type textarea "*"
type textarea "The horizontal dista between inputs is 12px (spacing-m)."
type textarea "*"
type textarea "The horizontal dist between inputs is 12px (spacing-m)."
type textarea "*"
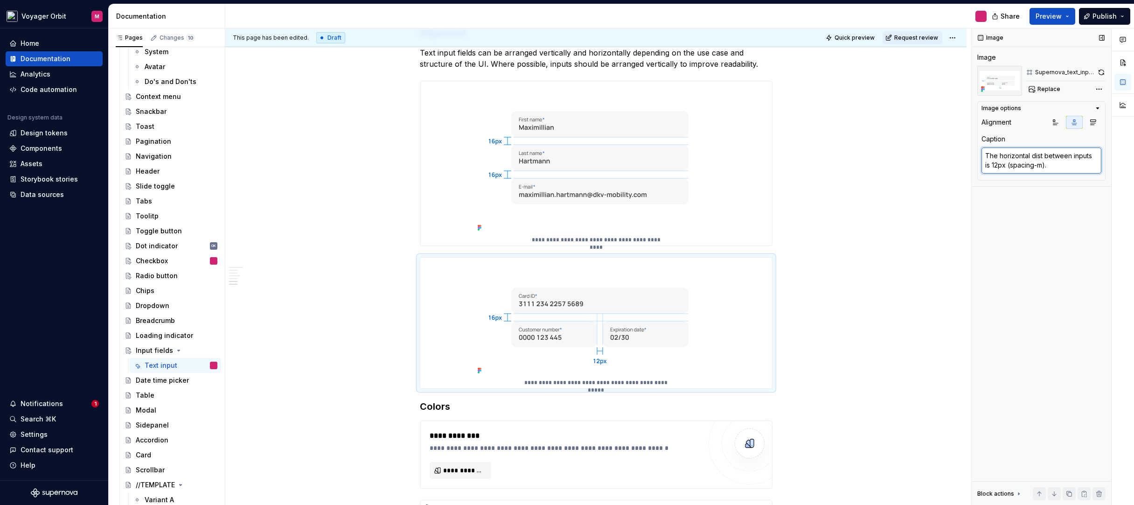
type textarea "The horizontal dis between inputs is 12px (spacing-m)."
type textarea "*"
type textarea "The horizontal dist between inputs is 12px (spacing-m)."
type textarea "*"
type textarea "The horizontal dista between inputs is 12px (spacing-m)."
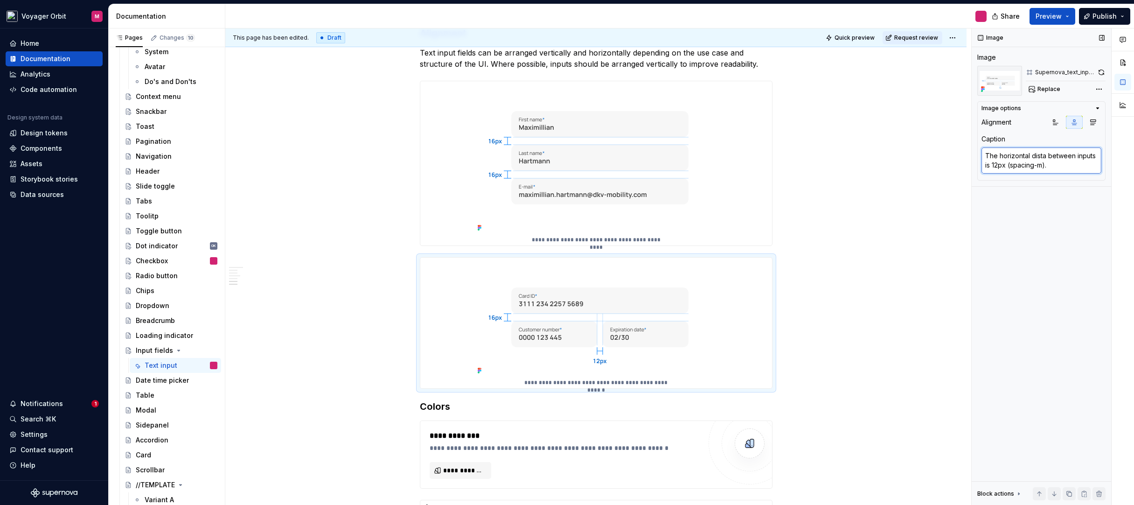
type textarea "*"
type textarea "The horizontal distan between inputs is 12px (spacing-m)."
type textarea "*"
type textarea "The horizontal distanc between inputs is 12px (spacing-m)."
type textarea "*"
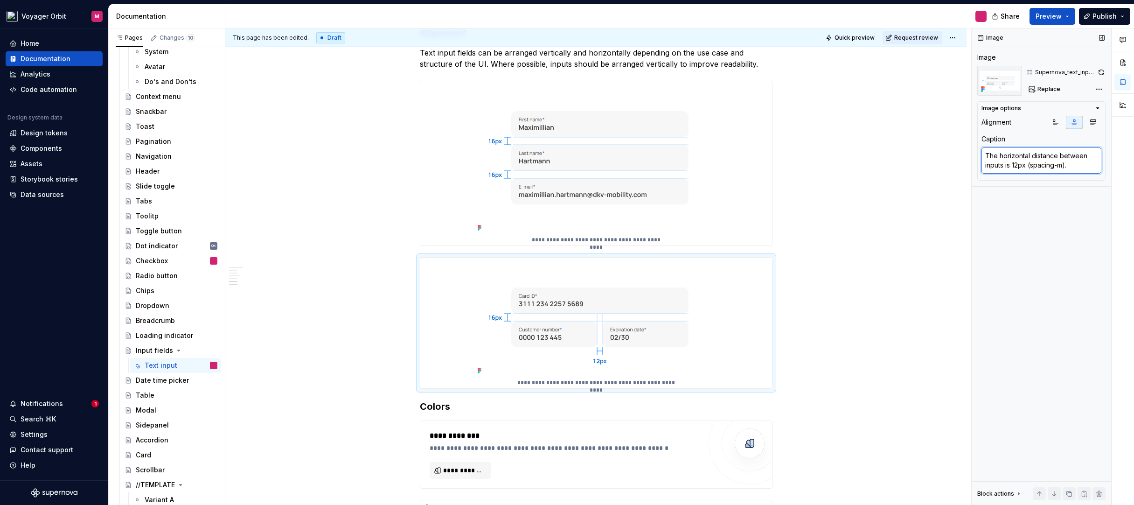
type textarea "The horizontal distance between inputs is 12px (spacing-m)."
click at [1054, 259] on div "Image Image Supernova_text_input_placement_b Replace Image options Alignment Ca…" at bounding box center [1042, 266] width 140 height 477
click at [926, 232] on div "**********" at bounding box center [595, 312] width 741 height 1624
click at [315, 168] on div "**********" at bounding box center [595, 312] width 741 height 1624
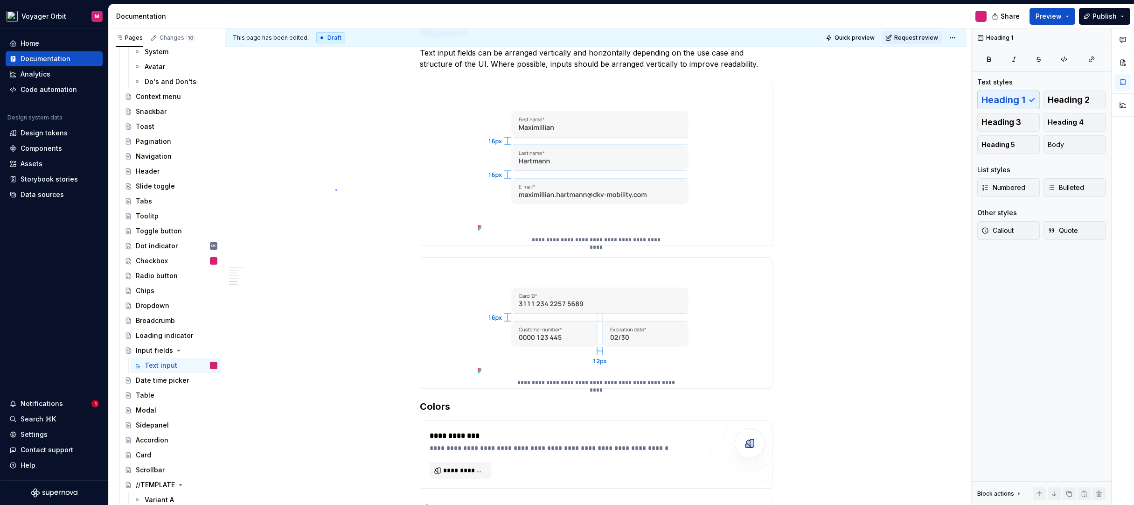
click at [336, 191] on div "This page has been edited. Draft Quick preview Request review Input fields Text…" at bounding box center [598, 266] width 746 height 477
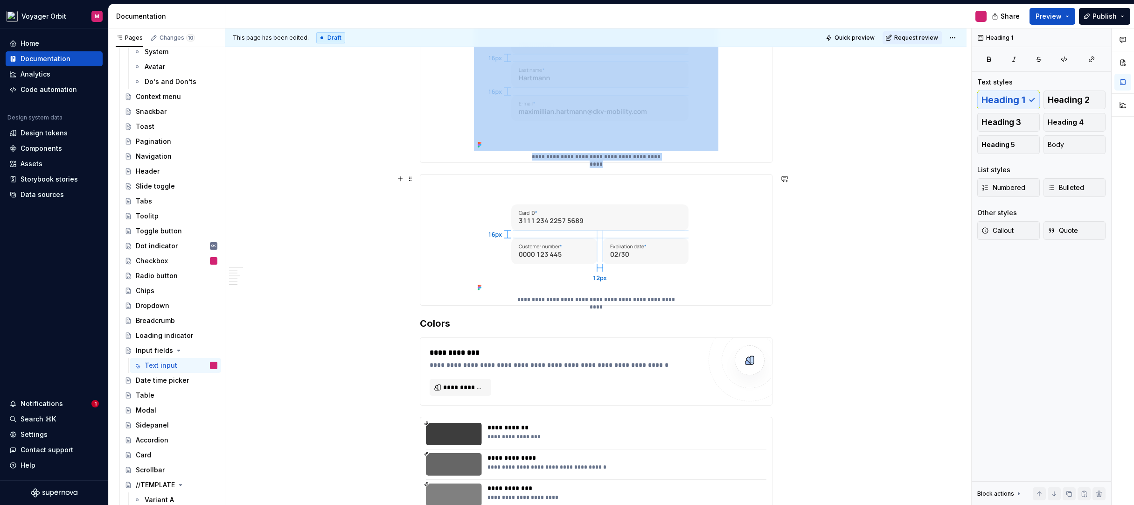
scroll to position [843, 0]
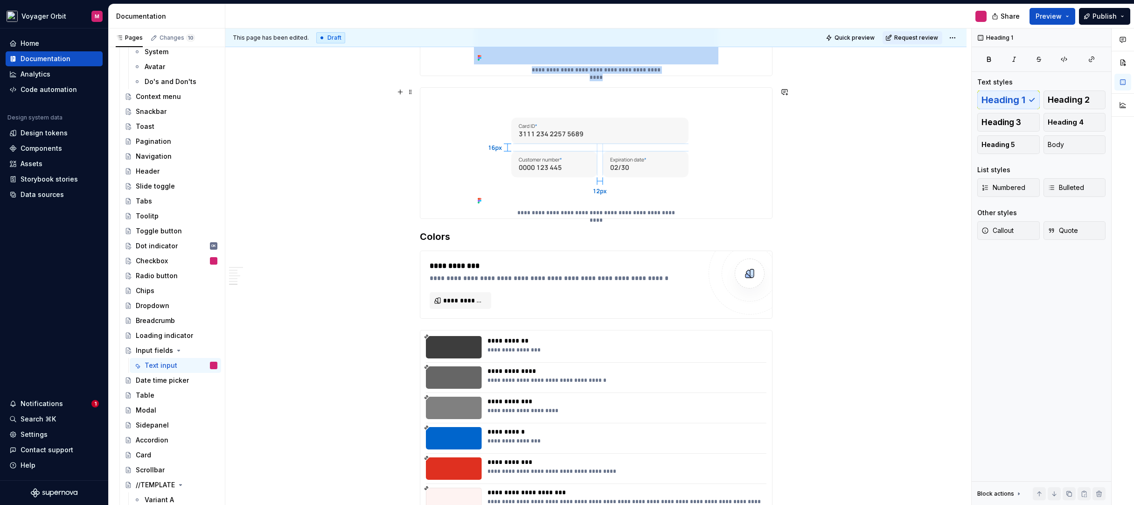
click at [801, 213] on div "**********" at bounding box center [595, 142] width 741 height 1624
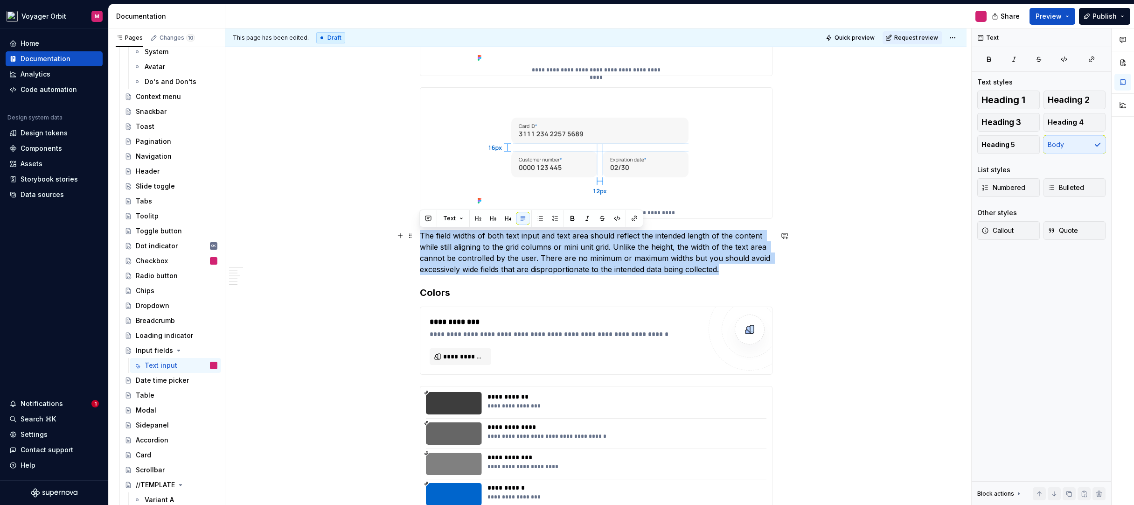
drag, startPoint x: 740, startPoint y: 267, endPoint x: 389, endPoint y: 234, distance: 352.5
click at [389, 234] on div "**********" at bounding box center [595, 170] width 741 height 1680
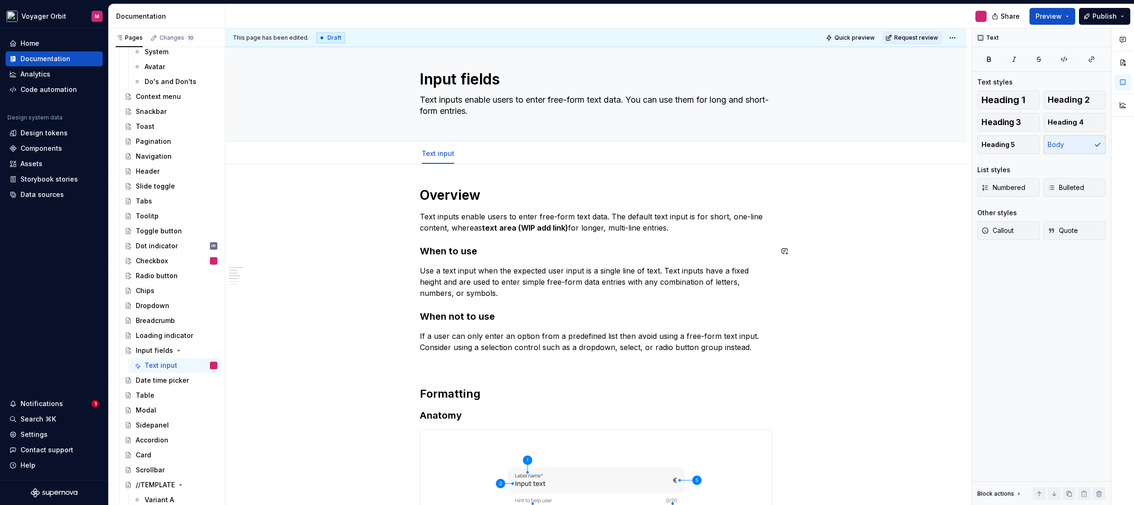
scroll to position [0, 0]
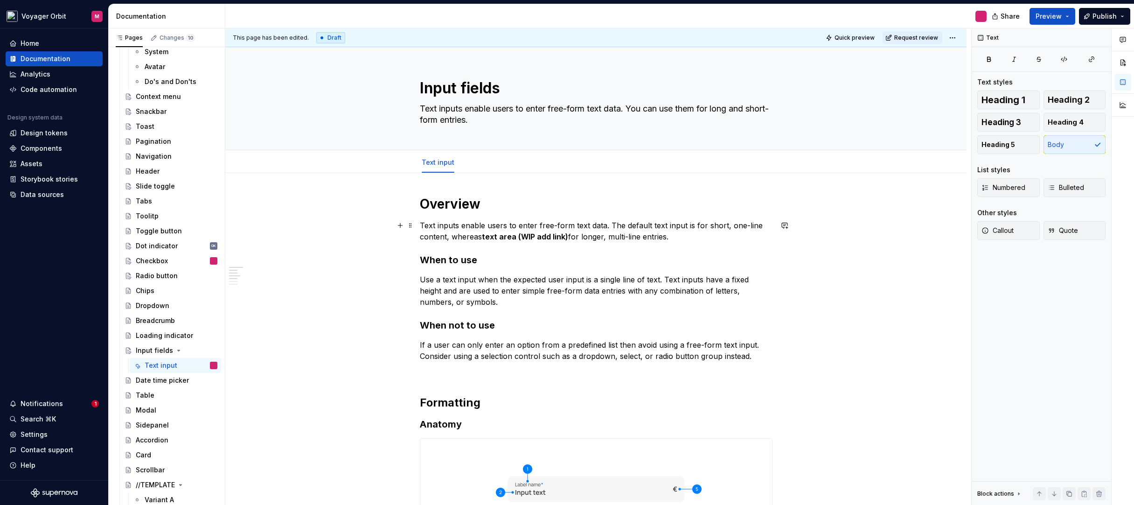
click at [449, 236] on p "Text inputs enable users to enter free-form text data. The default text input i…" at bounding box center [596, 231] width 353 height 22
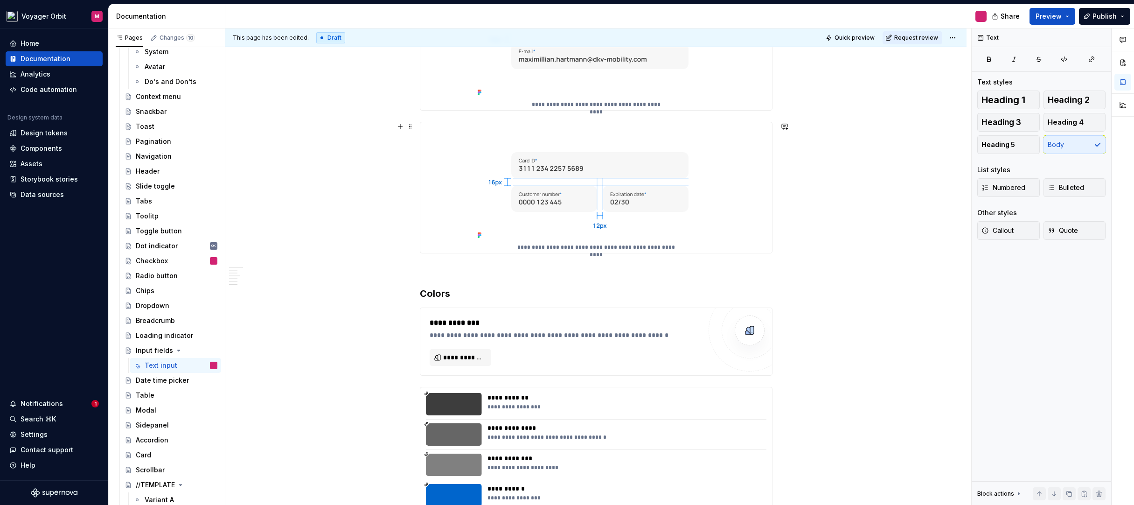
scroll to position [623, 0]
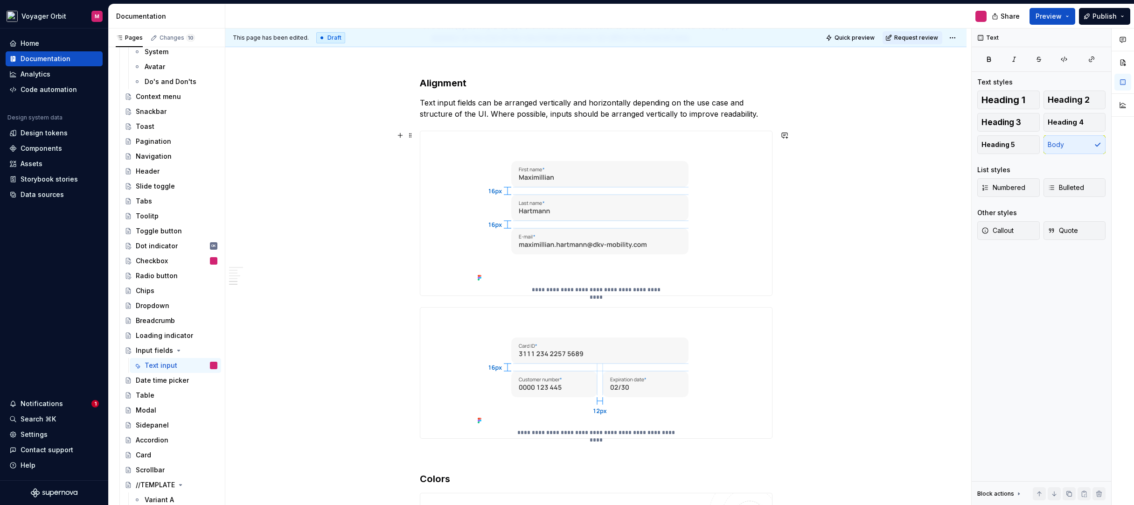
click at [837, 237] on div "This page has been edited. Draft Quick preview Request review Input fields Text…" at bounding box center [598, 266] width 746 height 477
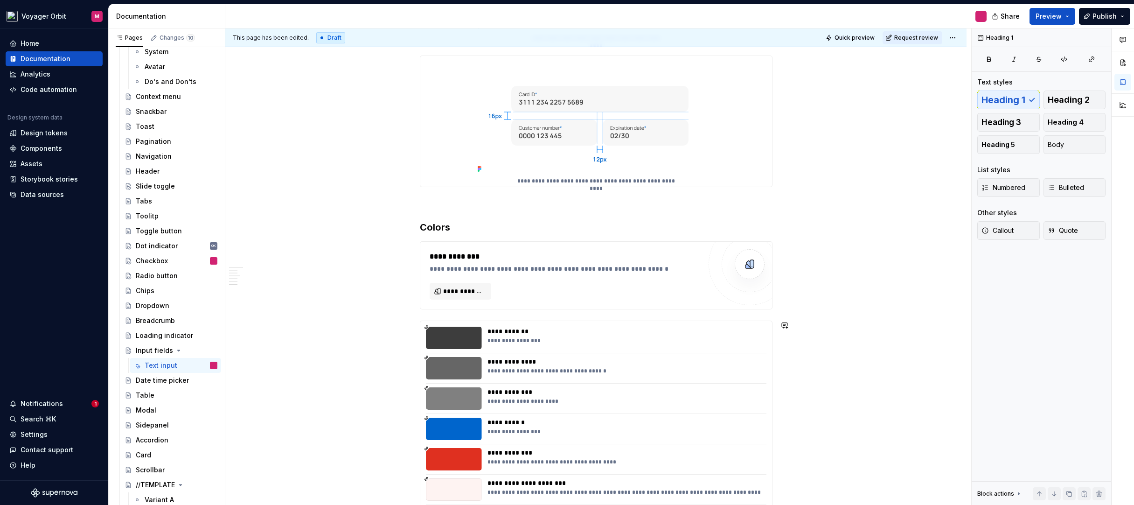
scroll to position [773, 0]
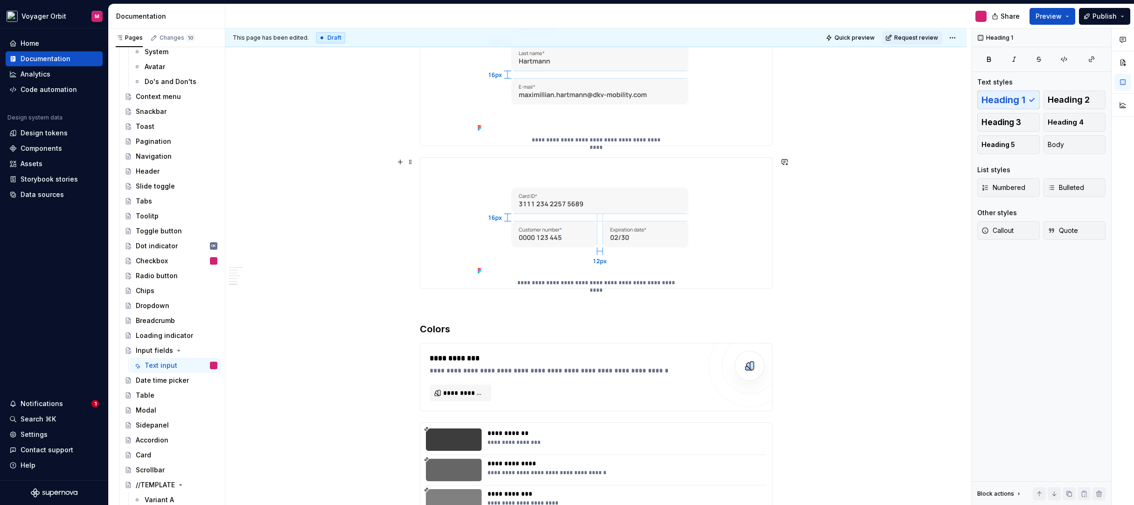
click at [793, 284] on div "This page has been edited. Draft Quick preview Request review Input fields Text…" at bounding box center [598, 266] width 746 height 477
click at [782, 280] on div "**********" at bounding box center [595, 223] width 741 height 1647
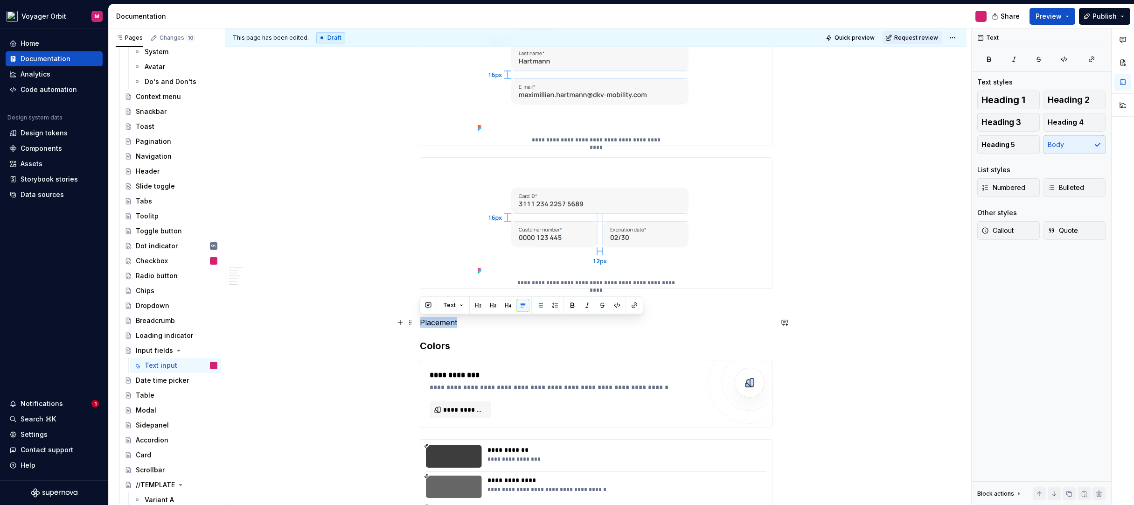
drag, startPoint x: 495, startPoint y: 317, endPoint x: 385, endPoint y: 316, distance: 109.2
click at [385, 316] on div "**********" at bounding box center [595, 232] width 741 height 1664
drag, startPoint x: 1002, startPoint y: 119, endPoint x: 737, endPoint y: 226, distance: 285.8
click at [1002, 119] on span "Heading 3" at bounding box center [1002, 122] width 40 height 9
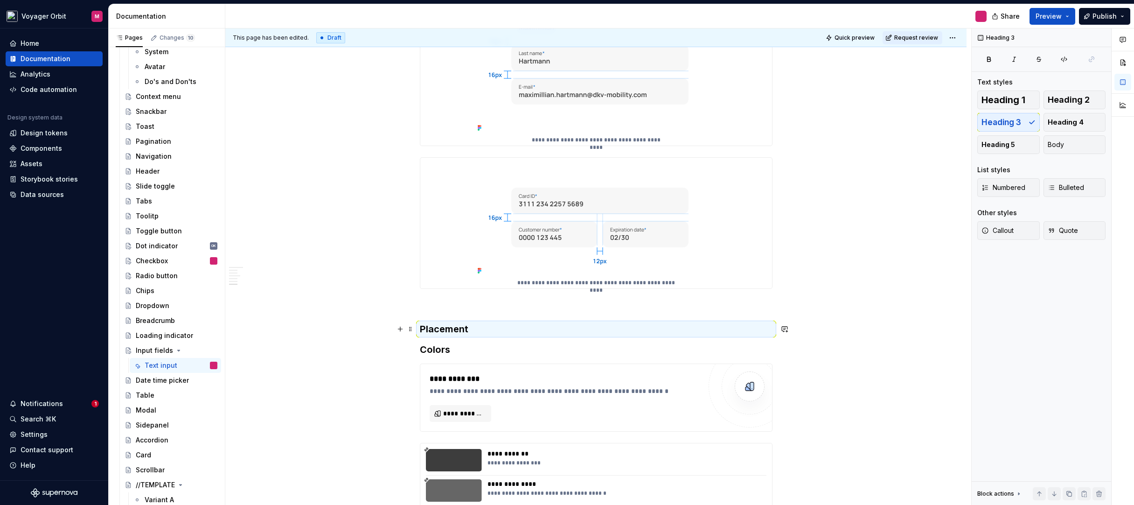
click at [770, 327] on h3 "Placement" at bounding box center [596, 328] width 353 height 13
click at [778, 327] on button "button" at bounding box center [784, 328] width 13 height 13
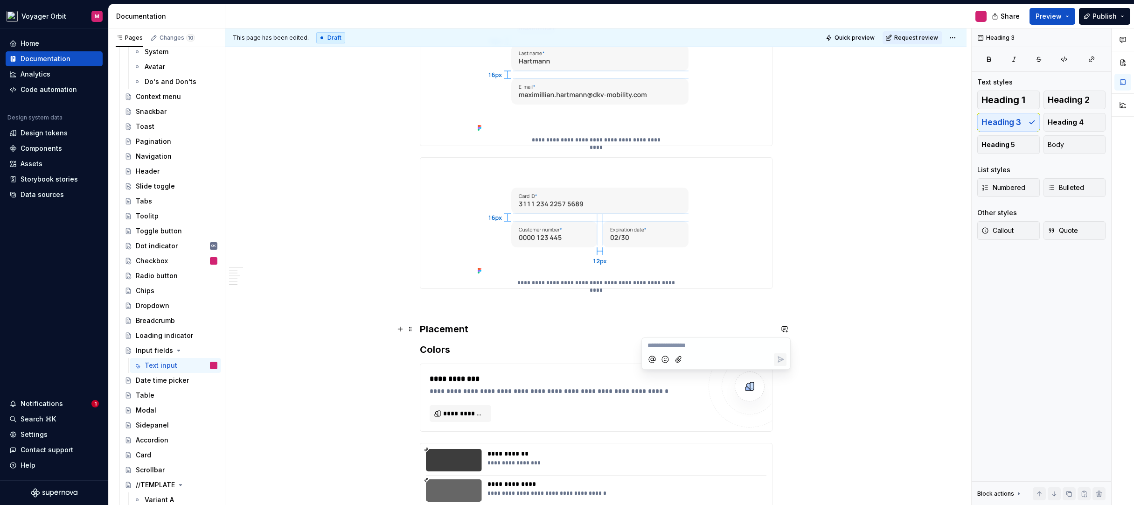
click at [818, 329] on div "**********" at bounding box center [595, 233] width 741 height 1667
click at [819, 329] on div "**********" at bounding box center [595, 233] width 741 height 1667
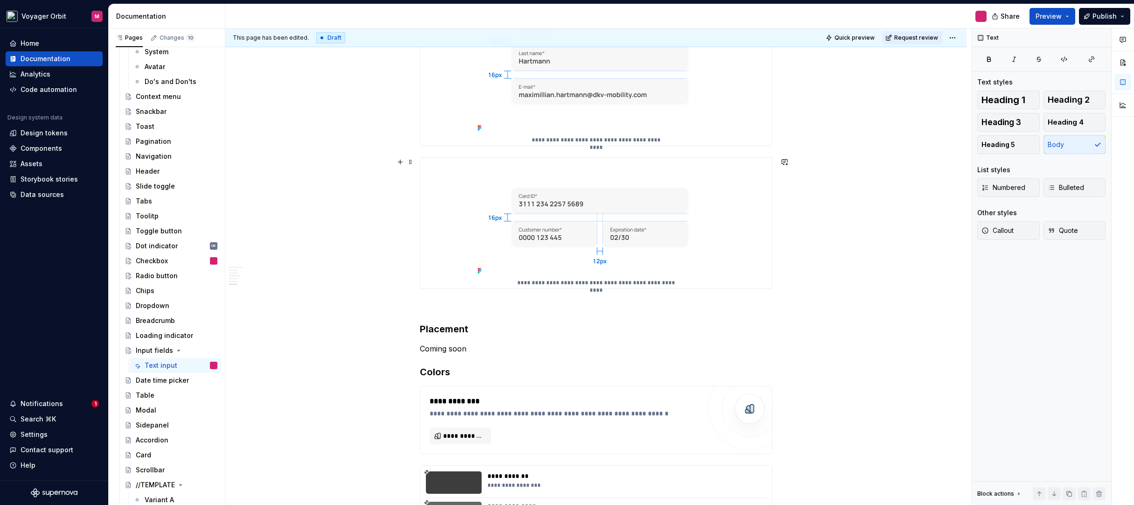
click at [944, 282] on div "**********" at bounding box center [595, 245] width 741 height 1690
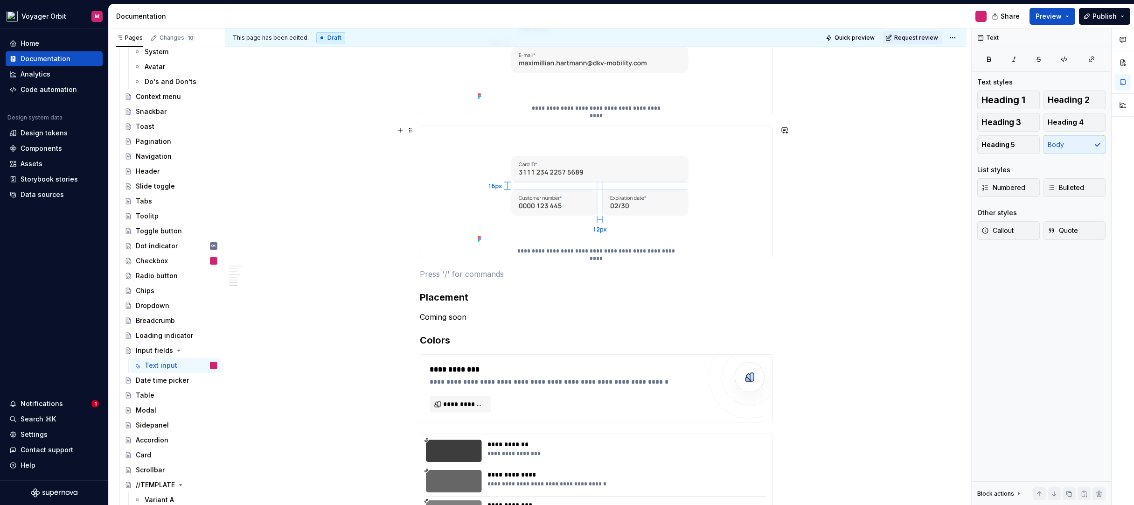
scroll to position [805, 0]
click at [451, 295] on h3 "Placement" at bounding box center [596, 296] width 353 height 13
click at [891, 336] on div "**********" at bounding box center [595, 213] width 741 height 1690
click at [474, 320] on p "Coming soon" at bounding box center [596, 316] width 353 height 11
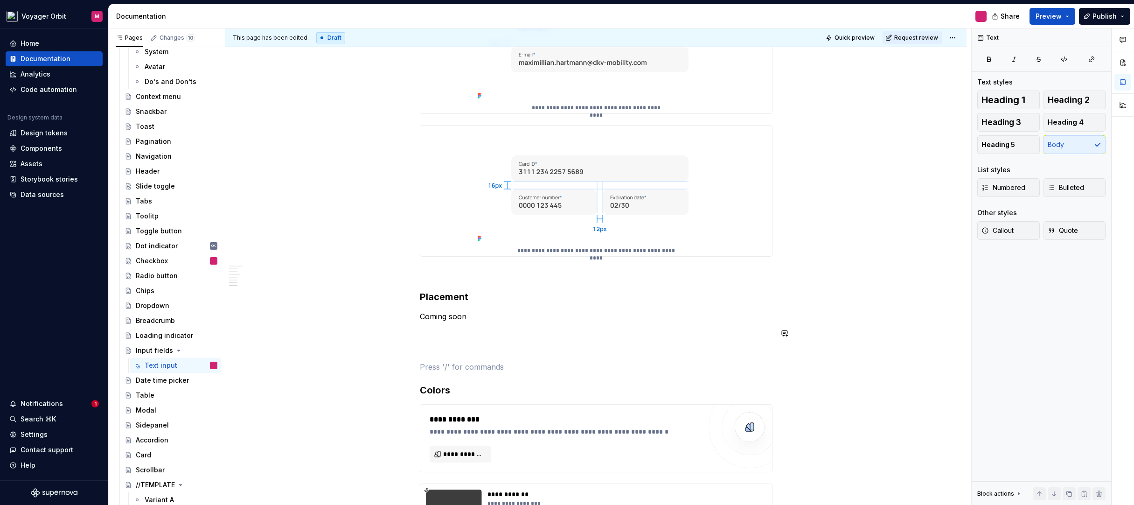
click at [922, 326] on div "**********" at bounding box center [595, 238] width 741 height 1740
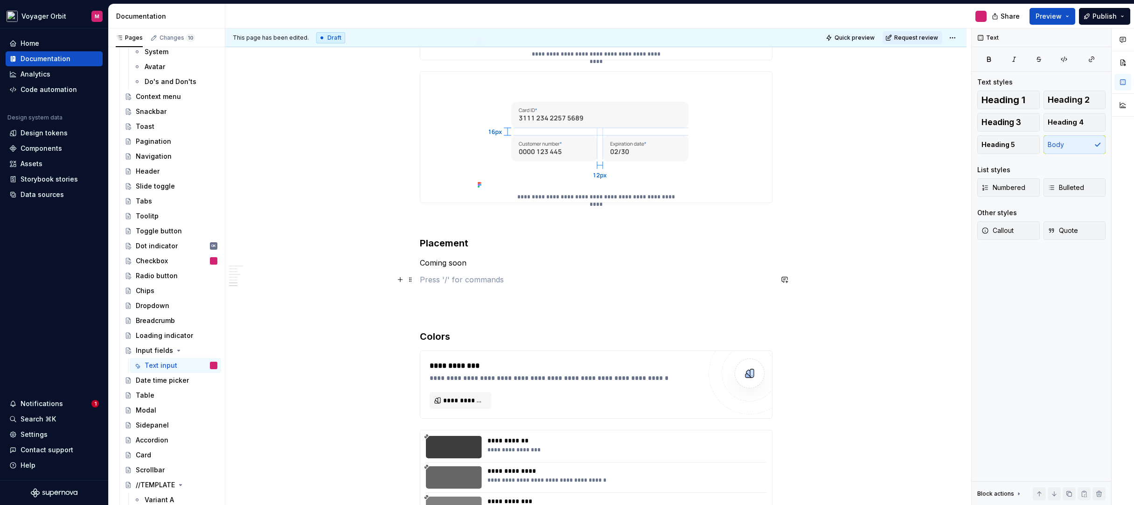
scroll to position [860, 0]
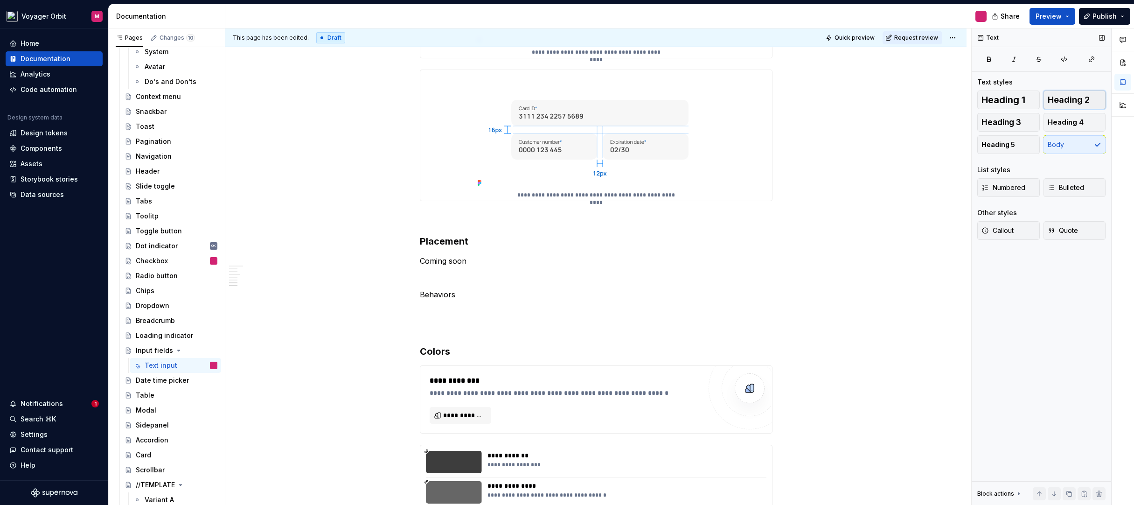
click at [1070, 98] on span "Heading 2" at bounding box center [1069, 99] width 42 height 9
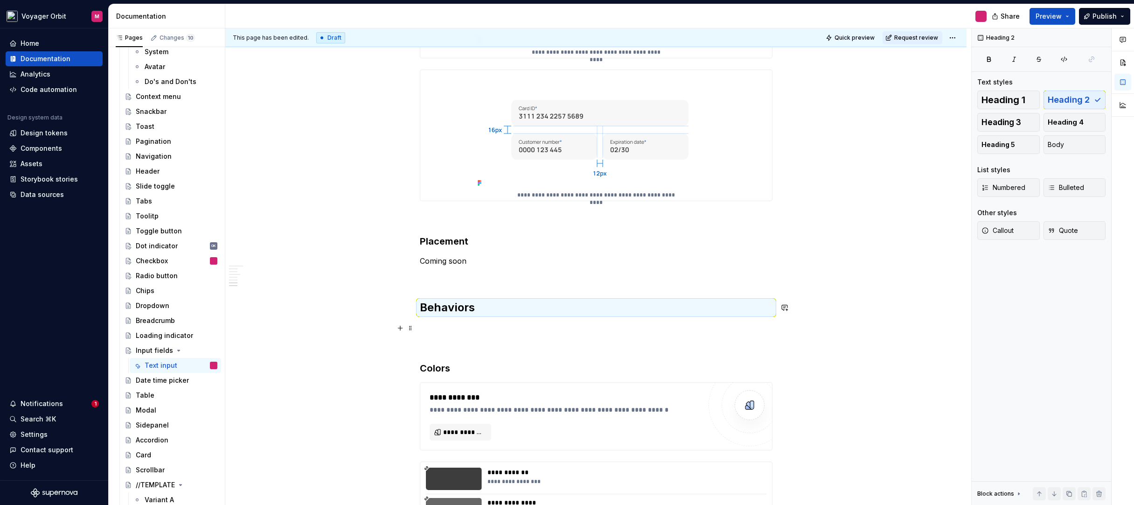
click at [447, 324] on p at bounding box center [596, 327] width 353 height 11
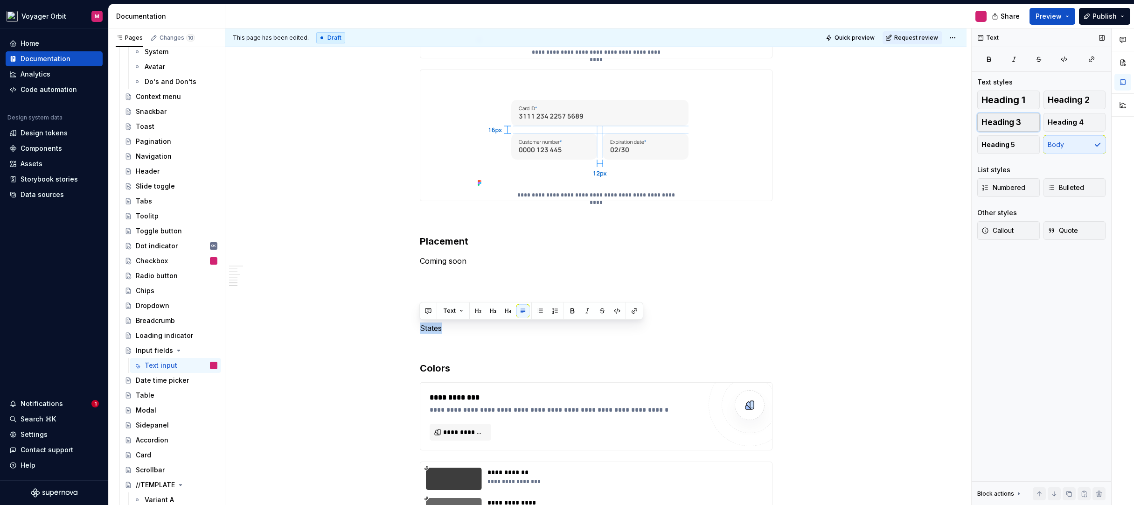
click at [1019, 123] on span "Heading 3" at bounding box center [1002, 122] width 40 height 9
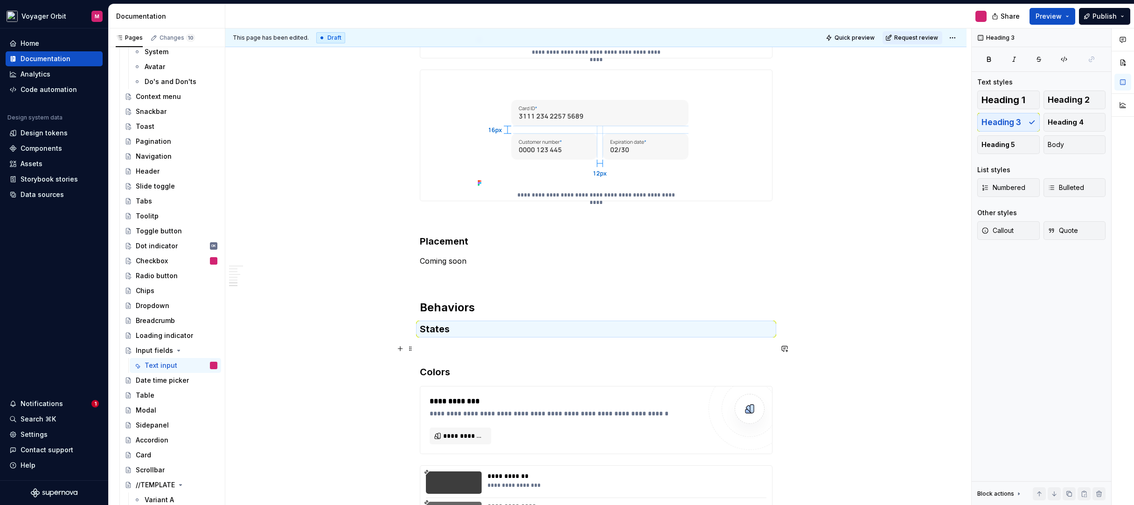
click at [482, 350] on p at bounding box center [596, 348] width 353 height 11
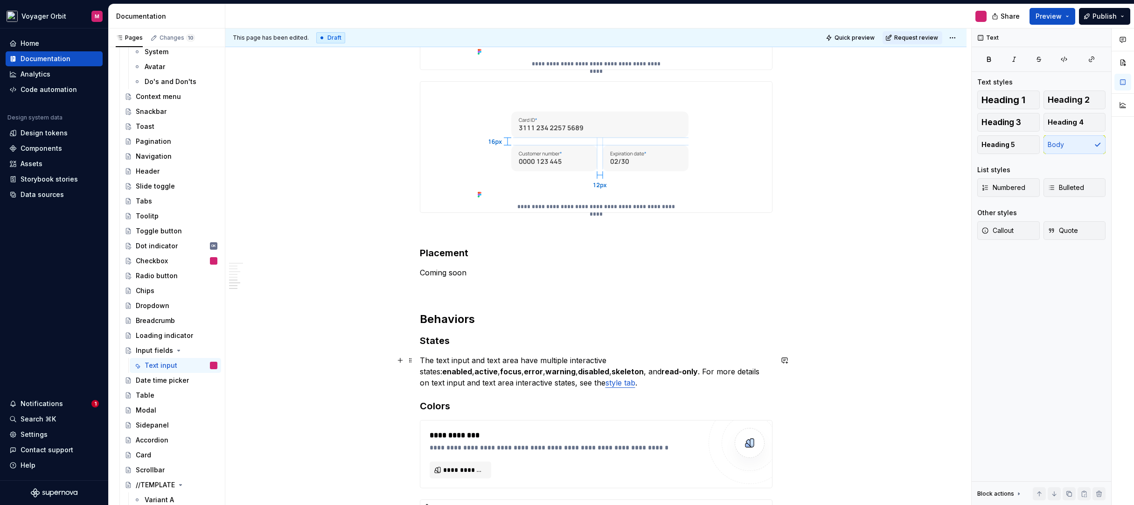
scroll to position [853, 0]
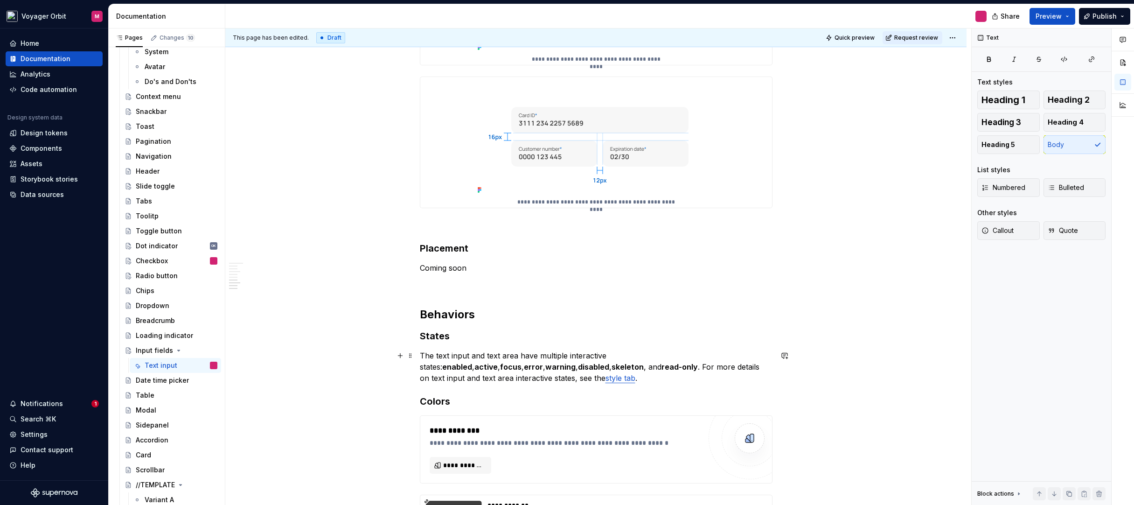
click at [576, 362] on strong "warning" at bounding box center [560, 366] width 30 height 9
drag, startPoint x: 740, startPoint y: 356, endPoint x: 754, endPoint y: 357, distance: 14.0
click at [576, 362] on strong "warning" at bounding box center [560, 366] width 30 height 9
click at [742, 358] on p "The text input and text area have multiple interactive states: enabled , active…" at bounding box center [596, 367] width 353 height 34
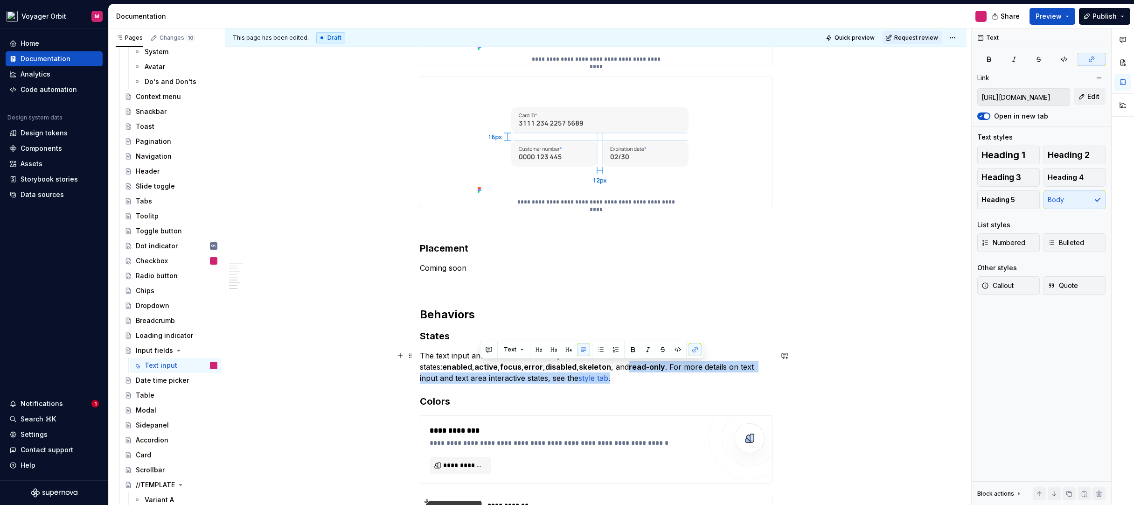
drag, startPoint x: 489, startPoint y: 381, endPoint x: 506, endPoint y: 365, distance: 23.4
click at [506, 365] on p "The text input and text area have multiple interactive states: enabled , active…" at bounding box center [596, 367] width 353 height 34
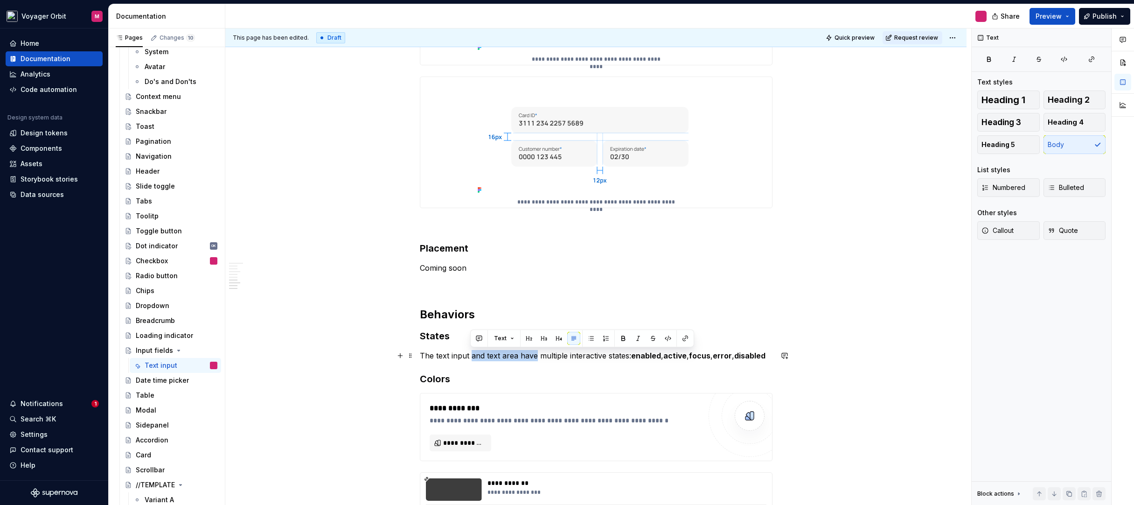
drag, startPoint x: 469, startPoint y: 355, endPoint x: 535, endPoint y: 359, distance: 65.4
click at [535, 359] on p "The text input and text area have multiple interactive states: enabled , active…" at bounding box center [596, 355] width 353 height 11
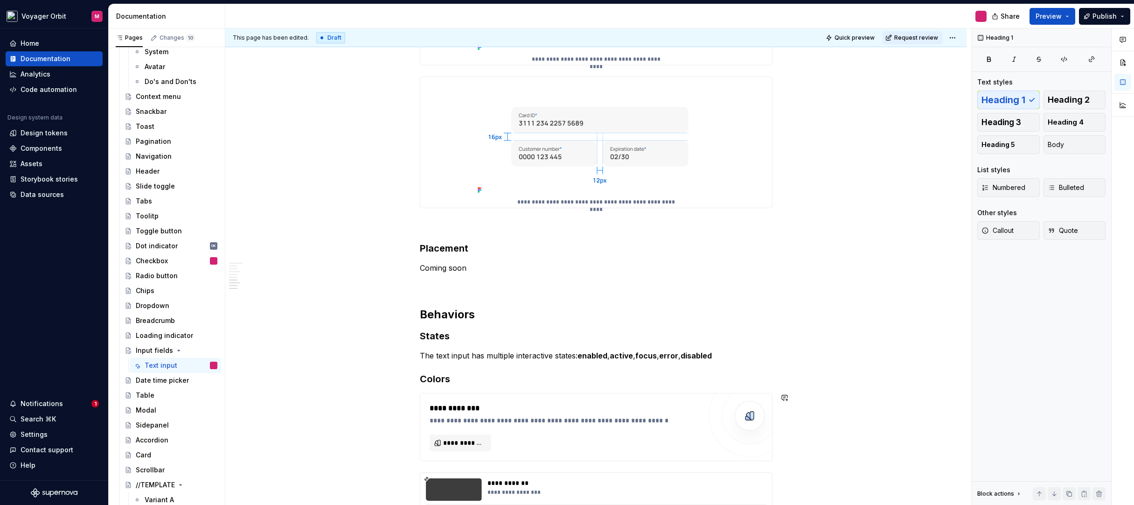
click at [624, 386] on div "**********" at bounding box center [596, 138] width 353 height 1592
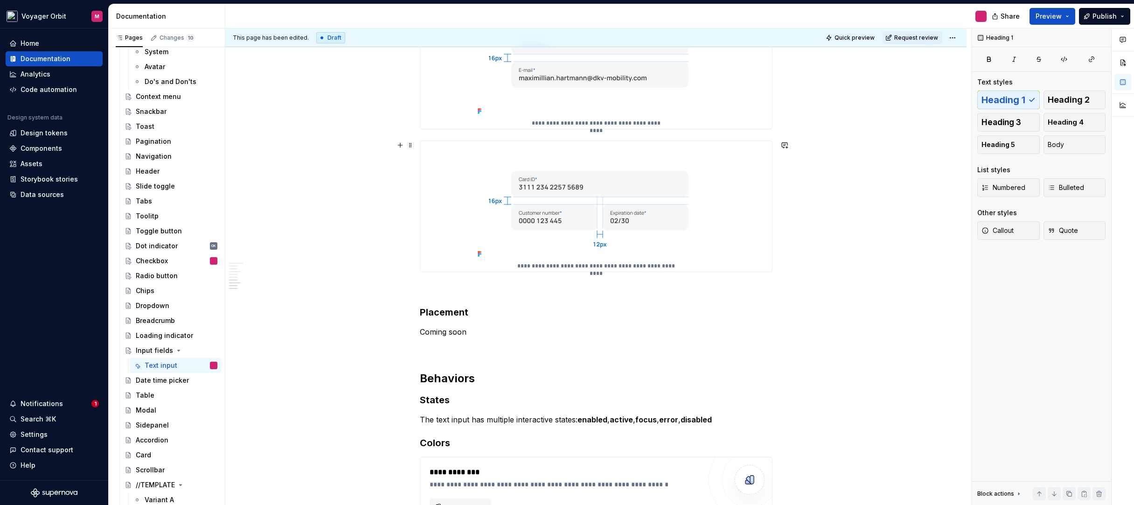
scroll to position [801, 0]
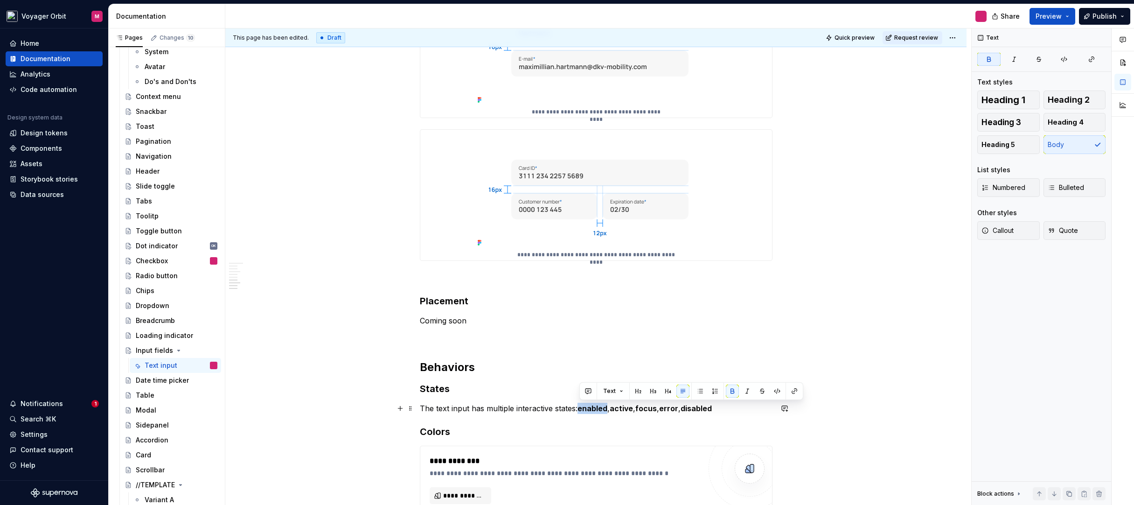
drag, startPoint x: 583, startPoint y: 410, endPoint x: 608, endPoint y: 411, distance: 24.3
click at [608, 411] on strong "enabled" at bounding box center [593, 408] width 30 height 9
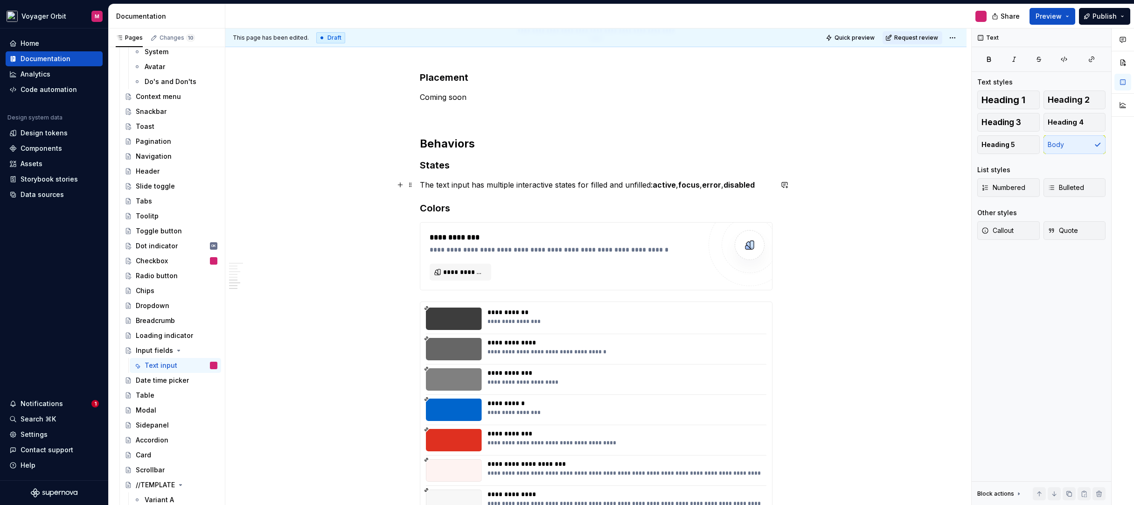
scroll to position [1024, 0]
click at [655, 188] on strong "active" at bounding box center [664, 185] width 23 height 9
click at [706, 186] on strong "error" at bounding box center [709, 185] width 19 height 9
drag, startPoint x: 704, startPoint y: 186, endPoint x: 720, endPoint y: 185, distance: 15.9
click at [720, 185] on strong "error" at bounding box center [709, 185] width 19 height 9
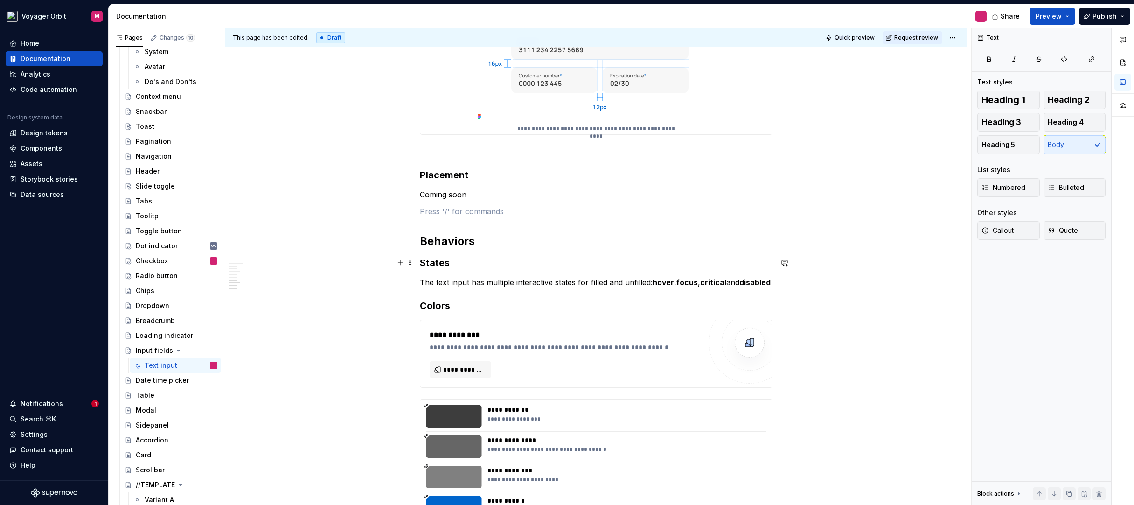
scroll to position [1101, 0]
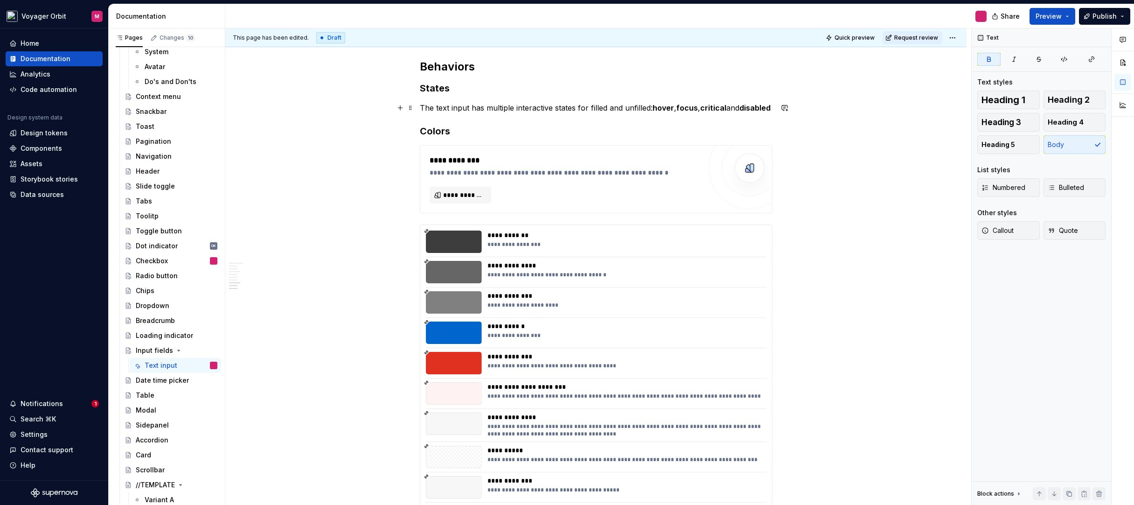
click at [466, 113] on p "The text input has multiple interactive states for filled and unfilled: hover ,…" at bounding box center [596, 107] width 353 height 11
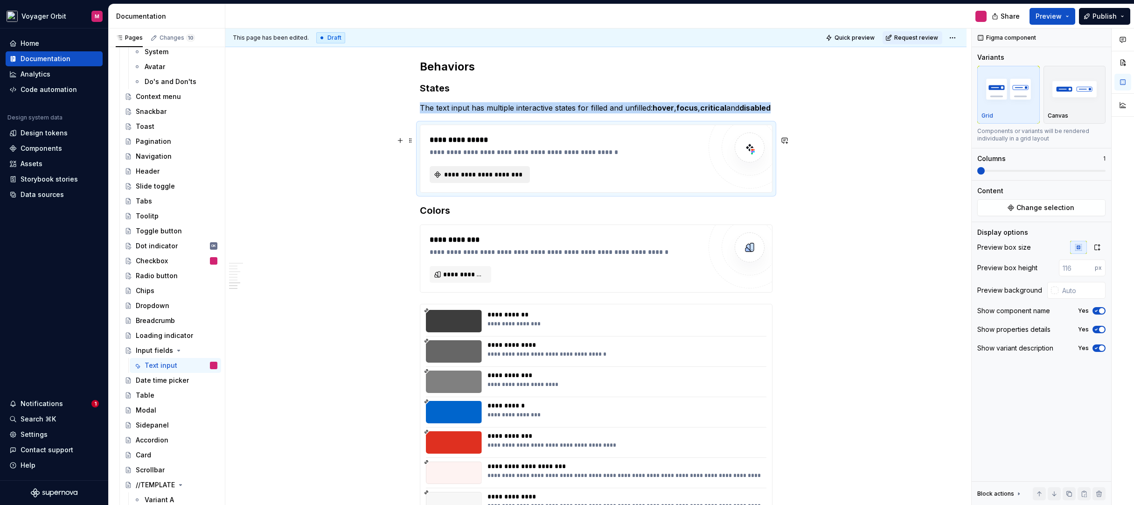
click at [489, 179] on span "**********" at bounding box center [483, 174] width 81 height 9
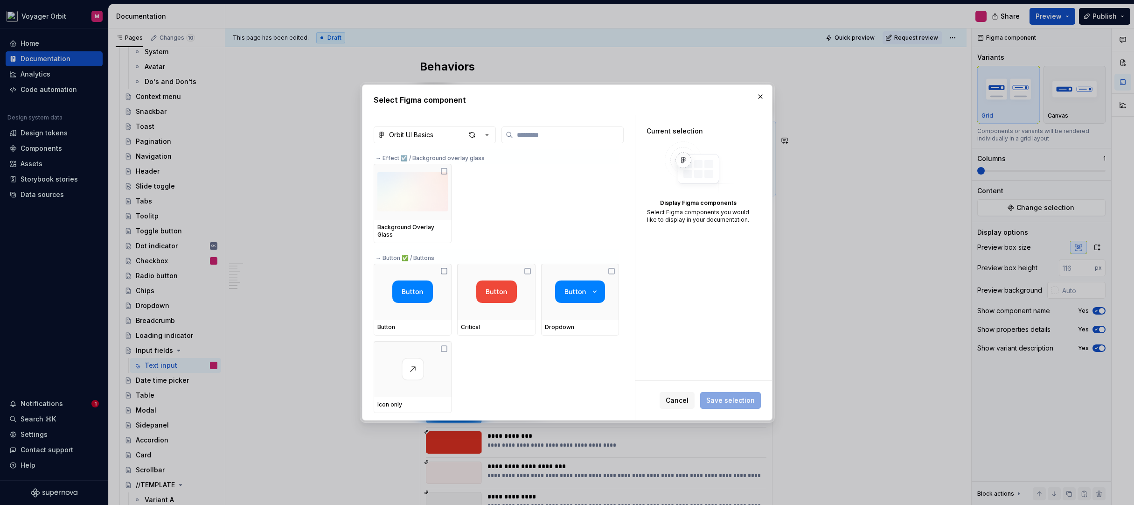
type textarea "*"
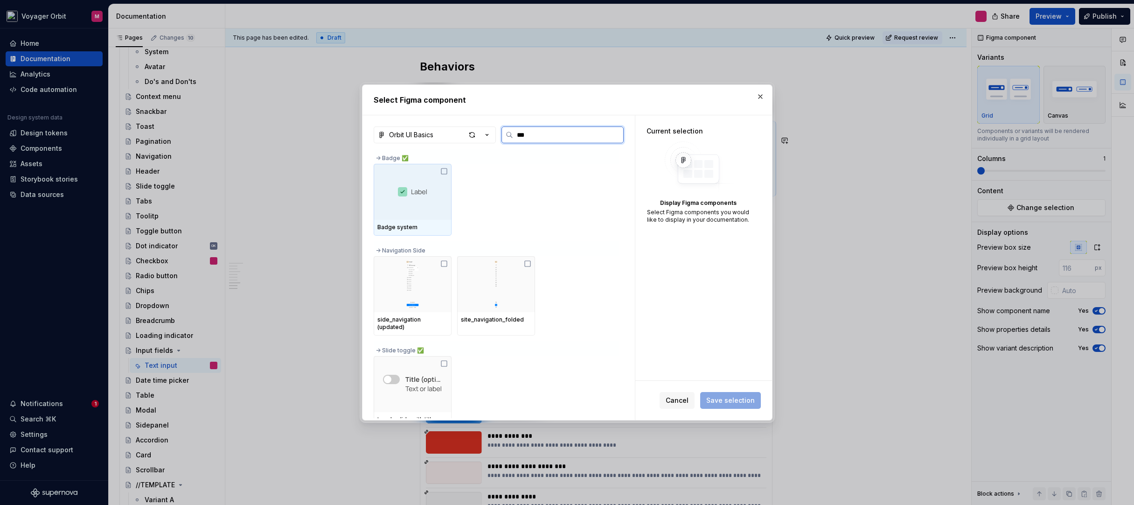
type input "****"
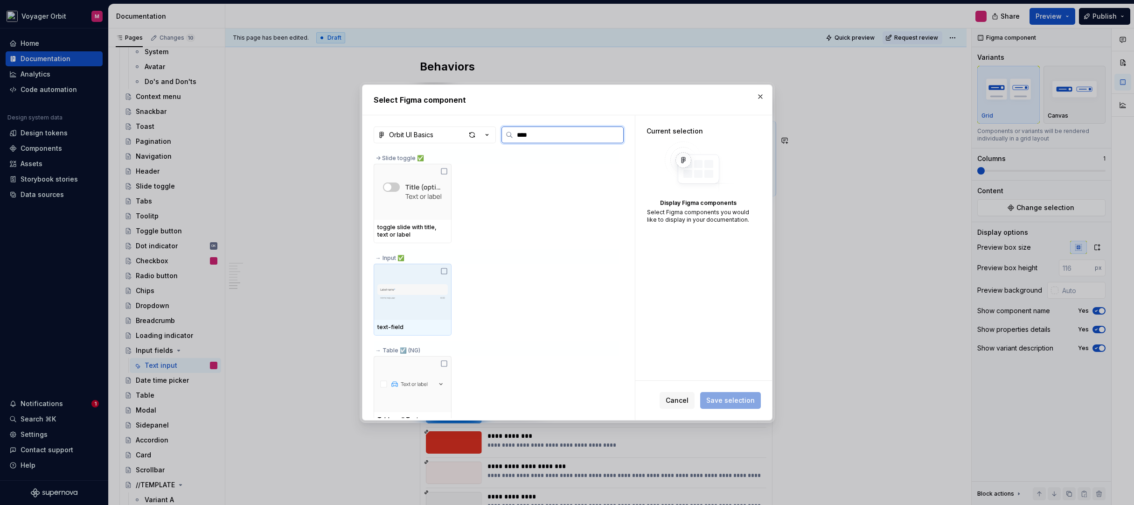
click at [422, 282] on img at bounding box center [413, 292] width 70 height 26
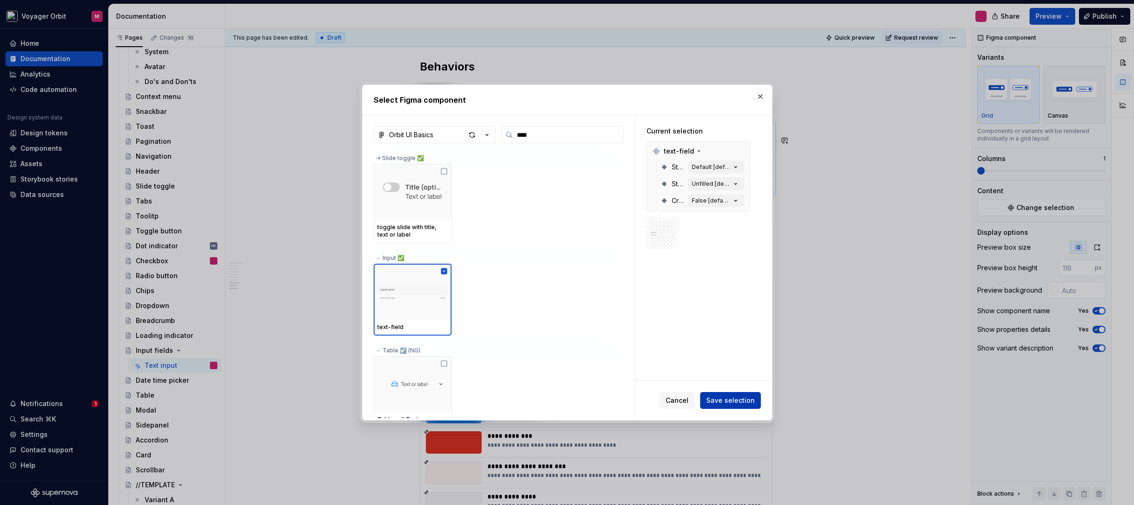
click at [729, 402] on span "Save selection" at bounding box center [730, 400] width 49 height 9
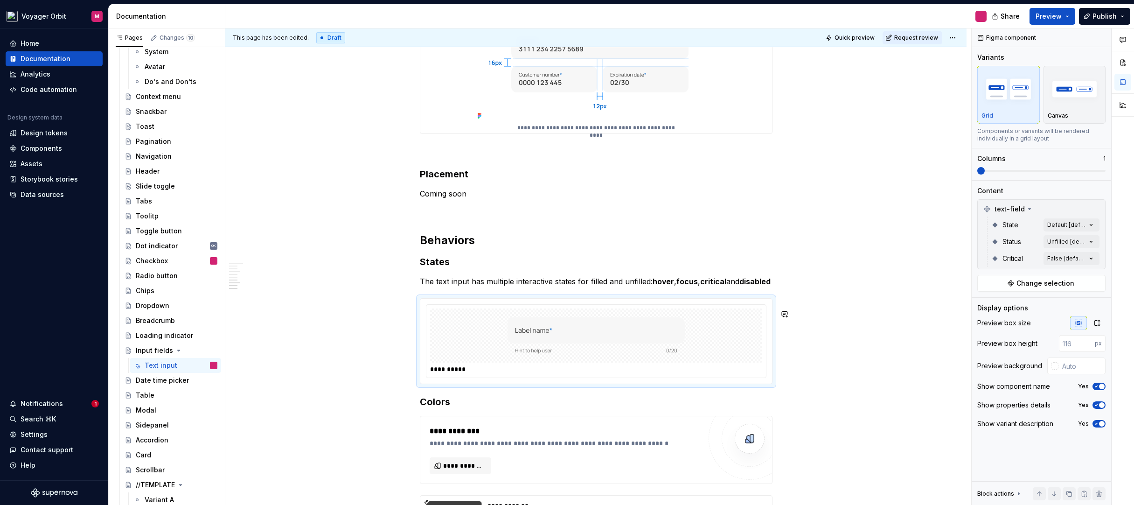
scroll to position [938, 0]
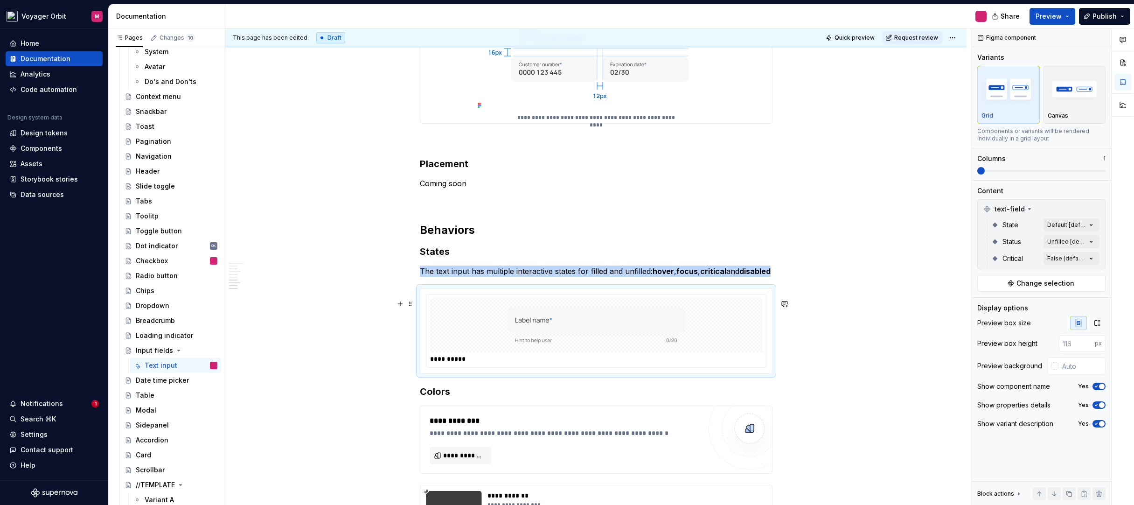
click at [728, 332] on div at bounding box center [596, 325] width 332 height 54
click at [1018, 171] on span at bounding box center [1021, 170] width 7 height 7
click at [1058, 227] on div "Comments Open comments No comments yet Select ‘Comment’ from the block context …" at bounding box center [1053, 266] width 162 height 477
click at [1086, 240] on span "button" at bounding box center [1085, 241] width 6 height 6
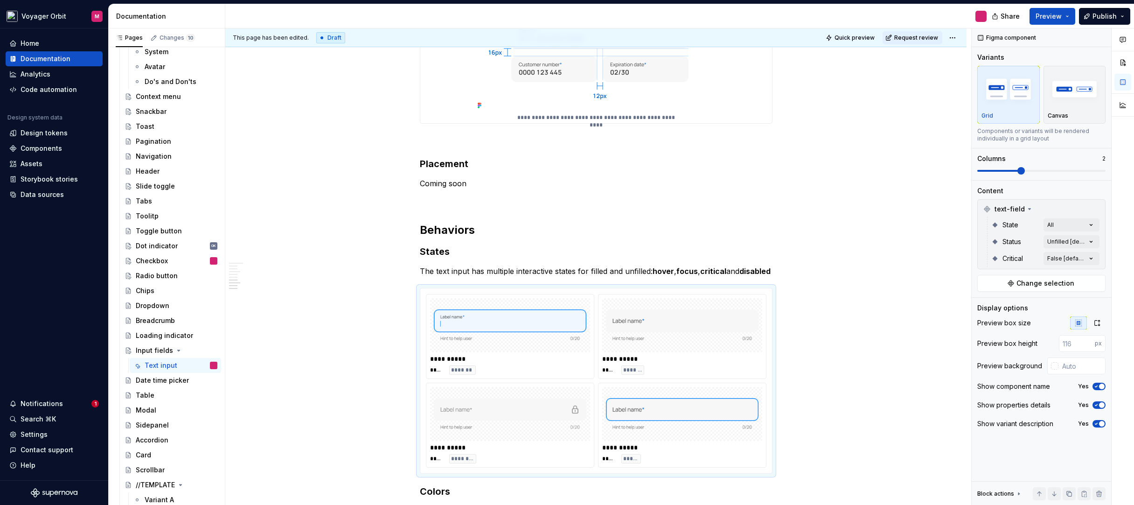
click at [1059, 207] on div "Comments Open comments No comments yet Select ‘Comment’ from the block context …" at bounding box center [1053, 266] width 162 height 477
click at [1060, 242] on div "Comments Open comments No comments yet Select ‘Comment’ from the block context …" at bounding box center [1053, 266] width 162 height 477
click at [986, 287] on div at bounding box center [983, 286] width 7 height 7
click at [1056, 210] on div "Comments Open comments No comments yet Select ‘Comment’ from the block context …" at bounding box center [1053, 266] width 162 height 477
click at [1054, 258] on div "Comments Open comments No comments yet Select ‘Comment’ from the block context …" at bounding box center [1053, 266] width 162 height 477
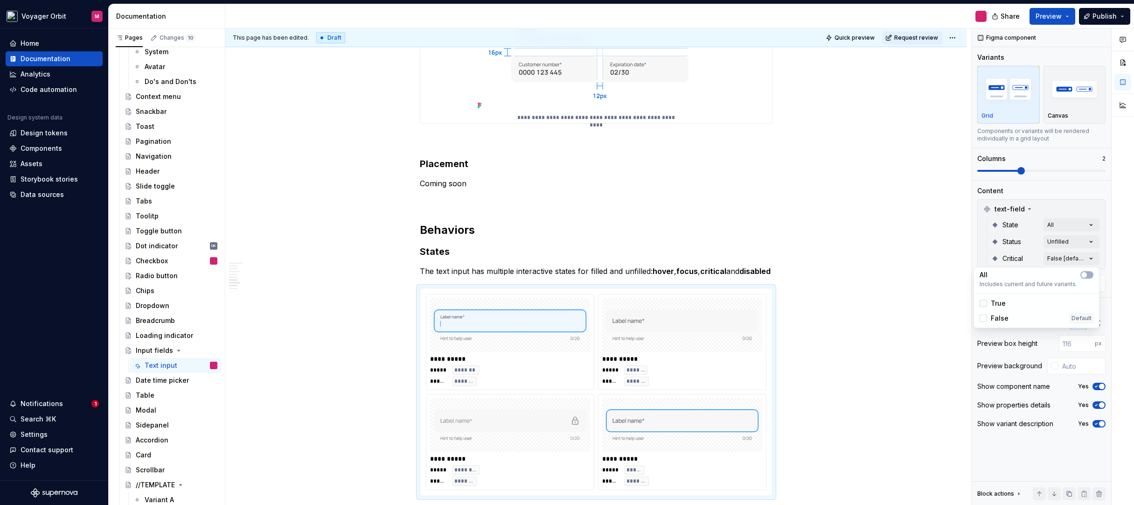
click at [983, 303] on div at bounding box center [983, 303] width 7 height 7
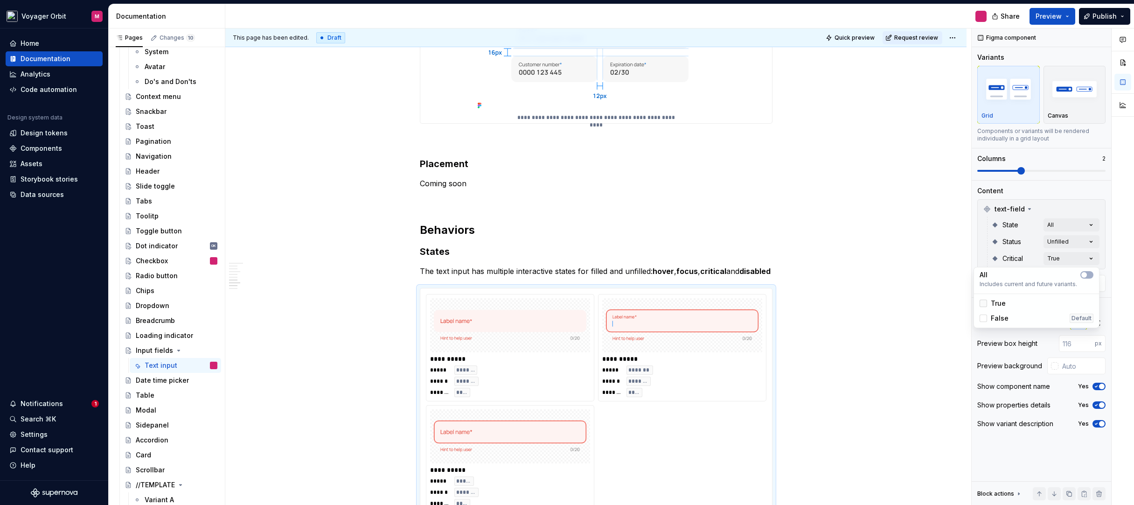
click at [984, 303] on polyline at bounding box center [984, 303] width 0 height 0
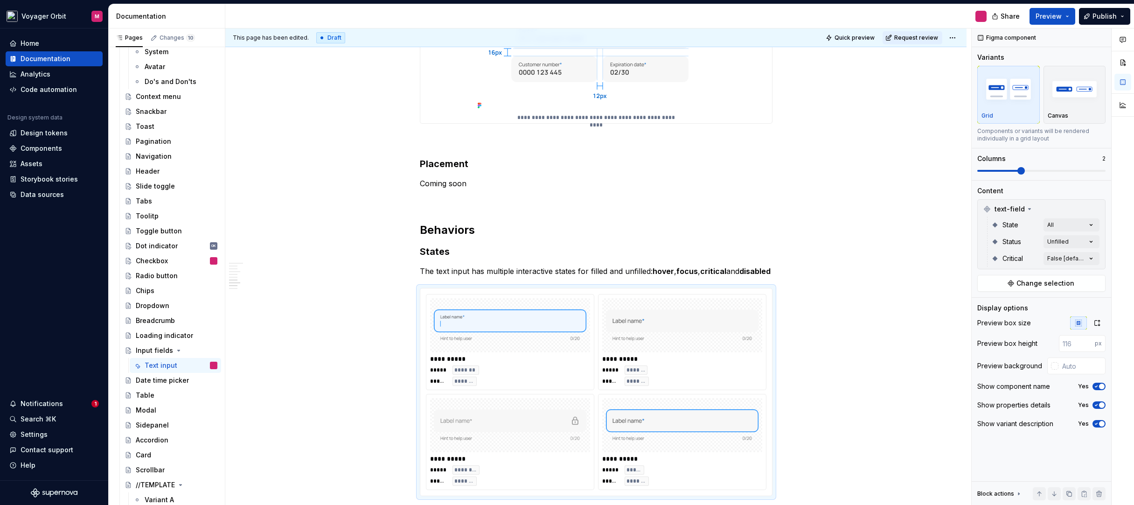
click at [825, 321] on html "Voyager Orbit M Home Documentation Analytics Code automation Design system data…" at bounding box center [567, 252] width 1134 height 505
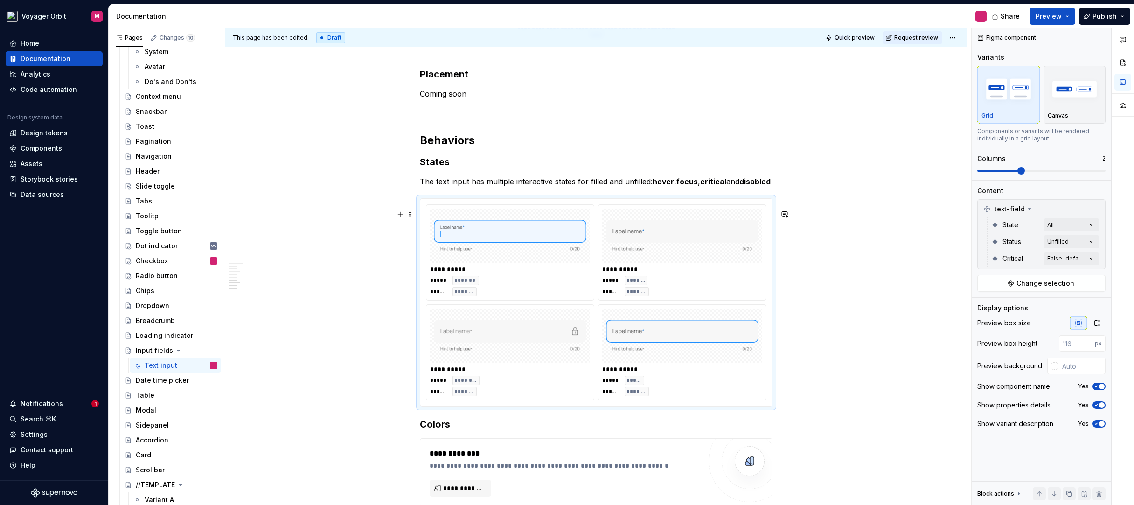
scroll to position [1022, 0]
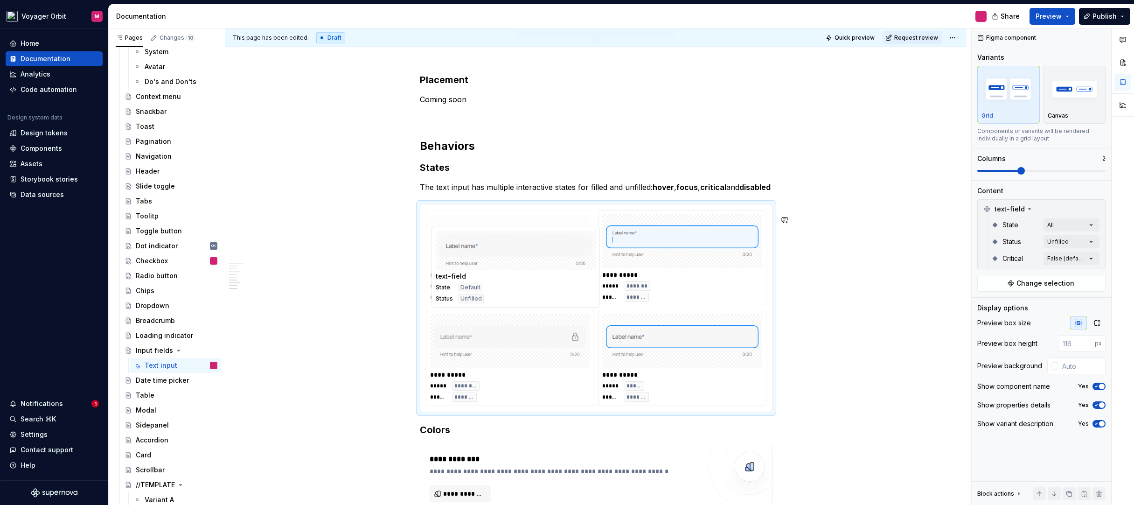
drag, startPoint x: 691, startPoint y: 278, endPoint x: 525, endPoint y: 284, distance: 165.8
click at [525, 284] on body "Voyager Orbit M Home Documentation Analytics Code automation Design system data…" at bounding box center [567, 252] width 1134 height 505
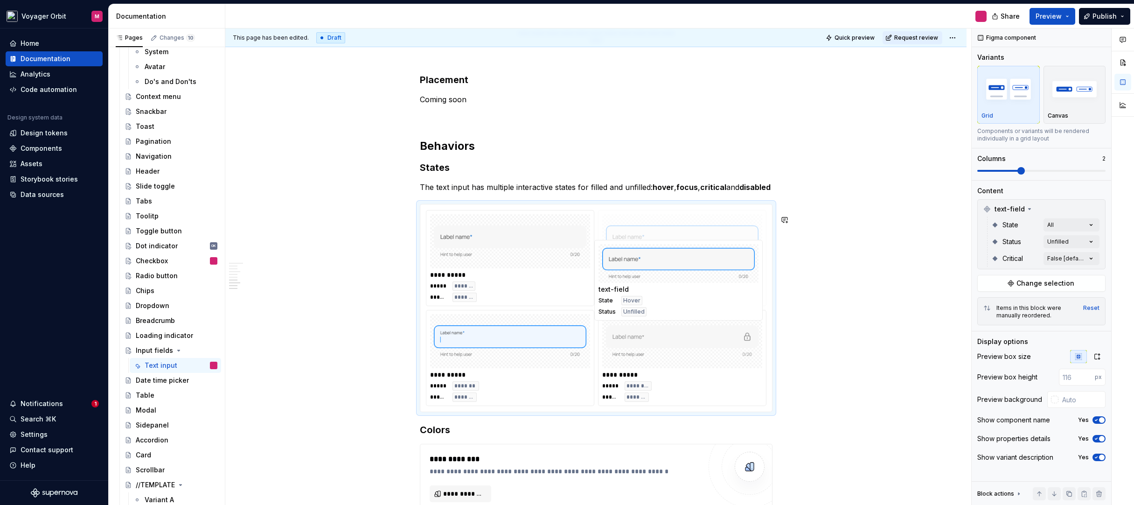
drag, startPoint x: 647, startPoint y: 369, endPoint x: 644, endPoint y: 287, distance: 81.3
click at [644, 287] on body "Voyager Orbit M Home Documentation Analytics Code automation Design system data…" at bounding box center [567, 252] width 1134 height 505
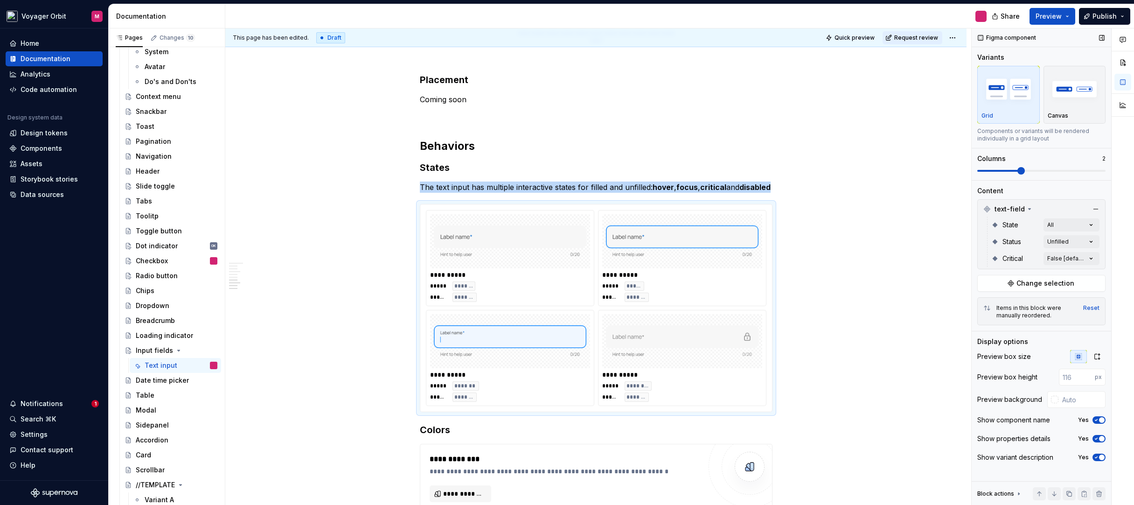
scroll to position [1140, 0]
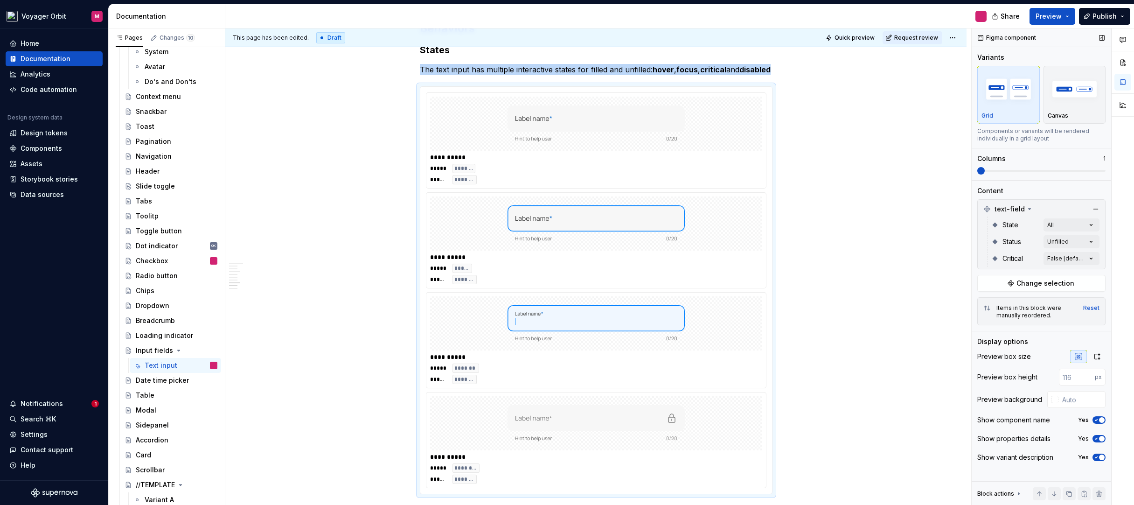
click at [978, 171] on span at bounding box center [981, 170] width 7 height 7
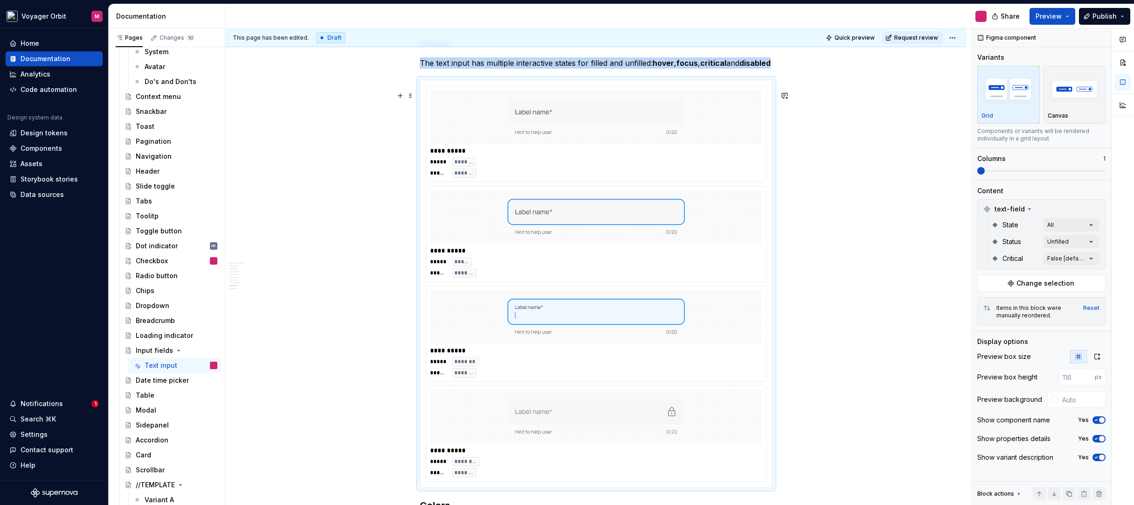
scroll to position [1261, 0]
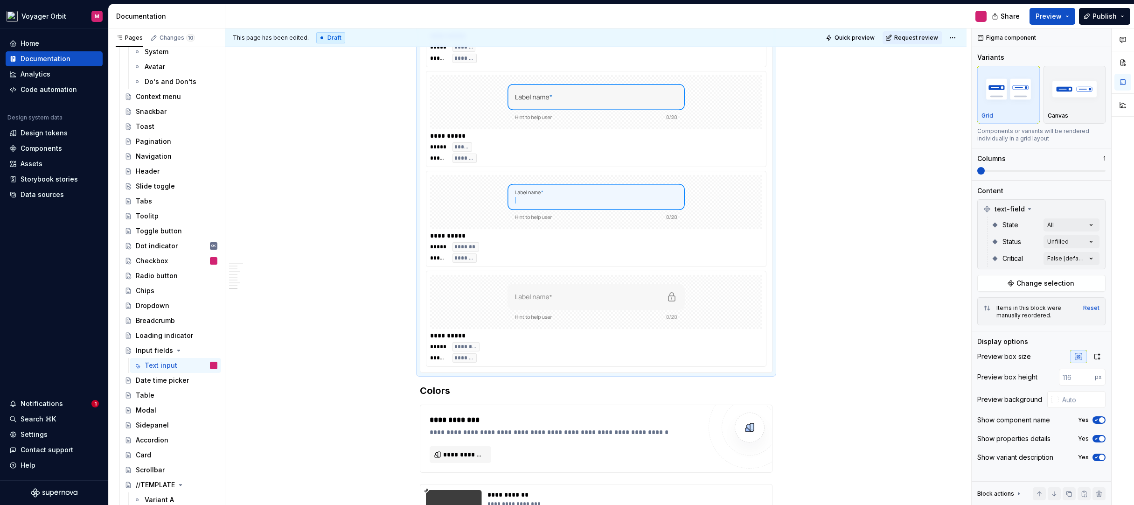
click at [811, 227] on div "**********" at bounding box center [595, 10] width 741 height 2196
click at [765, 224] on div "**********" at bounding box center [596, 218] width 340 height 95
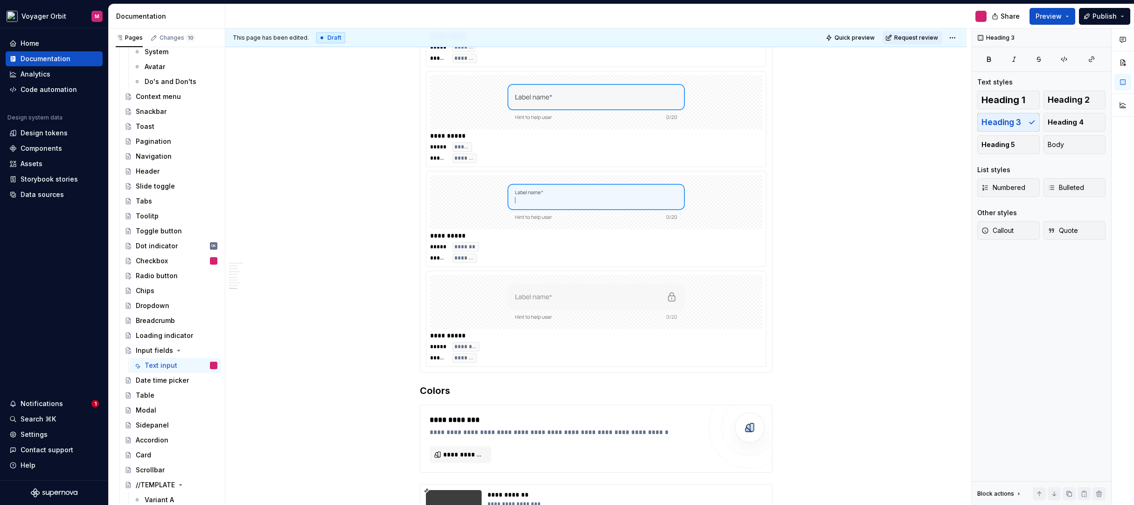
scroll to position [1259, 0]
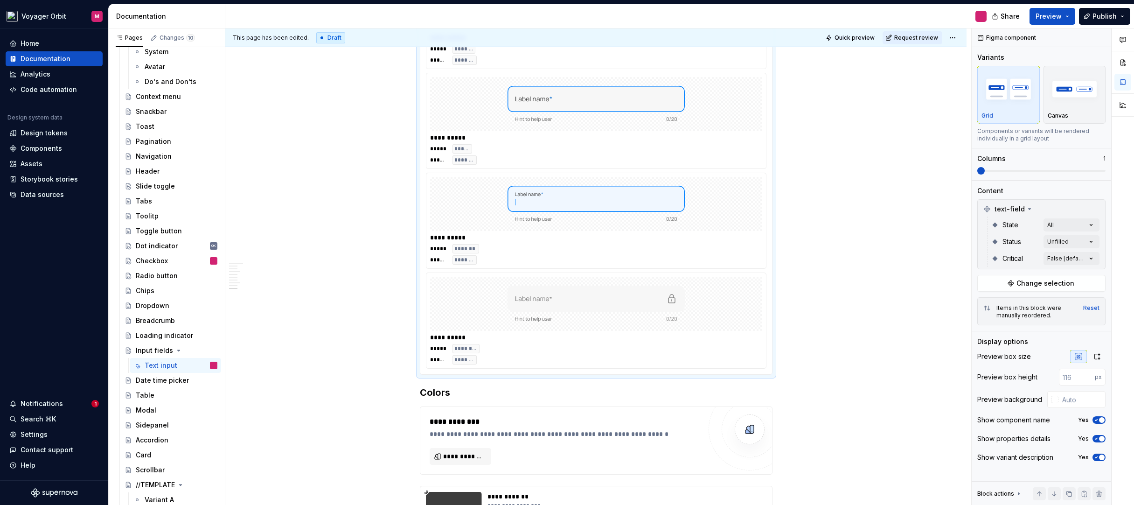
click at [734, 329] on div at bounding box center [596, 304] width 332 height 54
type textarea "*"
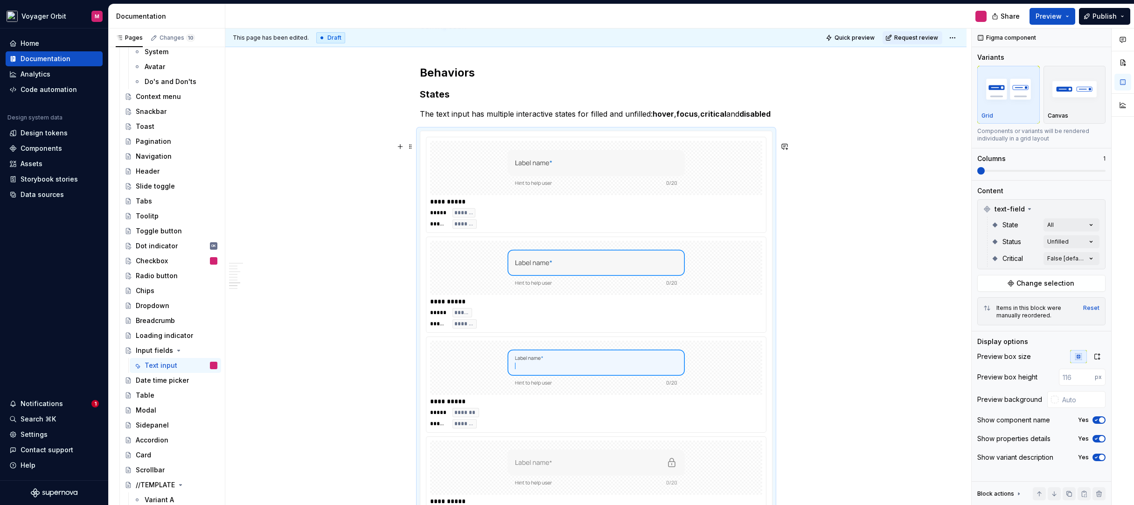
scroll to position [1063, 0]
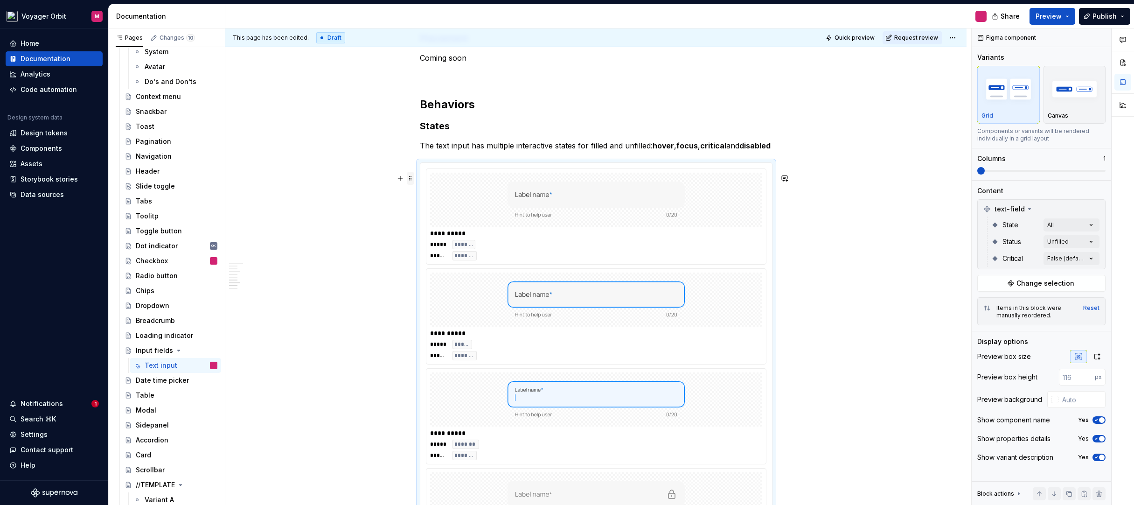
click at [412, 181] on span at bounding box center [410, 178] width 7 height 13
click at [434, 197] on div "Duplicate" at bounding box center [448, 192] width 79 height 15
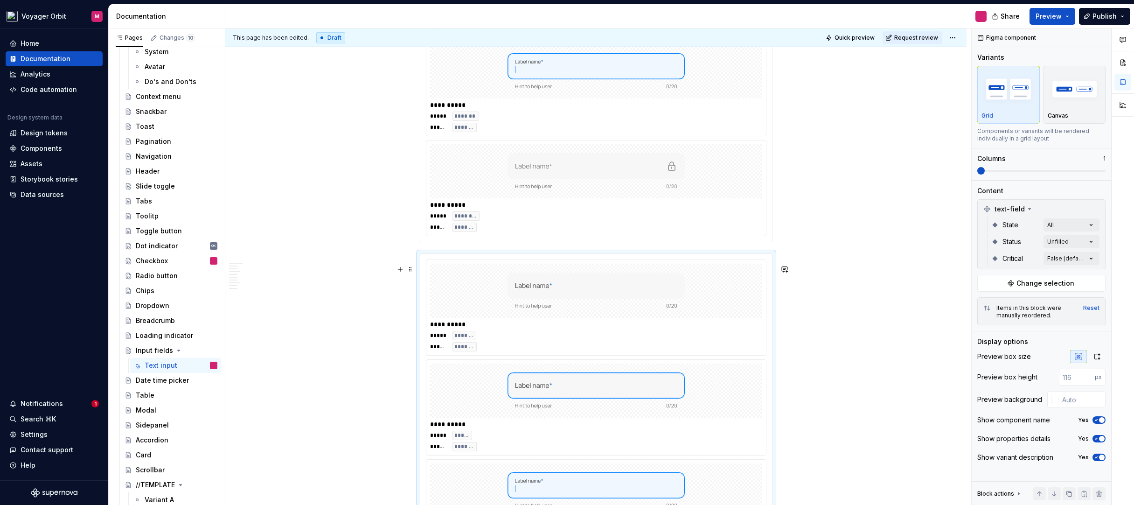
scroll to position [1532, 0]
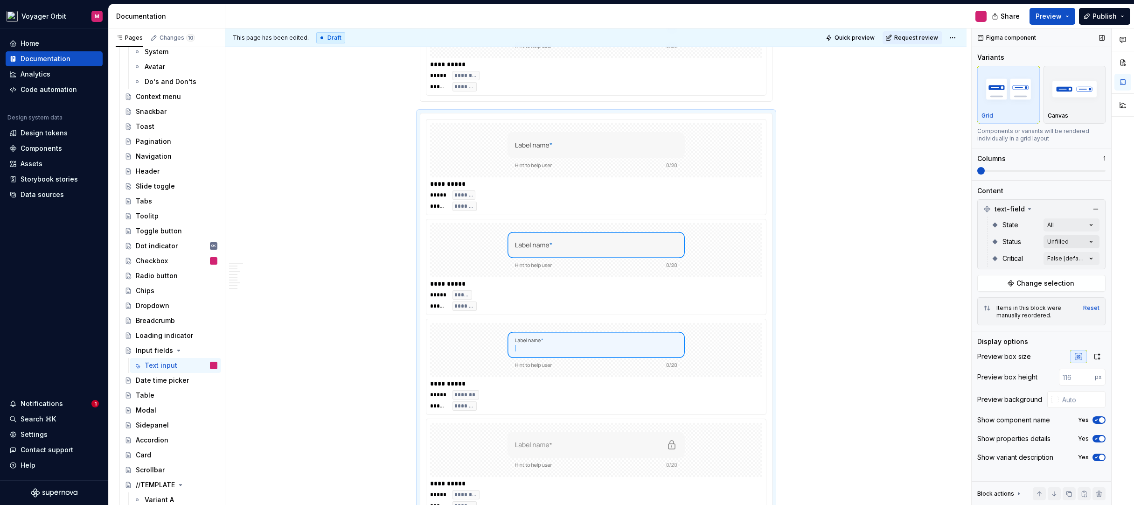
click at [1064, 240] on div "Comments Open comments No comments yet Select ‘Comment’ from the block context …" at bounding box center [1053, 266] width 162 height 477
click at [985, 299] on div at bounding box center [983, 301] width 7 height 7
click at [984, 287] on icon at bounding box center [984, 287] width 0 height 0
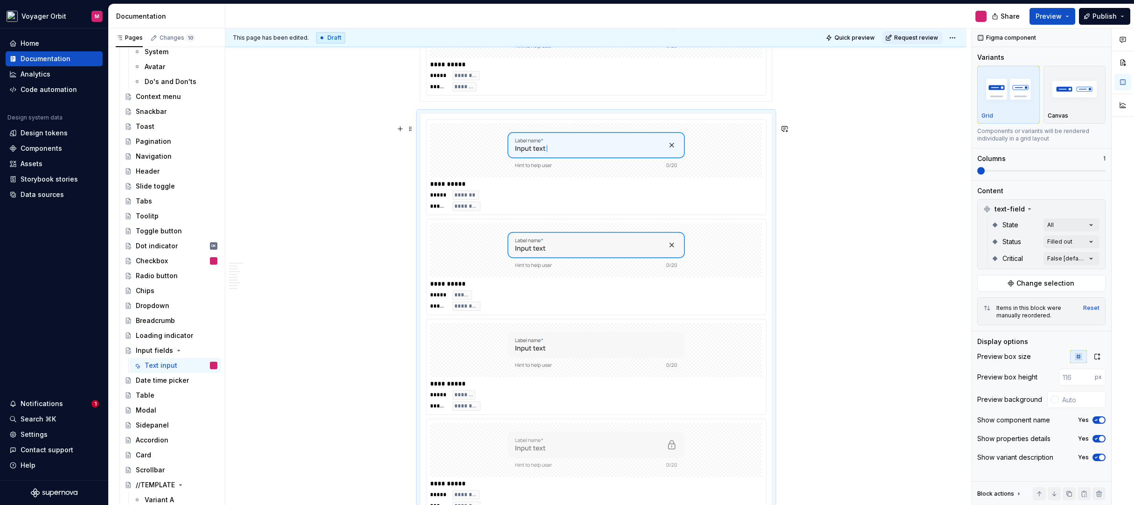
drag, startPoint x: 462, startPoint y: 370, endPoint x: 481, endPoint y: 197, distance: 173.7
click at [482, 189] on html "Voyager Orbit M Home Documentation Analytics Code automation Design system data…" at bounding box center [567, 252] width 1134 height 505
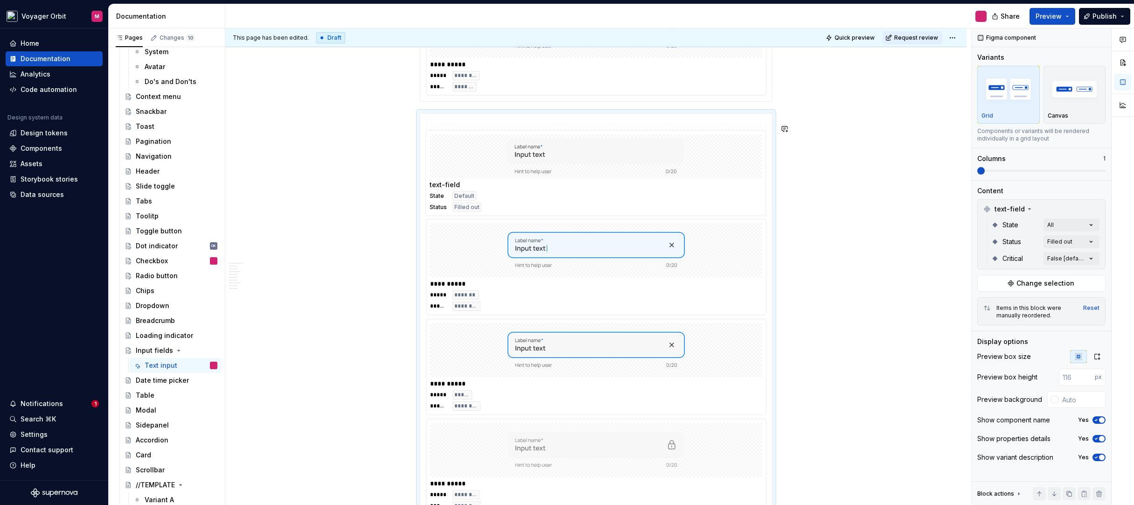
drag, startPoint x: 486, startPoint y: 362, endPoint x: 493, endPoint y: 159, distance: 203.1
click at [493, 159] on body "Voyager Orbit M Home Documentation Analytics Code automation Design system data…" at bounding box center [567, 252] width 1134 height 505
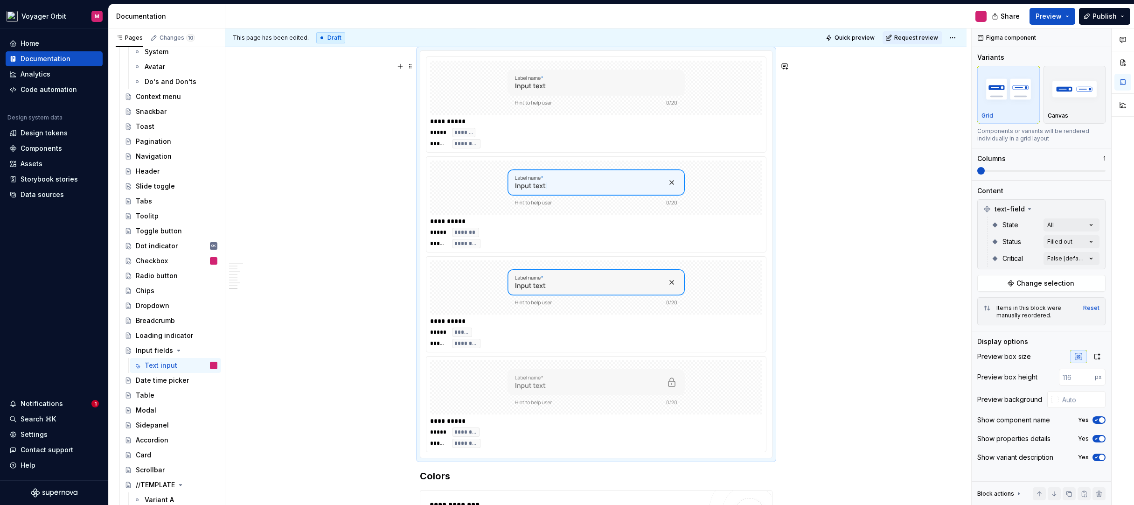
scroll to position [1595, 0]
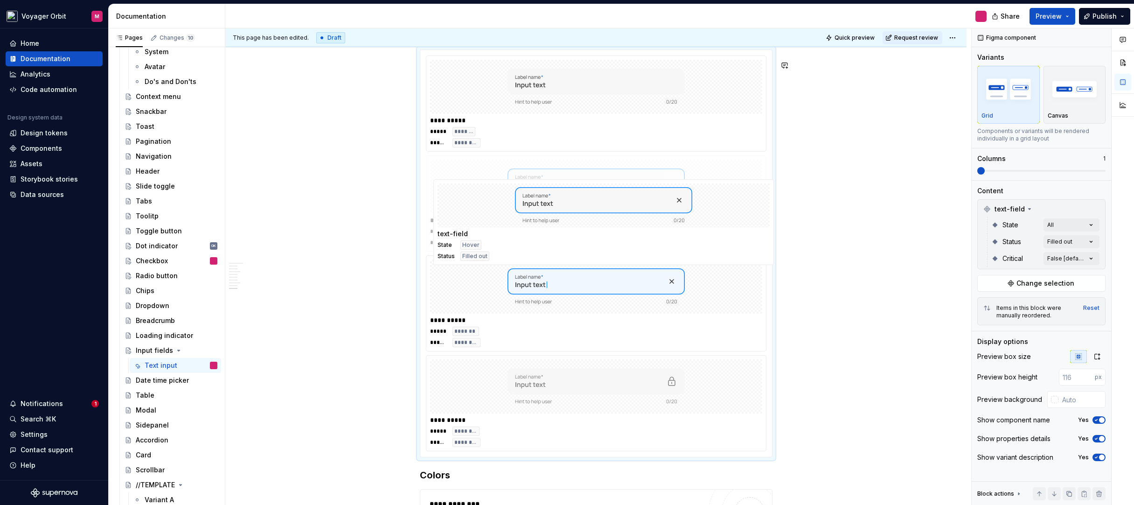
drag, startPoint x: 472, startPoint y: 318, endPoint x: 480, endPoint y: 229, distance: 89.0
click at [480, 229] on body "Voyager Orbit M Home Documentation Analytics Code automation Design system data…" at bounding box center [567, 252] width 1134 height 505
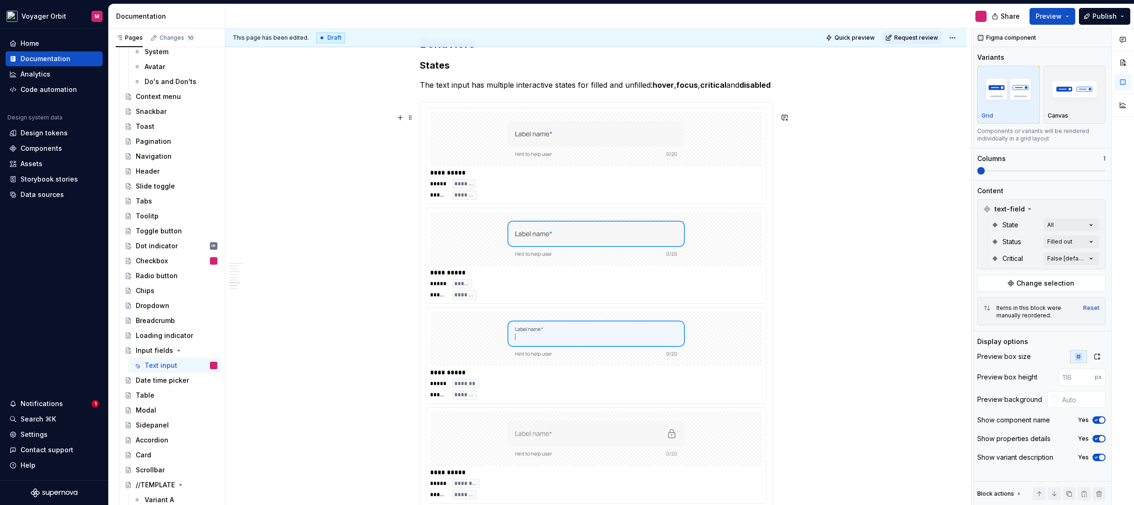
scroll to position [1130, 0]
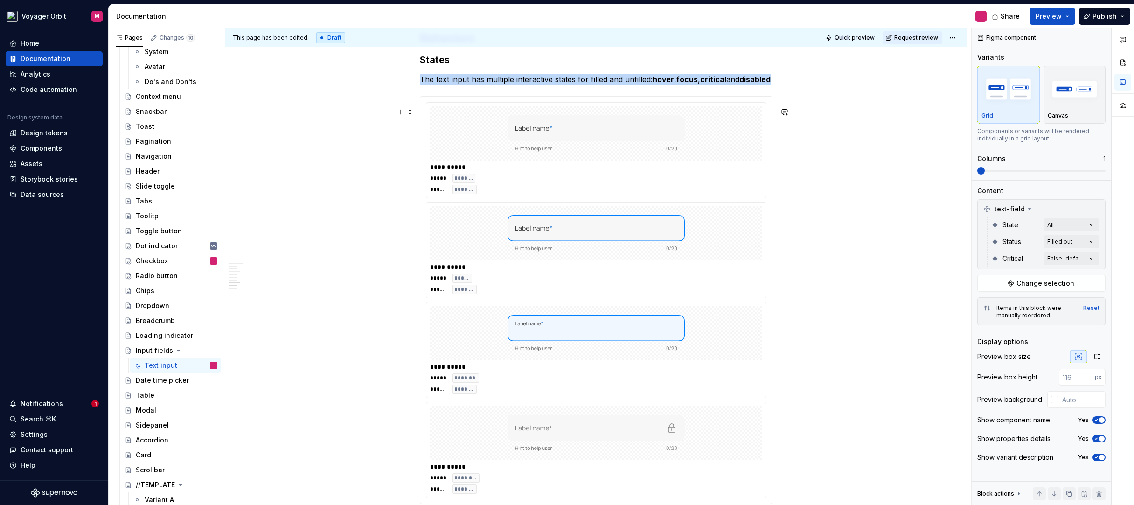
click at [733, 172] on div "**********" at bounding box center [596, 166] width 332 height 9
click at [1073, 402] on input "text" at bounding box center [1082, 399] width 47 height 17
type input "#FFFFFF"
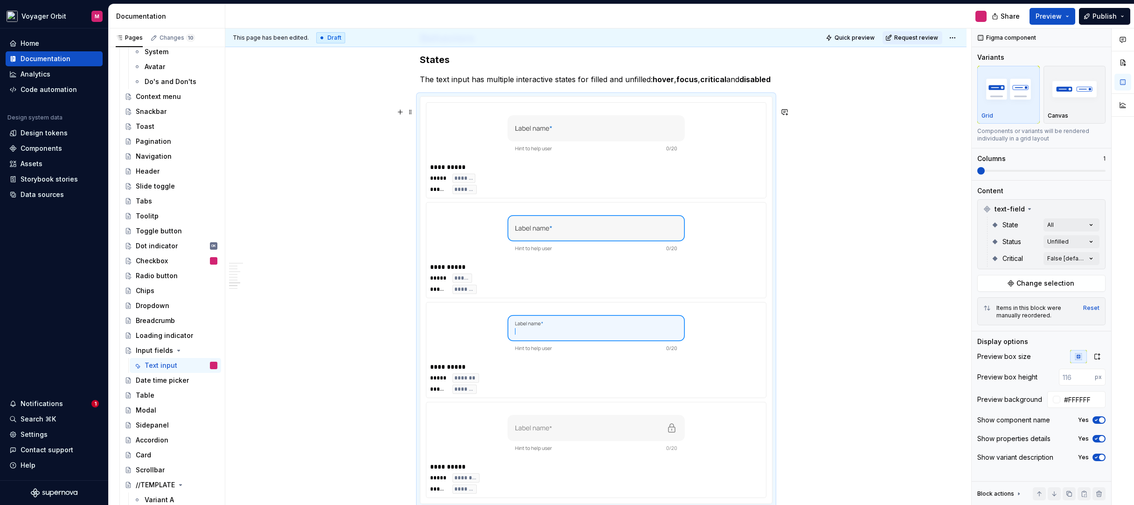
type button "on"
click at [881, 328] on div "**********" at bounding box center [595, 350] width 741 height 2615
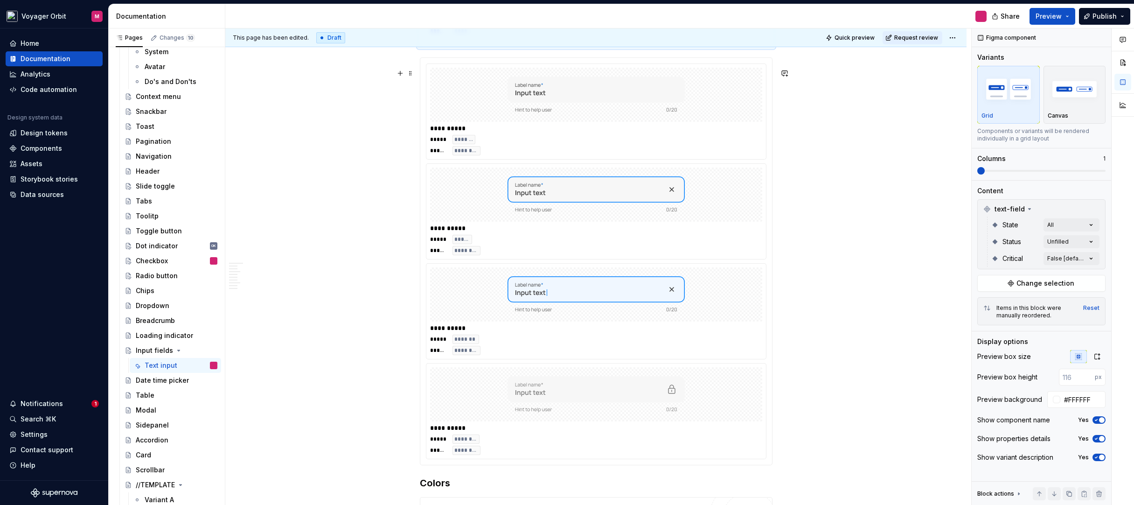
scroll to position [1647, 0]
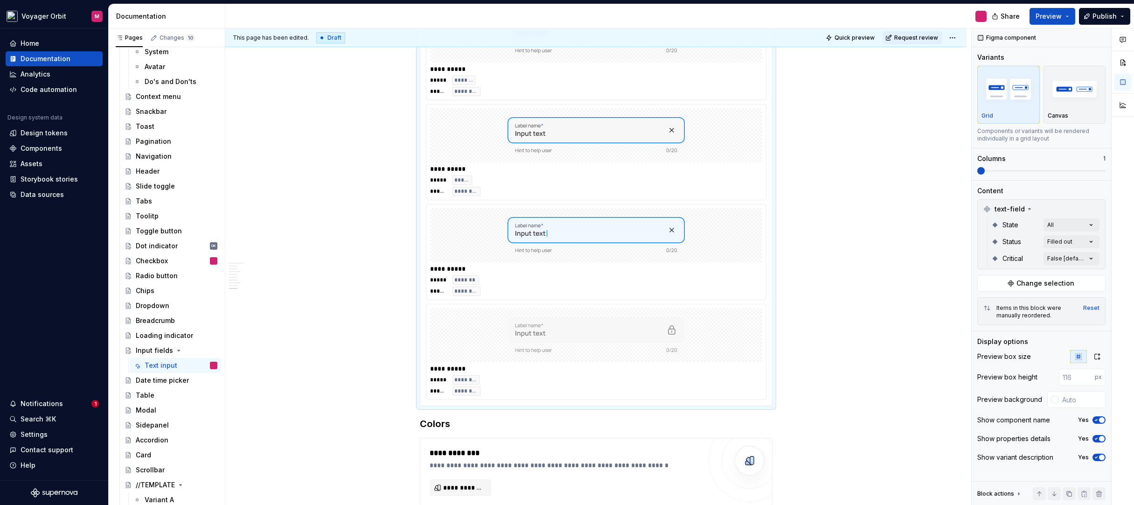
click at [765, 241] on div "**********" at bounding box center [596, 251] width 340 height 95
click at [1069, 401] on input "text" at bounding box center [1082, 399] width 47 height 17
type input "#FFFFFF"
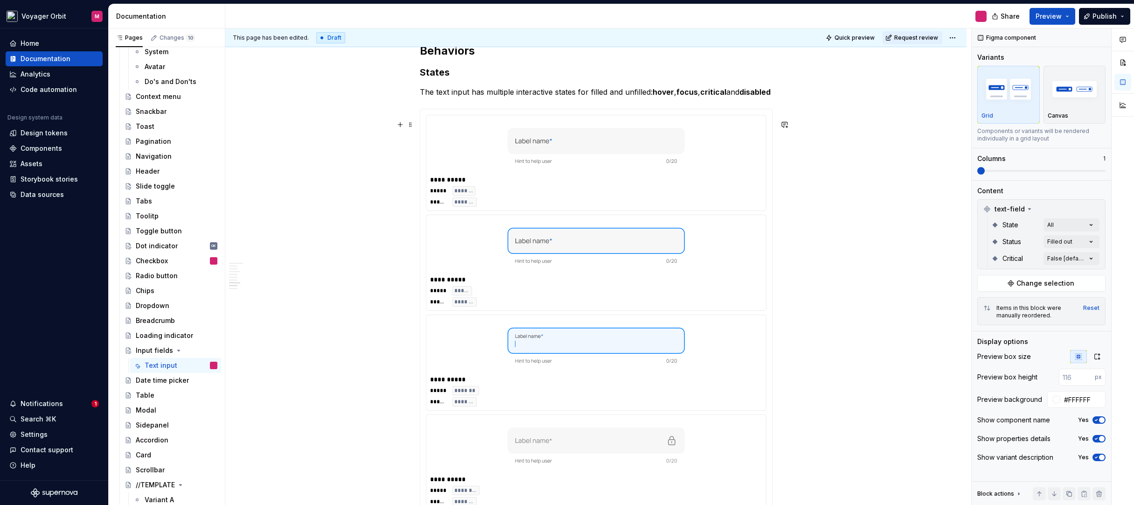
scroll to position [1104, 0]
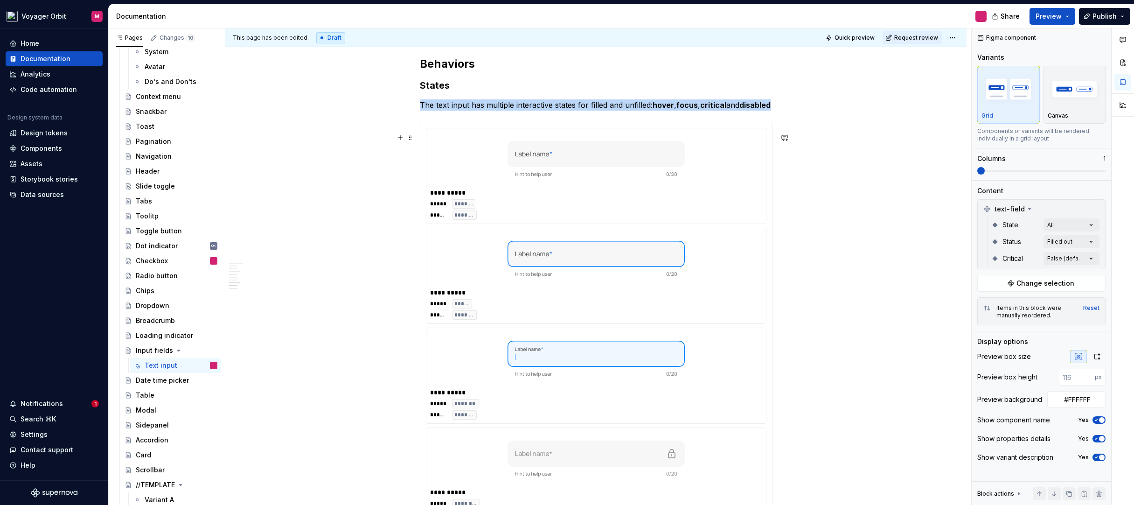
click at [715, 186] on div at bounding box center [596, 159] width 332 height 54
click at [1058, 226] on div "Comments Open comments No comments yet Select ‘Comment’ from the block context …" at bounding box center [1053, 266] width 162 height 477
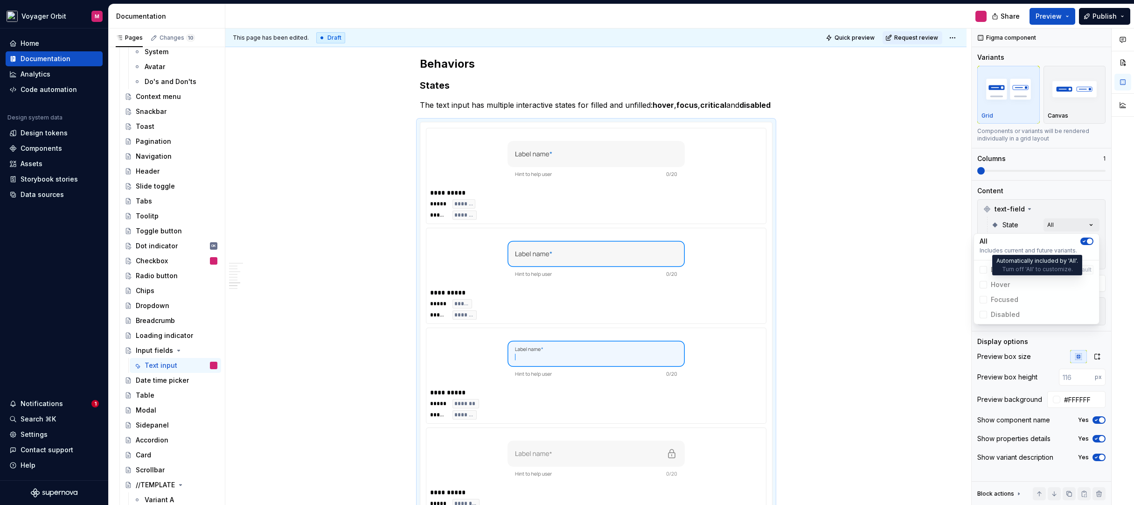
click at [985, 285] on span "Hover" at bounding box center [1036, 284] width 121 height 15
click at [1089, 242] on span "button" at bounding box center [1090, 241] width 6 height 6
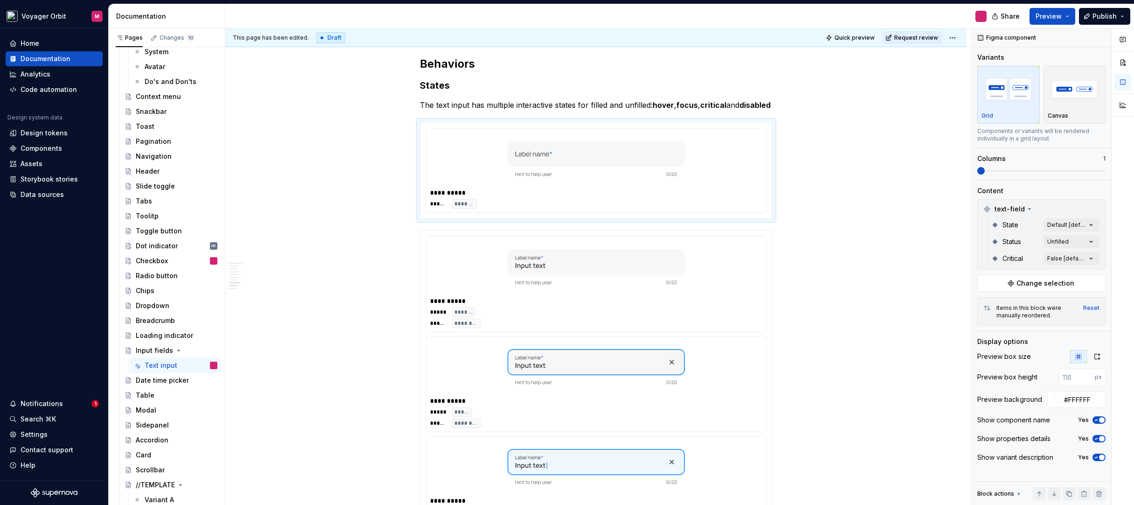
click at [1072, 224] on div "Comments Open comments No comments yet Select ‘Comment’ from the block context …" at bounding box center [1053, 266] width 162 height 477
click at [1068, 224] on div "Comments Open comments No comments yet Select ‘Comment’ from the block context …" at bounding box center [1053, 266] width 162 height 477
click at [984, 270] on div at bounding box center [983, 269] width 7 height 7
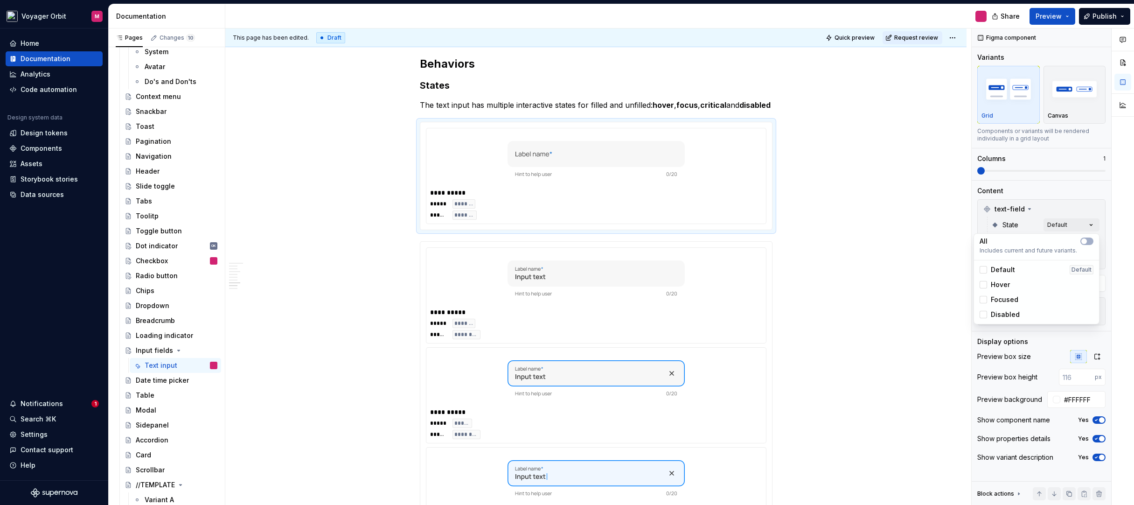
click at [1054, 209] on div "Comments Open comments No comments yet Select ‘Comment’ from the block context …" at bounding box center [1053, 266] width 162 height 477
click at [1064, 243] on div "Comments Open comments No comments yet Select ‘Comment’ from the block context …" at bounding box center [1053, 266] width 162 height 477
click at [985, 301] on div at bounding box center [983, 301] width 7 height 7
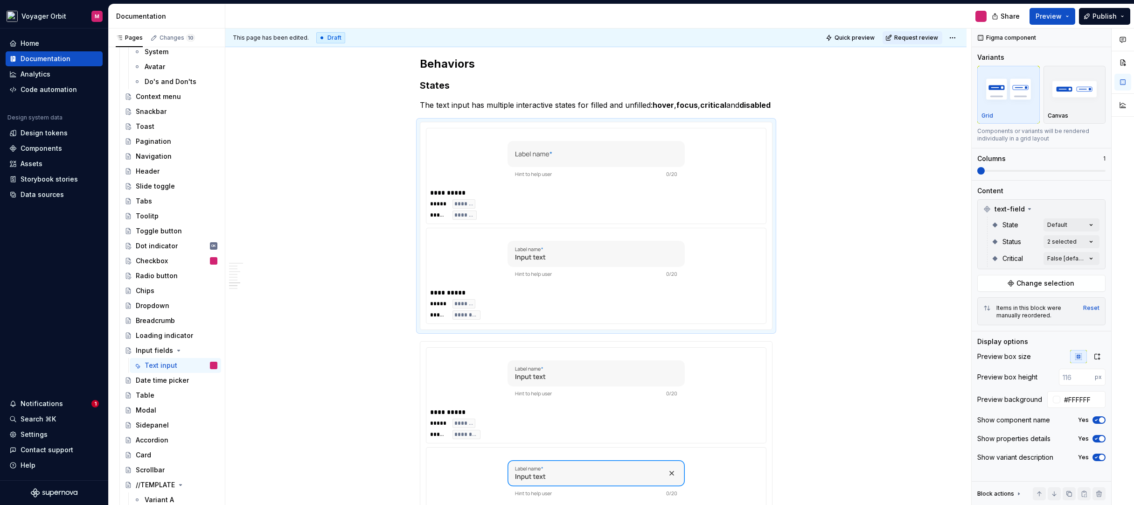
click at [888, 239] on html "Voyager Orbit M Home Documentation Analytics Code automation Design system data…" at bounding box center [567, 252] width 1134 height 505
click at [655, 104] on strong "hover" at bounding box center [663, 104] width 21 height 9
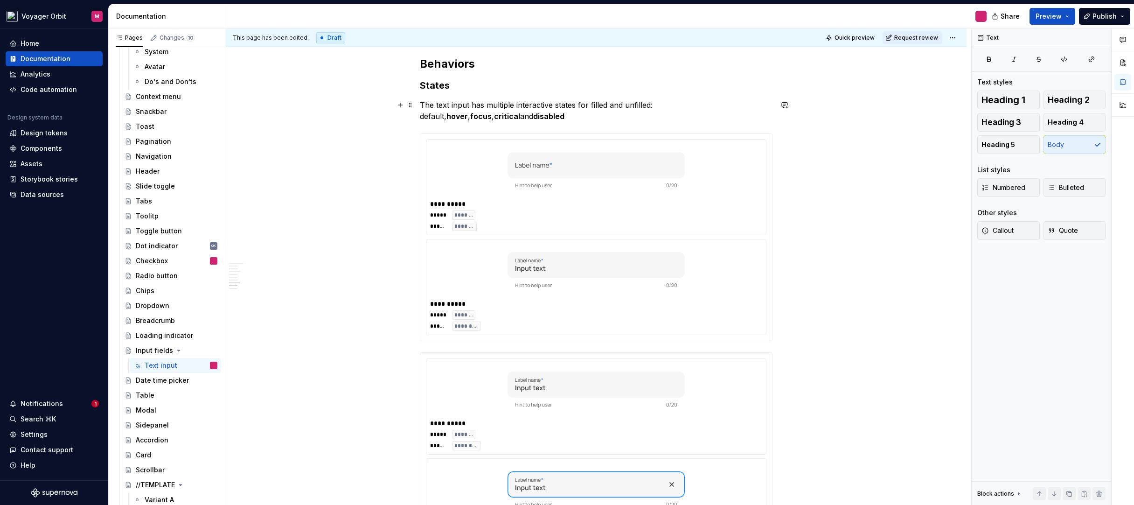
click at [658, 105] on p "The text input has multiple interactive states for filled and unfilled: default…" at bounding box center [596, 110] width 353 height 22
click at [657, 105] on p "The text input has multiple interactive states for filled and unfilled: default…" at bounding box center [596, 110] width 353 height 22
click at [809, 91] on button "button" at bounding box center [806, 87] width 13 height 13
click at [780, 128] on div "This page has been edited. Draft Quick preview Request review Input fields Text…" at bounding box center [598, 266] width 746 height 477
click at [788, 71] on div "This page has been edited. Draft Quick preview Request review Input fields Text…" at bounding box center [598, 266] width 746 height 477
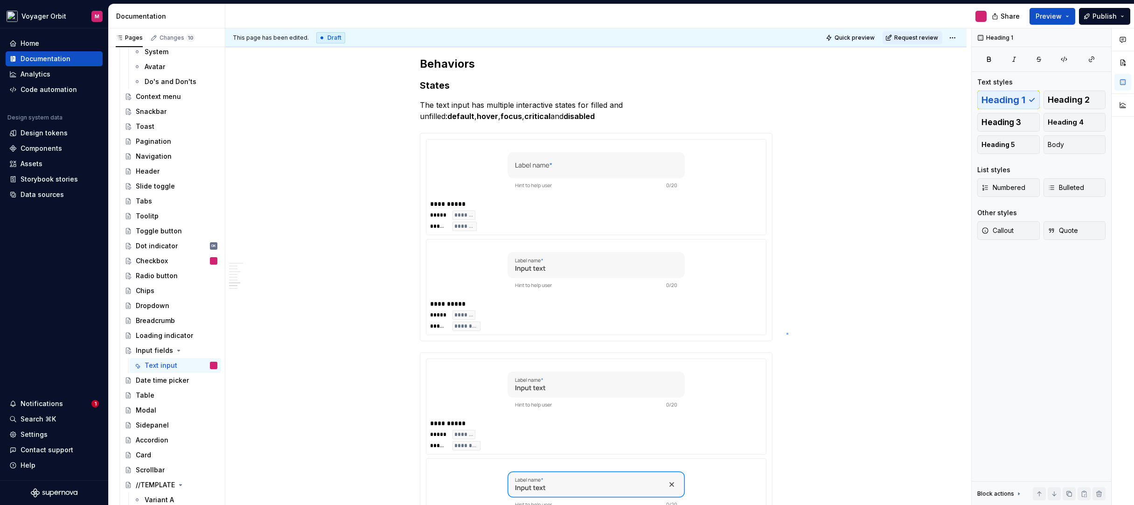
click at [787, 333] on div "This page has been edited. Draft Quick preview Request review Input fields Text…" at bounding box center [598, 266] width 746 height 477
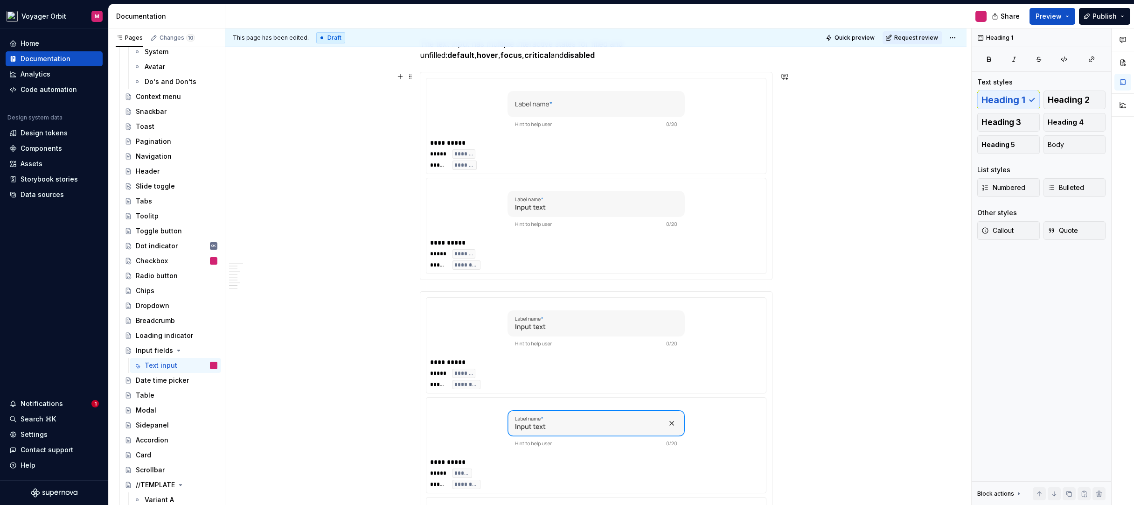
click at [784, 280] on div "**********" at bounding box center [595, 221] width 741 height 2427
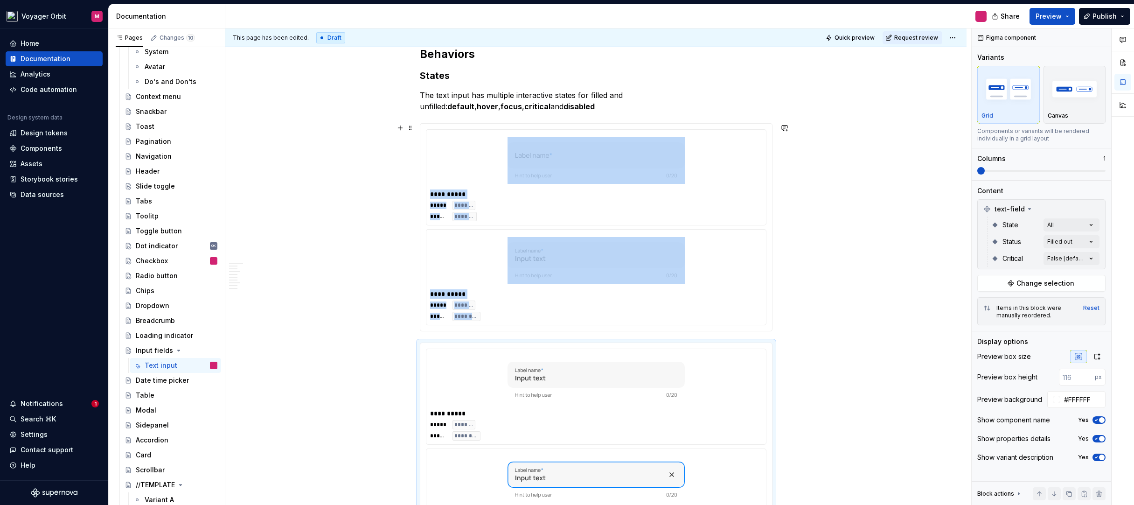
scroll to position [1232, 0]
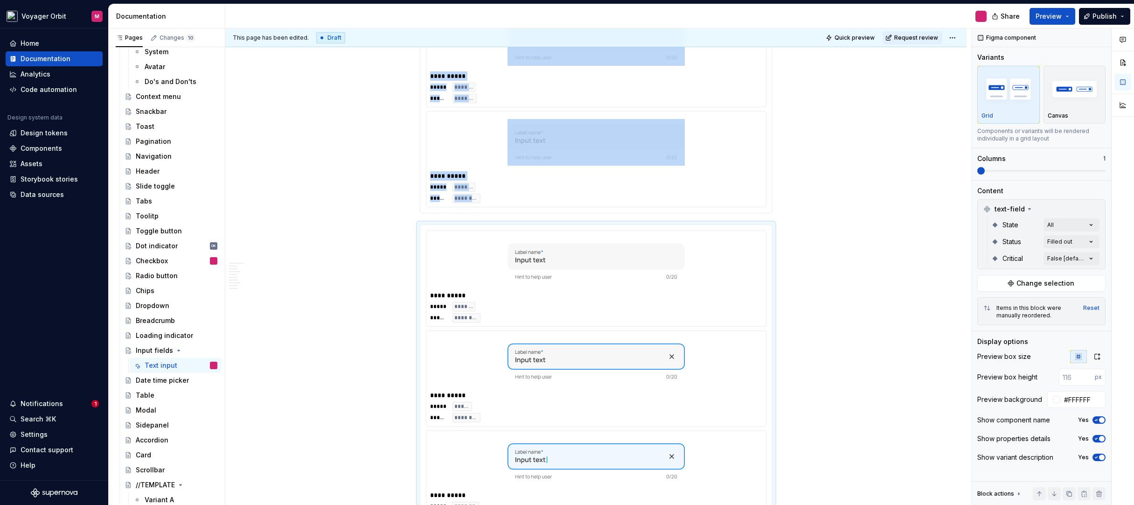
click at [783, 205] on div "**********" at bounding box center [595, 154] width 741 height 2427
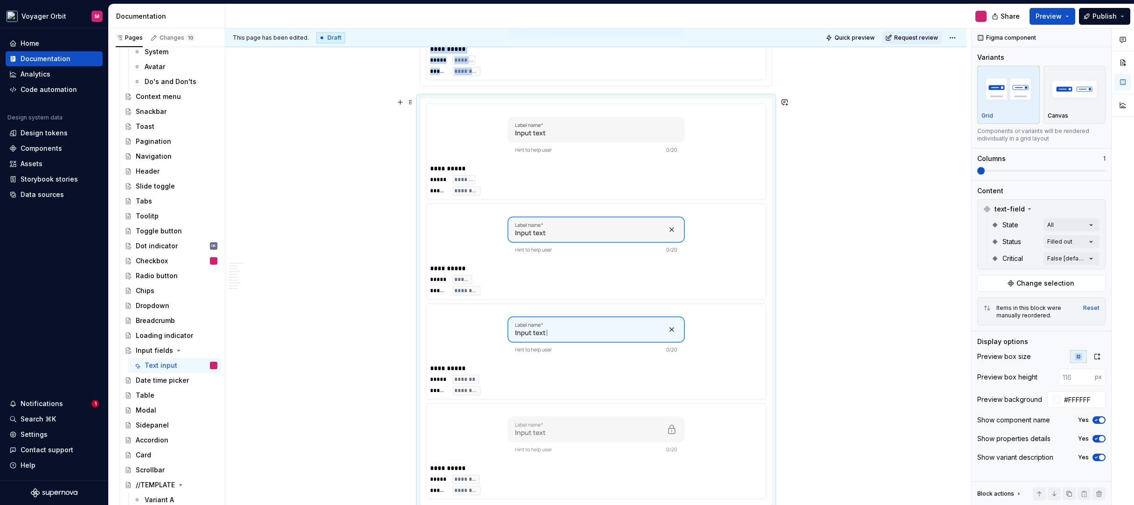
click at [681, 230] on img at bounding box center [596, 234] width 177 height 47
click at [1067, 241] on div "Comments Open comments No comments yet Select ‘Comment’ from the block context …" at bounding box center [1053, 266] width 162 height 477
click at [983, 285] on div at bounding box center [983, 286] width 7 height 7
click at [1059, 223] on div "Comments Open comments No comments yet Select ‘Comment’ from the block context …" at bounding box center [1053, 266] width 162 height 477
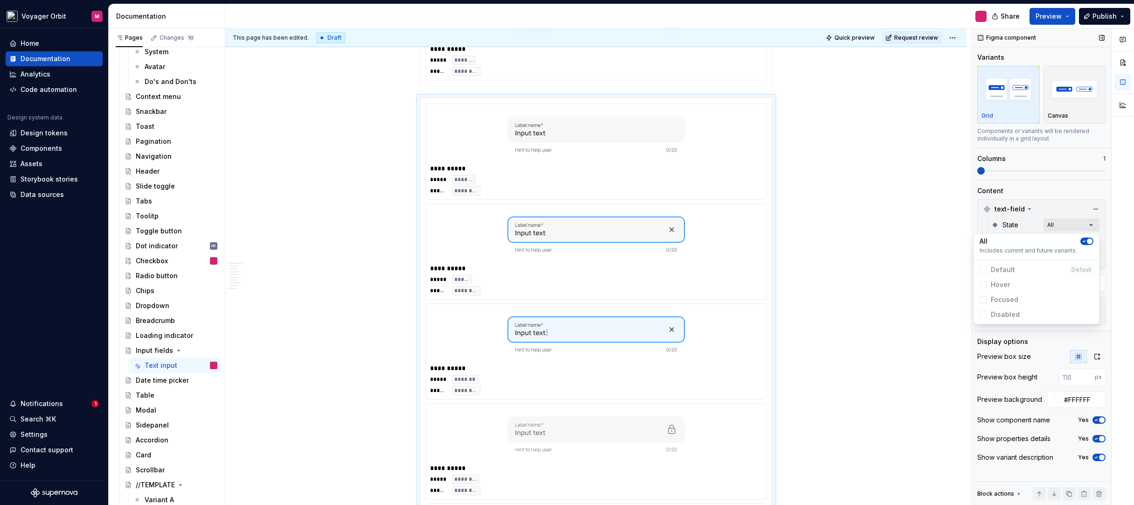
click at [1085, 222] on div "Comments Open comments No comments yet Select ‘Comment’ from the block context …" at bounding box center [1053, 266] width 162 height 477
click at [1088, 240] on span "button" at bounding box center [1090, 241] width 6 height 6
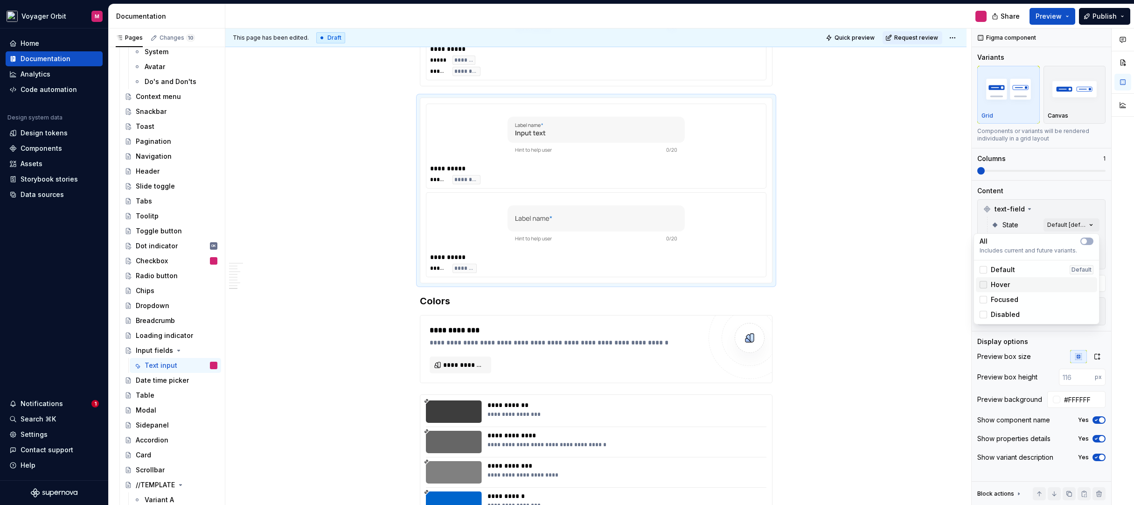
click at [986, 284] on div at bounding box center [983, 284] width 7 height 7
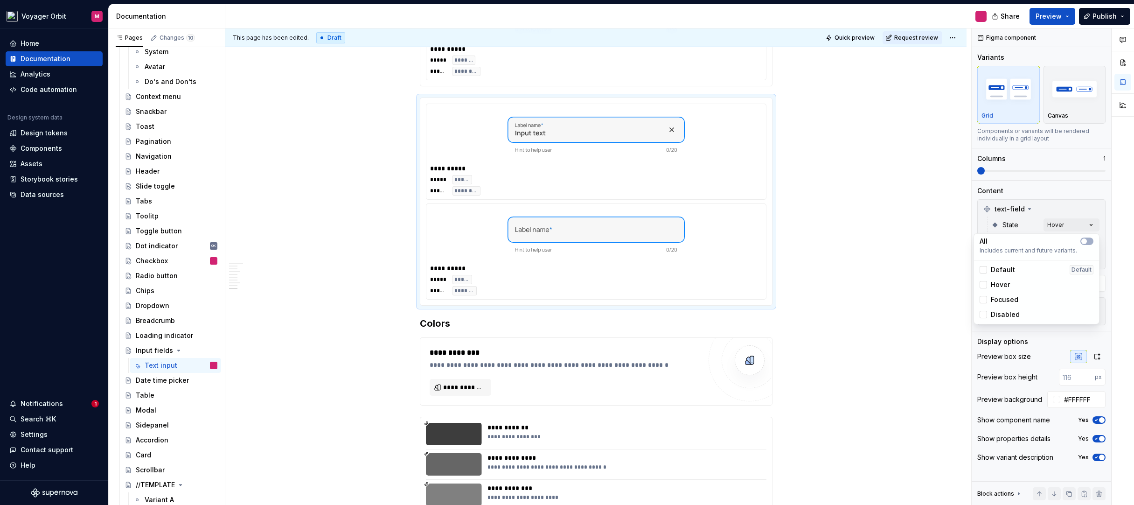
click at [851, 215] on html "Voyager Orbit M Home Documentation Analytics Code automation Design system data…" at bounding box center [567, 252] width 1134 height 505
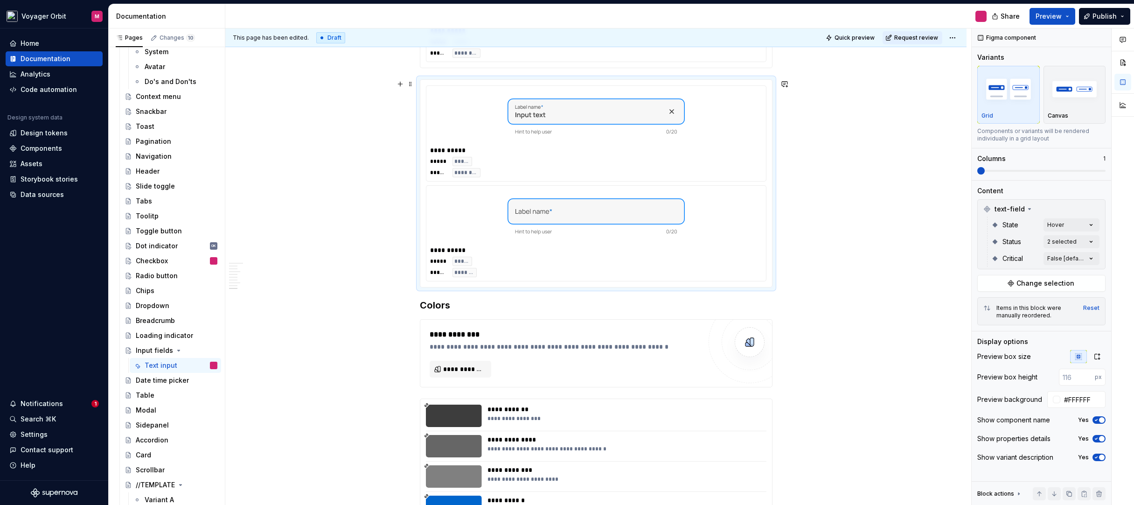
scroll to position [1377, 0]
click at [738, 230] on div at bounding box center [596, 216] width 332 height 54
click at [410, 84] on span at bounding box center [410, 83] width 7 height 13
click at [432, 99] on div "Duplicate" at bounding box center [454, 97] width 61 height 9
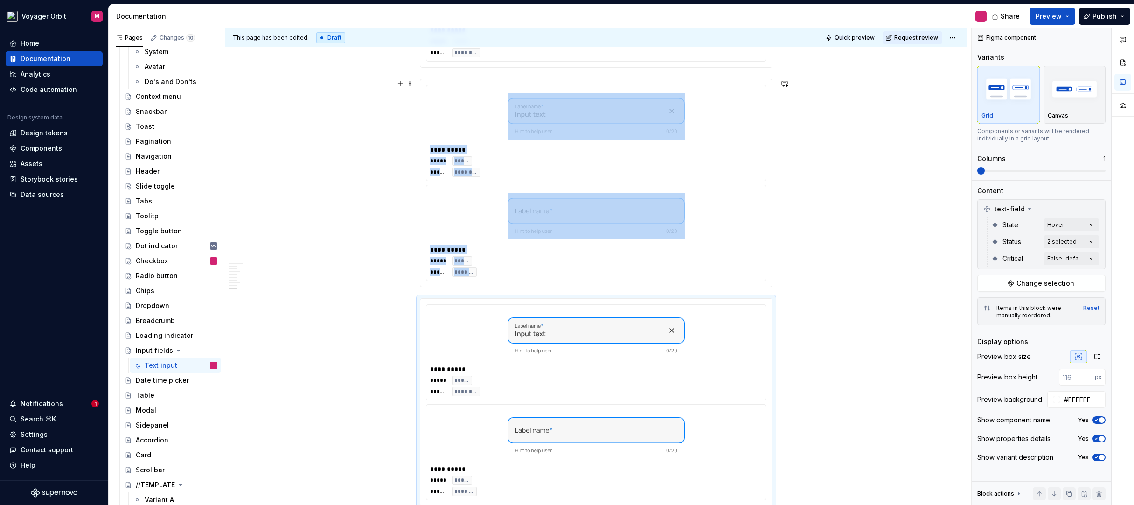
scroll to position [1378, 0]
click at [1081, 242] on div "Comments Open comments No comments yet Select ‘Comment’ from the block context …" at bounding box center [1053, 266] width 162 height 477
click at [1067, 220] on div "Comments Open comments No comments yet Select ‘Comment’ from the block context …" at bounding box center [1053, 266] width 162 height 477
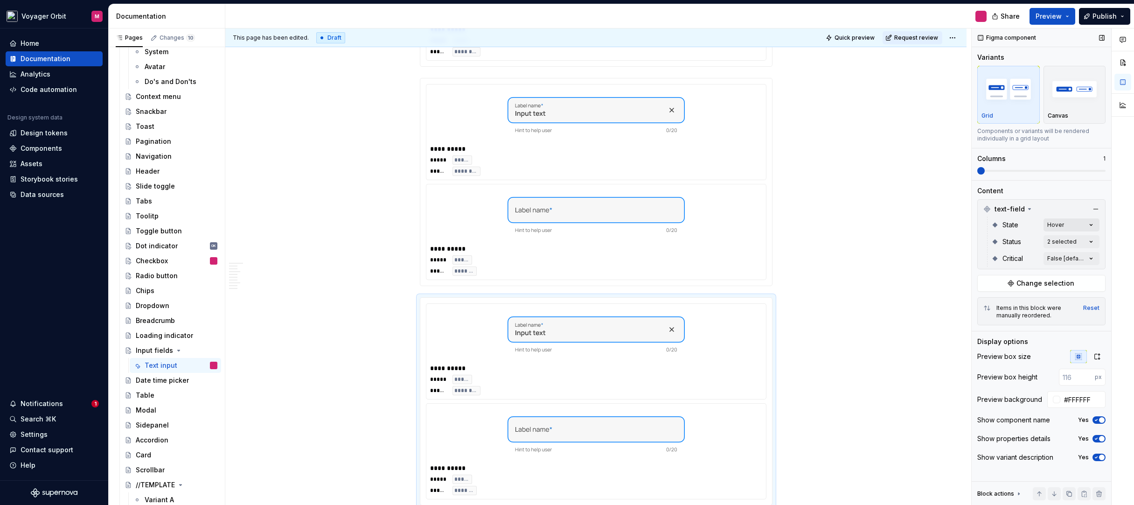
click at [1067, 226] on div "Comments Open comments No comments yet Select ‘Comment’ from the block context …" at bounding box center [1053, 266] width 162 height 477
click at [984, 285] on icon at bounding box center [984, 285] width 0 height 0
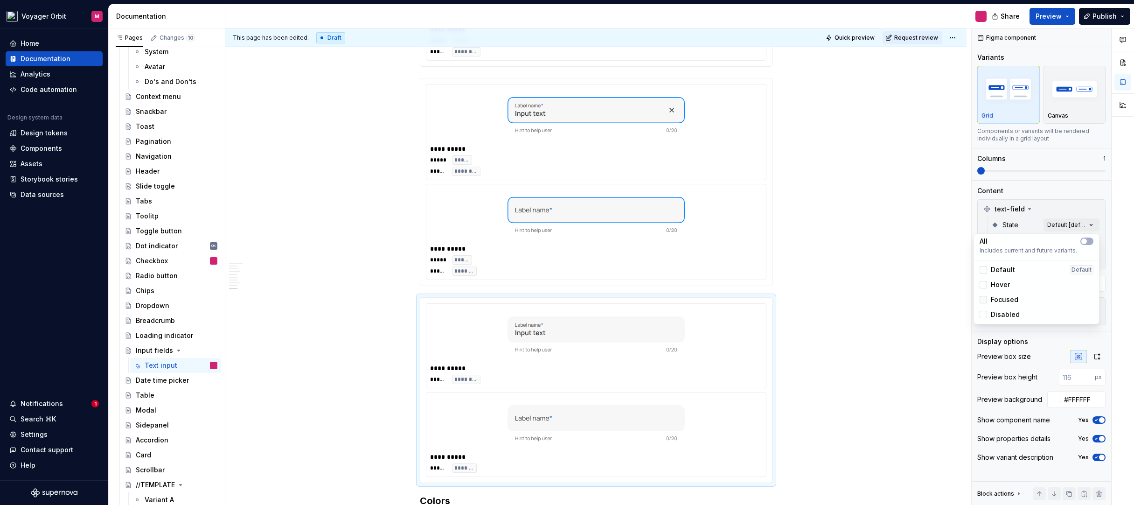
click at [986, 299] on div at bounding box center [983, 299] width 7 height 7
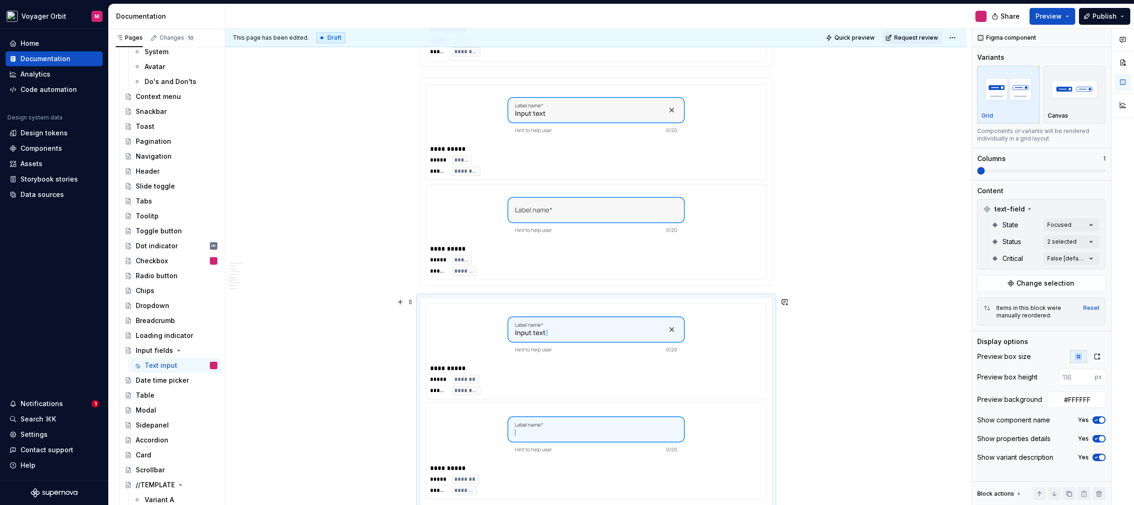
click at [864, 295] on html "Voyager Orbit M Home Documentation Analytics Code automation Design system data…" at bounding box center [567, 252] width 1134 height 505
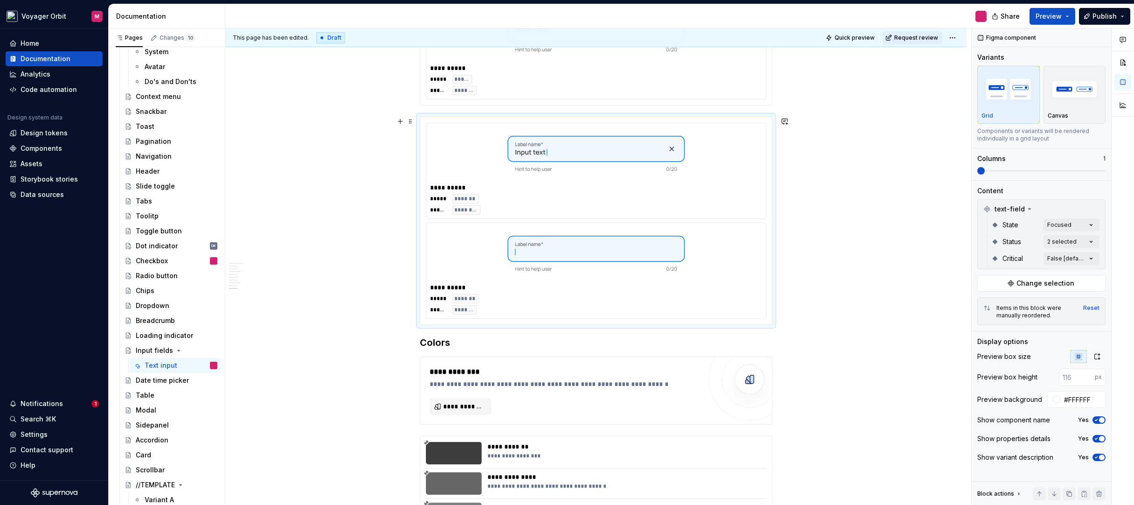
scroll to position [1465, 0]
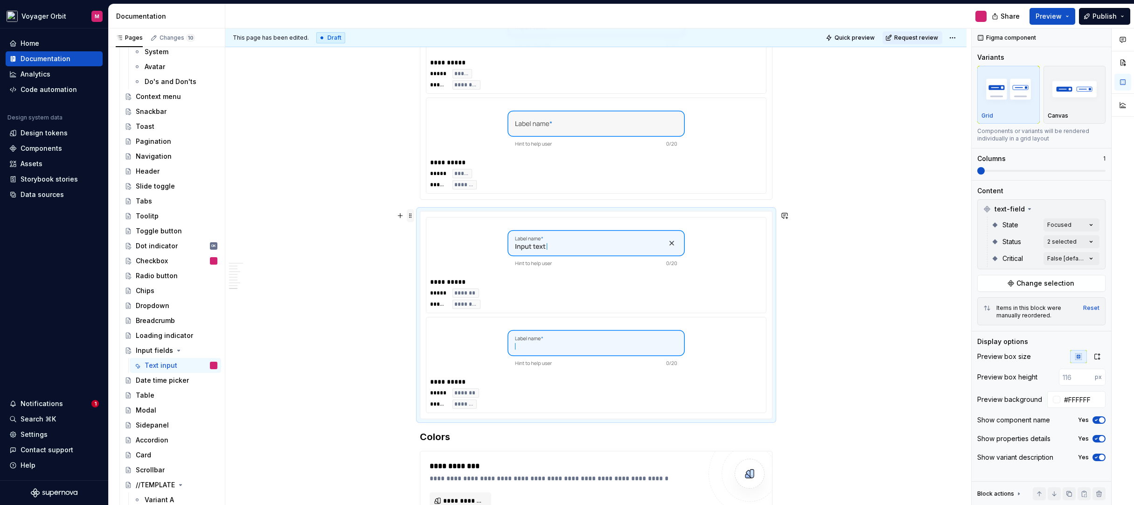
click at [412, 218] on span at bounding box center [410, 215] width 7 height 13
click at [424, 230] on div "Duplicate" at bounding box center [454, 229] width 61 height 9
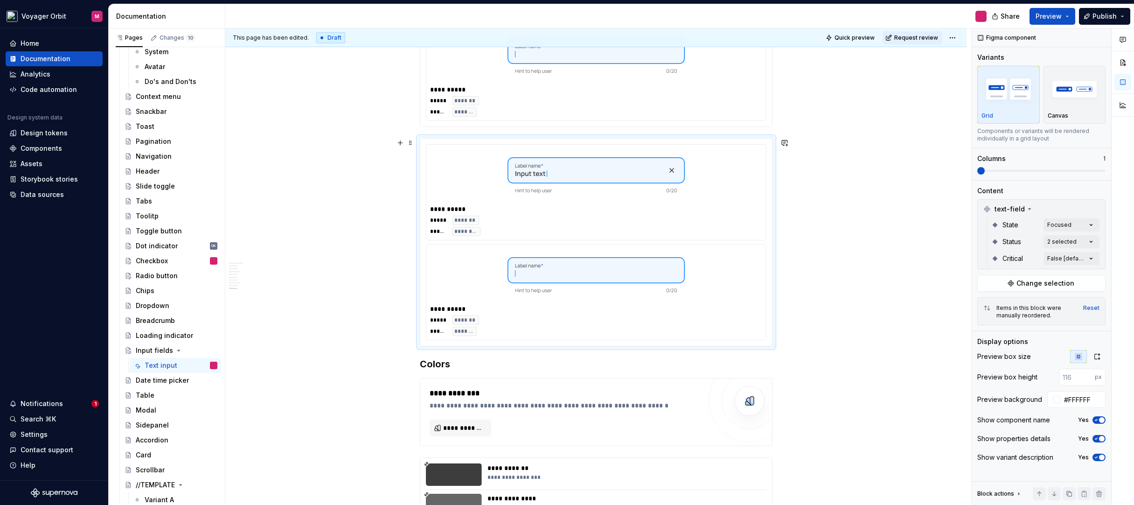
scroll to position [1765, 0]
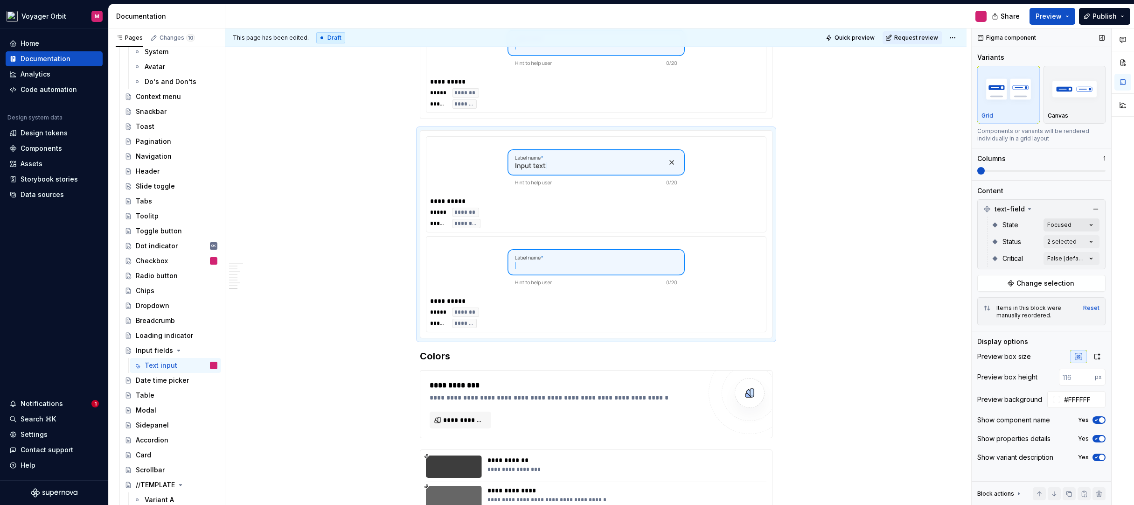
click at [1053, 224] on div "Comments Open comments No comments yet Select ‘Comment’ from the block context …" at bounding box center [1053, 266] width 162 height 477
drag, startPoint x: 985, startPoint y: 297, endPoint x: 985, endPoint y: 302, distance: 5.2
click at [984, 300] on icon at bounding box center [984, 300] width 0 height 0
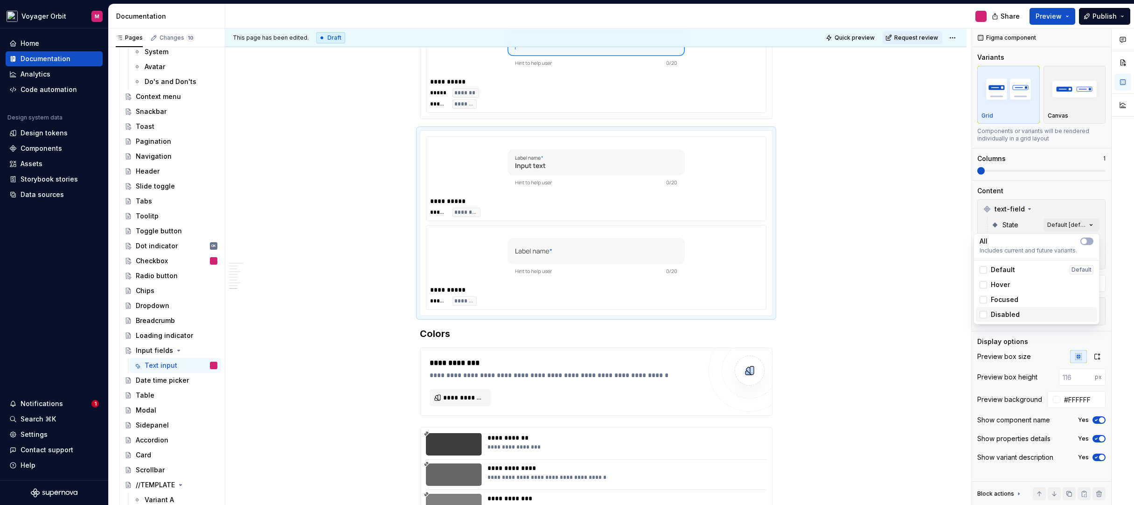
click at [985, 311] on div at bounding box center [983, 314] width 7 height 7
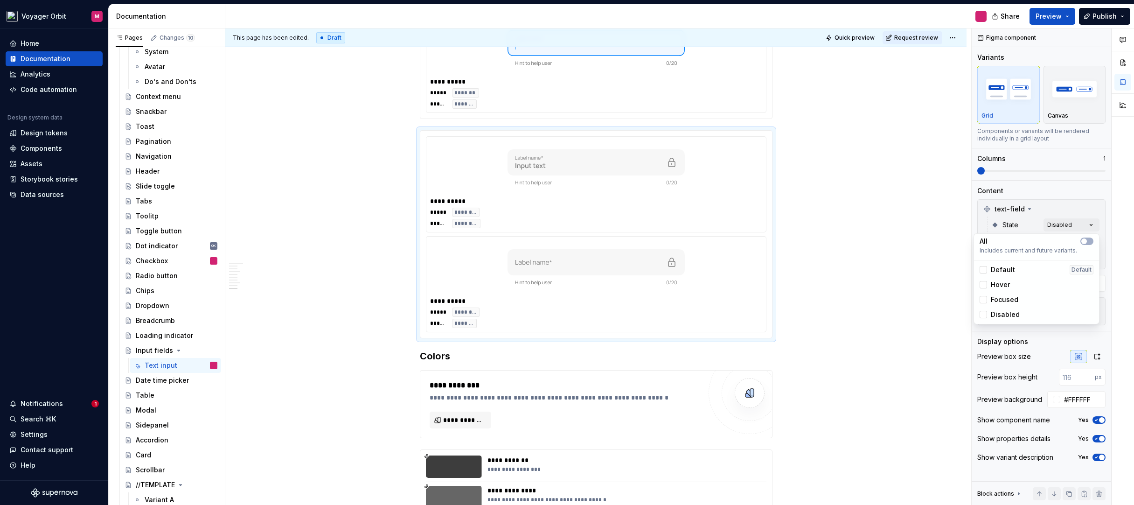
click at [840, 238] on html "Voyager Orbit M Home Documentation Analytics Code automation Design system data…" at bounding box center [567, 252] width 1134 height 505
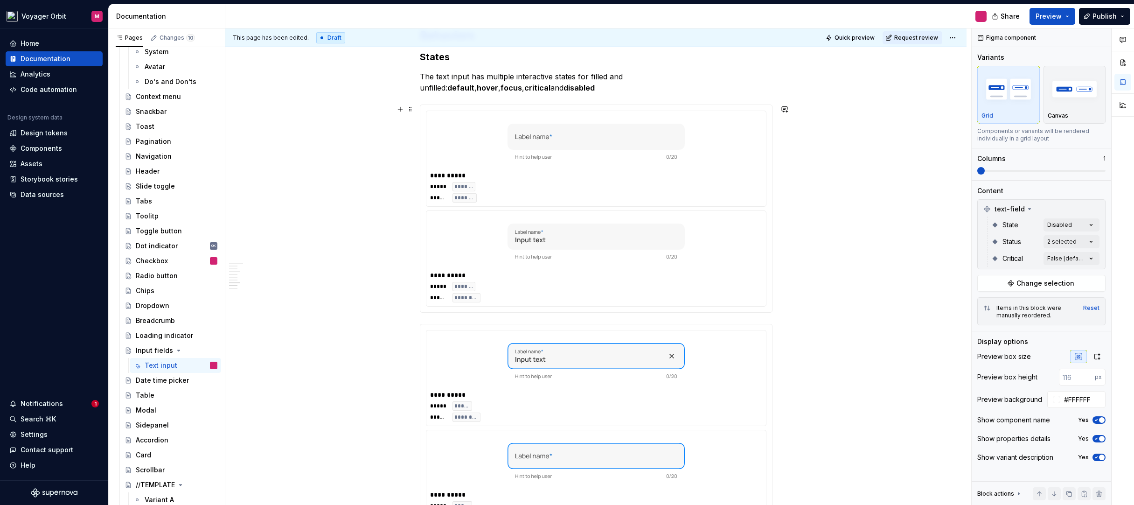
scroll to position [1121, 0]
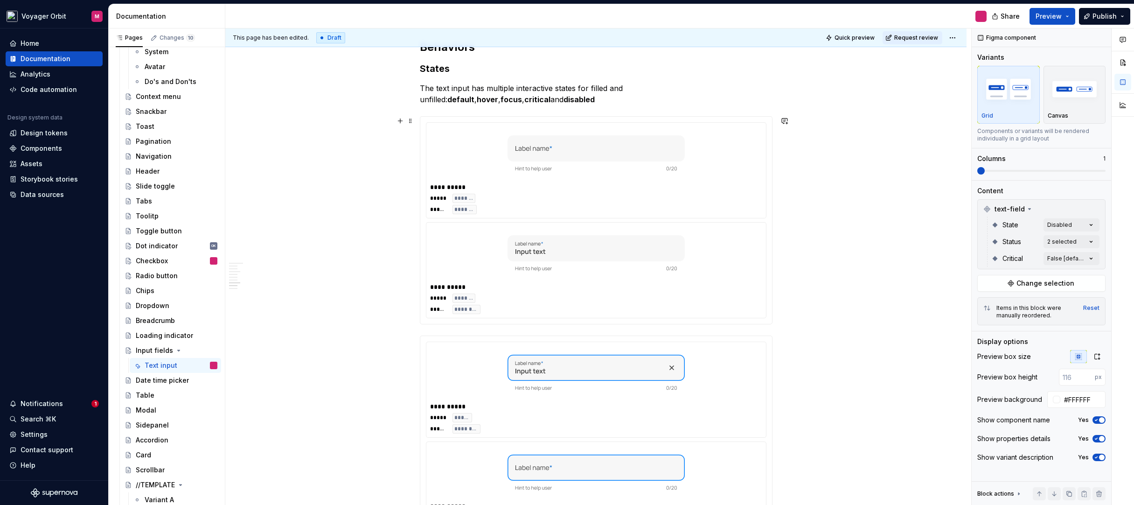
click at [463, 168] on div at bounding box center [596, 153] width 332 height 54
click at [411, 124] on span at bounding box center [410, 120] width 7 height 13
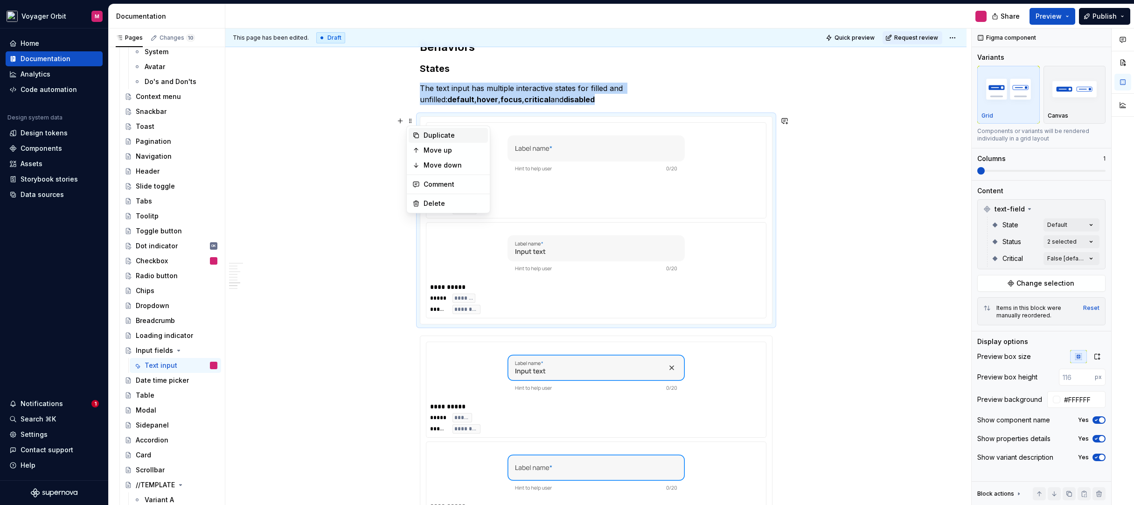
click at [424, 133] on div "Duplicate" at bounding box center [454, 135] width 61 height 9
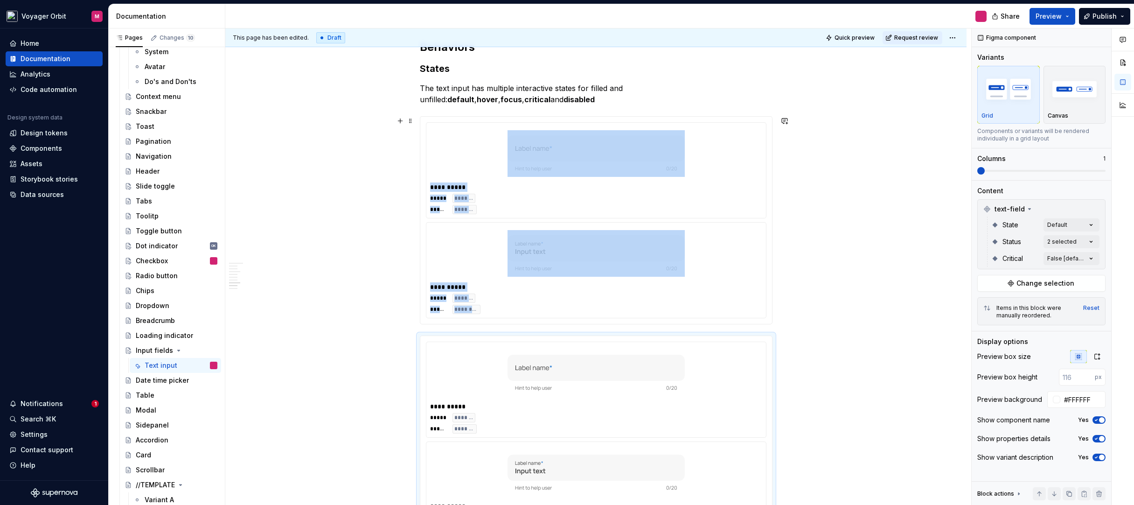
scroll to position [1159, 0]
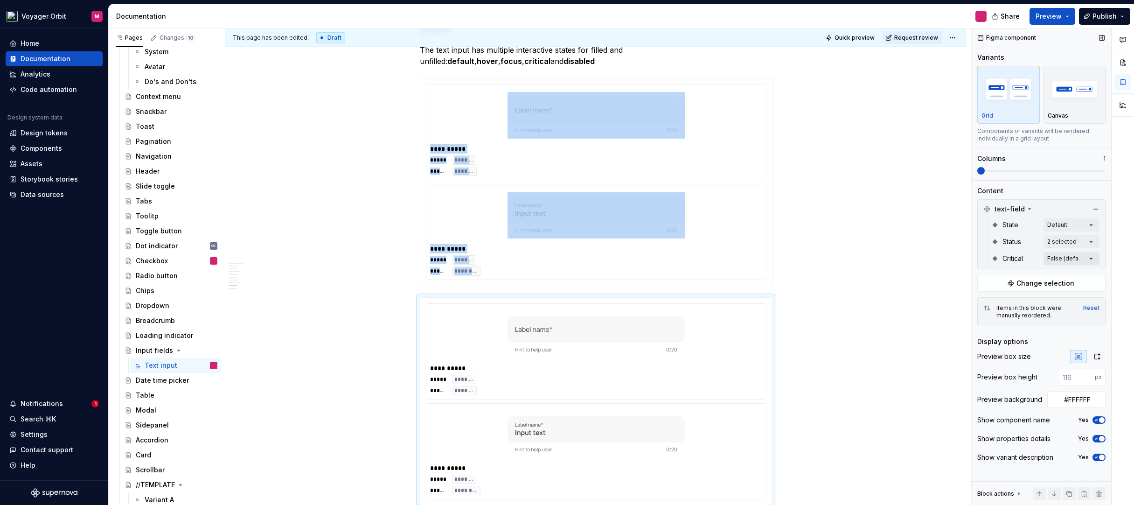
click at [1067, 255] on div "Comments Open comments No comments yet Select ‘Comment’ from the block context …" at bounding box center [1053, 266] width 162 height 477
click at [985, 305] on div at bounding box center [983, 303] width 7 height 7
click at [825, 341] on html "Voyager Orbit M Home Documentation Analytics Code automation Design system data…" at bounding box center [567, 252] width 1134 height 505
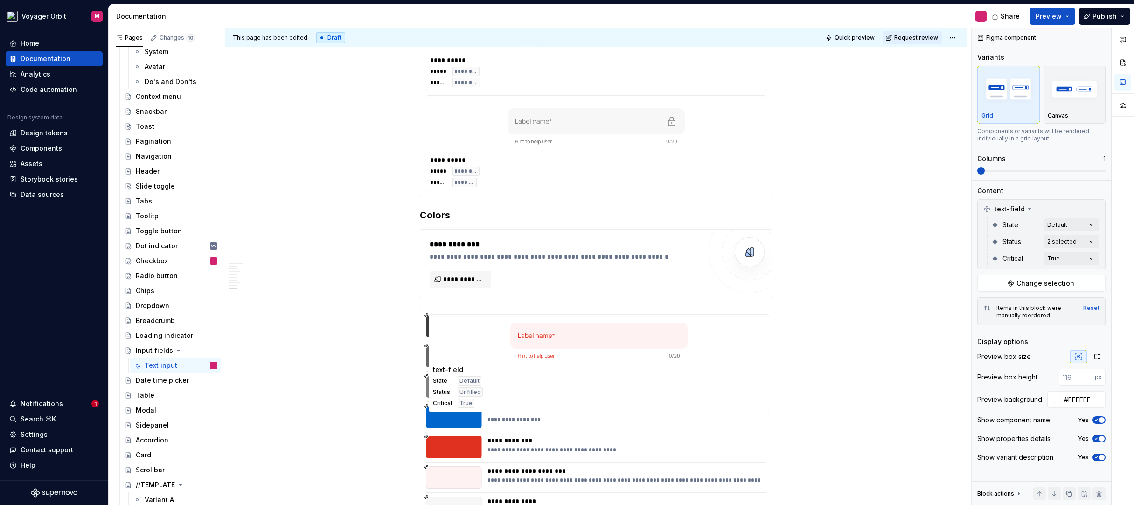
scroll to position [2165, 0]
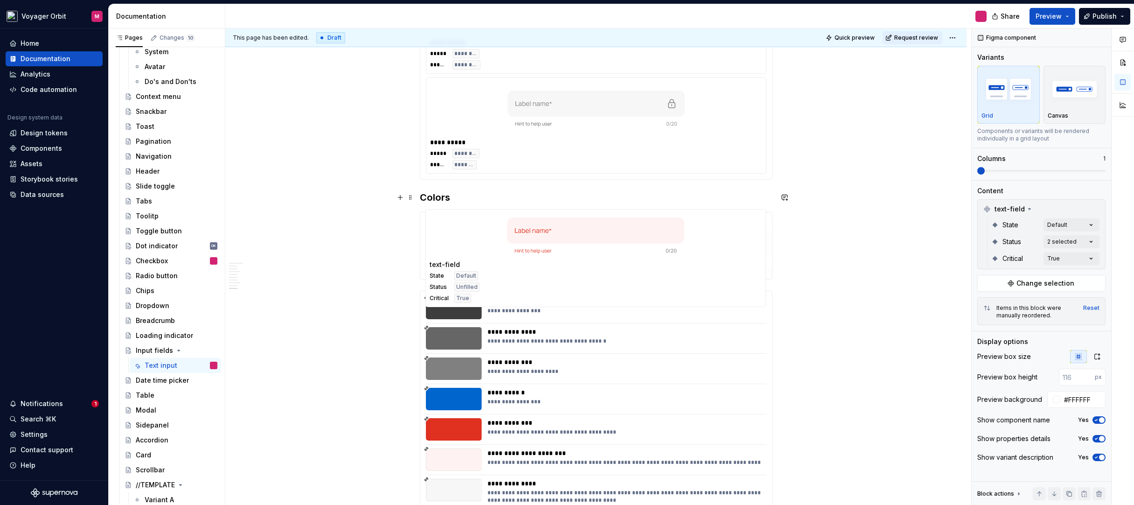
drag, startPoint x: 692, startPoint y: 183, endPoint x: 522, endPoint y: 199, distance: 171.5
click at [522, 199] on body "Voyager Orbit M Home Documentation Analytics Code automation Design system data…" at bounding box center [567, 252] width 1134 height 505
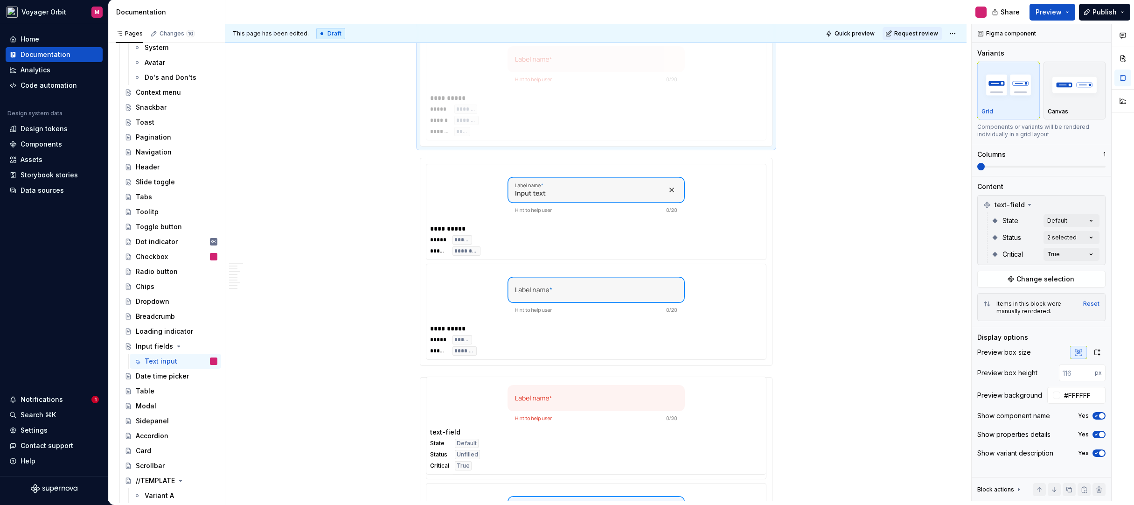
scroll to position [1544, 0]
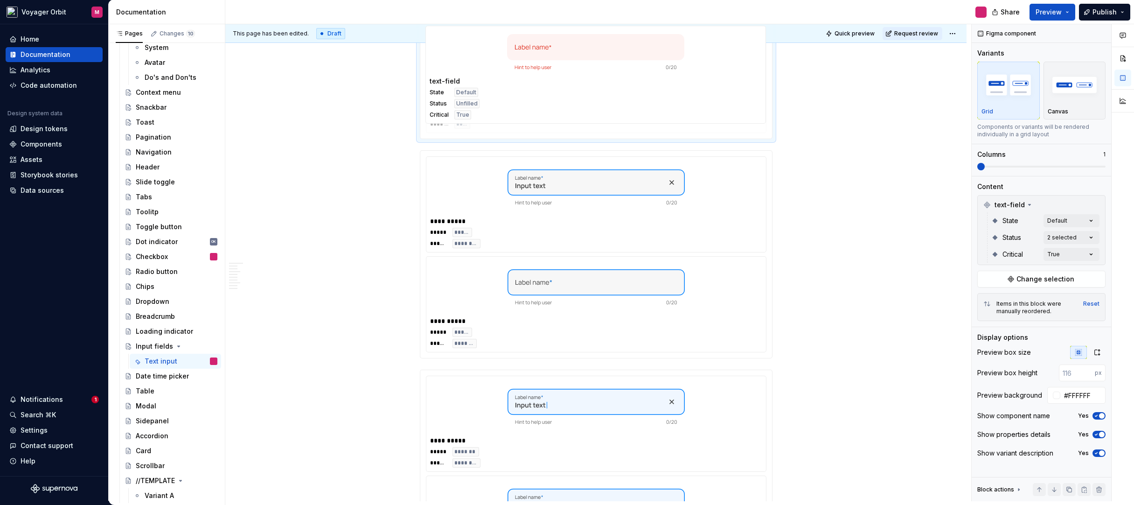
drag, startPoint x: 565, startPoint y: 176, endPoint x: 599, endPoint y: 378, distance: 204.4
click at [599, 378] on body "Voyager Orbit M Home Documentation Analytics Code automation Design system data…" at bounding box center [567, 252] width 1134 height 505
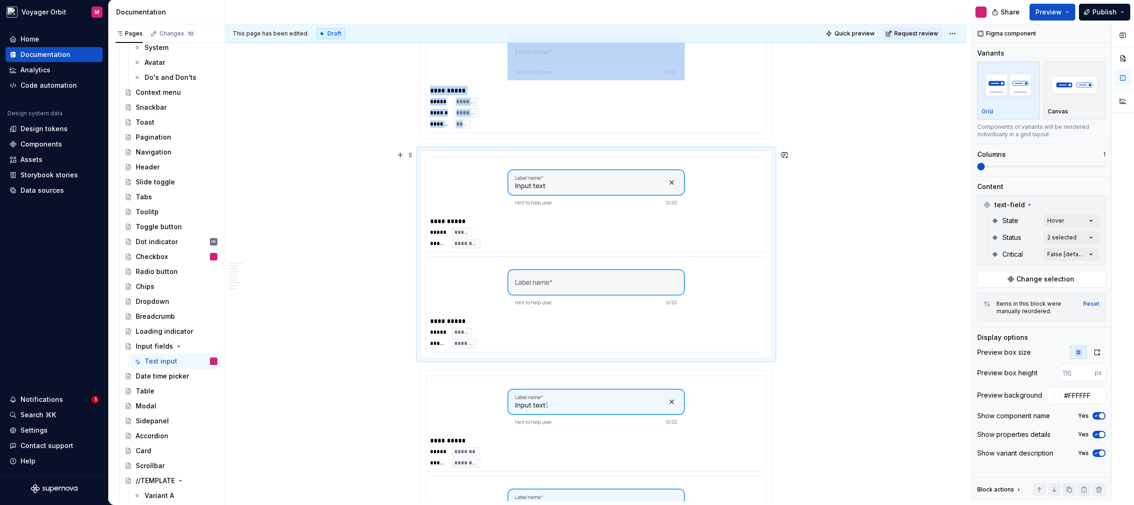
click at [572, 329] on div "***** ***** ****** ********" at bounding box center [596, 338] width 332 height 21
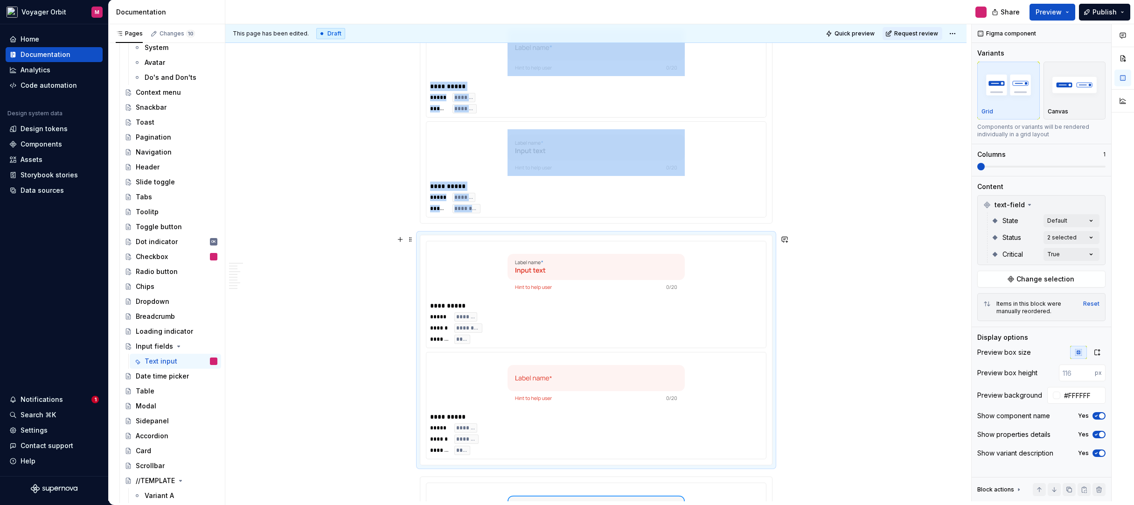
scroll to position [1325, 0]
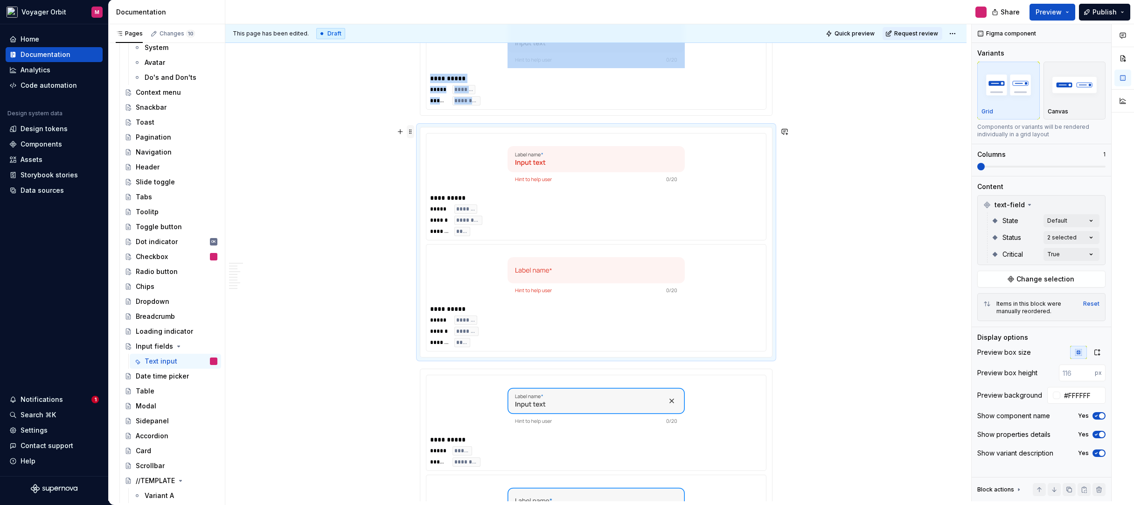
click at [408, 134] on span at bounding box center [410, 131] width 7 height 13
click at [440, 176] on div "Move down" at bounding box center [454, 175] width 61 height 9
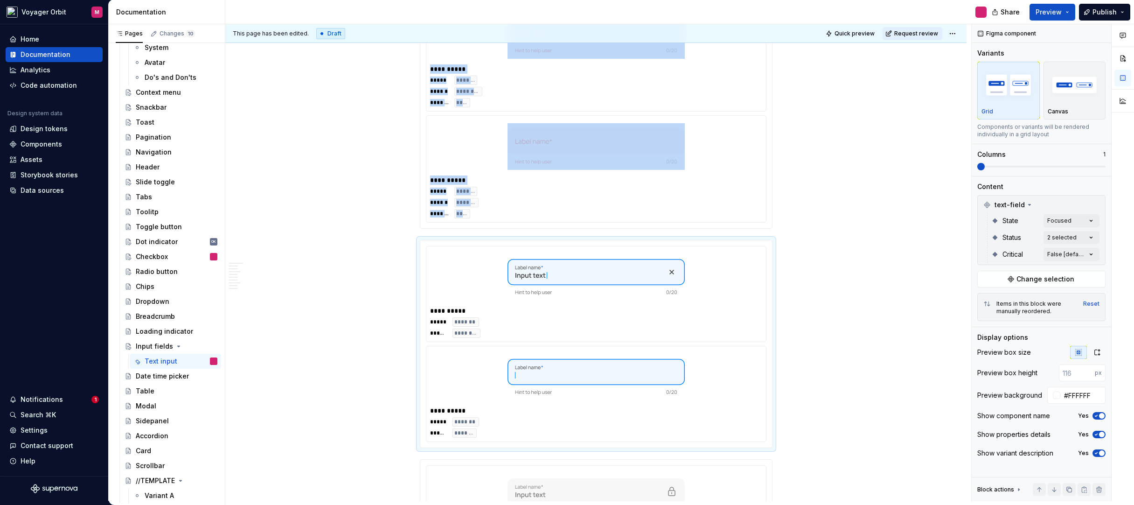
scroll to position [1679, 0]
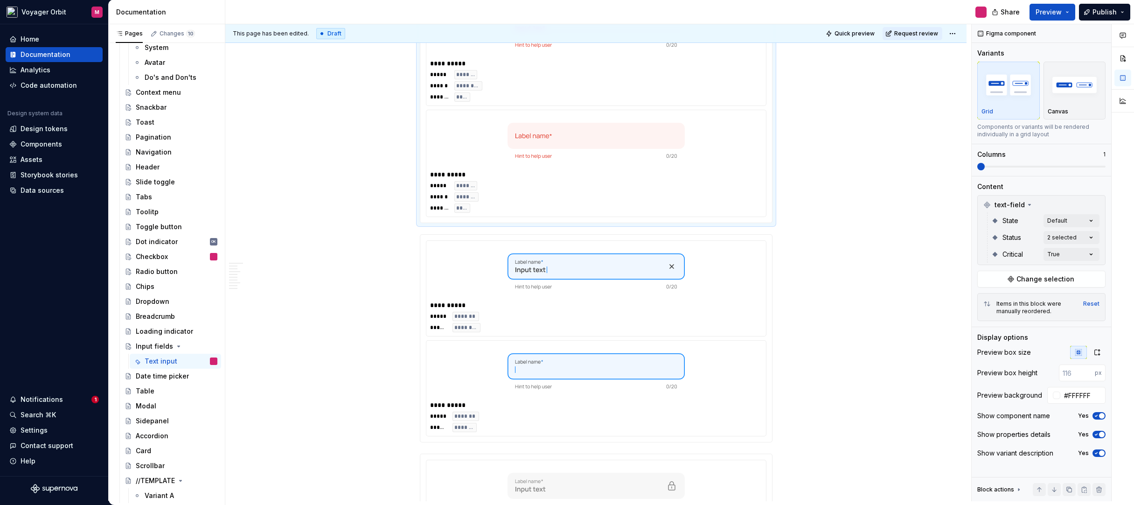
click at [513, 183] on div "***** ******* ****** ******** ******** ****" at bounding box center [596, 197] width 332 height 32
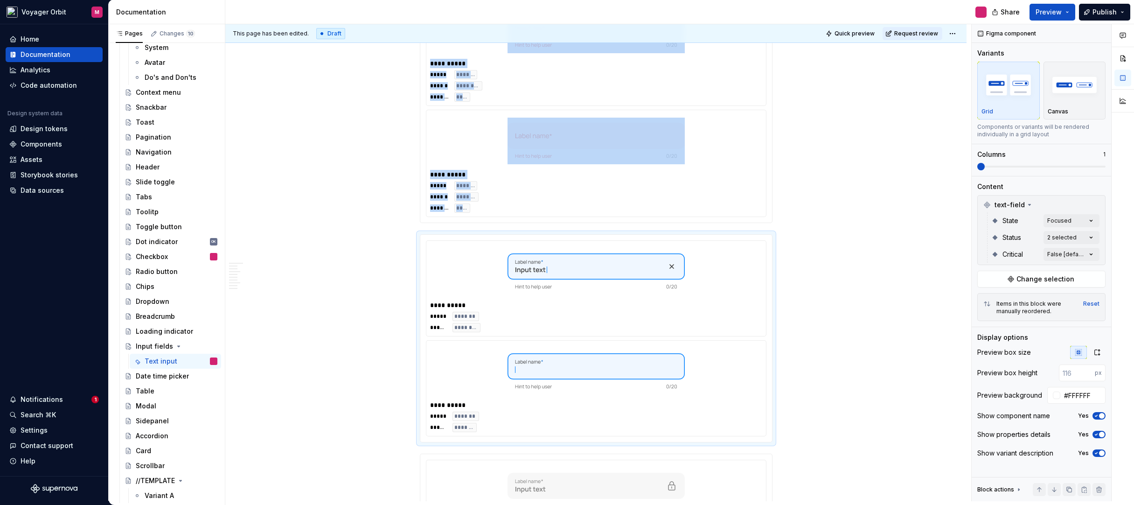
click at [515, 155] on img at bounding box center [596, 141] width 177 height 47
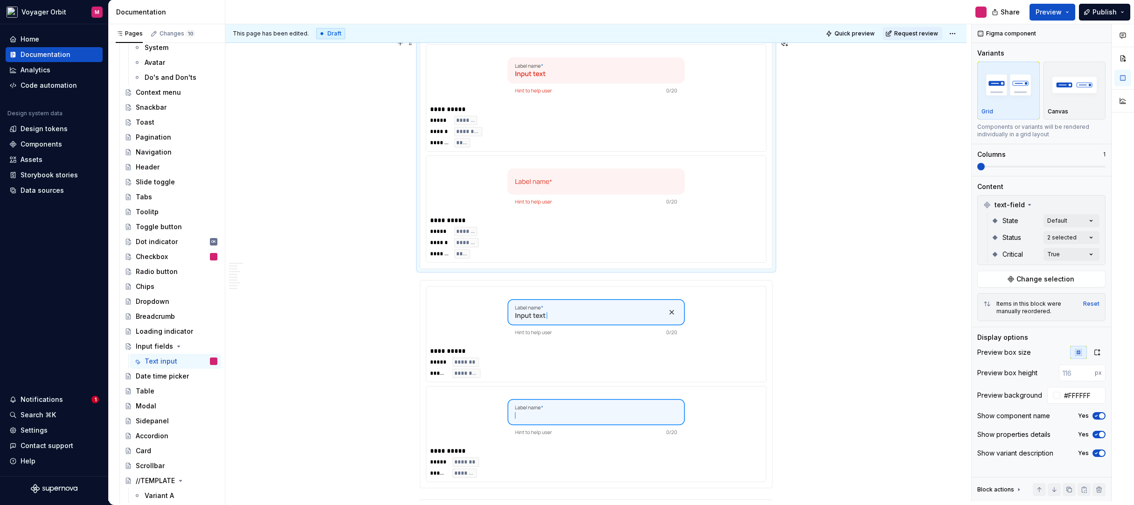
scroll to position [1584, 0]
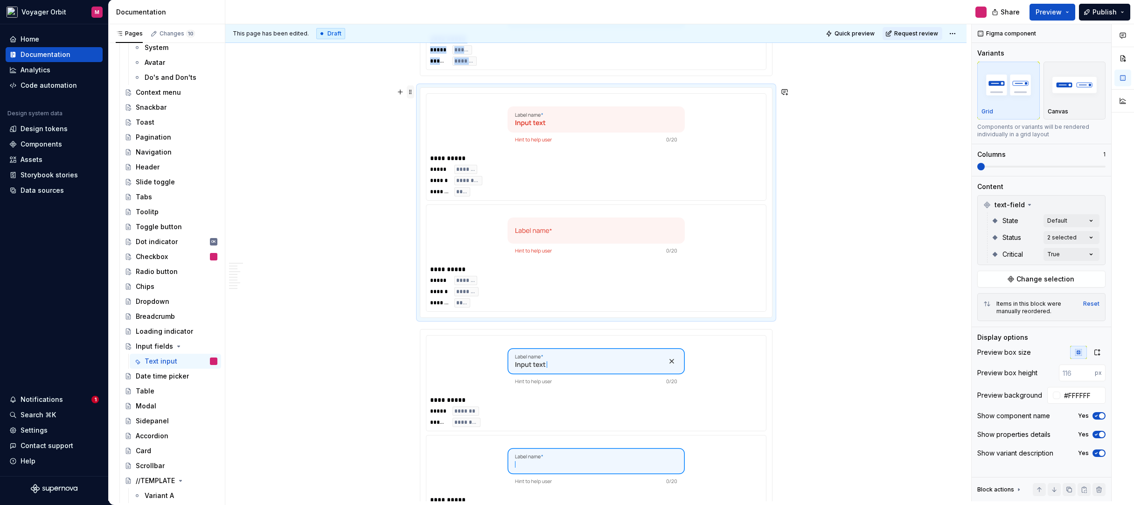
click at [410, 94] on span at bounding box center [410, 91] width 7 height 13
click at [433, 132] on div "Move down" at bounding box center [454, 136] width 61 height 9
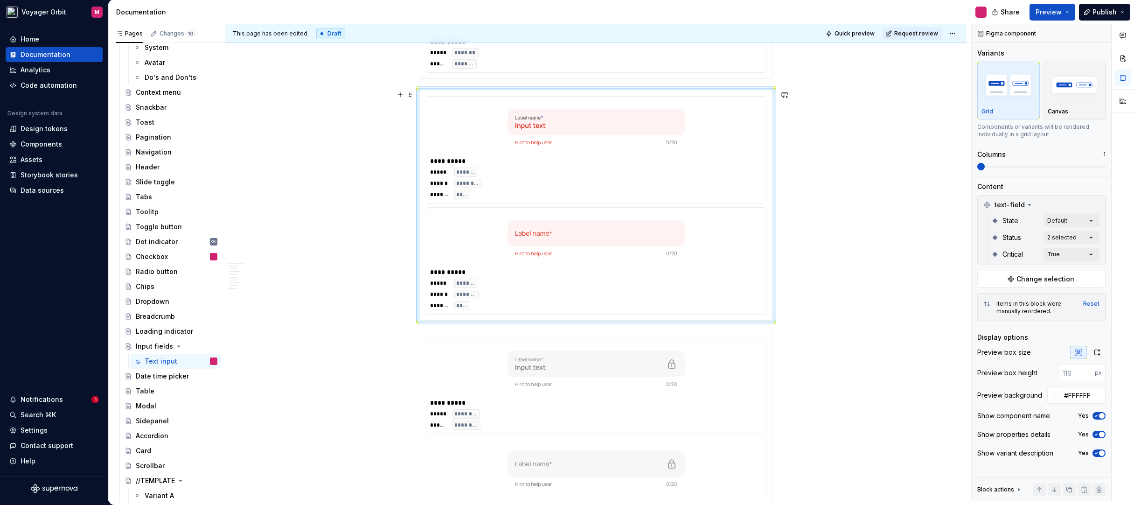
scroll to position [1806, 0]
click at [411, 93] on span at bounding box center [410, 89] width 7 height 13
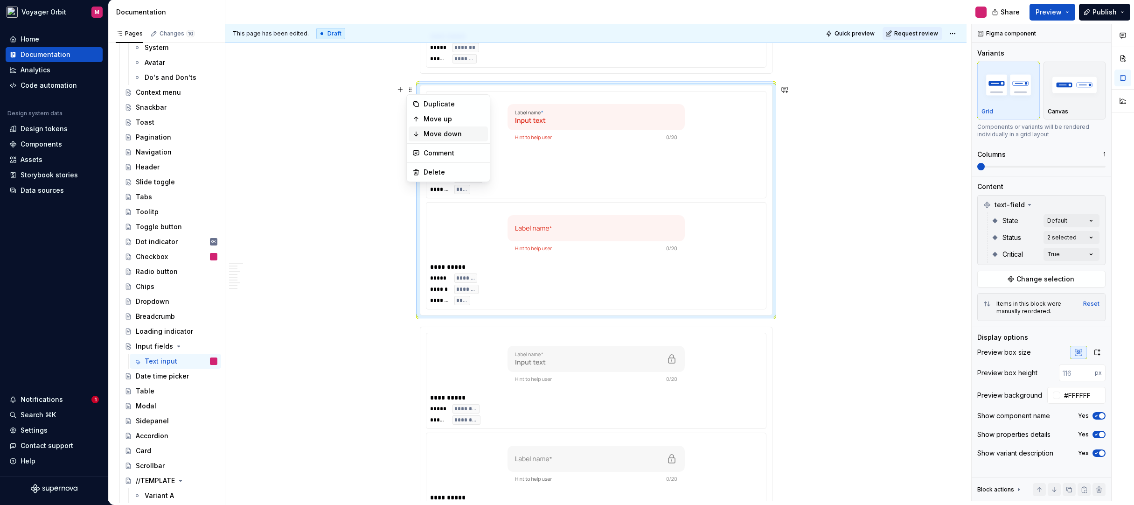
click at [440, 136] on div "Move down" at bounding box center [454, 133] width 61 height 9
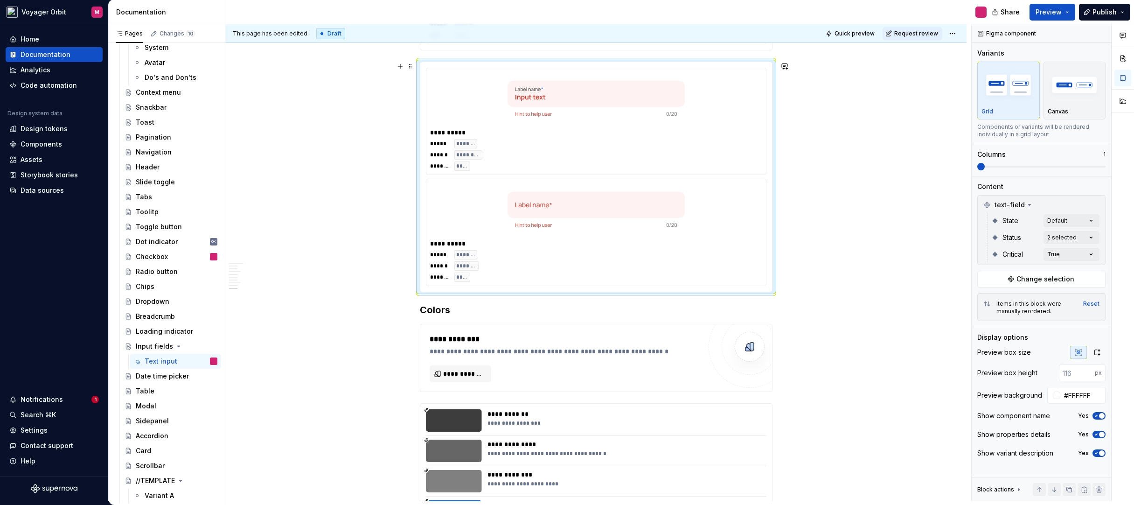
scroll to position [1992, 0]
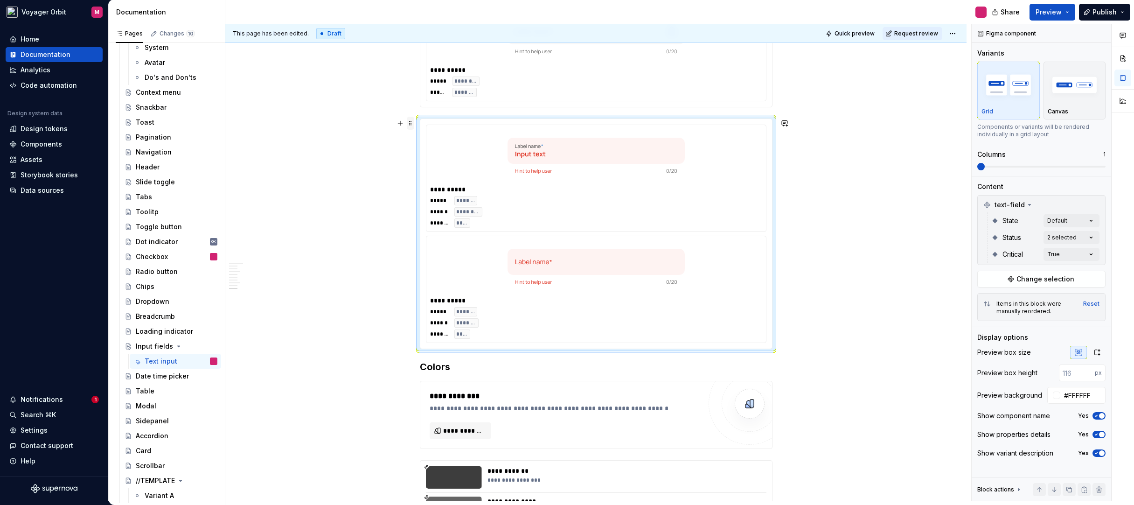
click at [409, 123] on span at bounding box center [410, 123] width 7 height 13
click at [441, 165] on div "Move down" at bounding box center [454, 167] width 61 height 9
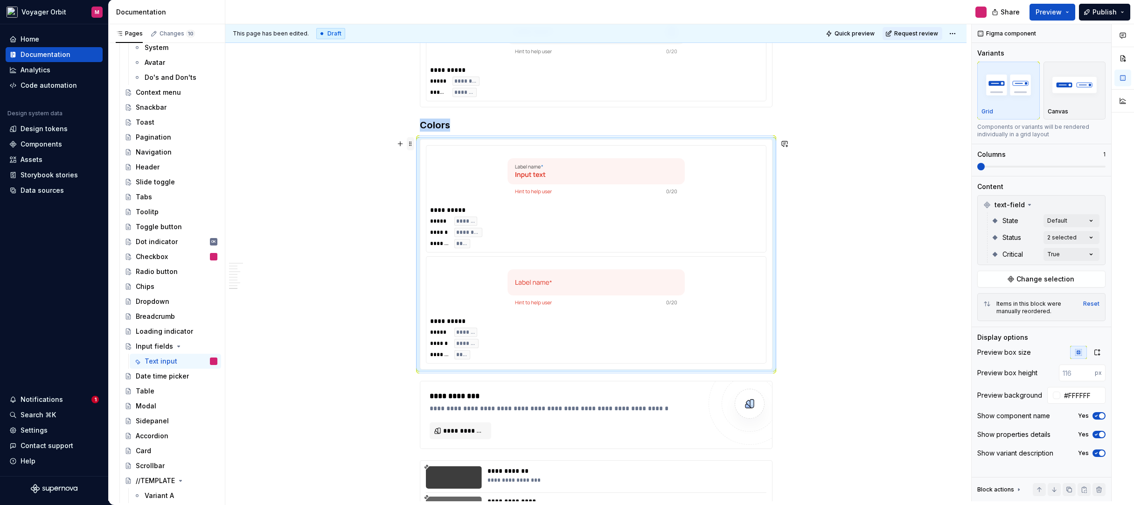
click at [412, 145] on span at bounding box center [410, 143] width 7 height 13
click at [437, 174] on div "Move up" at bounding box center [454, 172] width 61 height 9
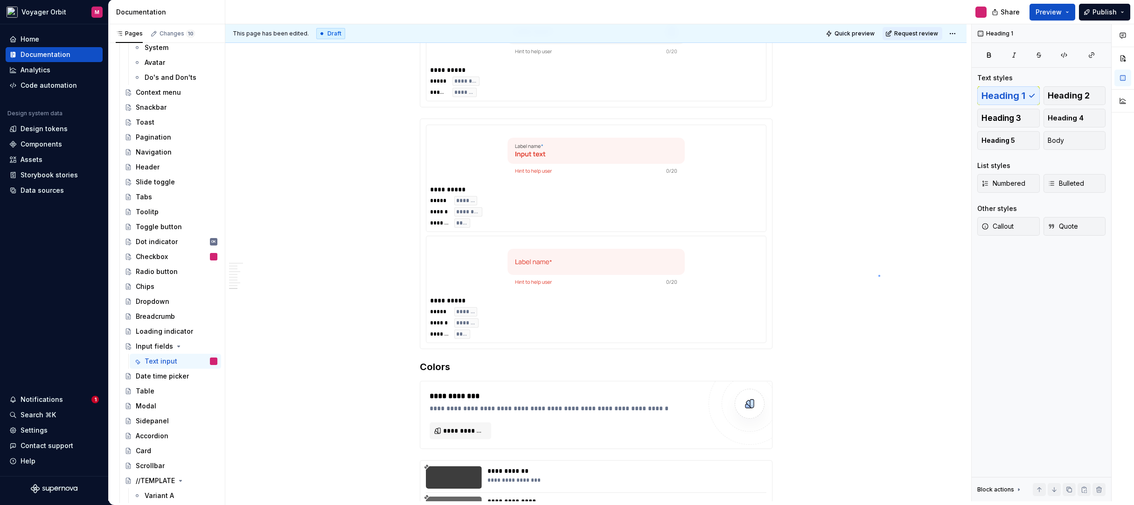
click at [879, 275] on div "This page has been edited. Draft Quick preview Request review Input fields Text…" at bounding box center [598, 262] width 746 height 477
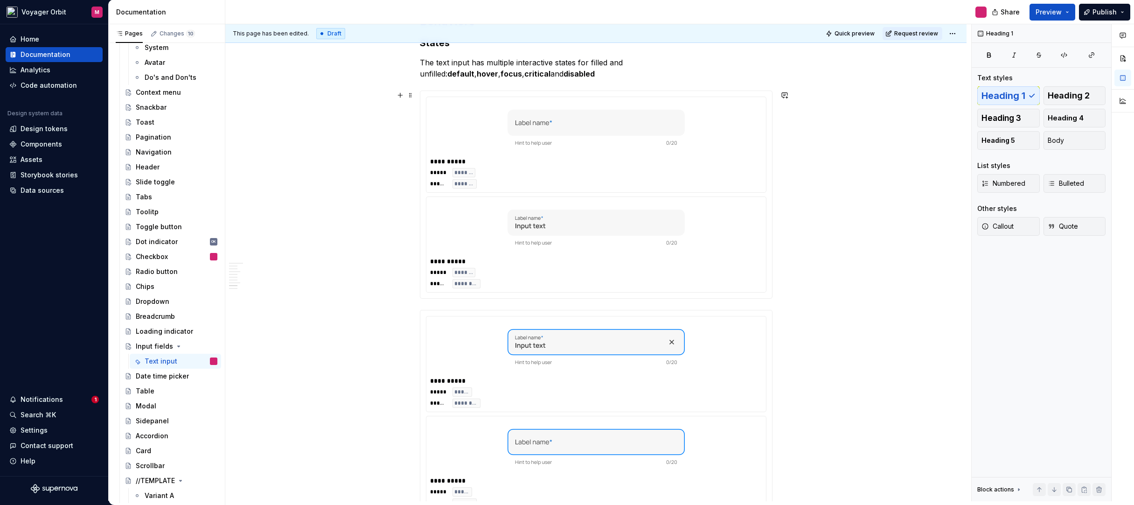
scroll to position [1147, 0]
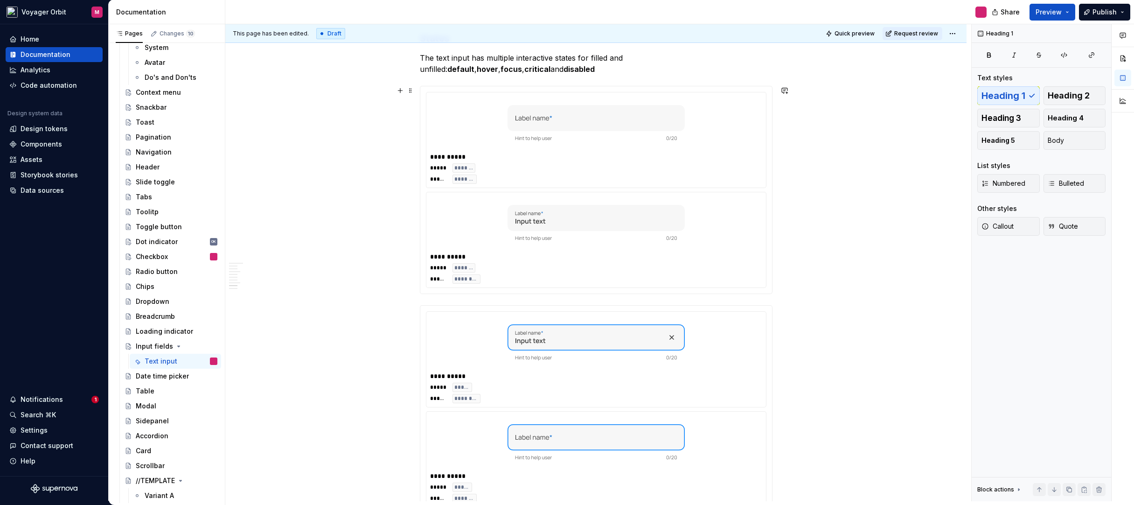
click at [783, 284] on div "**********" at bounding box center [595, 476] width 741 height 2908
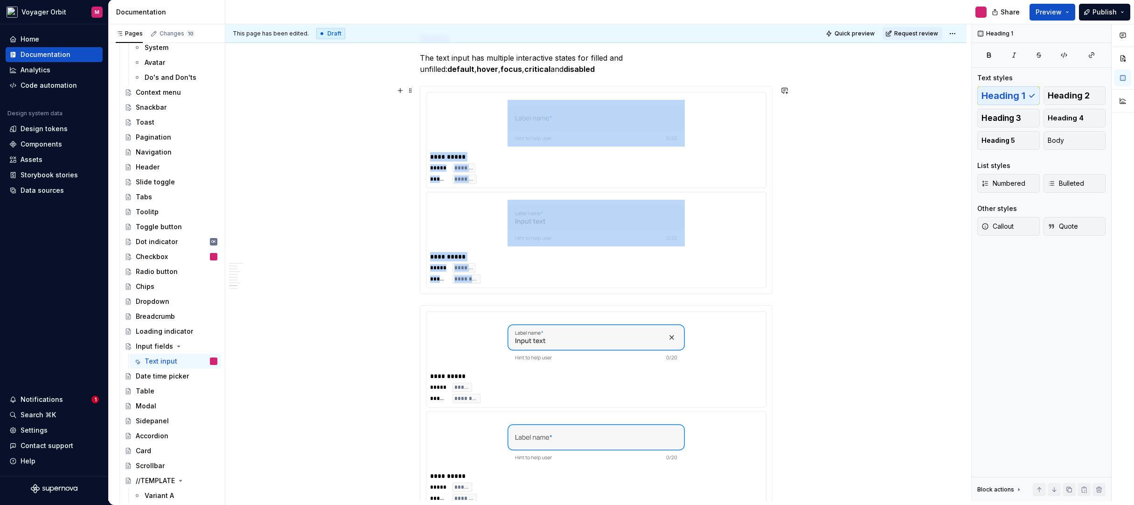
scroll to position [1159, 0]
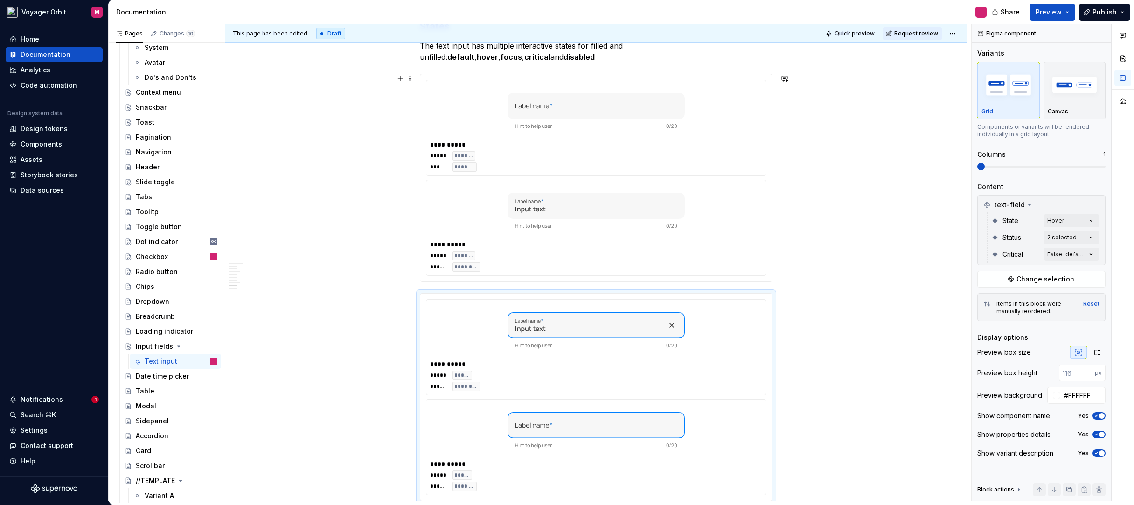
click at [790, 269] on div "**********" at bounding box center [595, 464] width 741 height 2908
click at [773, 266] on div "**********" at bounding box center [596, 178] width 353 height 208
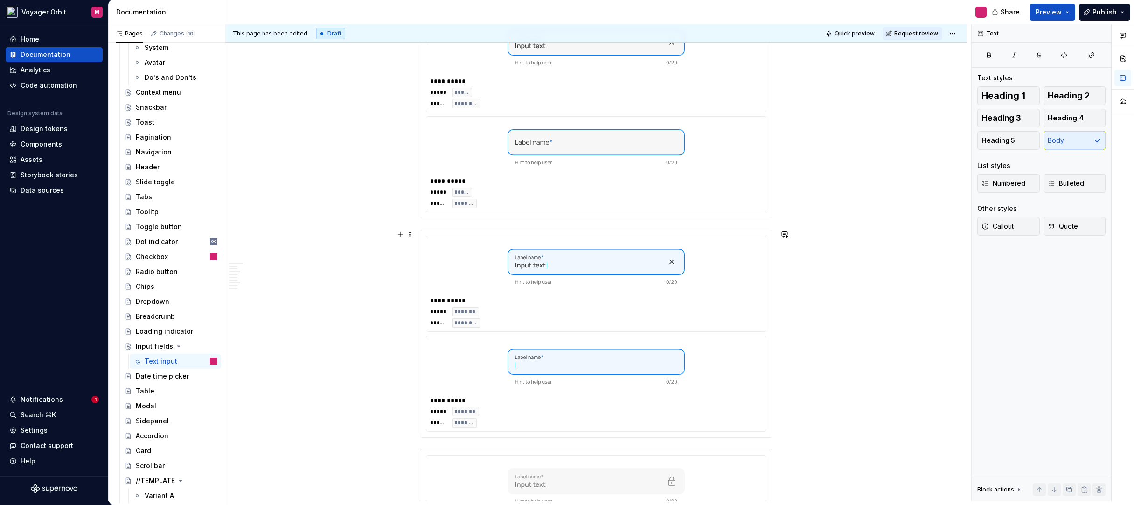
scroll to position [1496, 0]
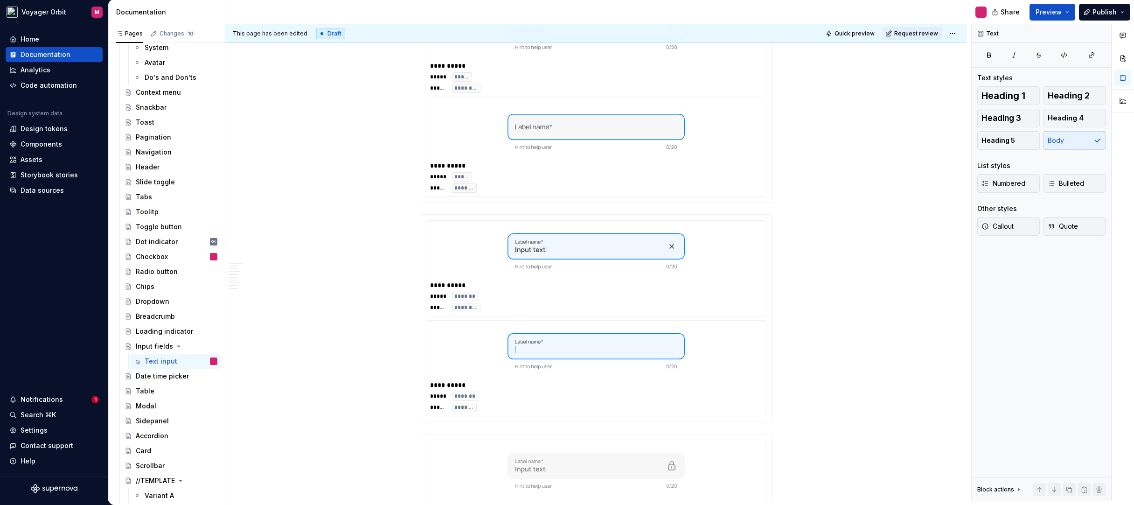
click at [788, 196] on div "**********" at bounding box center [595, 145] width 741 height 2947
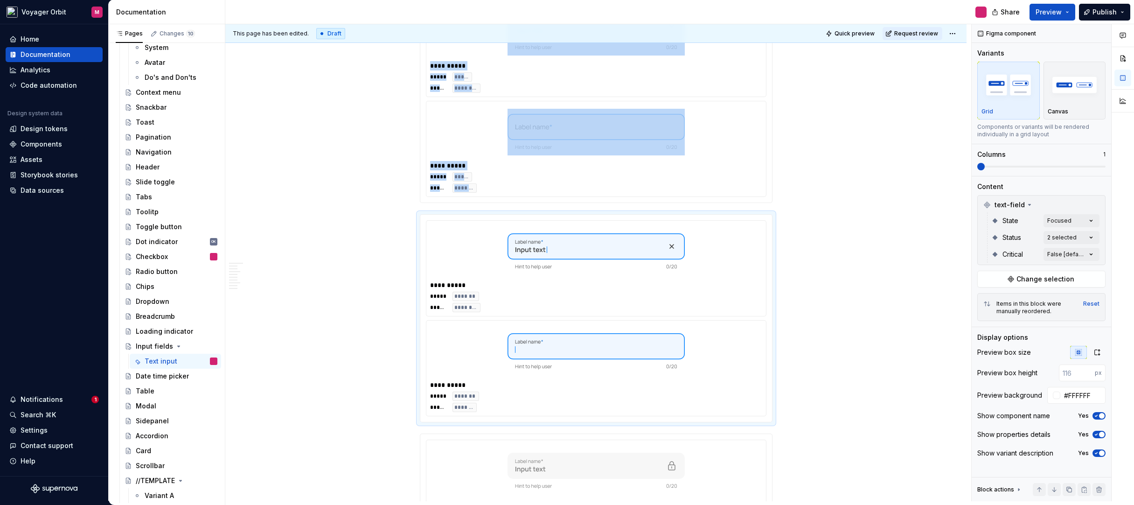
click at [786, 186] on div "**********" at bounding box center [595, 145] width 741 height 2947
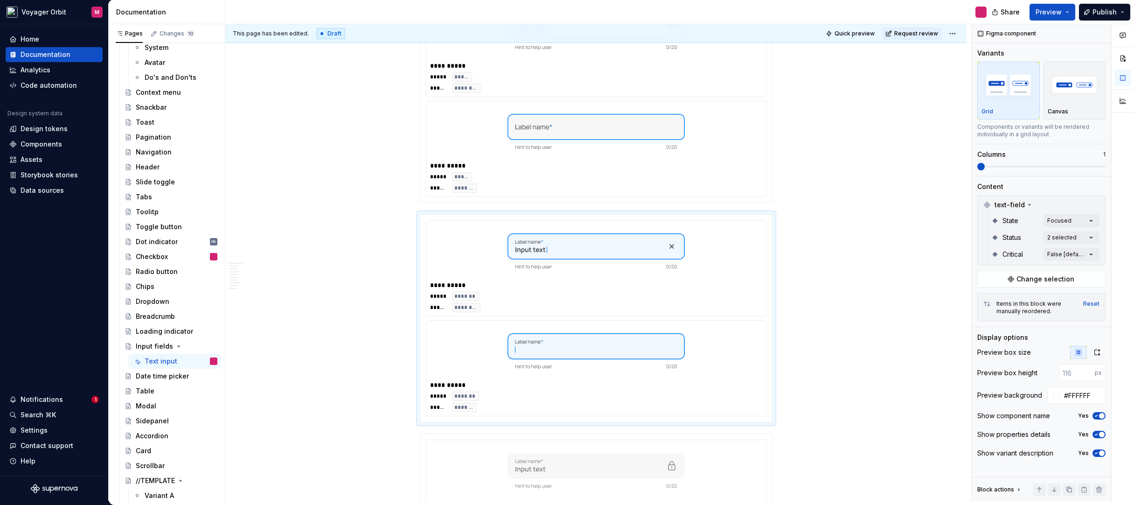
click at [768, 182] on div "**********" at bounding box center [596, 98] width 352 height 207
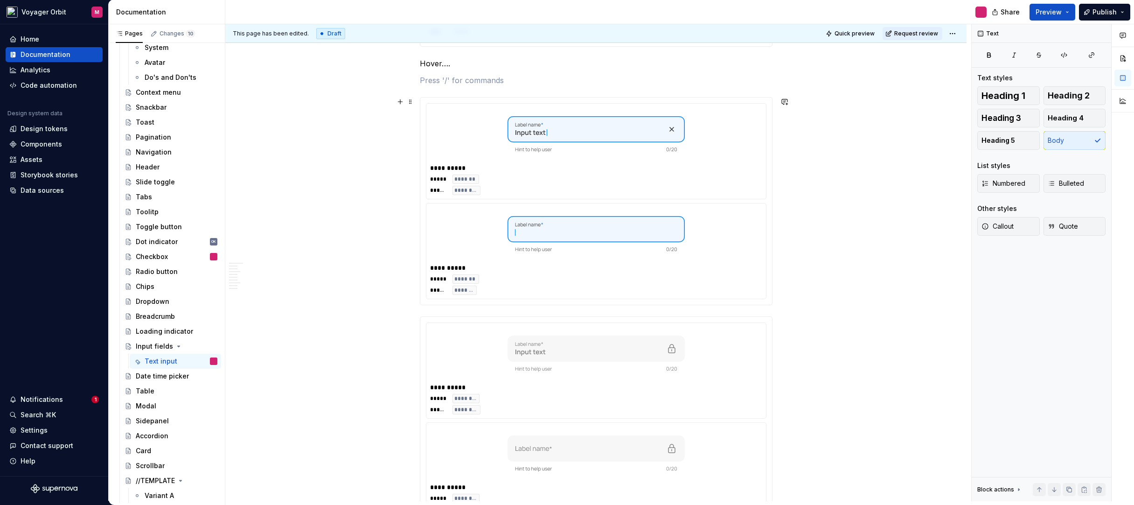
scroll to position [1655, 0]
click at [793, 295] on div "This page has been edited. Draft Quick preview Request review Input fields Text…" at bounding box center [598, 262] width 746 height 477
click at [789, 286] on div "**********" at bounding box center [595, 7] width 741 height 2986
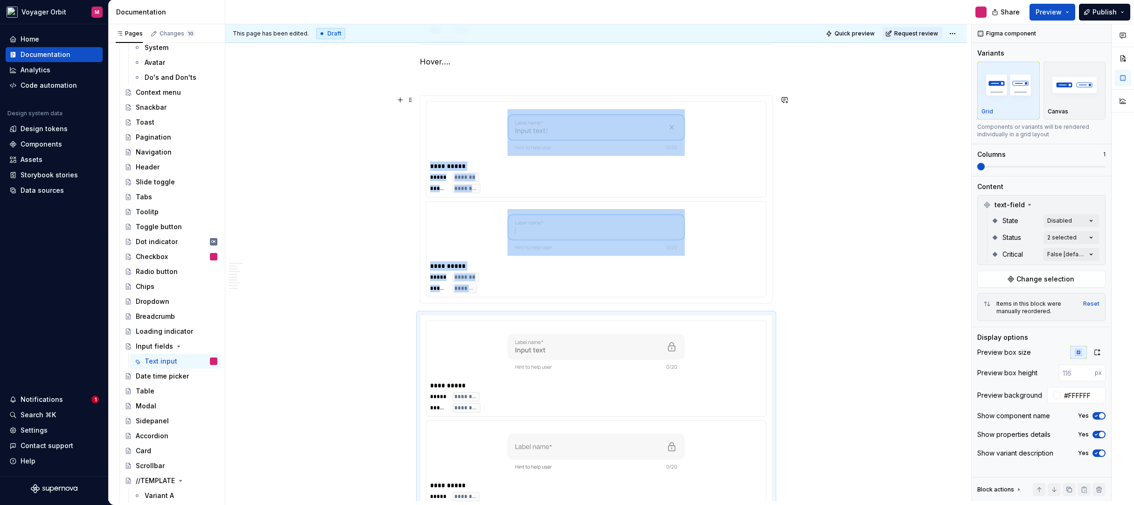
scroll to position [1676, 0]
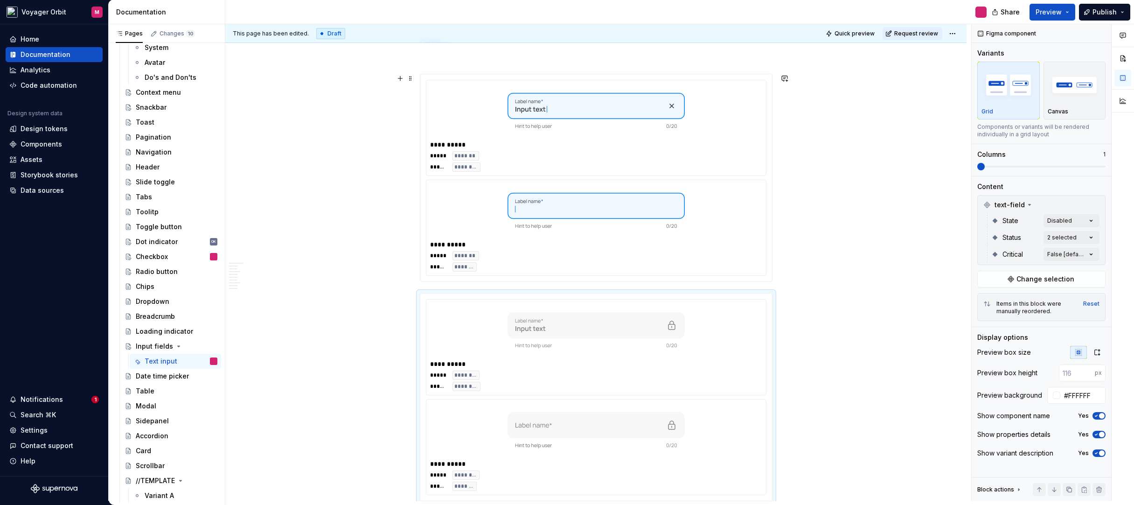
click at [770, 252] on div "**********" at bounding box center [596, 177] width 352 height 207
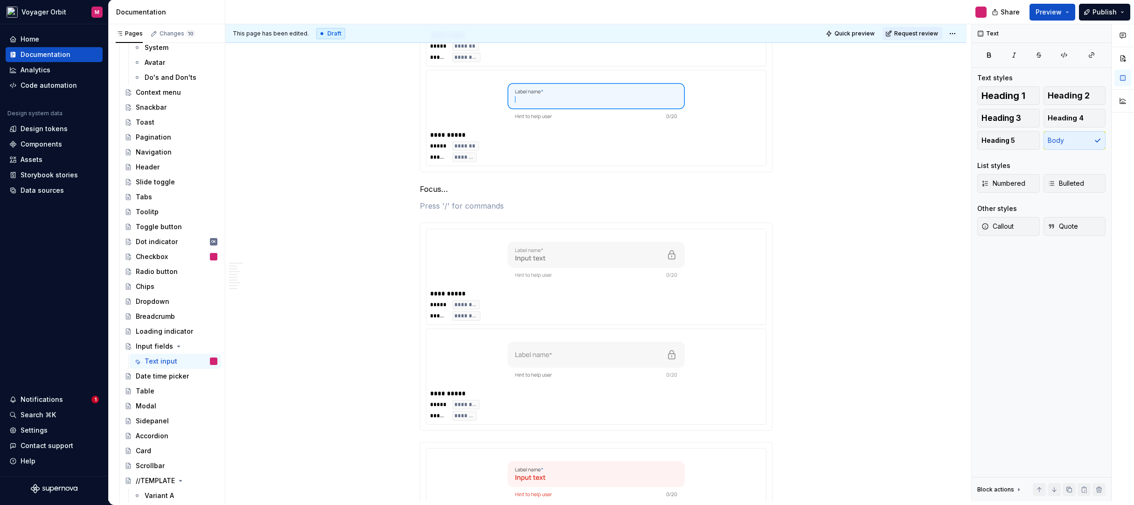
scroll to position [1829, 0]
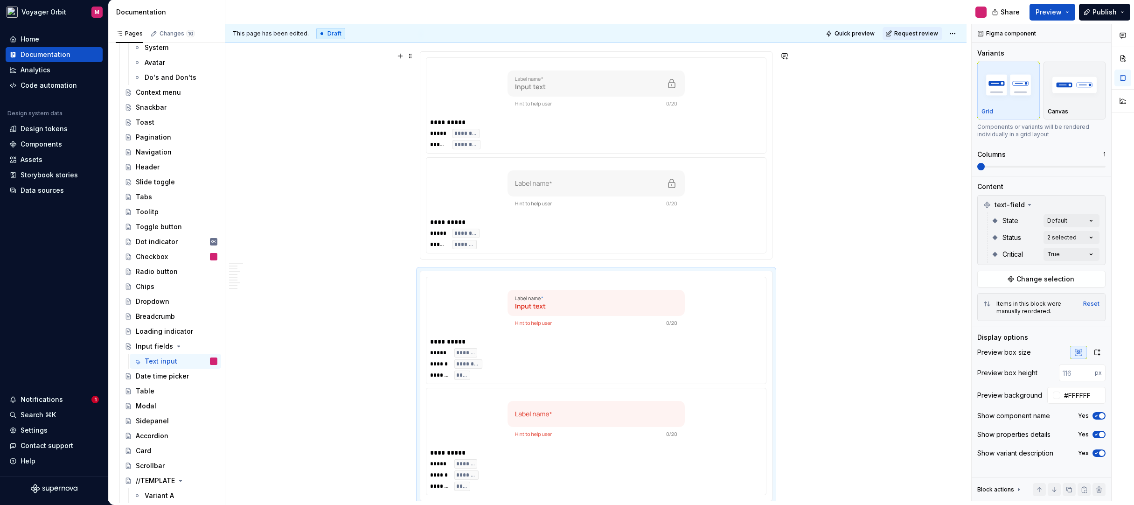
click at [746, 241] on div "***** ******** ****** ********" at bounding box center [596, 239] width 332 height 21
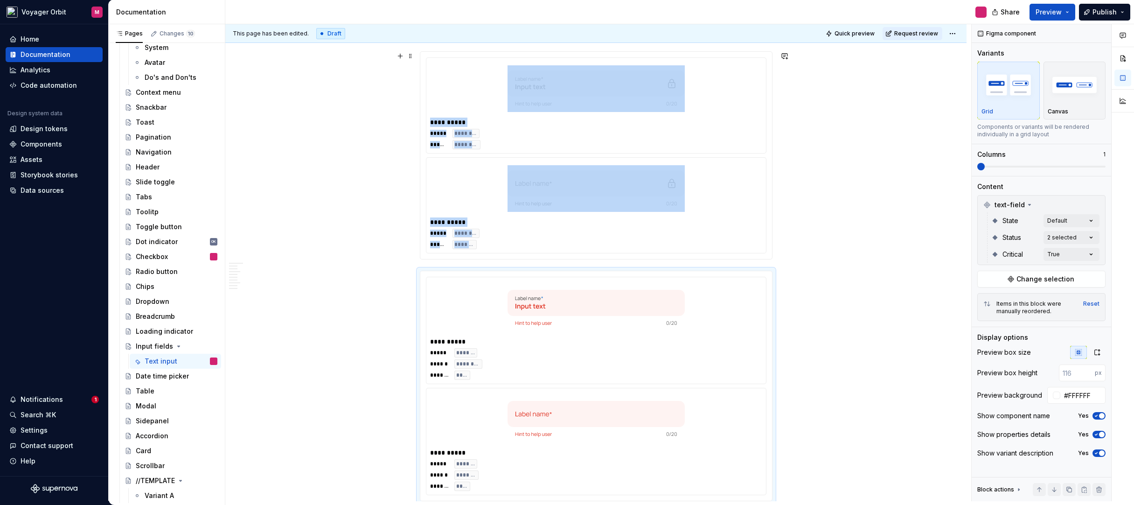
click at [777, 237] on div "This page has been edited. Draft Quick preview Request review Input fields Text…" at bounding box center [598, 262] width 746 height 477
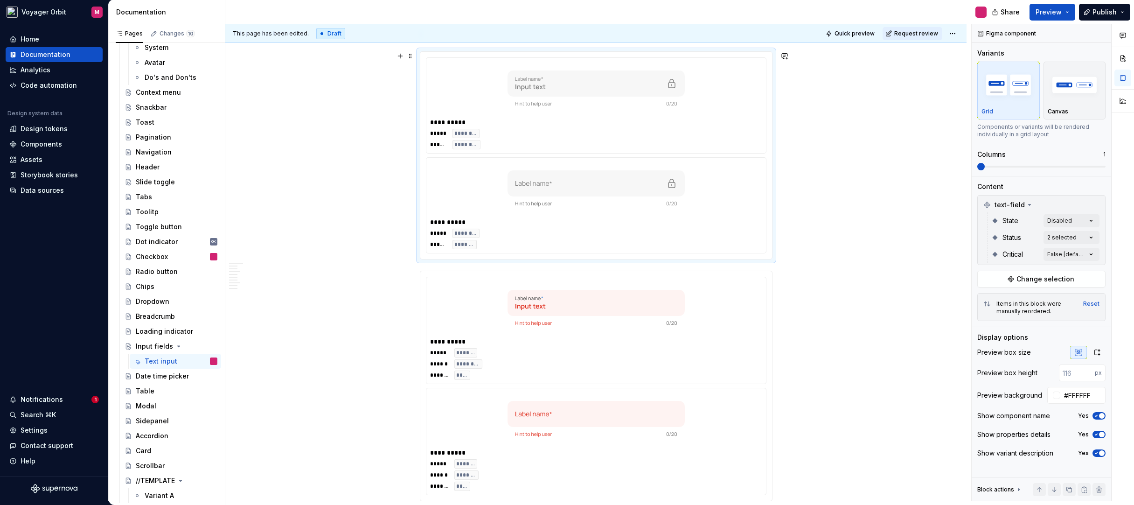
click at [762, 237] on div "***** ******** ****** ********" at bounding box center [596, 239] width 332 height 21
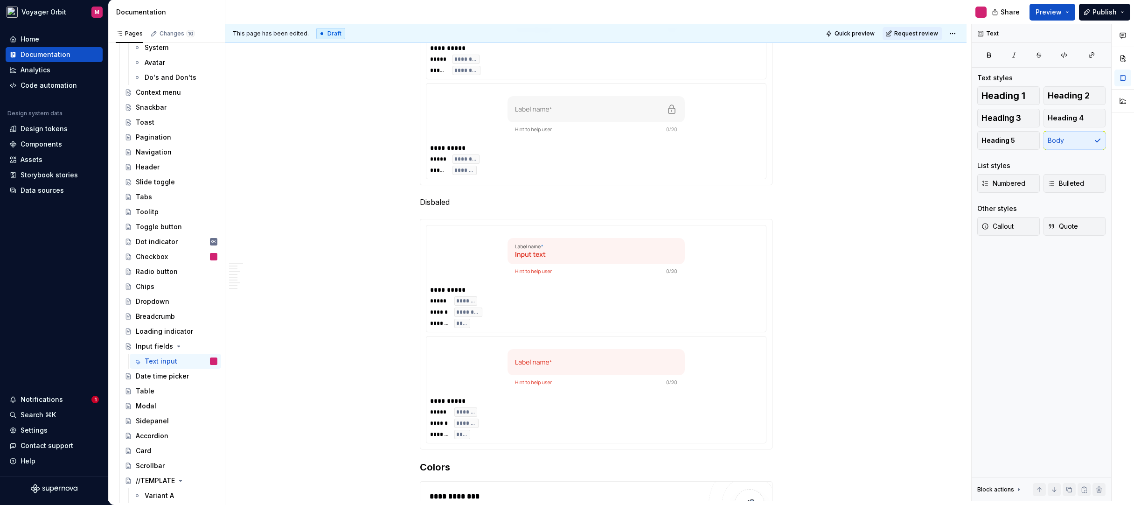
scroll to position [2041, 0]
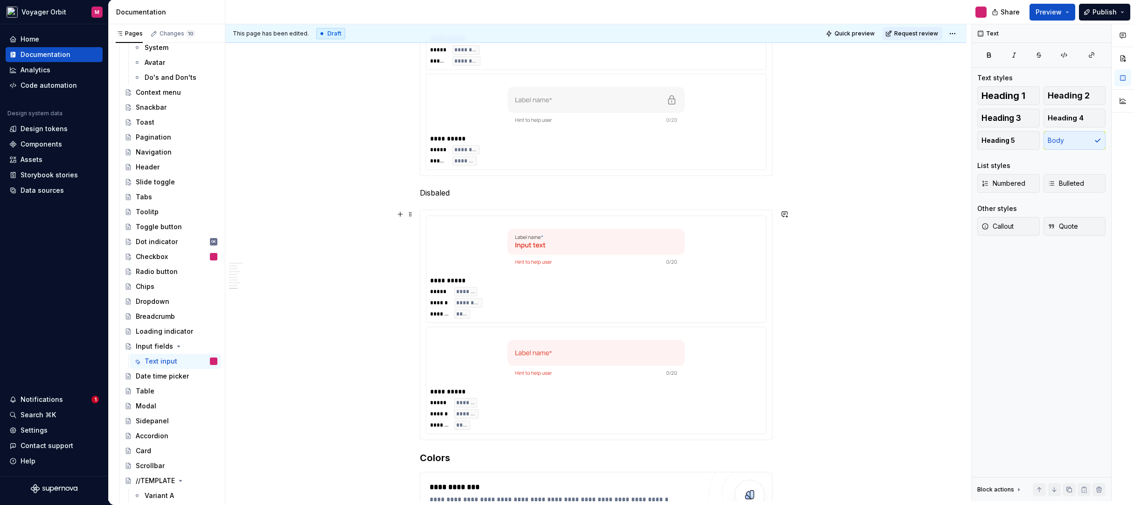
click at [748, 377] on div at bounding box center [596, 358] width 332 height 54
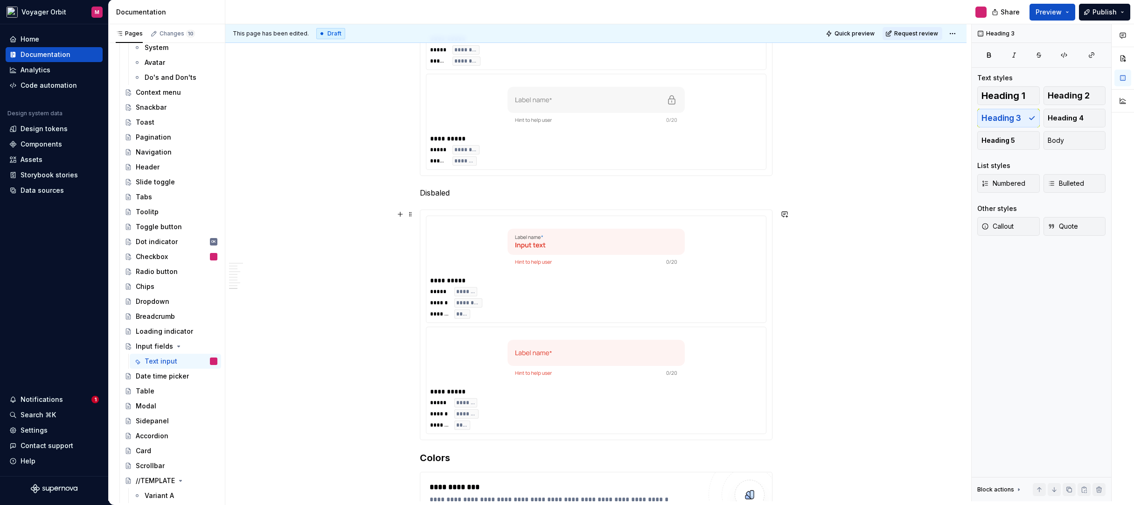
click at [751, 427] on div "***** ******* ****** ******** ******** ****" at bounding box center [596, 414] width 332 height 32
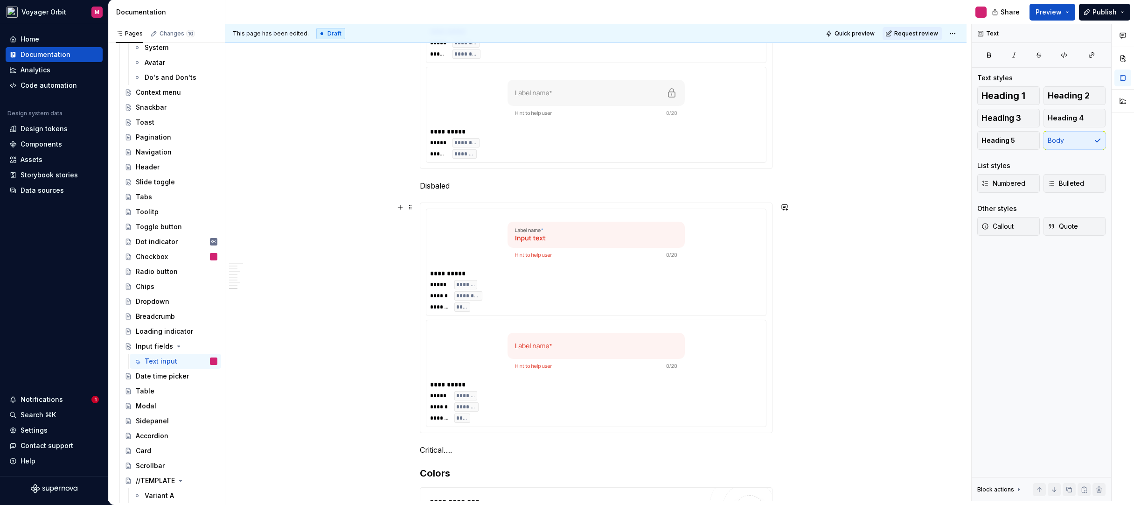
click at [880, 336] on div "This page has been edited. Draft Quick preview Request review Input fields Text…" at bounding box center [598, 262] width 746 height 477
click at [464, 451] on p "Critical…." at bounding box center [596, 449] width 353 height 11
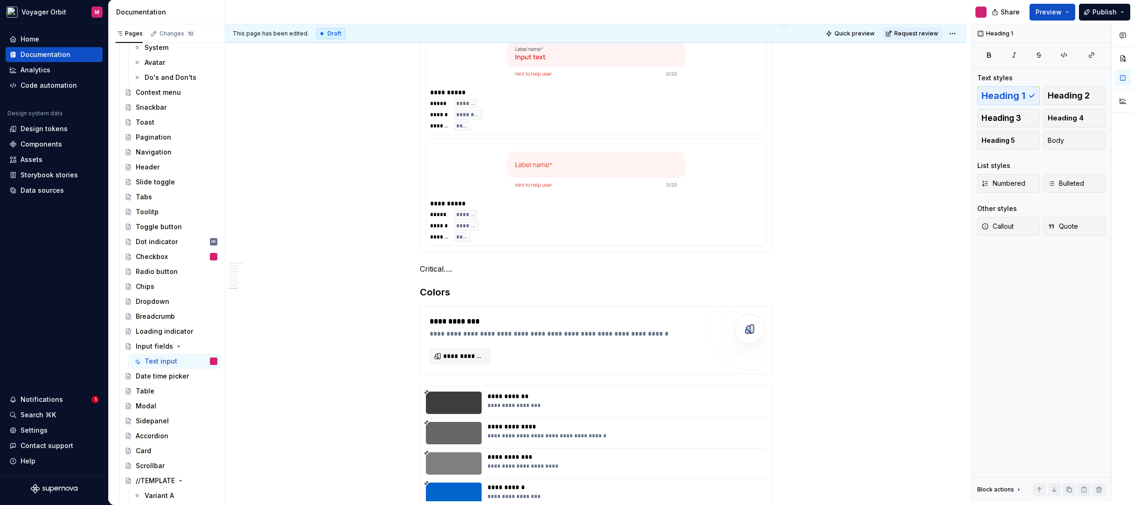
scroll to position [2264, 0]
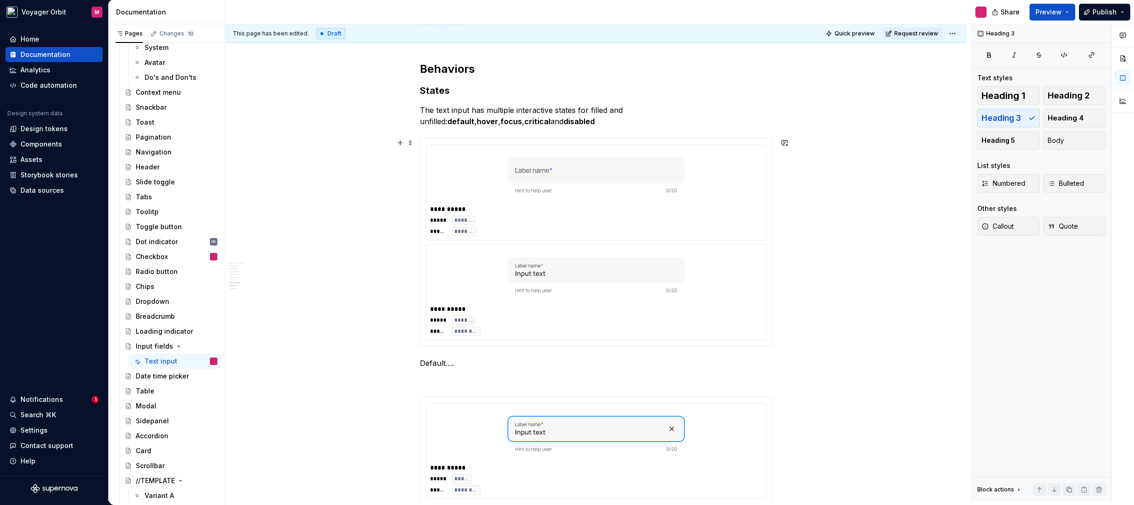
scroll to position [1125, 0]
click at [476, 126] on p "The text input has multiple interactive states for filled and unfilled: default…" at bounding box center [596, 119] width 353 height 22
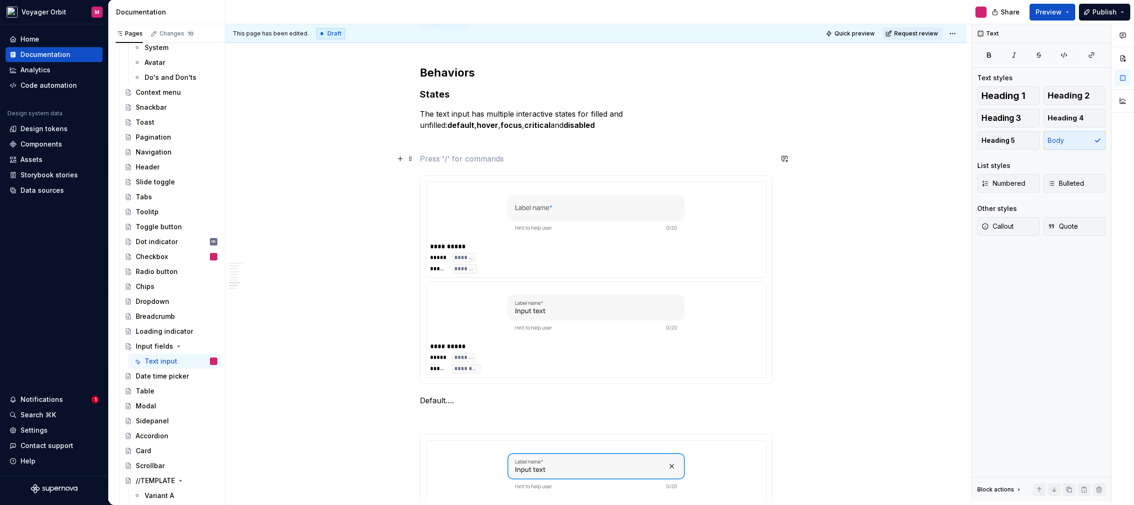
click at [436, 158] on p at bounding box center [596, 158] width 353 height 11
click at [436, 160] on p at bounding box center [596, 158] width 353 height 11
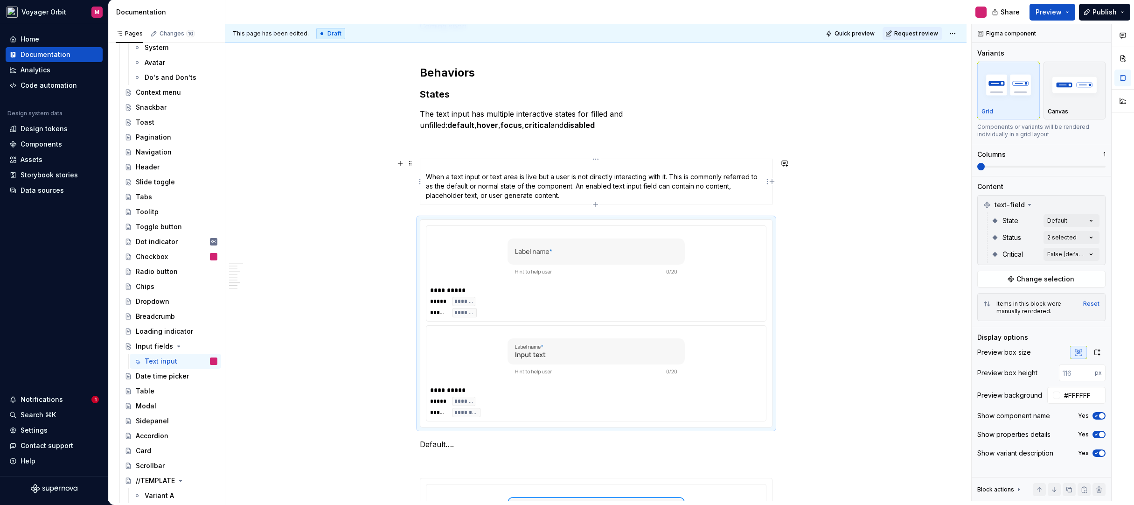
click at [426, 175] on p "When a text input or text area is live but a user is not directly interacting w…" at bounding box center [596, 181] width 341 height 37
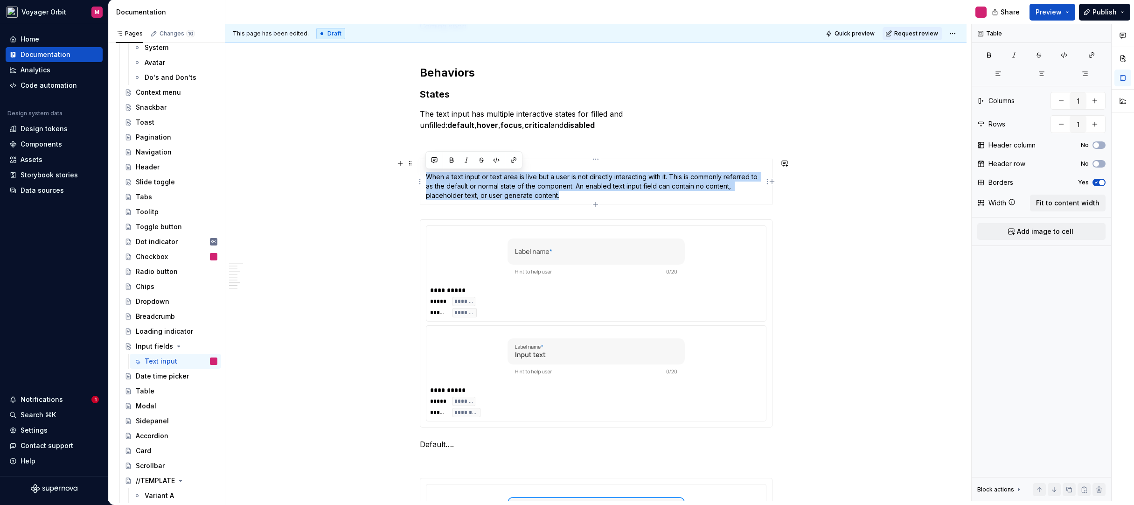
drag, startPoint x: 427, startPoint y: 175, endPoint x: 559, endPoint y: 198, distance: 133.6
click at [559, 198] on p "When a text input or text area is live but a user is not directly interacting w…" at bounding box center [596, 181] width 341 height 37
copy p "When a text input or text area is live but a user is not directly interacting w…"
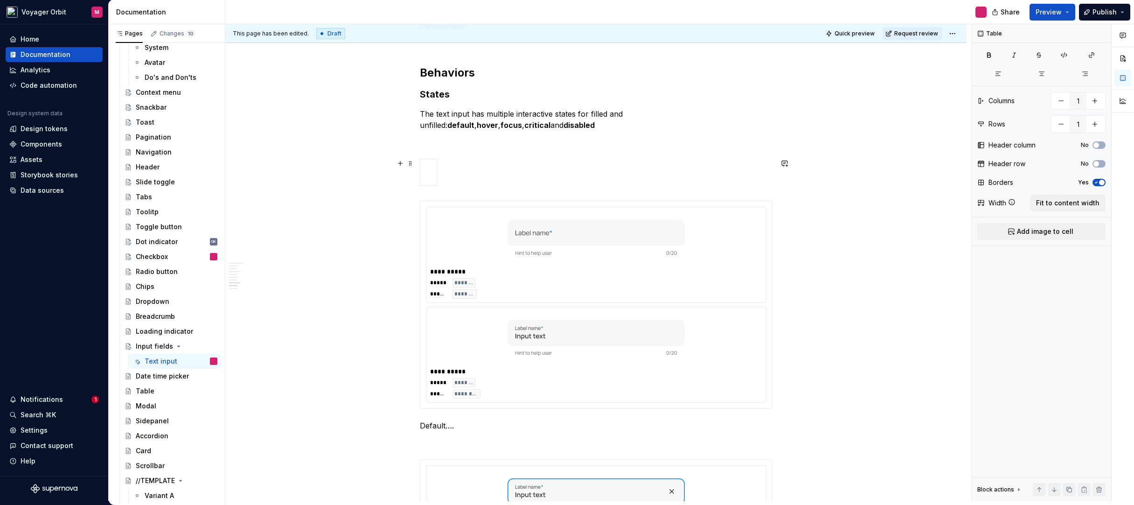
click at [481, 176] on div at bounding box center [596, 174] width 353 height 31
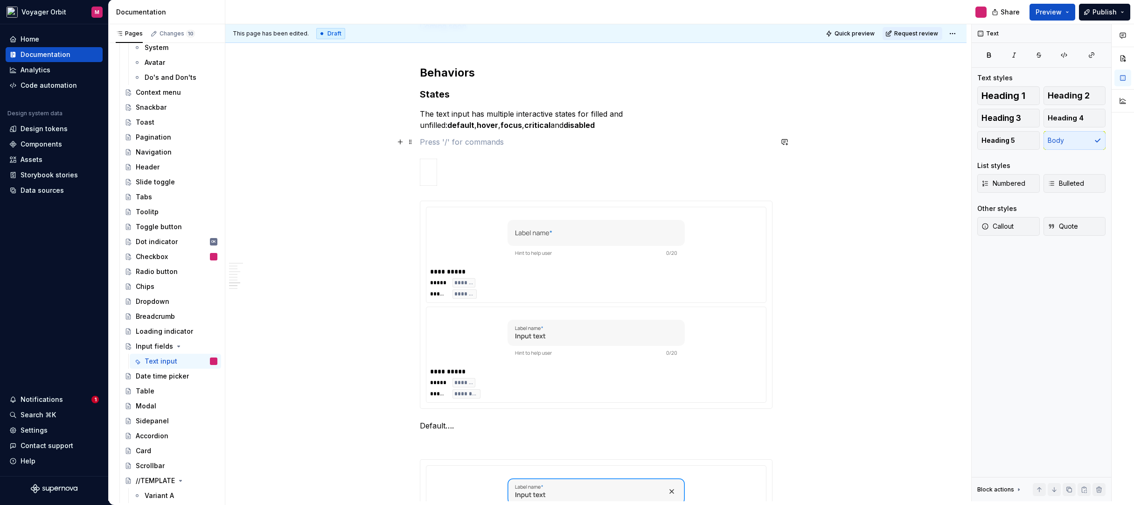
click at [506, 142] on p at bounding box center [596, 141] width 353 height 11
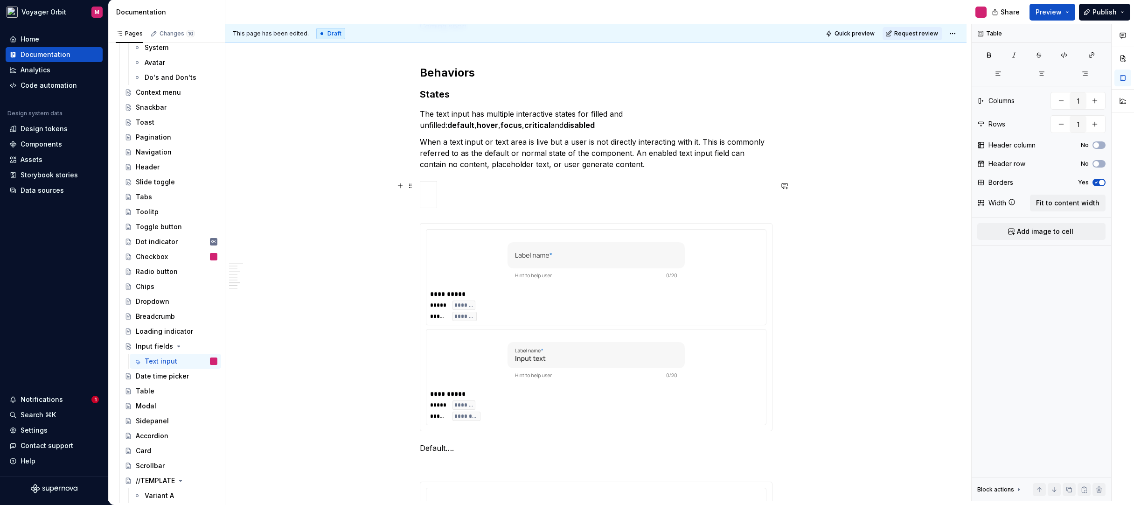
click at [451, 196] on div at bounding box center [596, 196] width 353 height 31
click at [412, 186] on span at bounding box center [410, 185] width 7 height 13
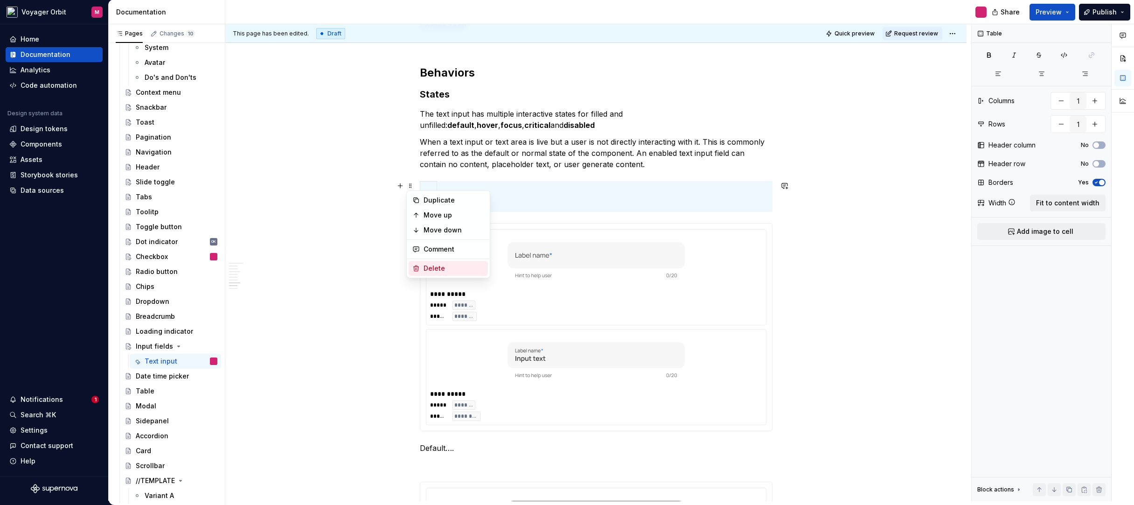
click at [433, 266] on div "Delete" at bounding box center [454, 268] width 61 height 9
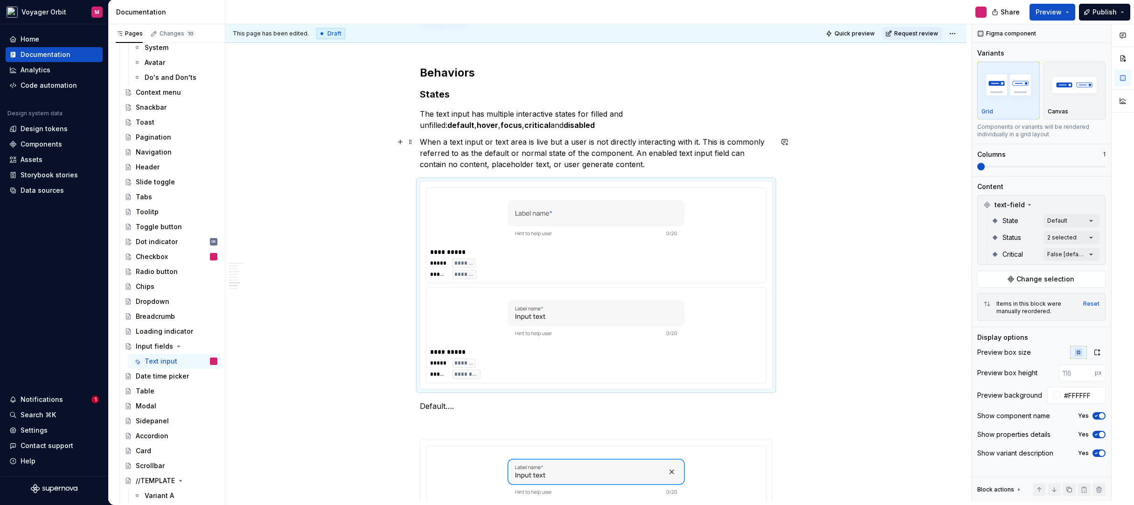
click at [420, 142] on p "When a text input or text area is live but a user is not directly interacting w…" at bounding box center [596, 153] width 353 height 34
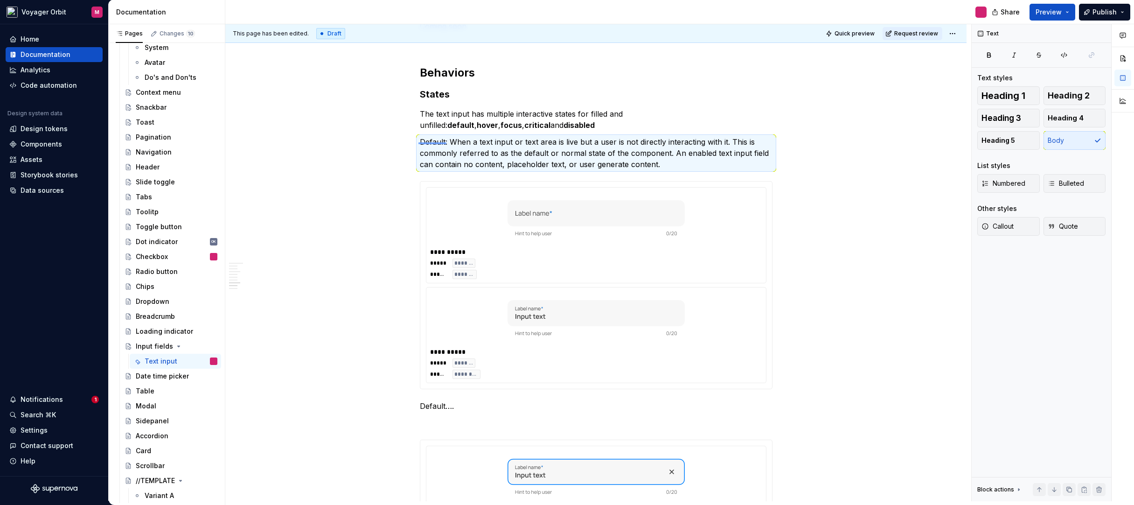
drag, startPoint x: 419, startPoint y: 142, endPoint x: 447, endPoint y: 143, distance: 28.0
click at [447, 143] on div "This page has been edited. Draft Quick preview Request review Input fields Text…" at bounding box center [598, 262] width 746 height 477
click at [439, 143] on p "Default: When a text input or text area is live but a user is not directly inte…" at bounding box center [596, 153] width 353 height 34
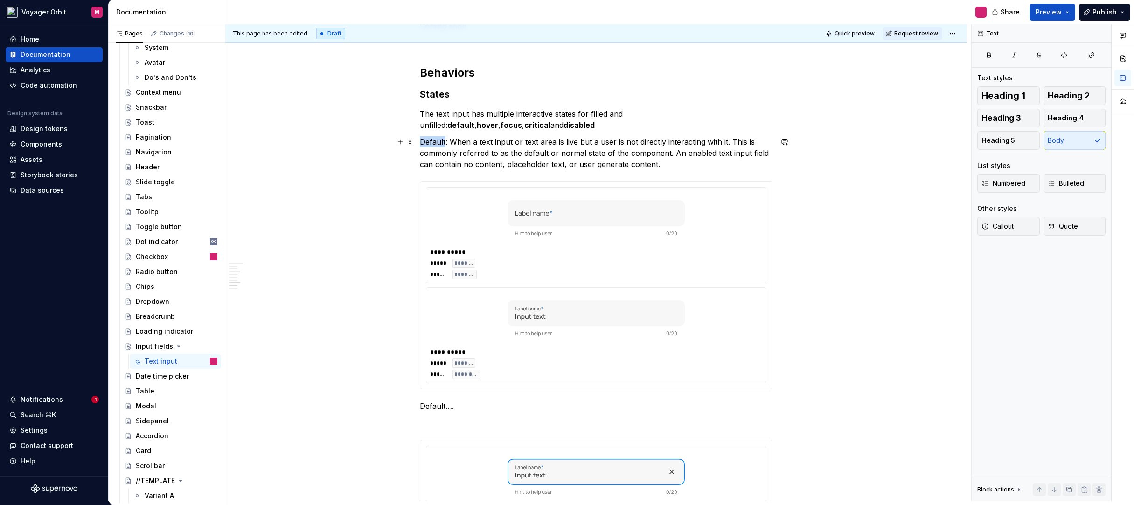
click at [439, 143] on p "Default: When a text input or text area is live but a user is not directly inte…" at bounding box center [596, 153] width 353 height 34
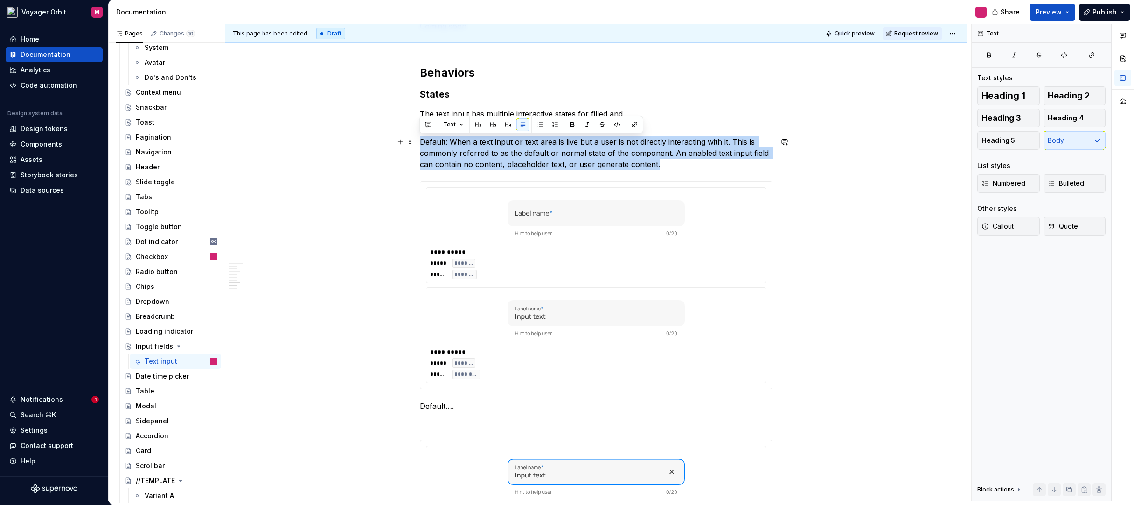
click at [439, 143] on p "Default: When a text input or text area is live but a user is not directly inte…" at bounding box center [596, 153] width 353 height 34
click at [453, 140] on p "Default: When a text input or text area is live but a user is not directly inte…" at bounding box center [596, 153] width 353 height 34
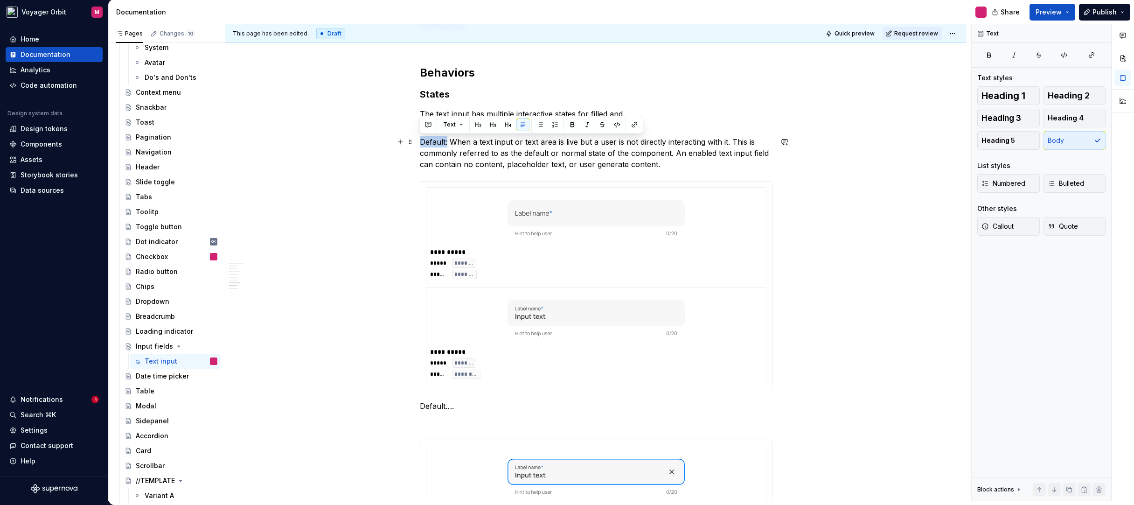
drag, startPoint x: 447, startPoint y: 142, endPoint x: 421, endPoint y: 141, distance: 26.1
click at [421, 141] on p "Default: When a text input or text area is live but a user is not directly inte…" at bounding box center [596, 153] width 353 height 34
click at [568, 124] on button "button" at bounding box center [572, 124] width 13 height 13
click at [492, 141] on p "Default: When a text input or text area is live but a user is not directly inte…" at bounding box center [596, 153] width 353 height 34
drag, startPoint x: 515, startPoint y: 142, endPoint x: 556, endPoint y: 144, distance: 41.6
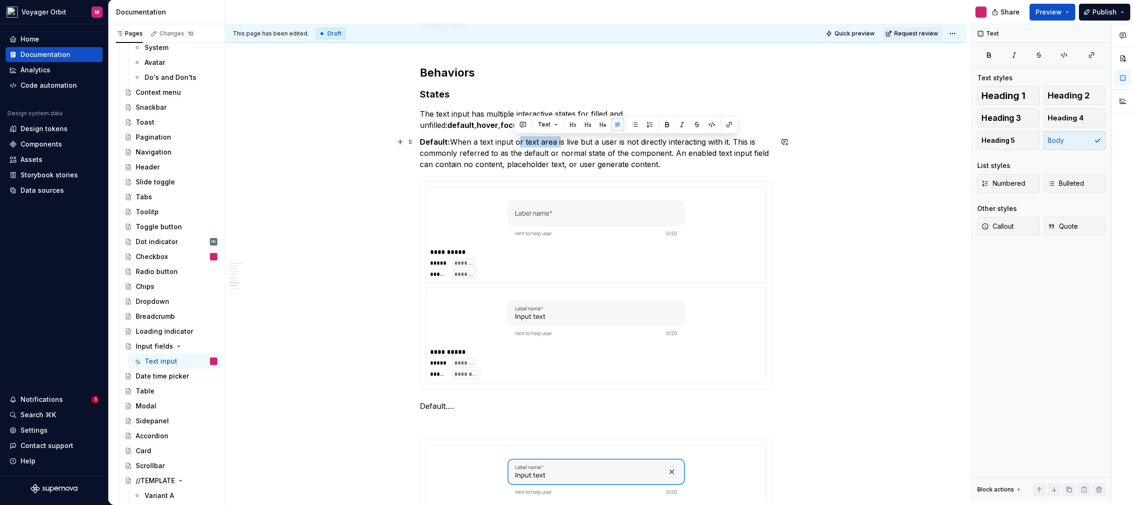
click at [556, 144] on p "Default: When a text input or text area is live but a user is not directly inte…" at bounding box center [596, 153] width 353 height 34
drag, startPoint x: 629, startPoint y: 154, endPoint x: 756, endPoint y: 161, distance: 126.7
click at [756, 161] on p "Default: When a text input is live but a user is not directly interacting with …" at bounding box center [596, 153] width 353 height 34
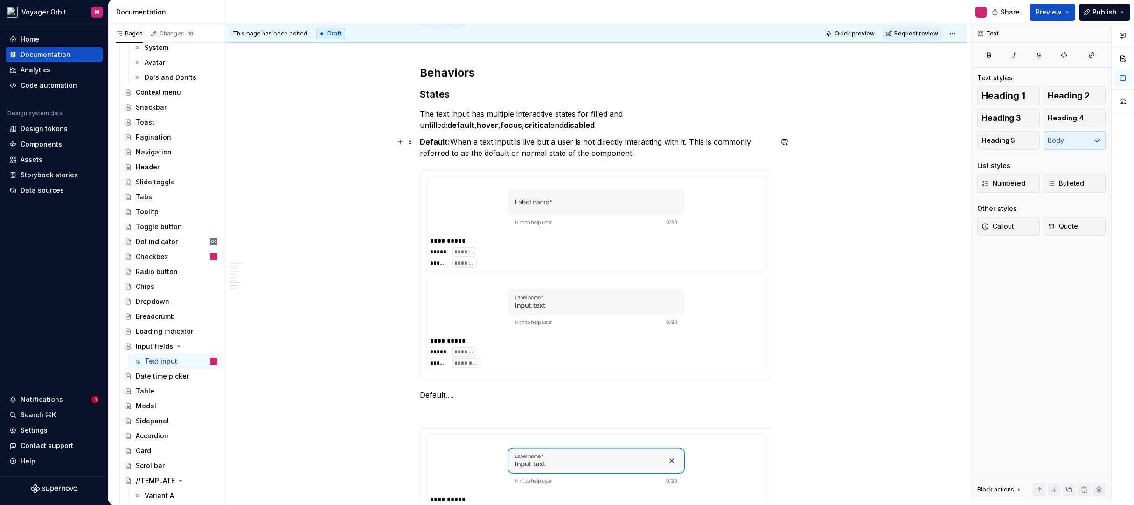
drag, startPoint x: 471, startPoint y: 153, endPoint x: 472, endPoint y: 158, distance: 5.6
click at [472, 158] on p "Default: When a text input is live but a user is not directly interacting with …" at bounding box center [596, 147] width 353 height 22
click at [482, 157] on p "Default: When a text input is live but a user is not directly interacting with …" at bounding box center [596, 147] width 353 height 22
click at [452, 141] on p "Default: When a text input is live but a user is not directly interacting with …" at bounding box center [596, 147] width 353 height 22
drag, startPoint x: 497, startPoint y: 154, endPoint x: 776, endPoint y: 154, distance: 278.6
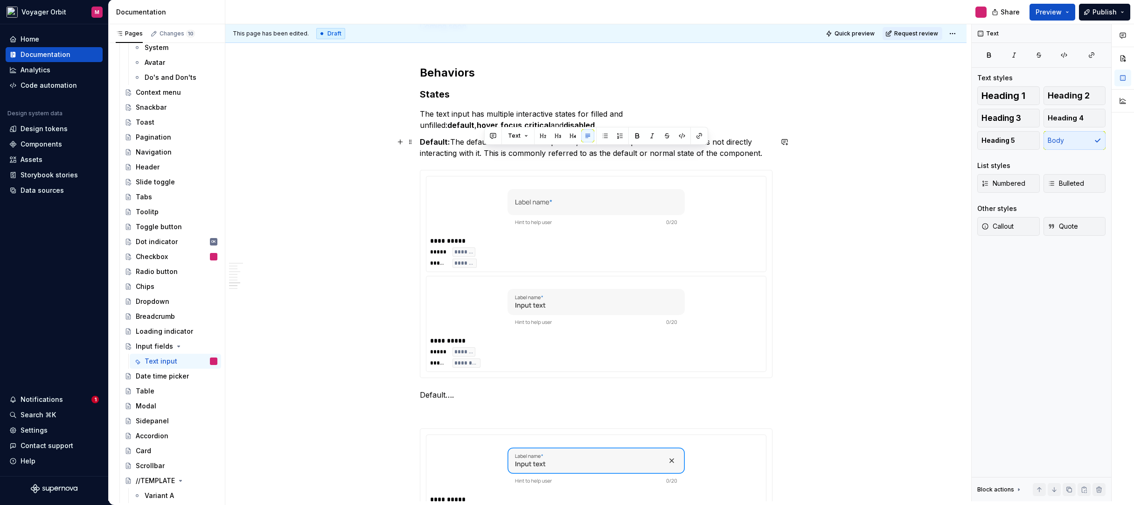
click at [520, 126] on p "The text input has multiple interactive states for filled and unfilled: default…" at bounding box center [596, 119] width 353 height 22
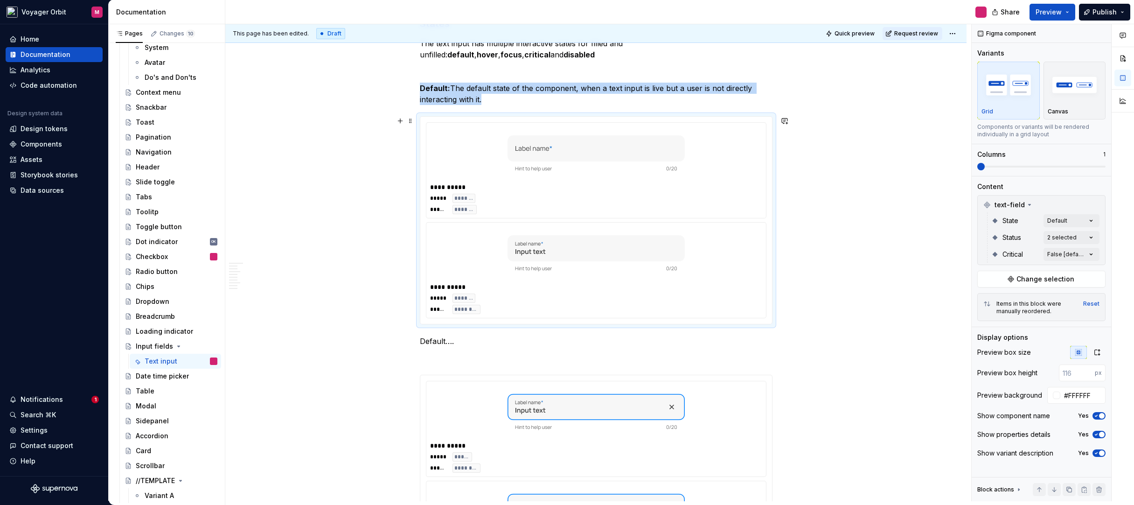
scroll to position [1318, 0]
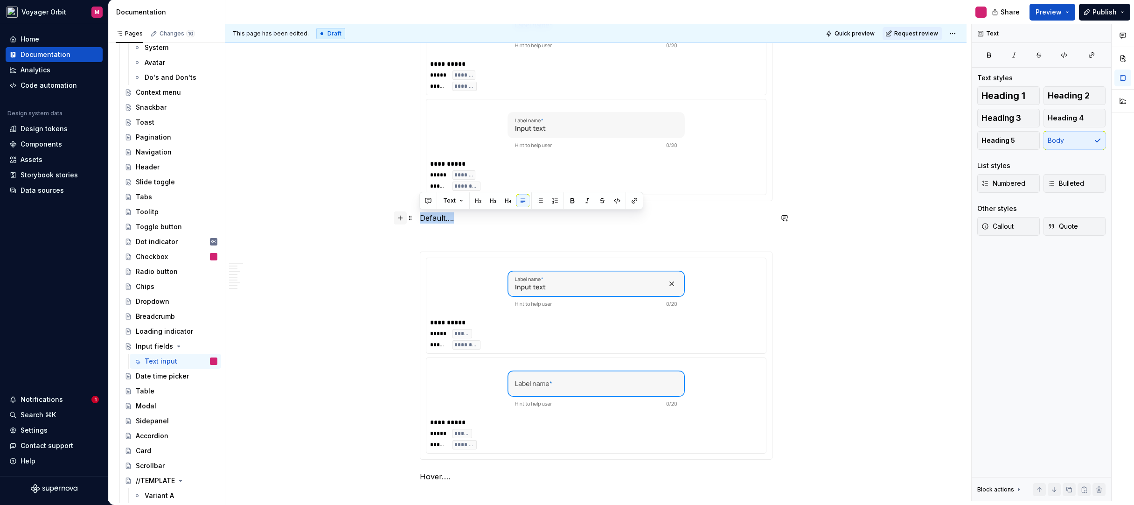
drag, startPoint x: 464, startPoint y: 217, endPoint x: 396, endPoint y: 216, distance: 68.1
click at [420, 217] on div "**********" at bounding box center [596, 360] width 353 height 2974
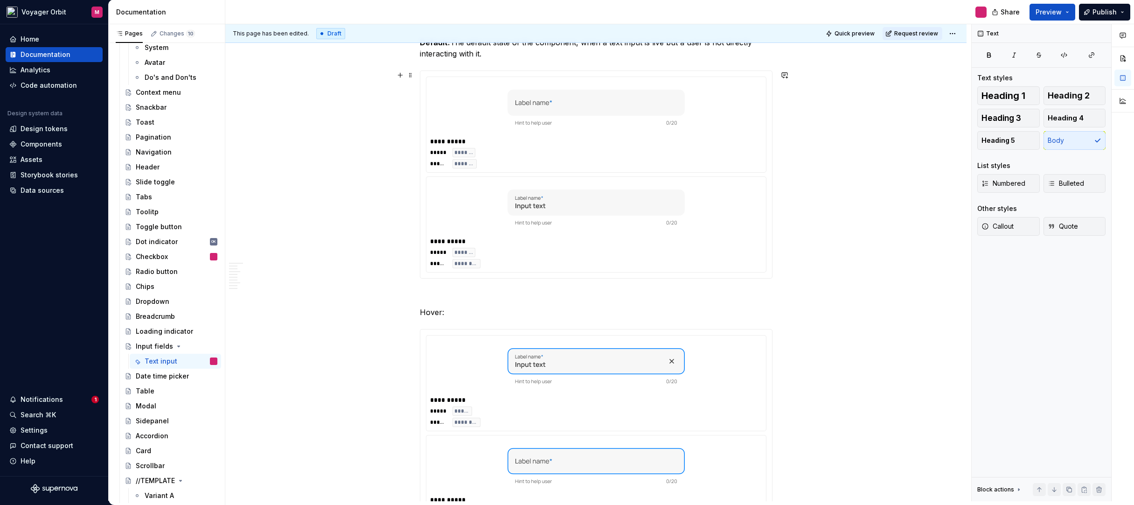
scroll to position [1133, 0]
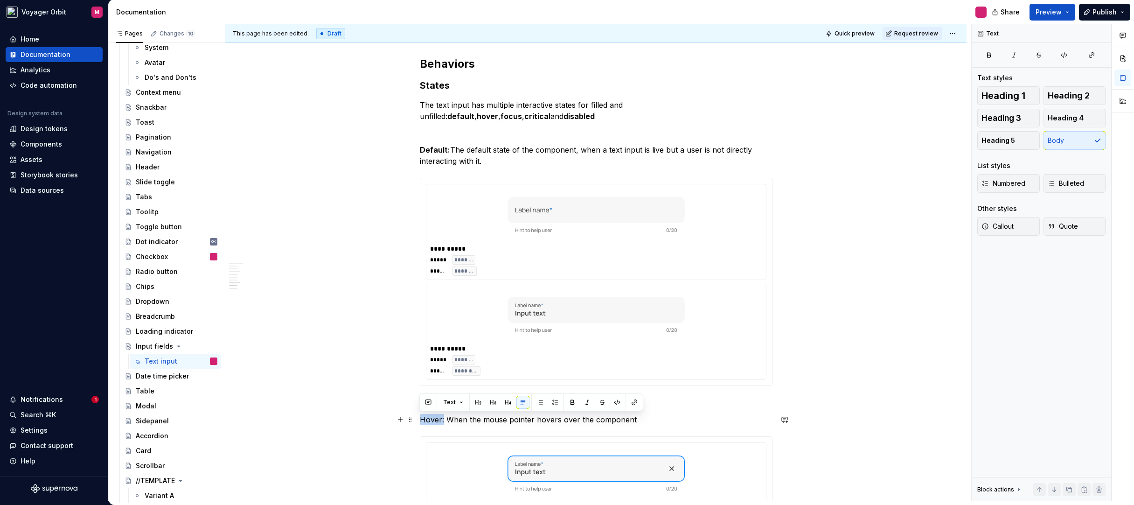
drag, startPoint x: 420, startPoint y: 420, endPoint x: 443, endPoint y: 419, distance: 22.4
click at [443, 419] on p "Hover: When the mouse pointer hovers over the component" at bounding box center [596, 419] width 353 height 11
click at [573, 402] on button "button" at bounding box center [572, 402] width 13 height 13
click at [682, 419] on p "Hover: When the mouse pointer hovers over the component" at bounding box center [596, 419] width 353 height 11
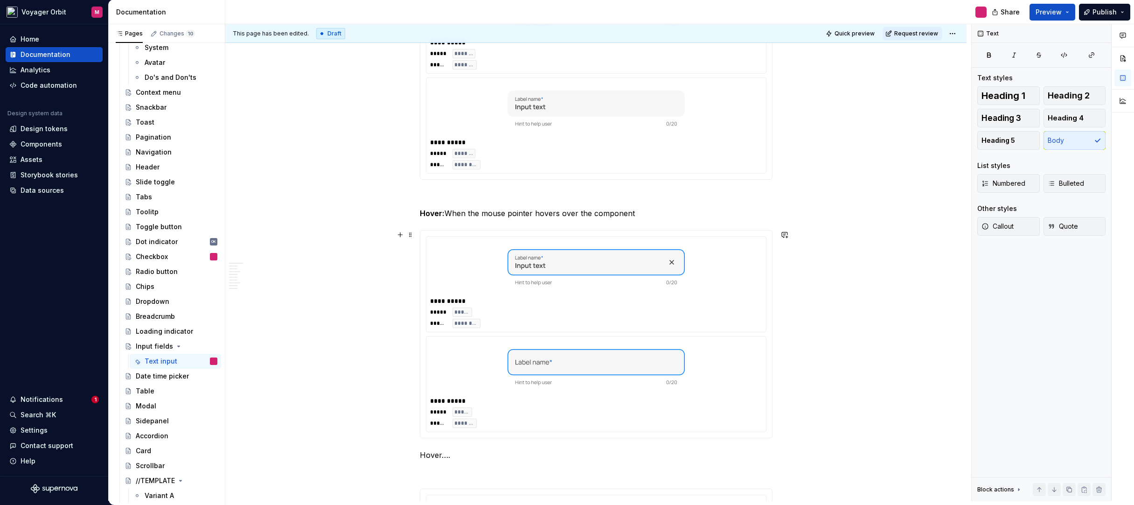
scroll to position [1424, 0]
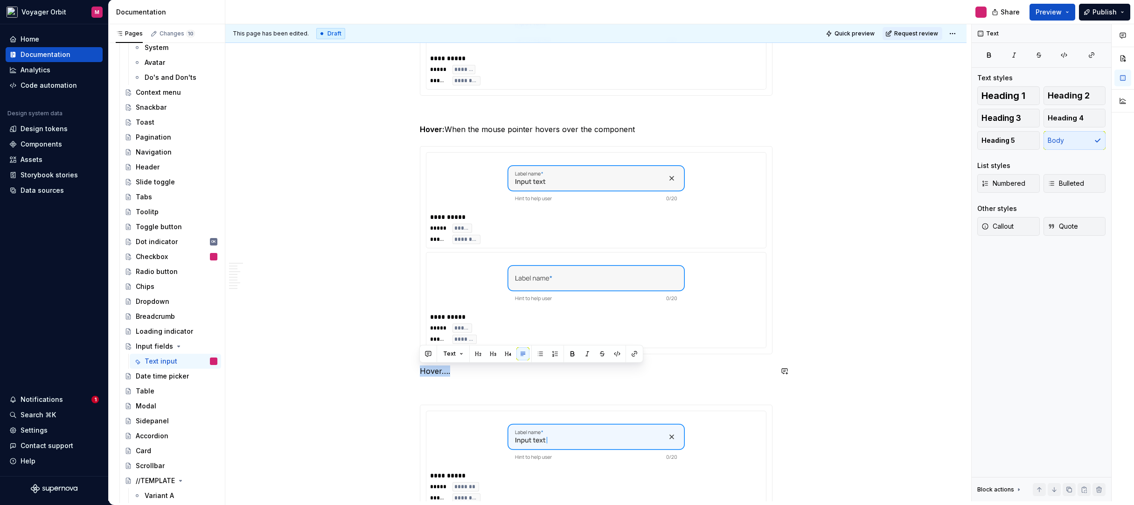
drag, startPoint x: 463, startPoint y: 369, endPoint x: 394, endPoint y: 362, distance: 69.8
click at [394, 362] on div "**********" at bounding box center [595, 319] width 741 height 3148
click at [426, 395] on div "**********" at bounding box center [596, 249] width 353 height 2963
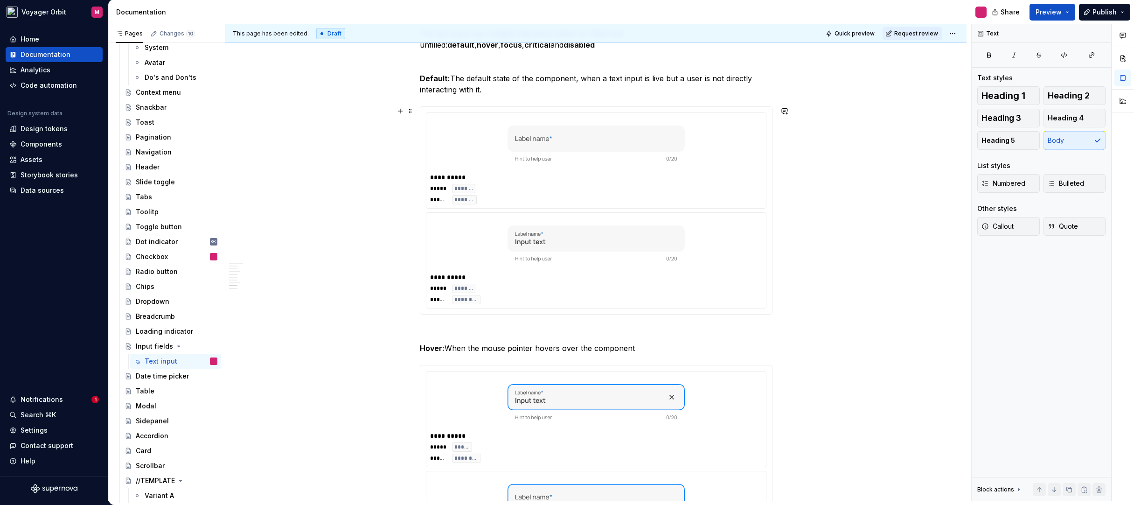
scroll to position [1126, 0]
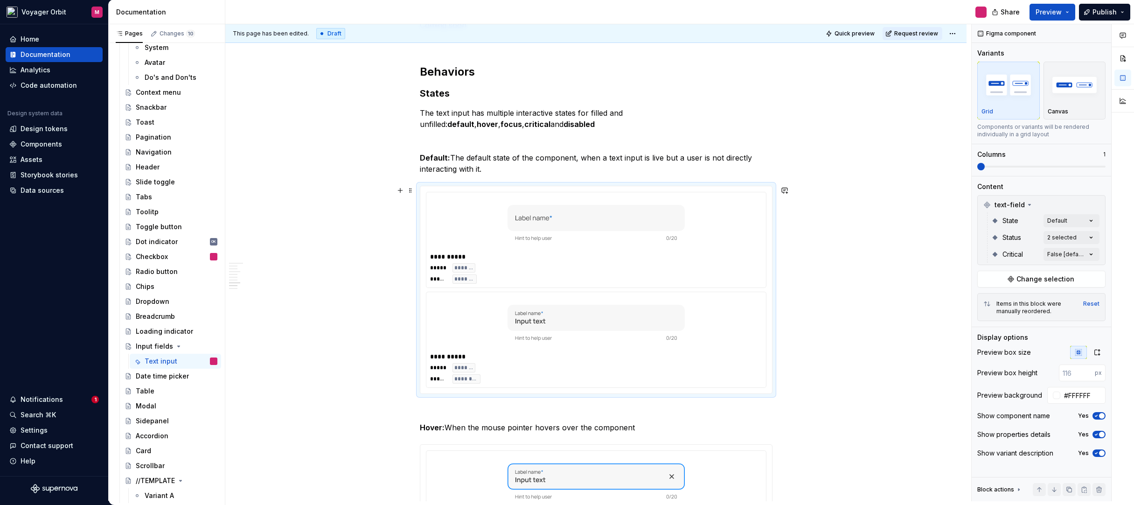
click at [501, 186] on div "**********" at bounding box center [596, 289] width 352 height 207
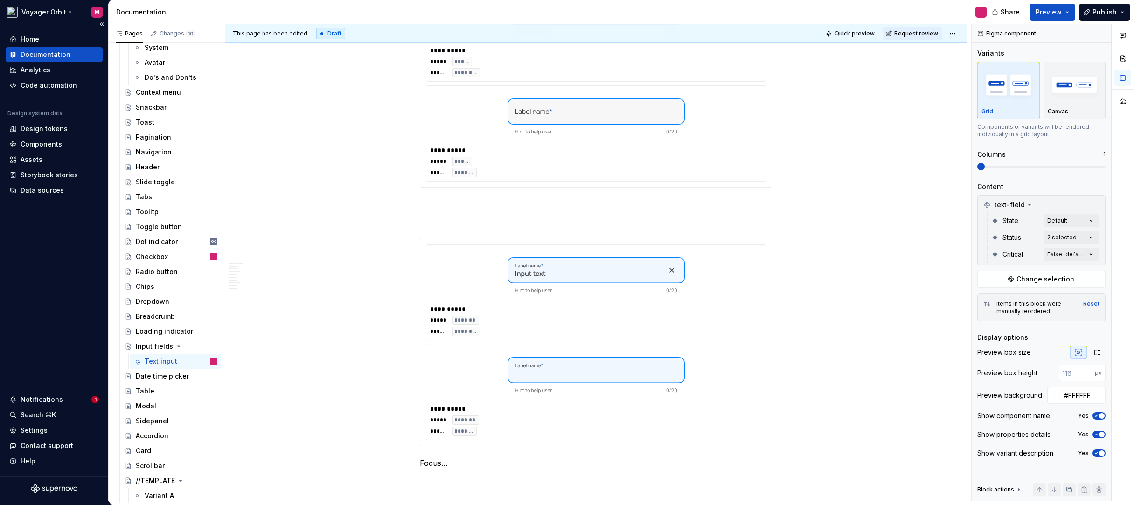
scroll to position [576, 0]
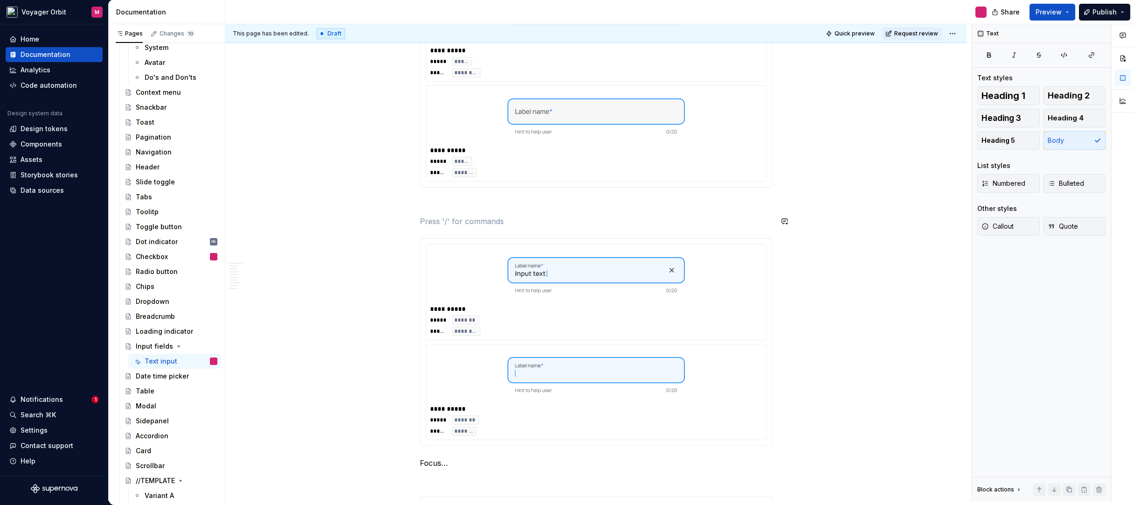
click at [455, 227] on div "**********" at bounding box center [596, 82] width 353 height 2963
click at [420, 221] on p "When a user is actively typing content into the field." at bounding box center [596, 221] width 353 height 11
drag, startPoint x: 420, startPoint y: 220, endPoint x: 467, endPoint y: 226, distance: 47.5
click at [467, 226] on p "Focus/Active: When a user is actively typing content into the field." at bounding box center [596, 221] width 353 height 11
click at [568, 207] on button "button" at bounding box center [572, 203] width 13 height 13
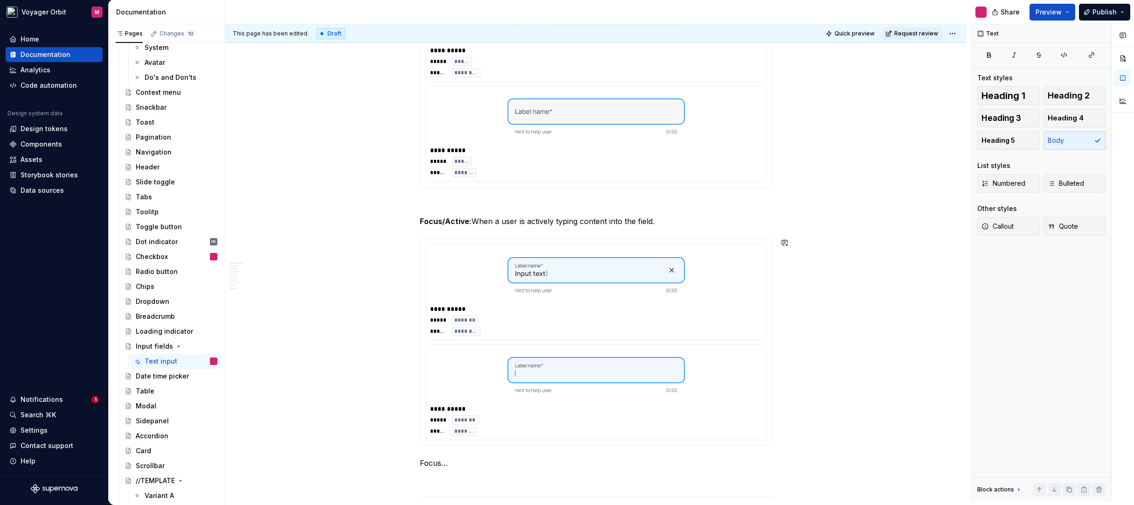
click at [667, 227] on div "**********" at bounding box center [596, 82] width 353 height 2963
click at [473, 221] on p "Focus/Active: When a user is actively typing content into the field." at bounding box center [596, 221] width 353 height 11
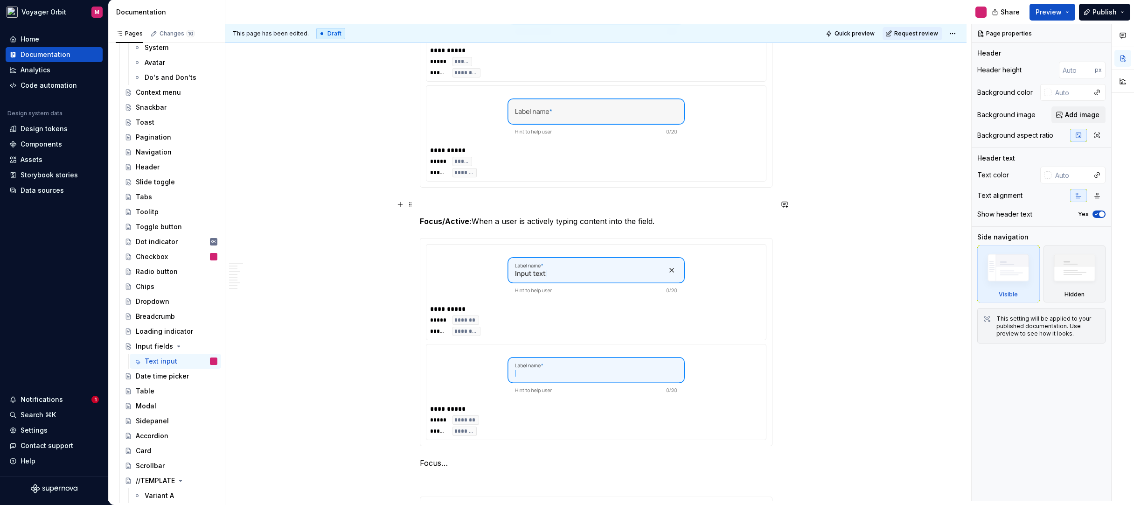
click at [477, 202] on p at bounding box center [596, 204] width 353 height 11
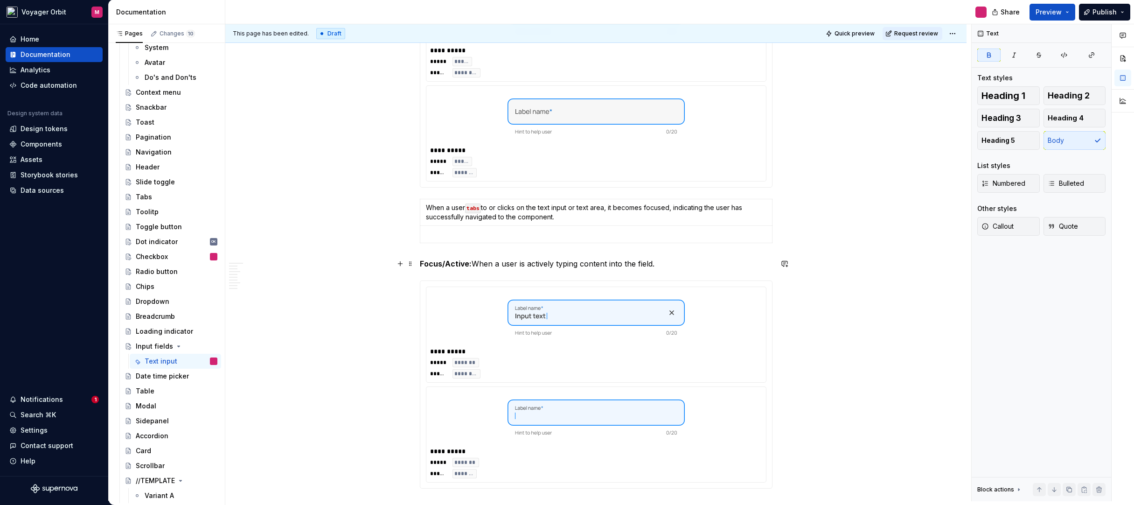
click at [473, 263] on p "Focus/Active: When a user is actively typing content into the field." at bounding box center [596, 263] width 353 height 11
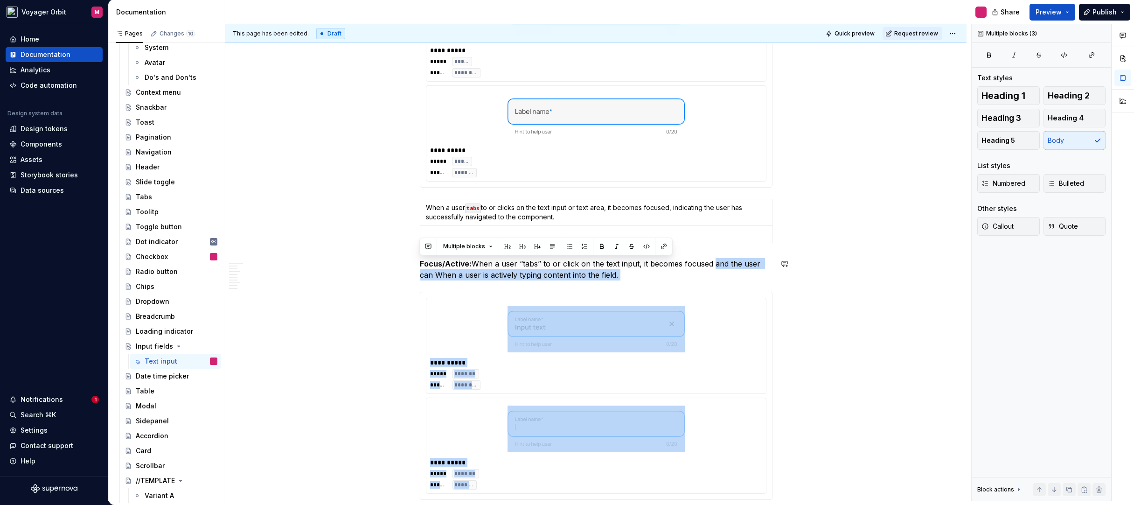
drag, startPoint x: 710, startPoint y: 265, endPoint x: 747, endPoint y: 283, distance: 40.5
click at [747, 283] on div "**********" at bounding box center [596, 109] width 353 height 3017
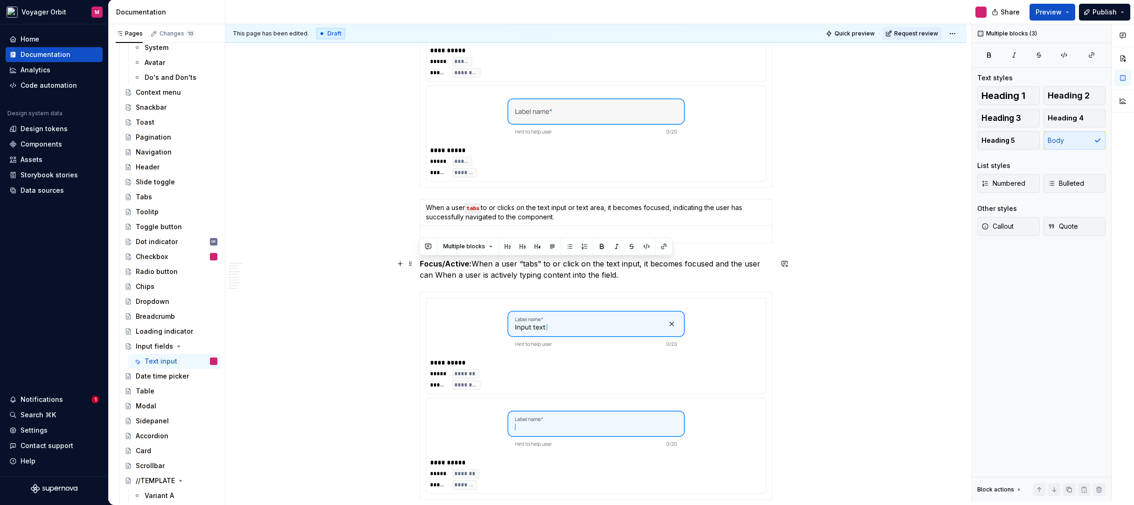
drag, startPoint x: 730, startPoint y: 280, endPoint x: 723, endPoint y: 273, distance: 9.9
click at [730, 280] on p "Focus/Active: When a user “tabs” to or click on the text input, it becomes focu…" at bounding box center [596, 269] width 353 height 22
drag, startPoint x: 713, startPoint y: 265, endPoint x: 723, endPoint y: 273, distance: 12.3
click at [723, 273] on p "Focus/Active: When a user “tabs” to or click on the text input, it becomes focu…" at bounding box center [596, 269] width 353 height 22
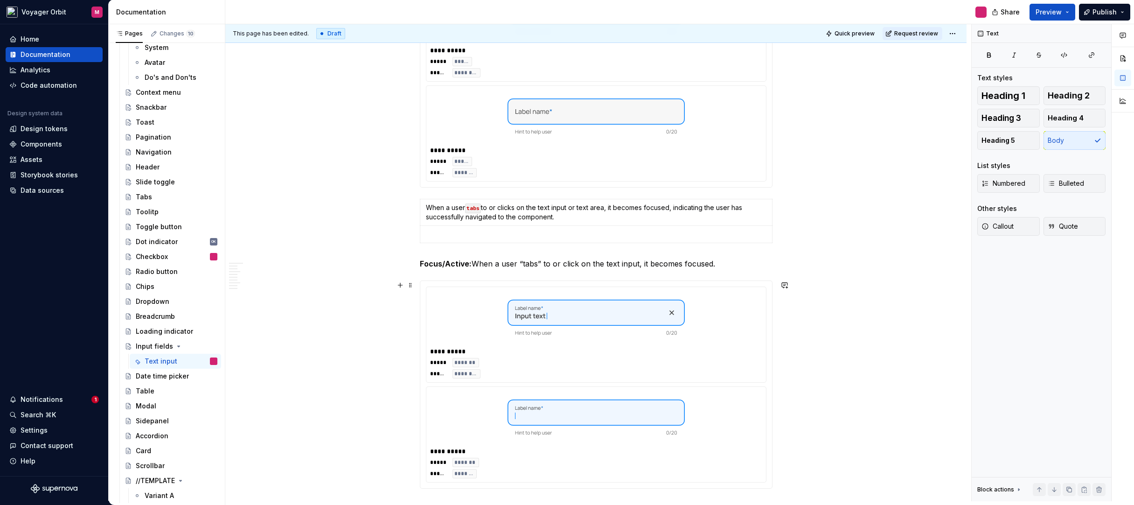
click at [836, 328] on div "**********" at bounding box center [595, 174] width 741 height 3191
drag, startPoint x: 467, startPoint y: 264, endPoint x: 458, endPoint y: 265, distance: 9.4
click at [444, 265] on strong "Focus/Active:" at bounding box center [446, 263] width 52 height 9
click at [884, 324] on div "**********" at bounding box center [595, 174] width 741 height 3191
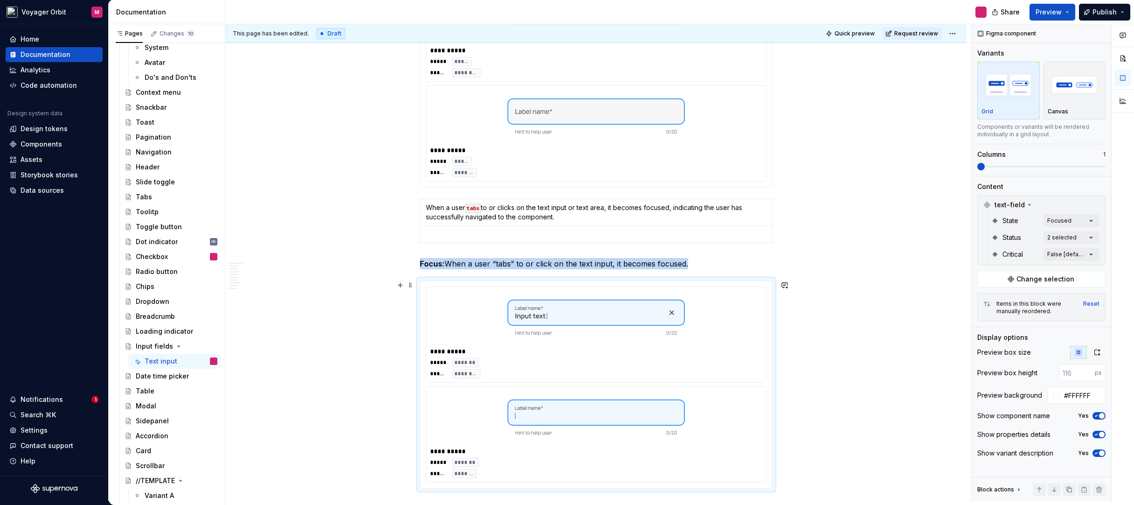
click at [847, 291] on div "**********" at bounding box center [595, 174] width 741 height 3191
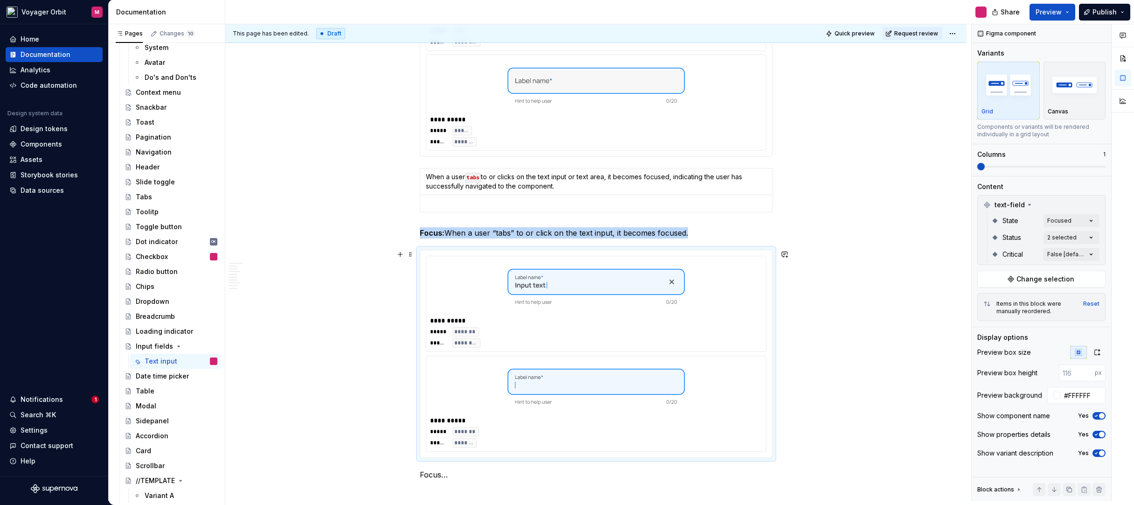
scroll to position [1792, 0]
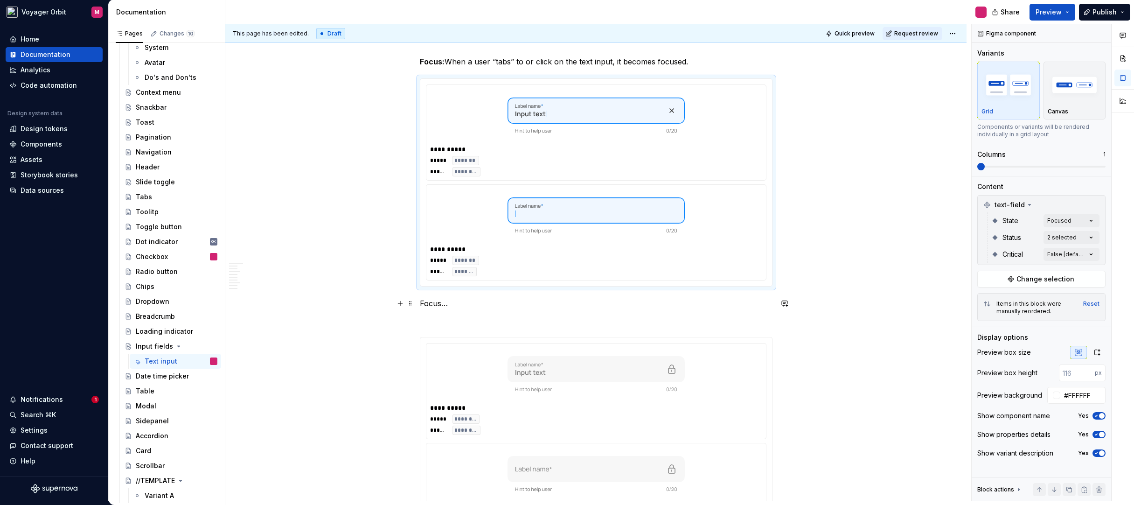
click at [449, 306] on p "Focus…" at bounding box center [596, 303] width 353 height 11
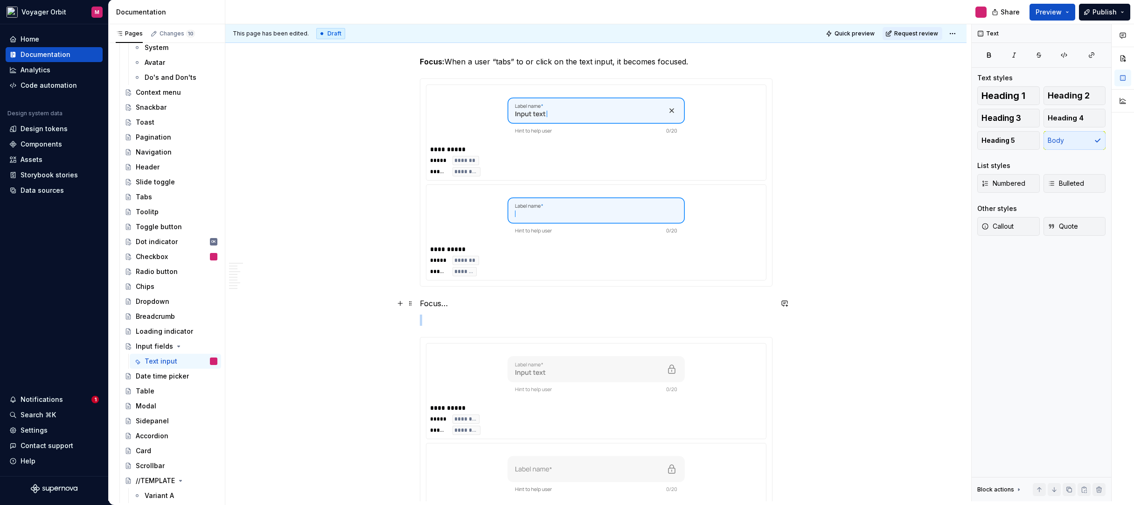
click at [449, 306] on p "Focus…" at bounding box center [596, 303] width 353 height 11
click at [454, 305] on p "Focus…" at bounding box center [596, 303] width 353 height 11
drag, startPoint x: 451, startPoint y: 306, endPoint x: 407, endPoint y: 301, distance: 44.2
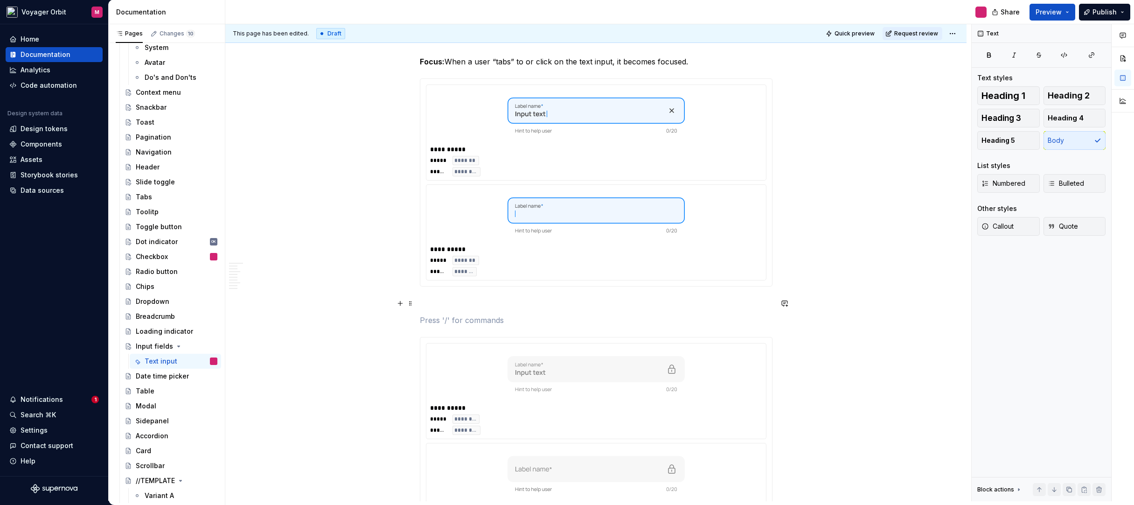
click at [440, 299] on p at bounding box center [596, 303] width 353 height 11
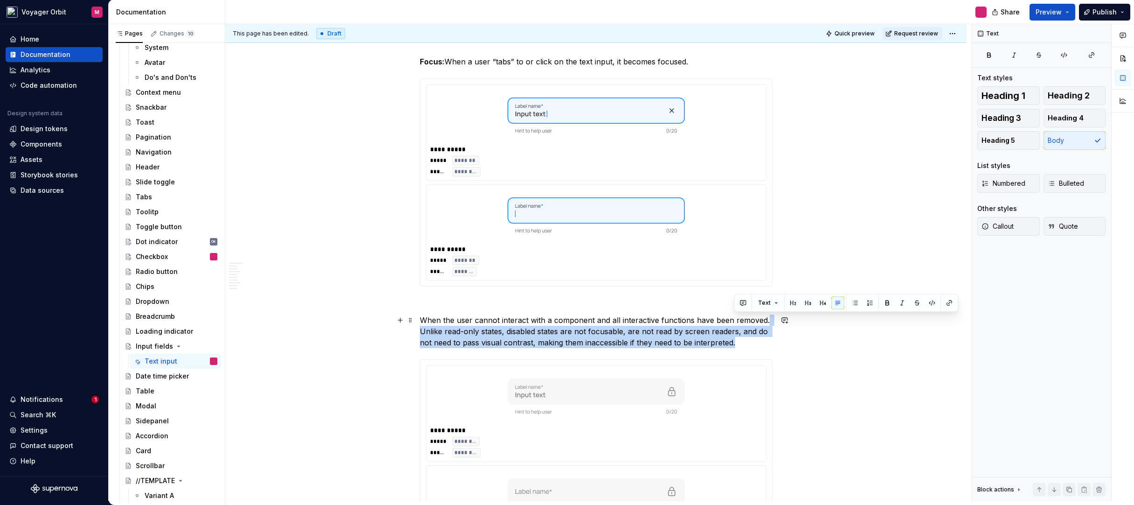
drag, startPoint x: 708, startPoint y: 341, endPoint x: 765, endPoint y: 322, distance: 60.5
click at [765, 322] on p "When the user cannot interact with a component and all interactive functions ha…" at bounding box center [596, 332] width 353 height 34
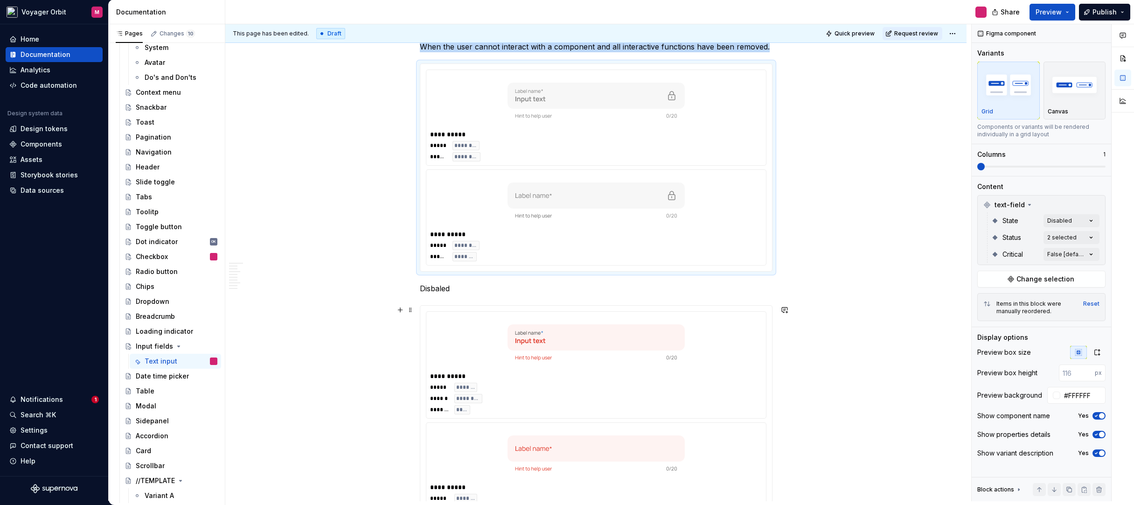
scroll to position [2076, 0]
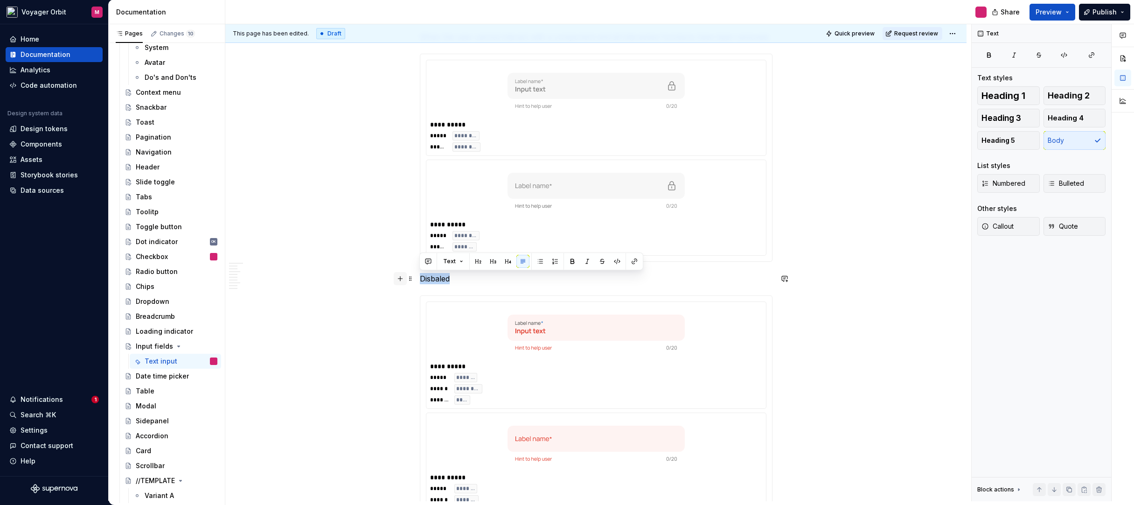
drag, startPoint x: 475, startPoint y: 280, endPoint x: 399, endPoint y: 279, distance: 76.5
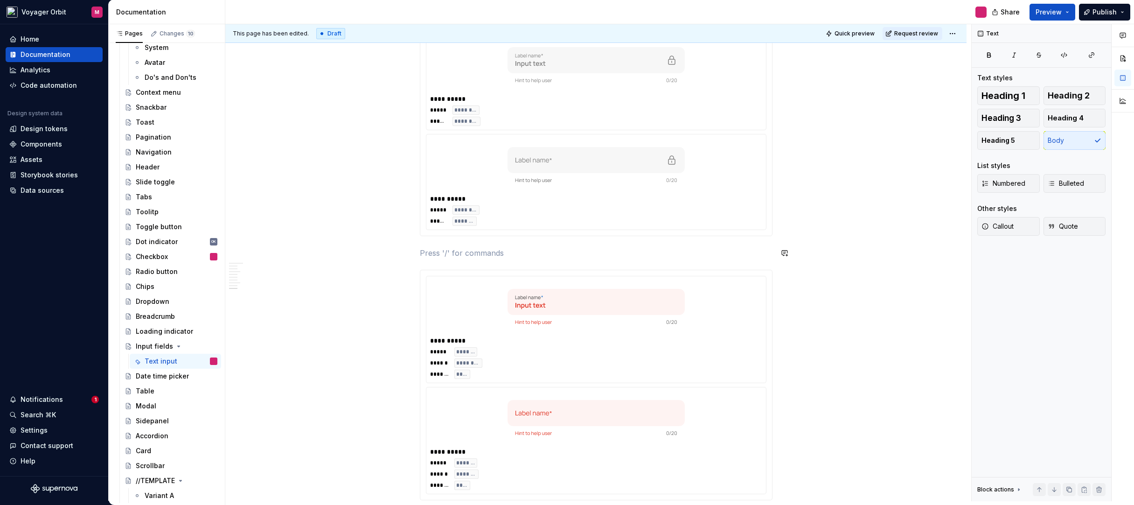
scroll to position [2148, 0]
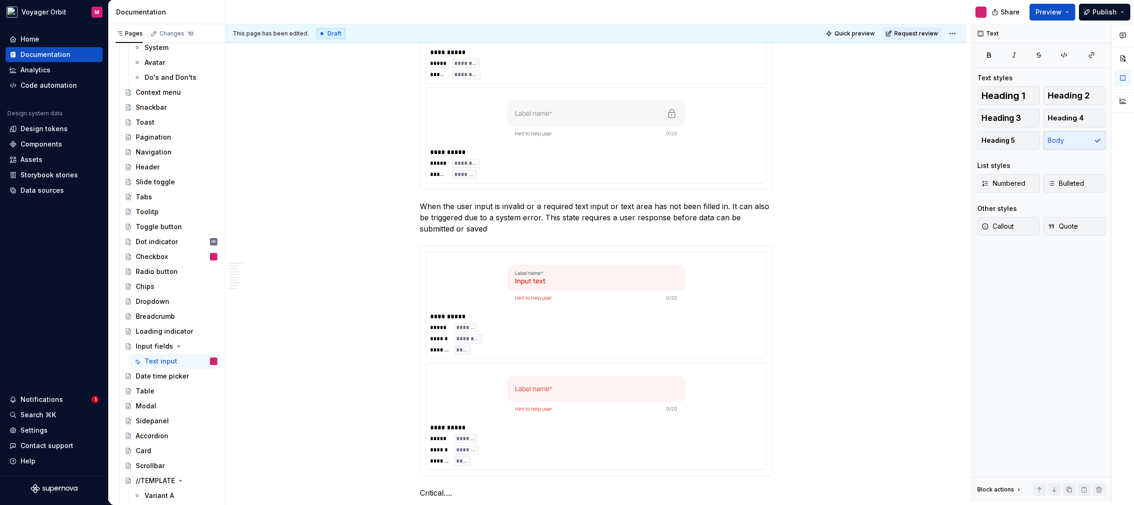
click at [757, 177] on div "***** ******** ****** ********" at bounding box center [596, 169] width 332 height 21
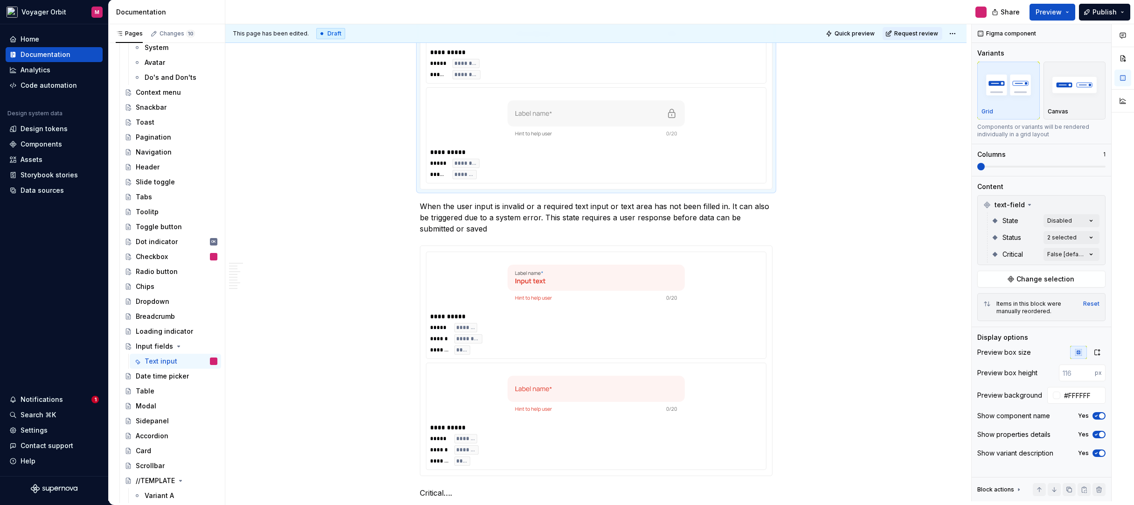
click at [420, 202] on p "When the user input is invalid or a required text input or text area has not be…" at bounding box center [596, 218] width 353 height 34
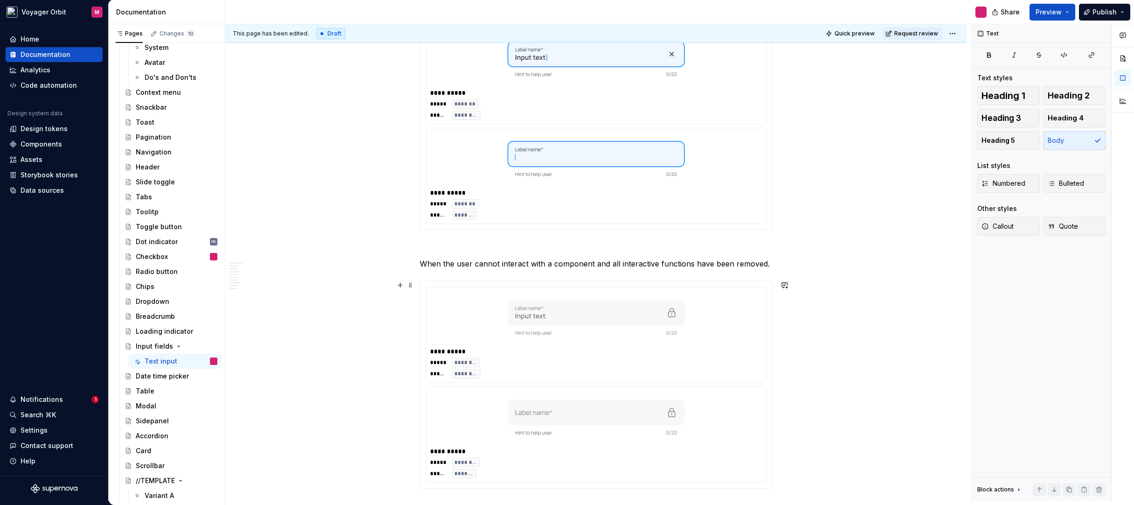
scroll to position [1830, 0]
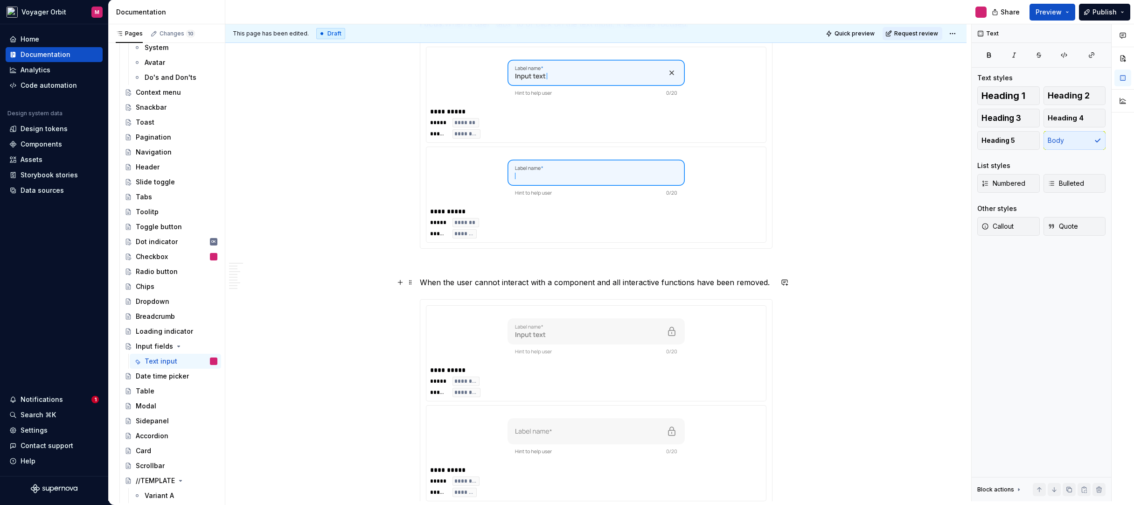
click at [420, 284] on p "When the user cannot interact with a component and all interactive functions ha…" at bounding box center [596, 282] width 353 height 11
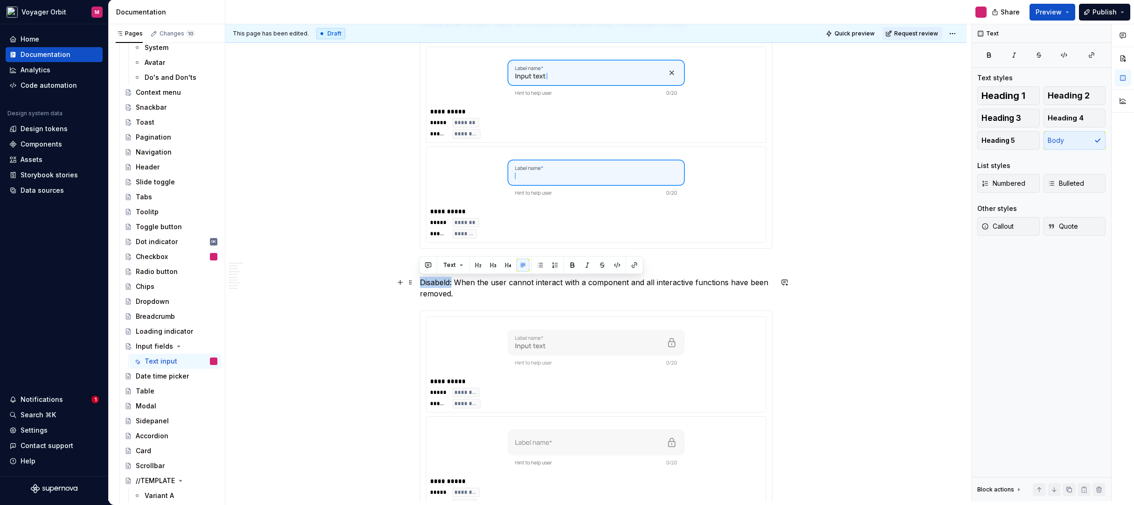
drag, startPoint x: 419, startPoint y: 284, endPoint x: 452, endPoint y: 283, distance: 32.2
click at [452, 283] on p "Disabeld: When the user cannot interact with a component and all interactive fu…" at bounding box center [596, 288] width 353 height 22
click at [575, 266] on button "button" at bounding box center [572, 265] width 13 height 13
click at [868, 340] on div "This page has been edited. Draft Quick preview Request review Input fields Text…" at bounding box center [598, 262] width 746 height 477
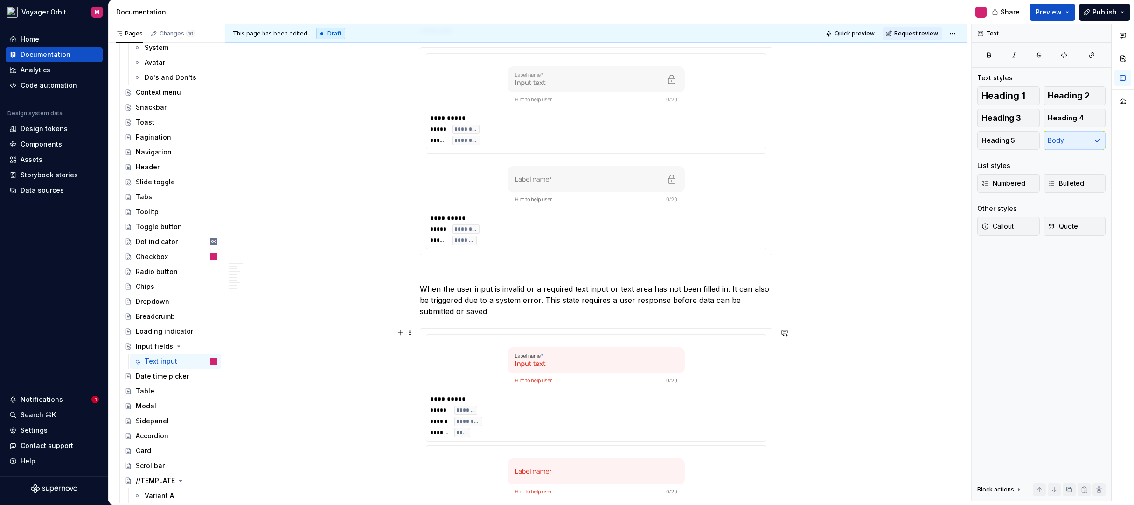
scroll to position [2108, 0]
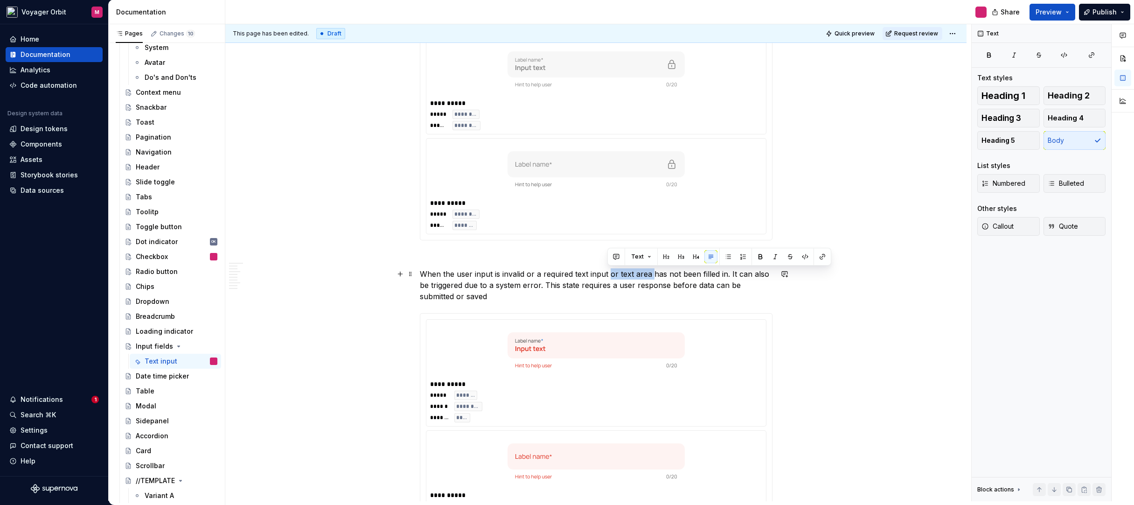
drag, startPoint x: 608, startPoint y: 274, endPoint x: 652, endPoint y: 279, distance: 43.6
click at [652, 279] on p "When the user input is invalid or a required text input or text area has not be…" at bounding box center [596, 285] width 353 height 34
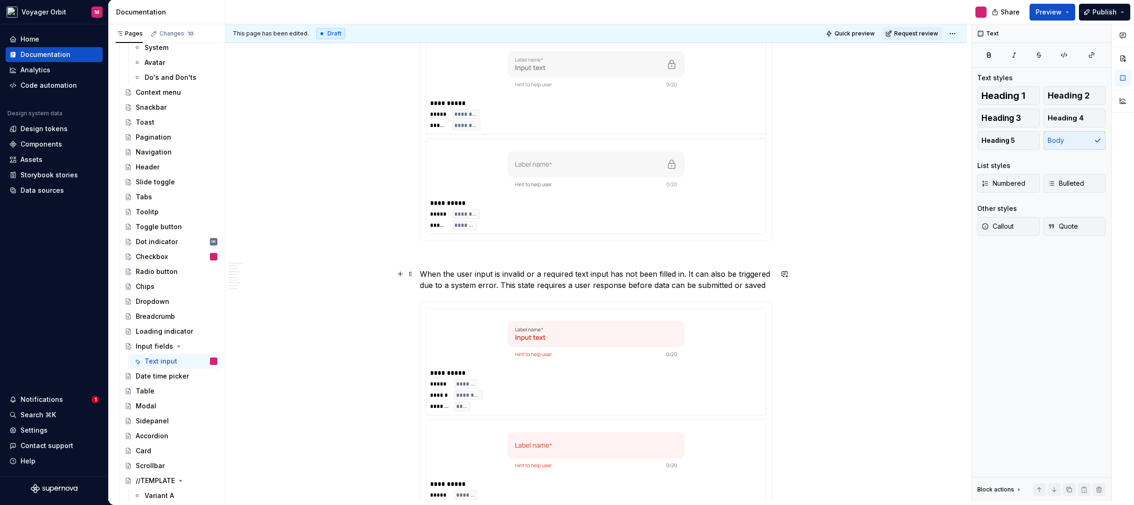
click at [763, 287] on p "When the user input is invalid or a required text input has not been filled in.…" at bounding box center [596, 279] width 353 height 22
click at [422, 272] on p "When the user input is invalid or a required text input has not been filled in.…" at bounding box center [596, 279] width 353 height 22
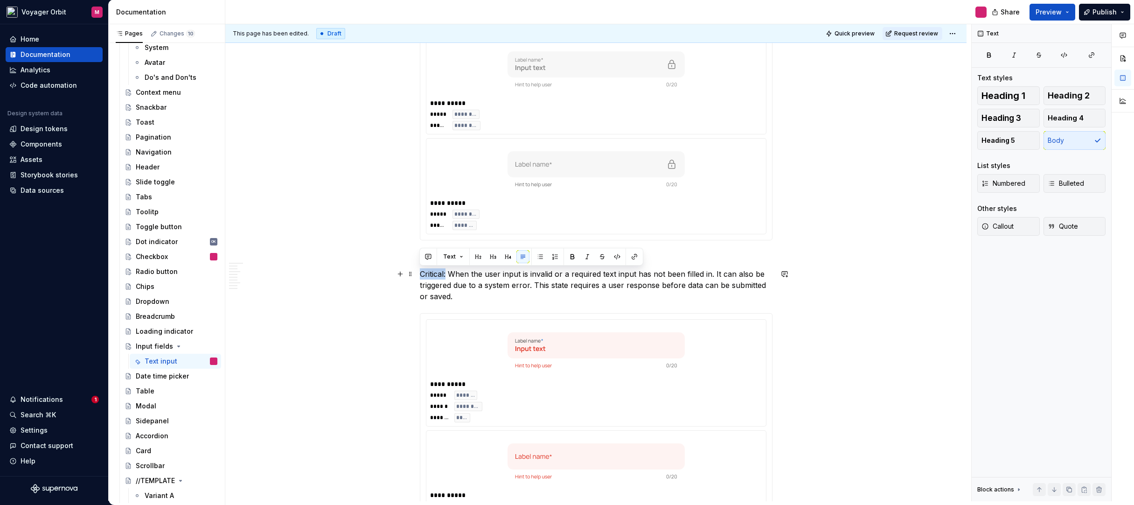
drag, startPoint x: 419, startPoint y: 272, endPoint x: 446, endPoint y: 274, distance: 26.7
click at [446, 274] on p "Critical: When the user input is invalid or a required text input has not been …" at bounding box center [596, 285] width 353 height 34
drag, startPoint x: 571, startPoint y: 259, endPoint x: 577, endPoint y: 264, distance: 7.9
click at [571, 259] on button "button" at bounding box center [572, 256] width 13 height 13
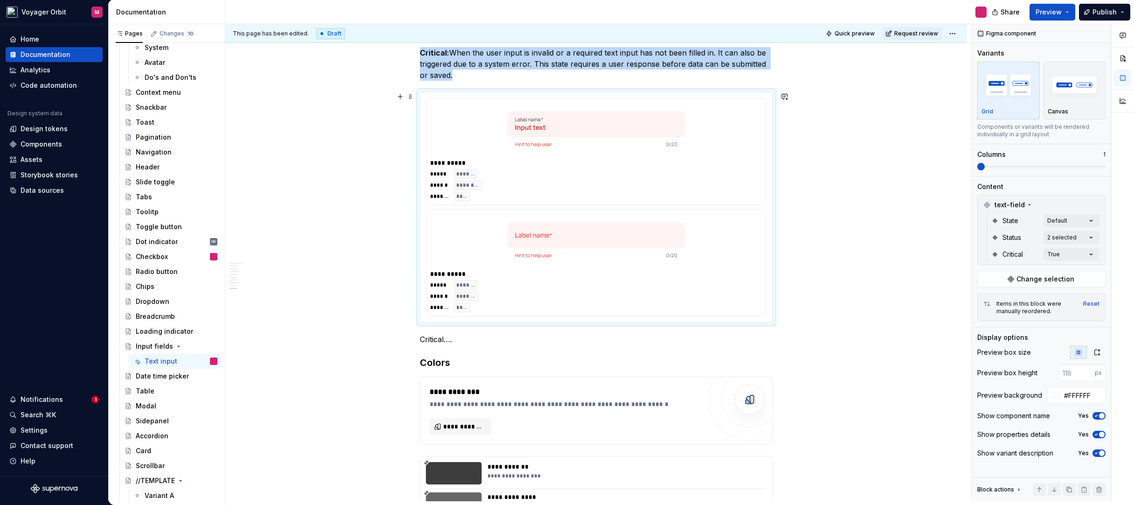
scroll to position [2502, 0]
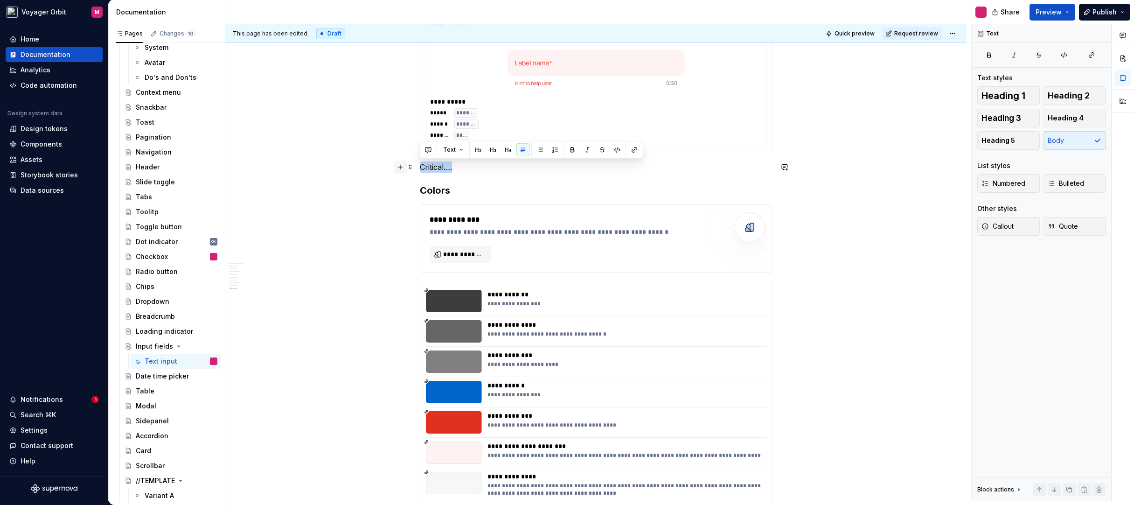
drag, startPoint x: 481, startPoint y: 168, endPoint x: 396, endPoint y: 164, distance: 85.1
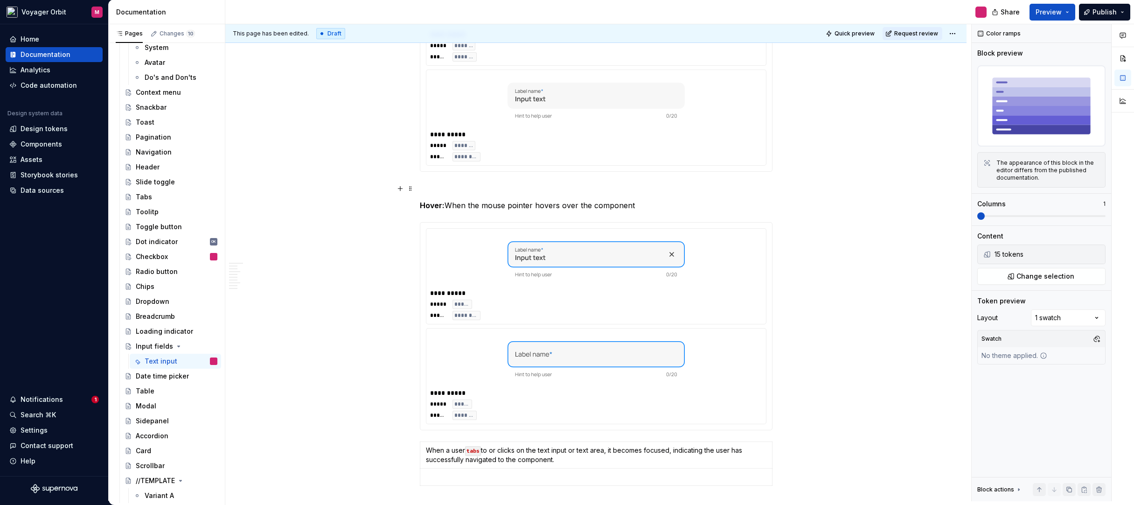
scroll to position [1349, 0]
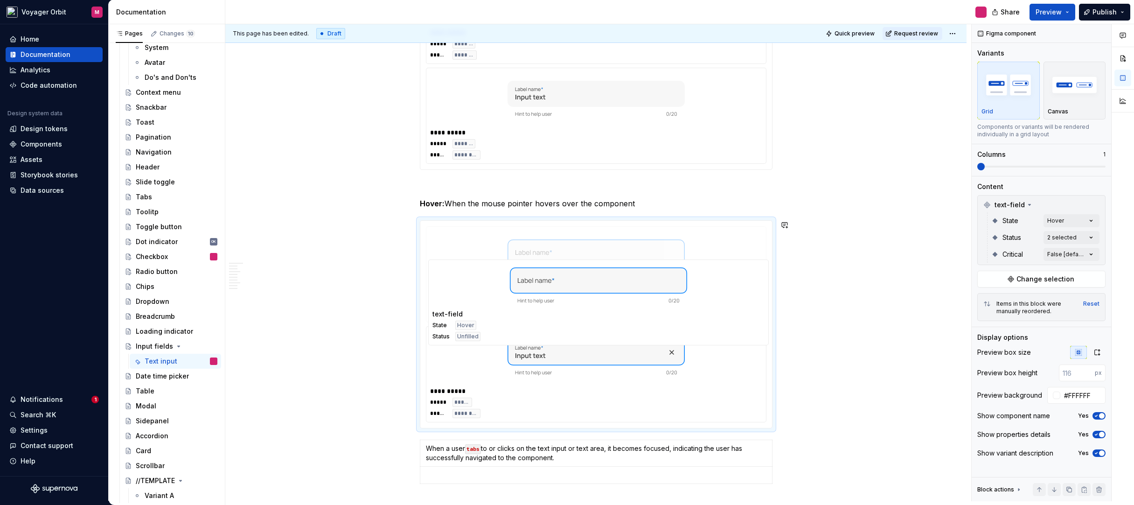
drag, startPoint x: 537, startPoint y: 343, endPoint x: 540, endPoint y: 276, distance: 67.3
click at [540, 276] on body "Voyager Orbit M Home Documentation Analytics Code automation Design system data…" at bounding box center [567, 252] width 1134 height 505
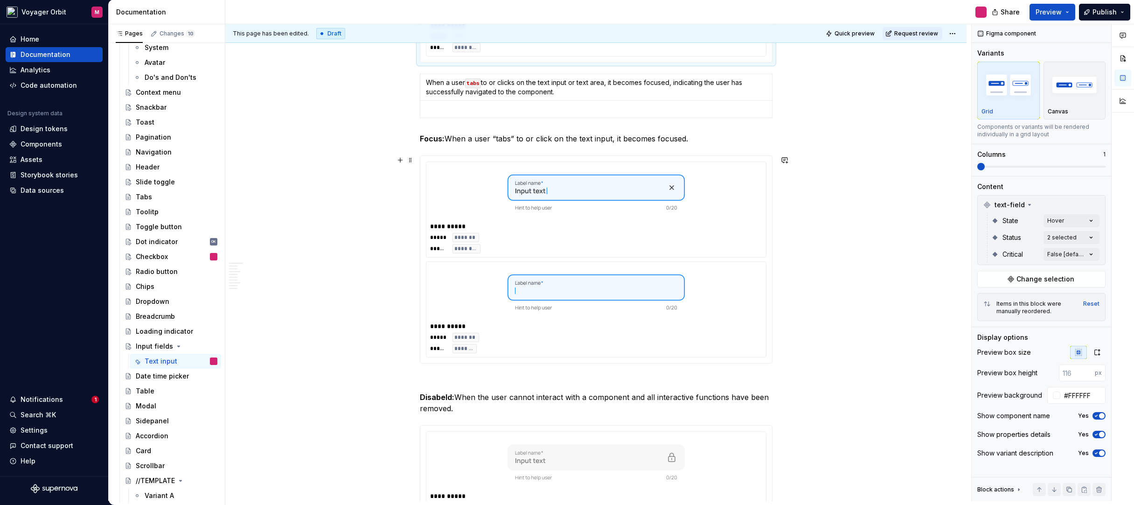
scroll to position [1743, 0]
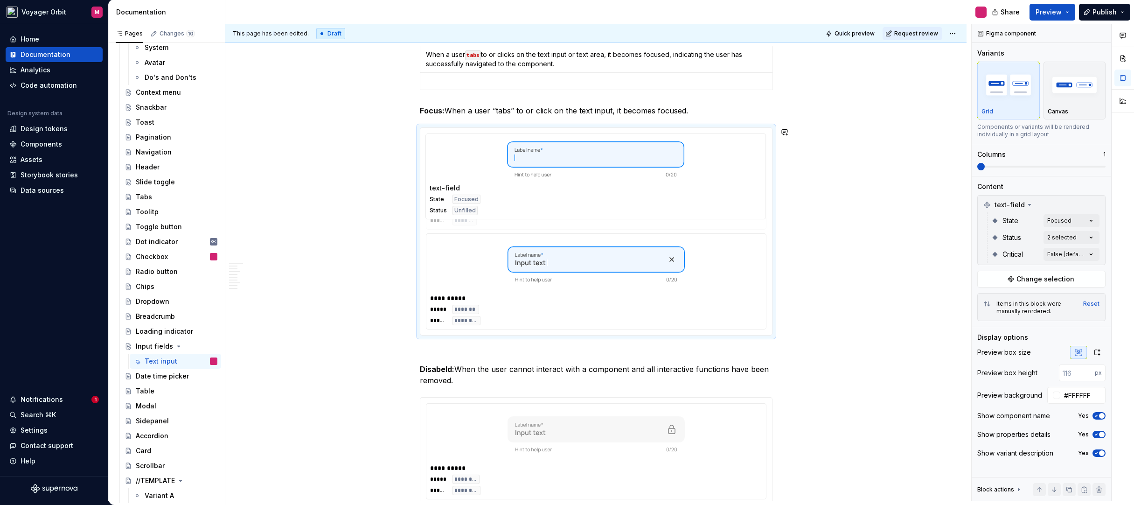
drag, startPoint x: 549, startPoint y: 266, endPoint x: 550, endPoint y: 192, distance: 74.2
click at [550, 192] on body "Voyager Orbit M Home Documentation Analytics Code automation Design system data…" at bounding box center [567, 252] width 1134 height 505
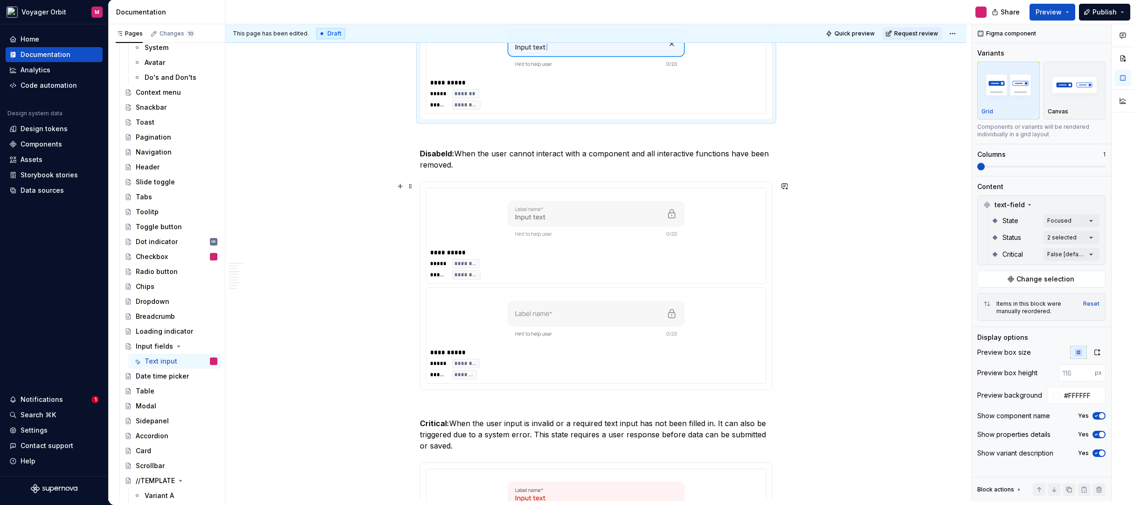
scroll to position [1965, 0]
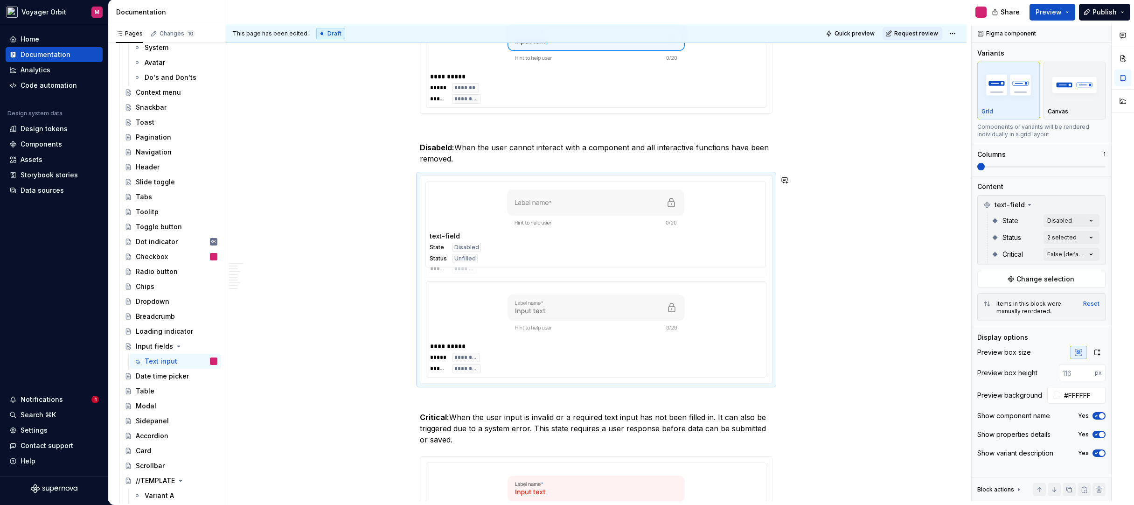
drag, startPoint x: 571, startPoint y: 316, endPoint x: 573, endPoint y: 239, distance: 77.5
click at [573, 239] on body "Voyager Orbit M Home Documentation Analytics Code automation Design system data…" at bounding box center [567, 252] width 1134 height 505
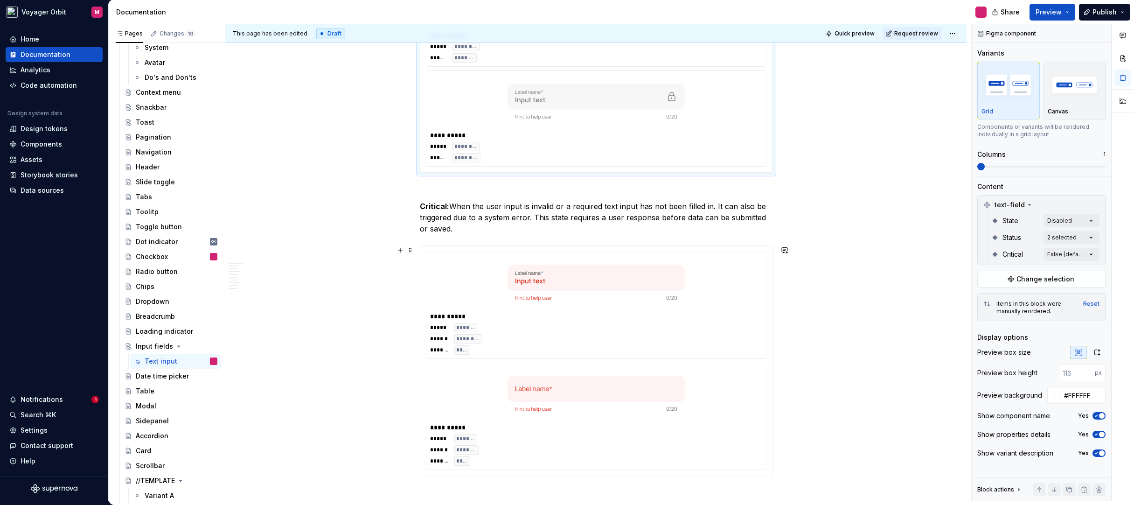
scroll to position [2178, 0]
drag, startPoint x: 558, startPoint y: 380, endPoint x: 560, endPoint y: 299, distance: 81.7
click at [560, 299] on body "Voyager Orbit M Home Documentation Analytics Code automation Design system data…" at bounding box center [567, 252] width 1134 height 505
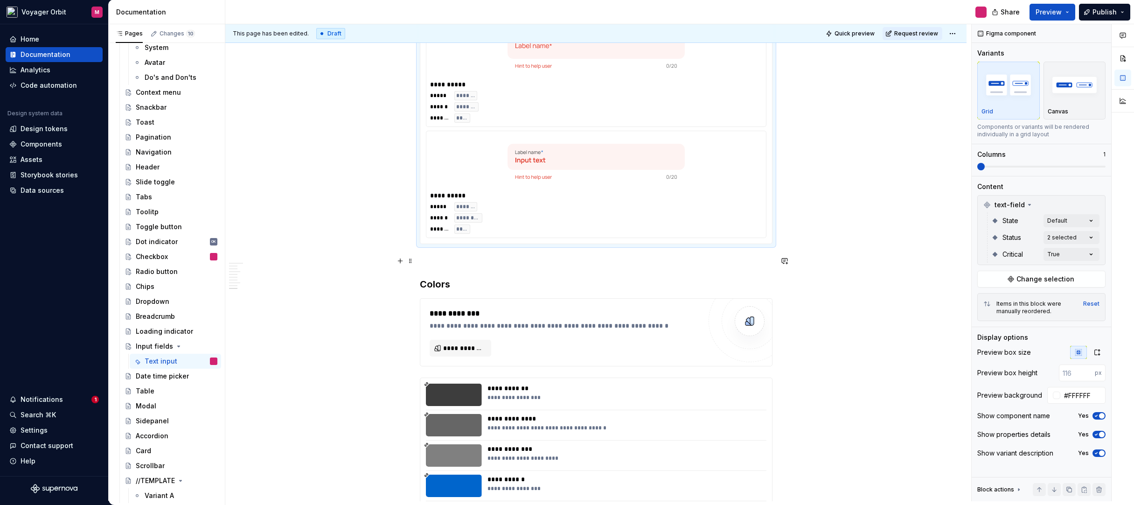
scroll to position [2127, 0]
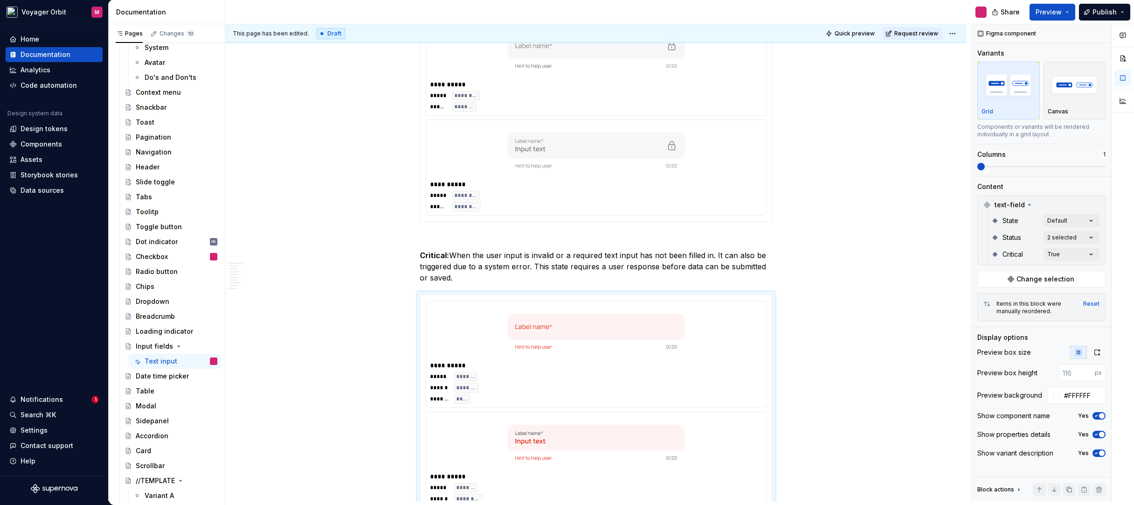
type textarea "*"
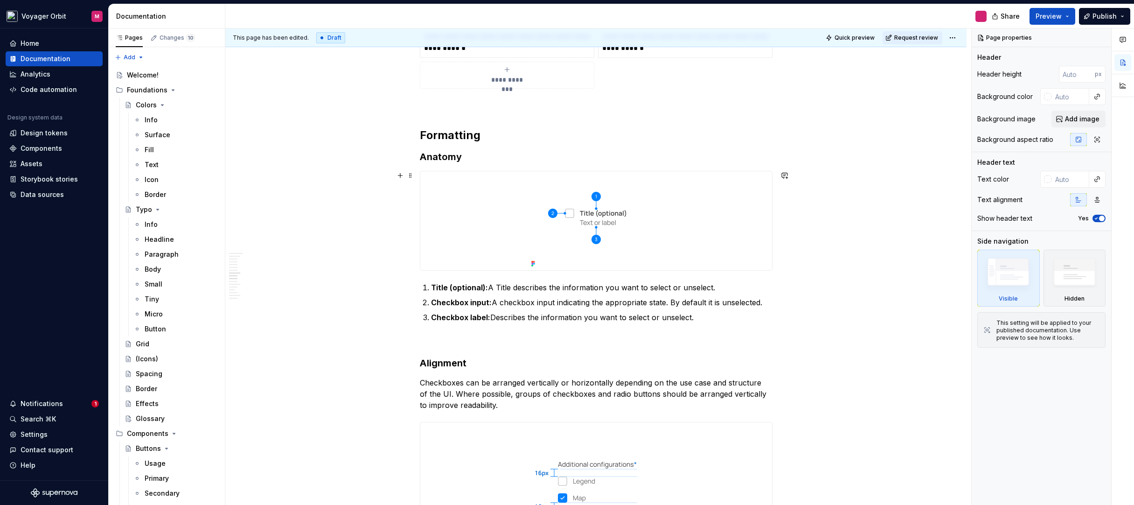
scroll to position [787, 0]
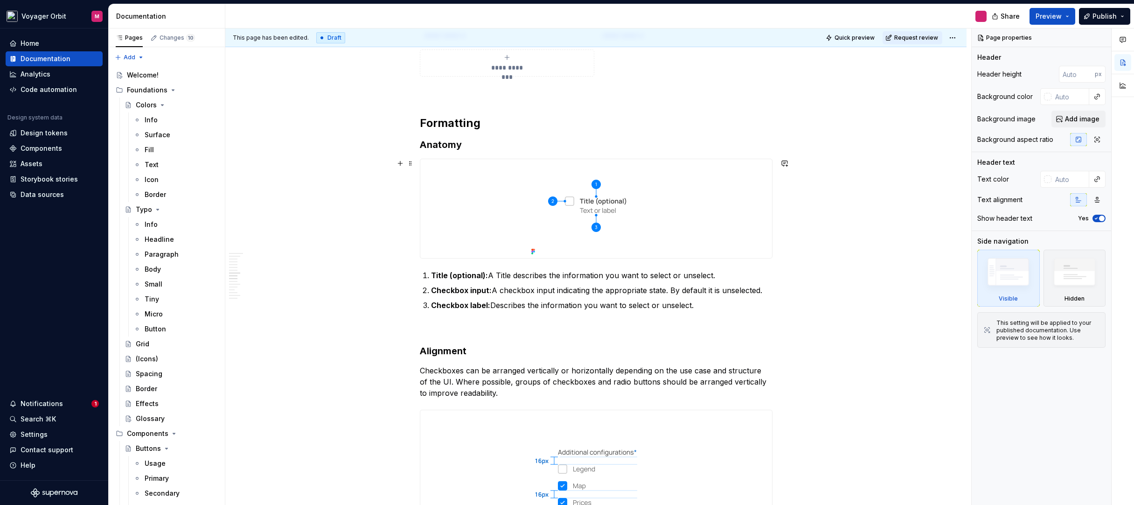
click at [482, 183] on div at bounding box center [596, 208] width 352 height 99
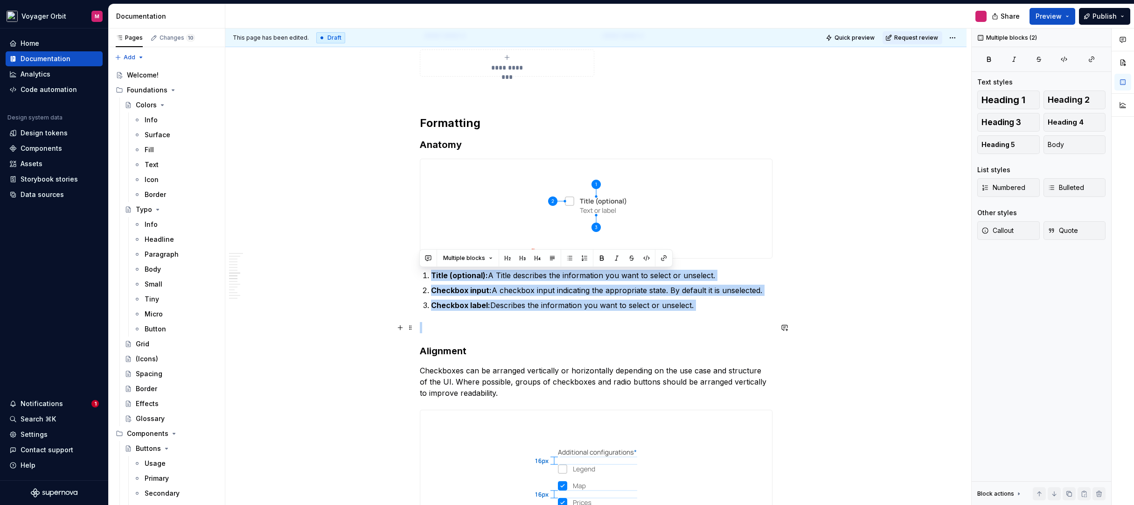
drag, startPoint x: 423, startPoint y: 274, endPoint x: 754, endPoint y: 321, distance: 333.6
copy ol "Title (optional): A Title describes the information you want to select or unsel…"
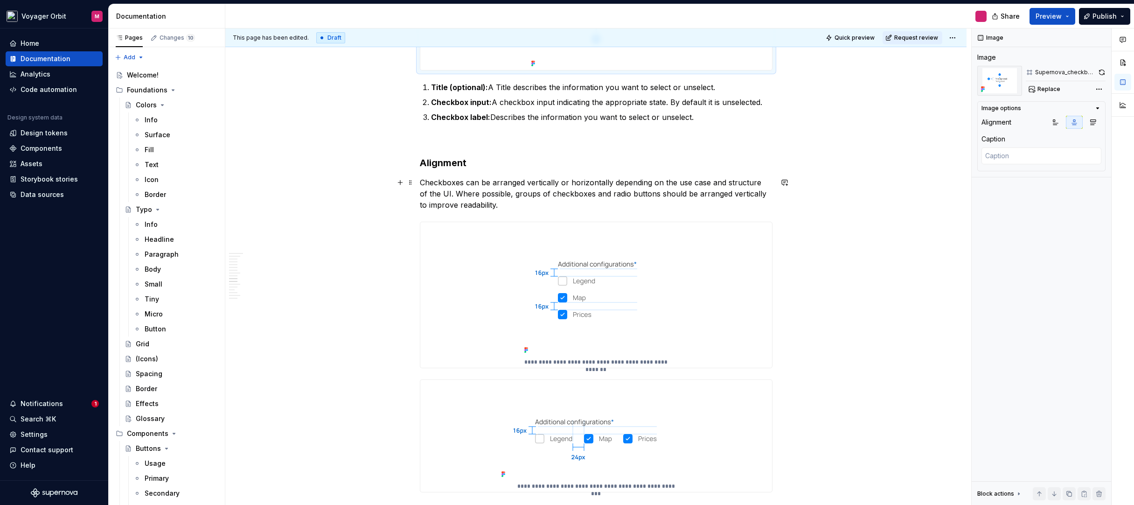
scroll to position [1007, 0]
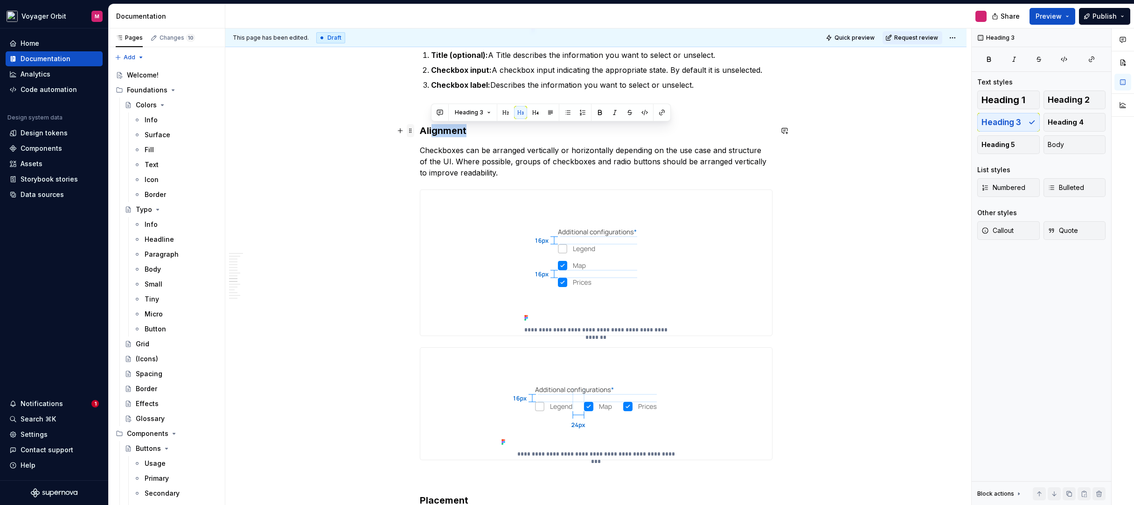
drag, startPoint x: 483, startPoint y: 133, endPoint x: 410, endPoint y: 128, distance: 73.9
click at [410, 128] on span at bounding box center [410, 130] width 7 height 13
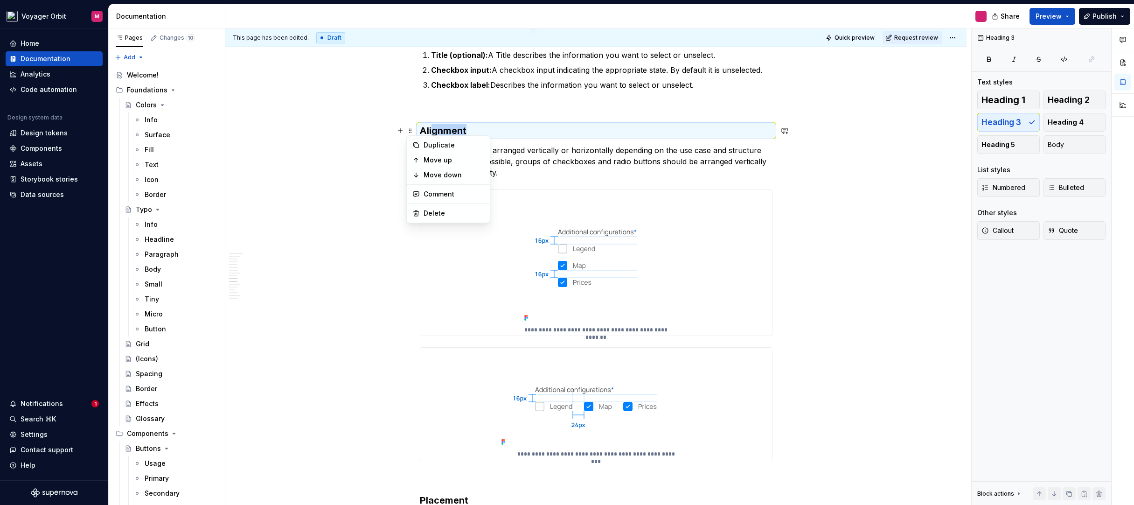
click at [443, 130] on h3 "Alignment" at bounding box center [596, 130] width 353 height 13
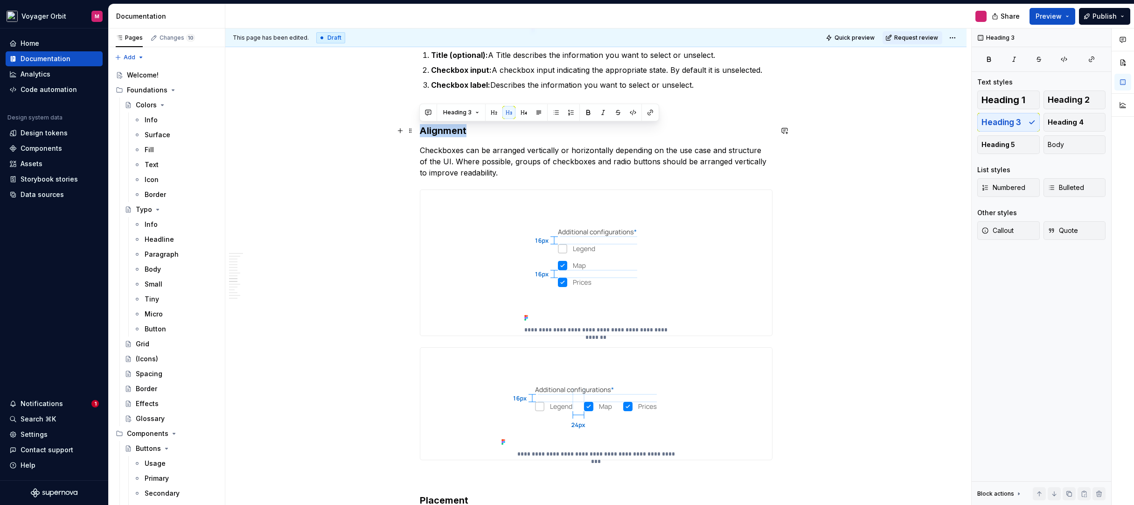
click at [443, 130] on h3 "Alignment" at bounding box center [596, 130] width 353 height 13
copy h3 "Alignment"
type textarea "*"
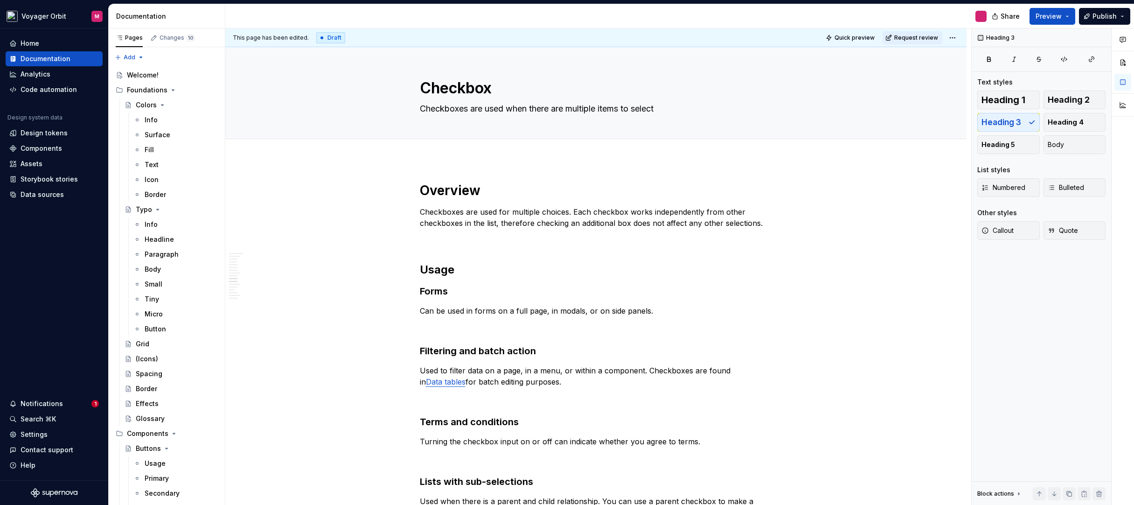
scroll to position [1007, 0]
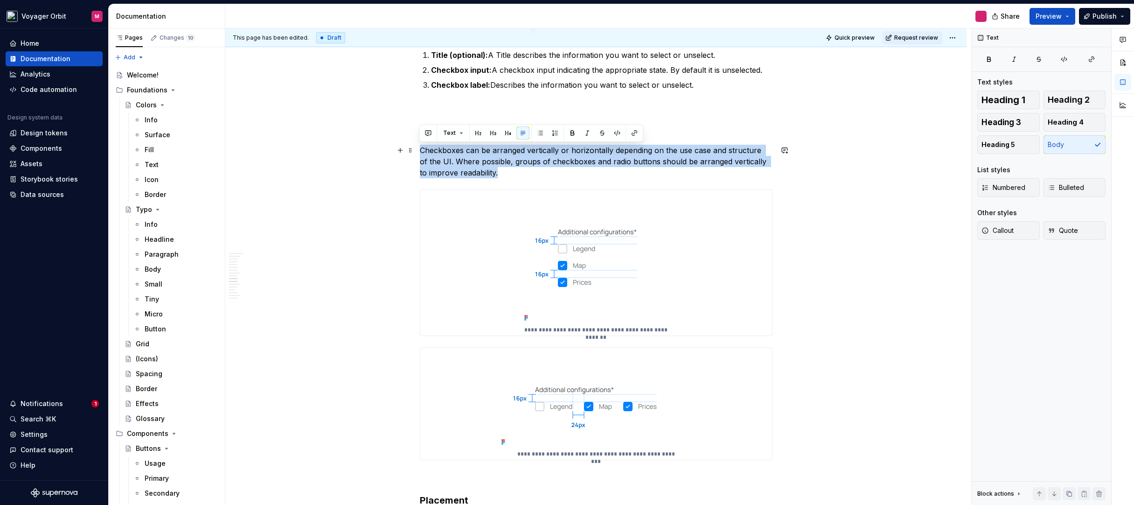
drag, startPoint x: 505, startPoint y: 177, endPoint x: 421, endPoint y: 153, distance: 87.7
click at [421, 153] on p "Checkboxes can be arranged vertically or horizontally depending on the use case…" at bounding box center [596, 162] width 353 height 34
copy p "Checkboxes can be arranged vertically or horizontally depending on the use case…"
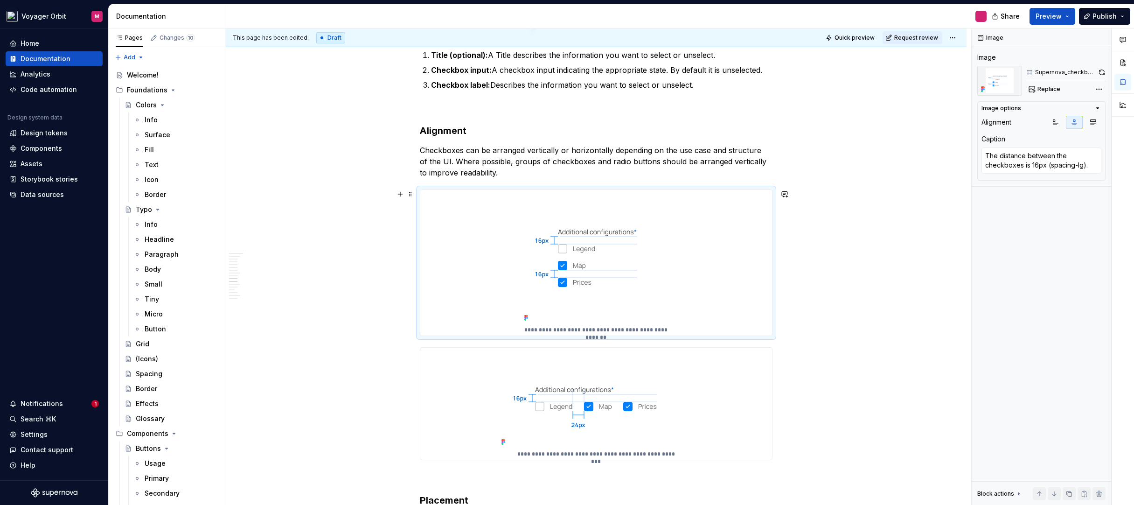
click at [524, 329] on p "**********" at bounding box center [595, 329] width 157 height 7
click at [531, 329] on p "**********" at bounding box center [595, 329] width 157 height 7
click at [1039, 169] on textarea "The distance between the checkboxes is 16px (spacing-lg)." at bounding box center [1042, 160] width 120 height 26
type textarea "*"
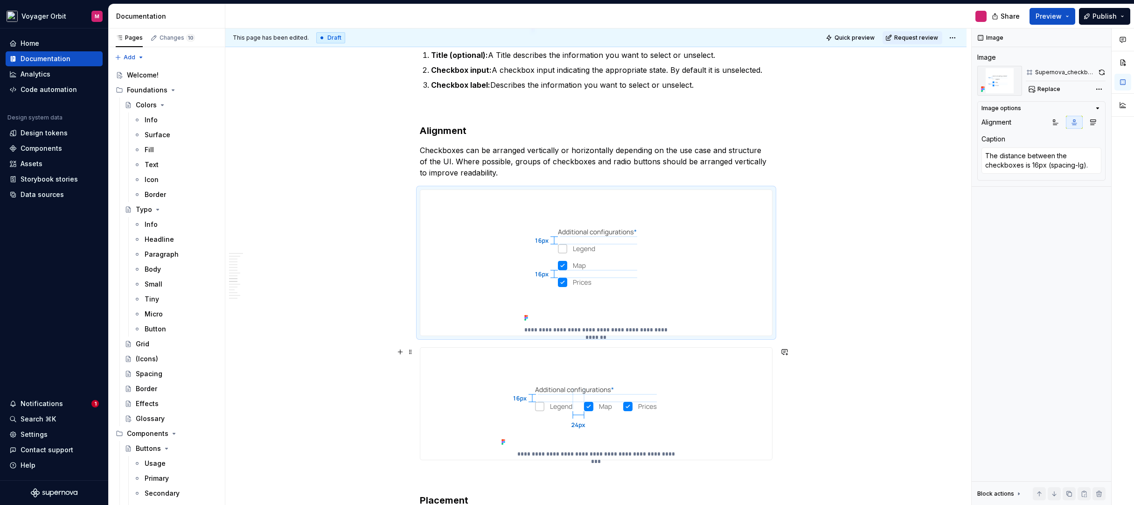
type textarea "The distance between the checkboxes is 24px (spacing-2xl)."
click at [716, 429] on div "**********" at bounding box center [596, 404] width 352 height 112
click at [1022, 169] on textarea "The distance between the checkboxes is 24px (spacing-2xl)." at bounding box center [1042, 160] width 120 height 26
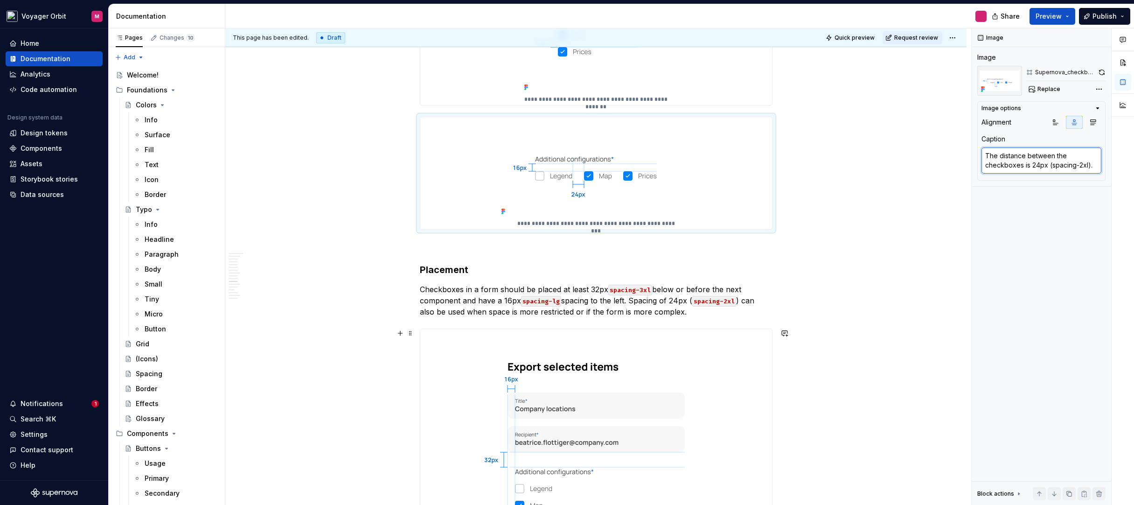
scroll to position [1232, 0]
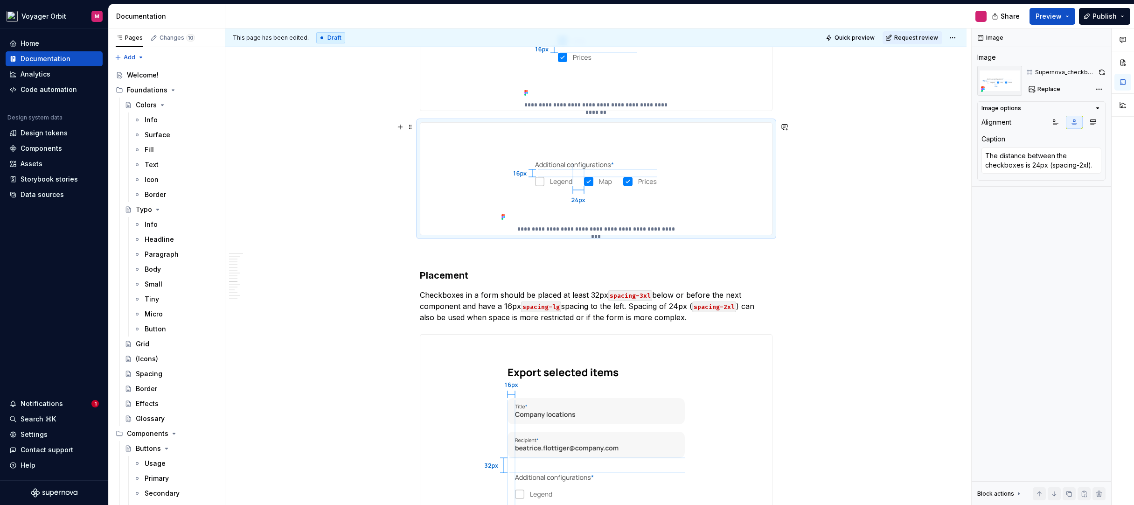
click at [327, 165] on div "**********" at bounding box center [595, 401] width 741 height 2947
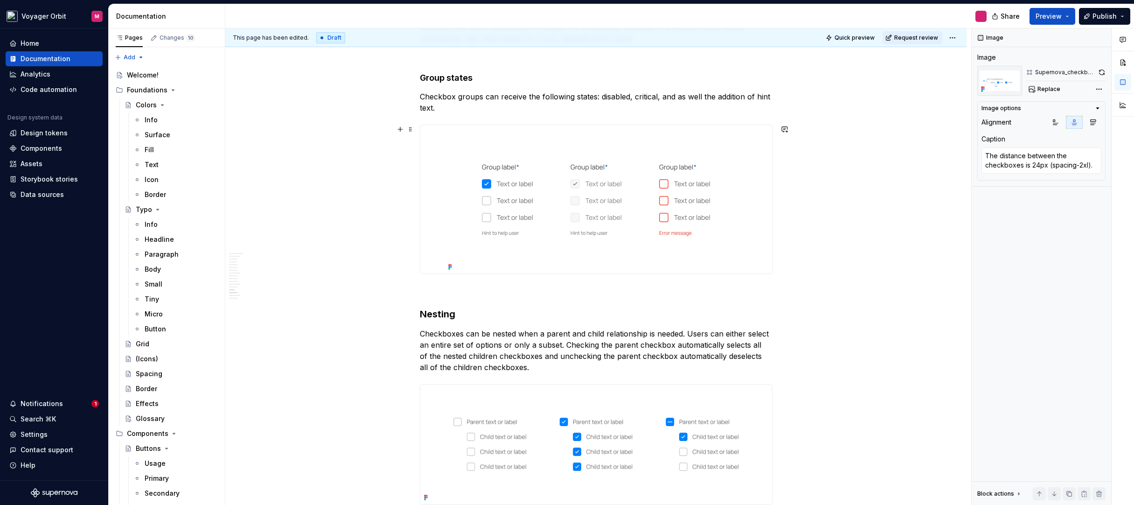
scroll to position [2601, 0]
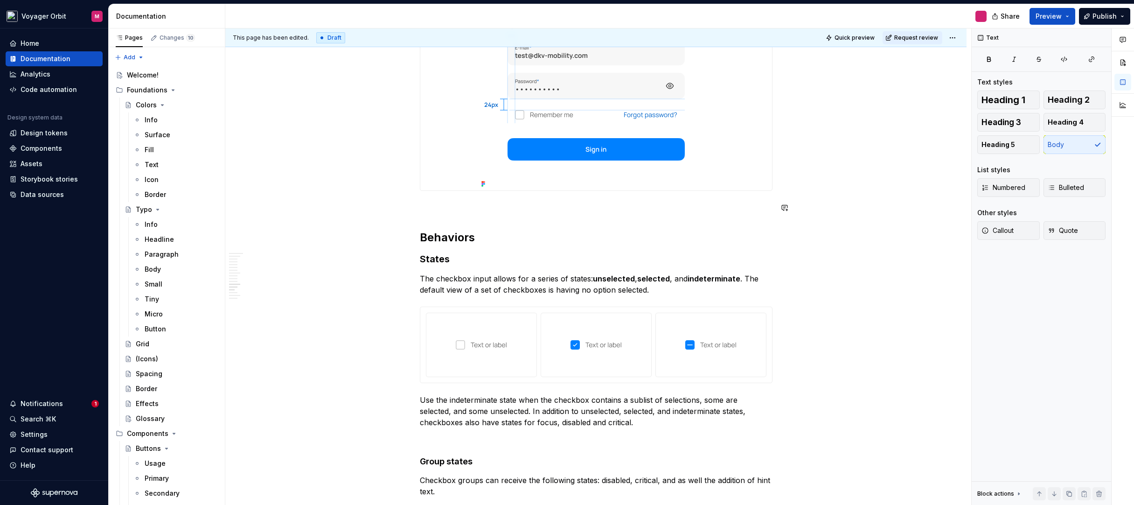
scroll to position [1962, 0]
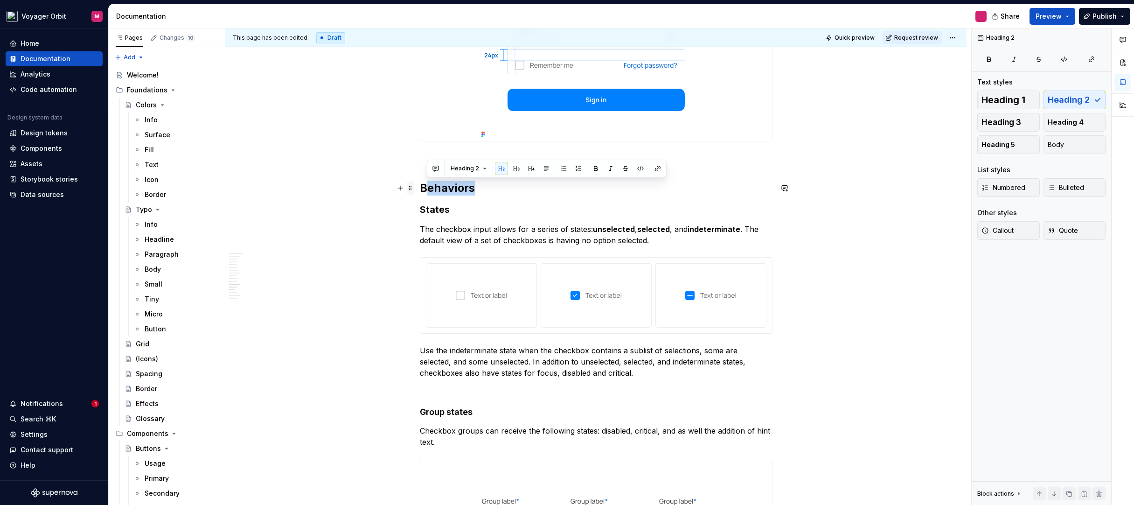
drag, startPoint x: 485, startPoint y: 190, endPoint x: 407, endPoint y: 183, distance: 77.8
click at [407, 183] on span at bounding box center [410, 188] width 7 height 13
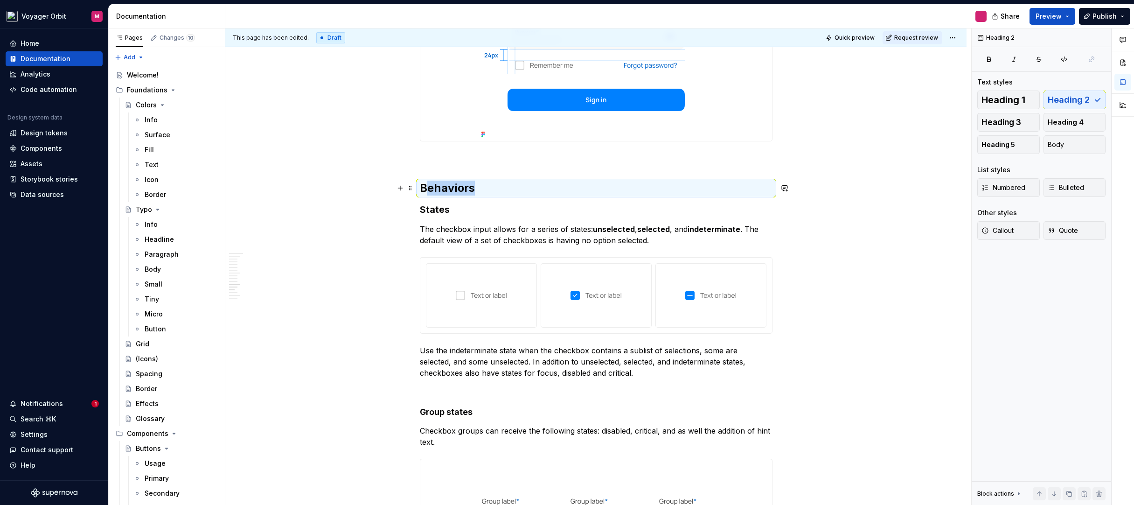
click at [447, 188] on h2 "Behaviors" at bounding box center [596, 188] width 353 height 15
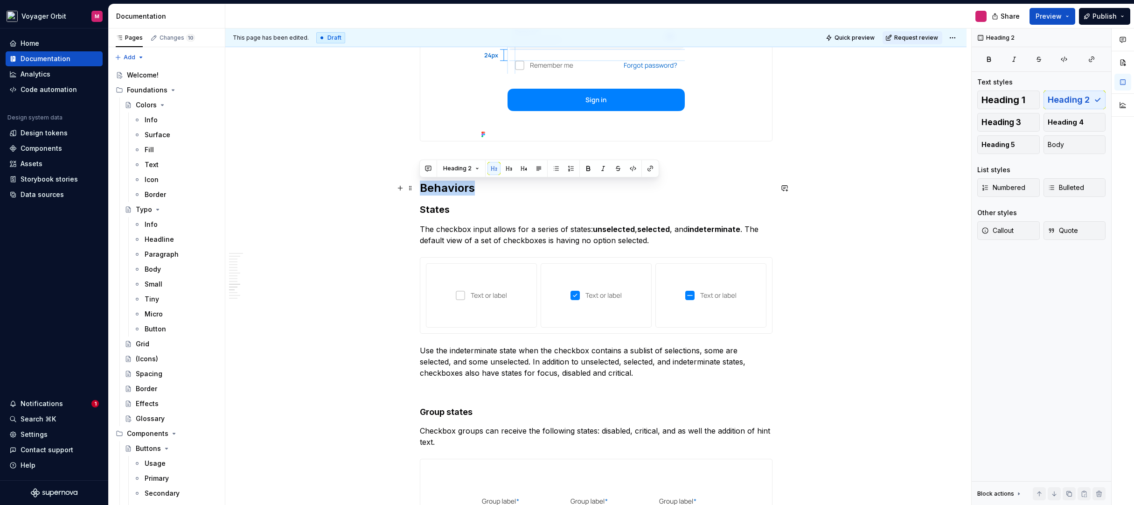
click at [447, 188] on h2 "Behaviors" at bounding box center [596, 188] width 353 height 15
copy h2 "Behaviors"
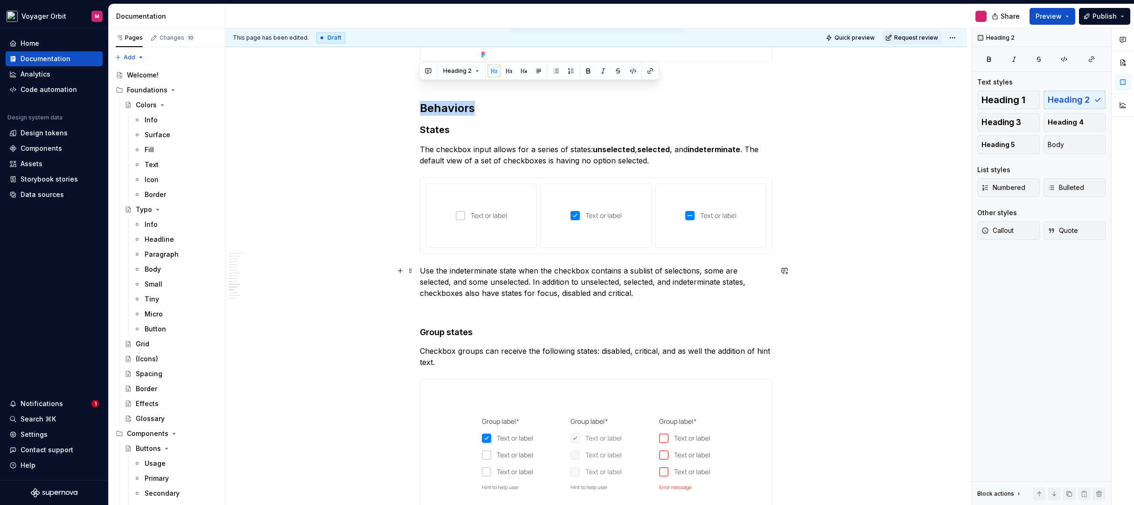
scroll to position [2041, 0]
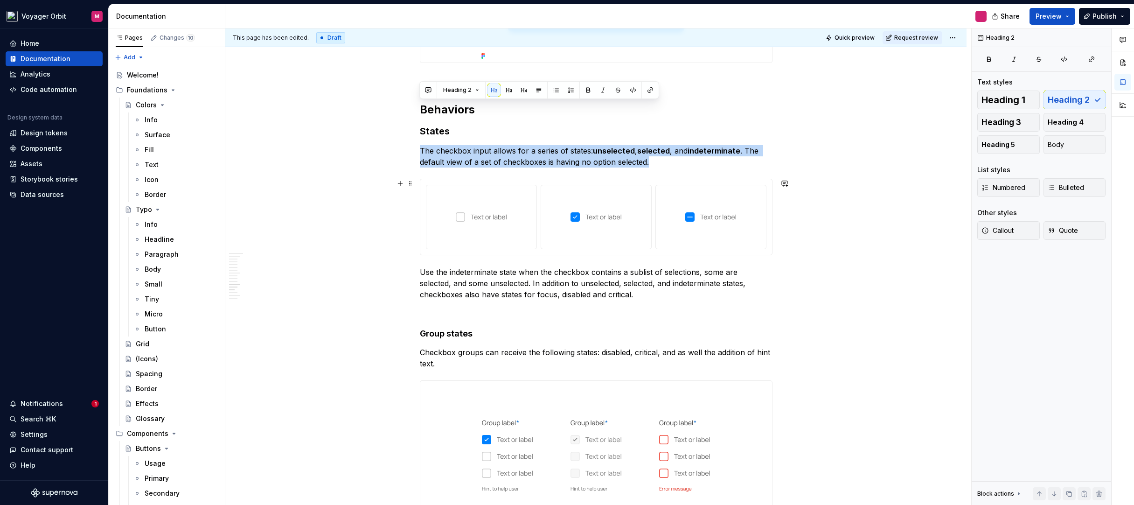
click at [506, 214] on img at bounding box center [481, 217] width 51 height 49
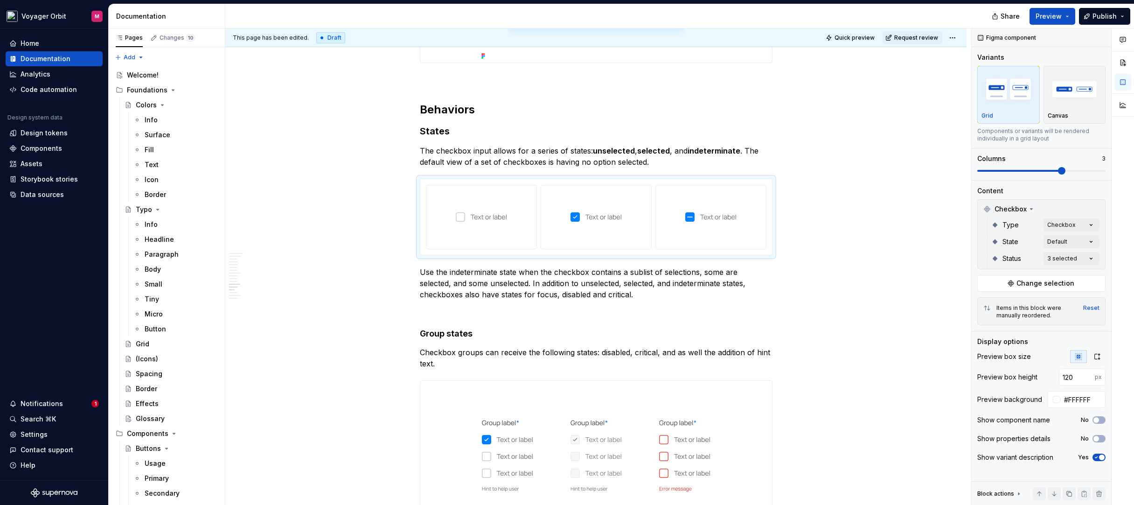
type textarea "*"
